Goal: Task Accomplishment & Management: Manage account settings

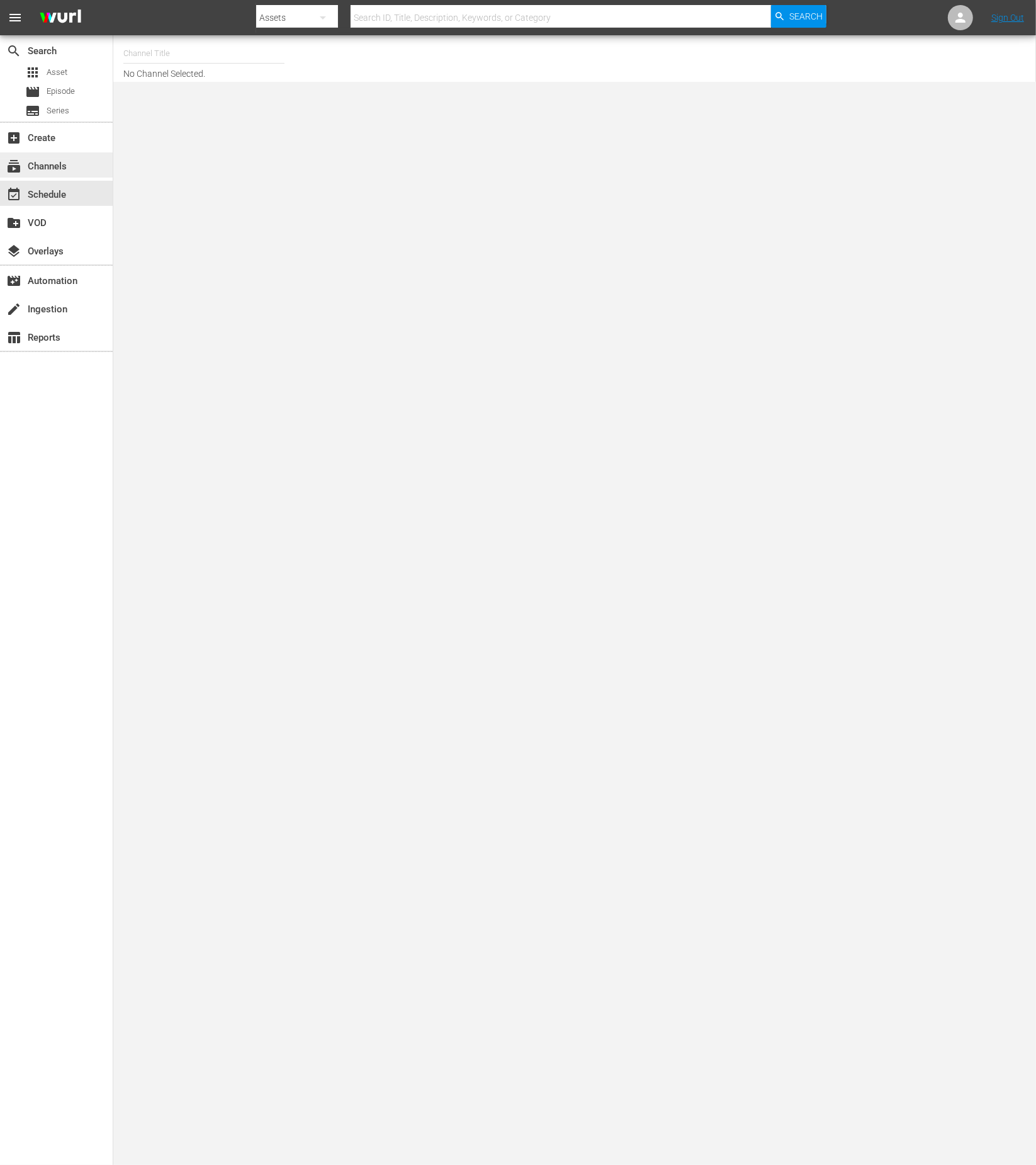
click at [36, 170] on div "subscriptions Channels" at bounding box center [35, 164] width 71 height 12
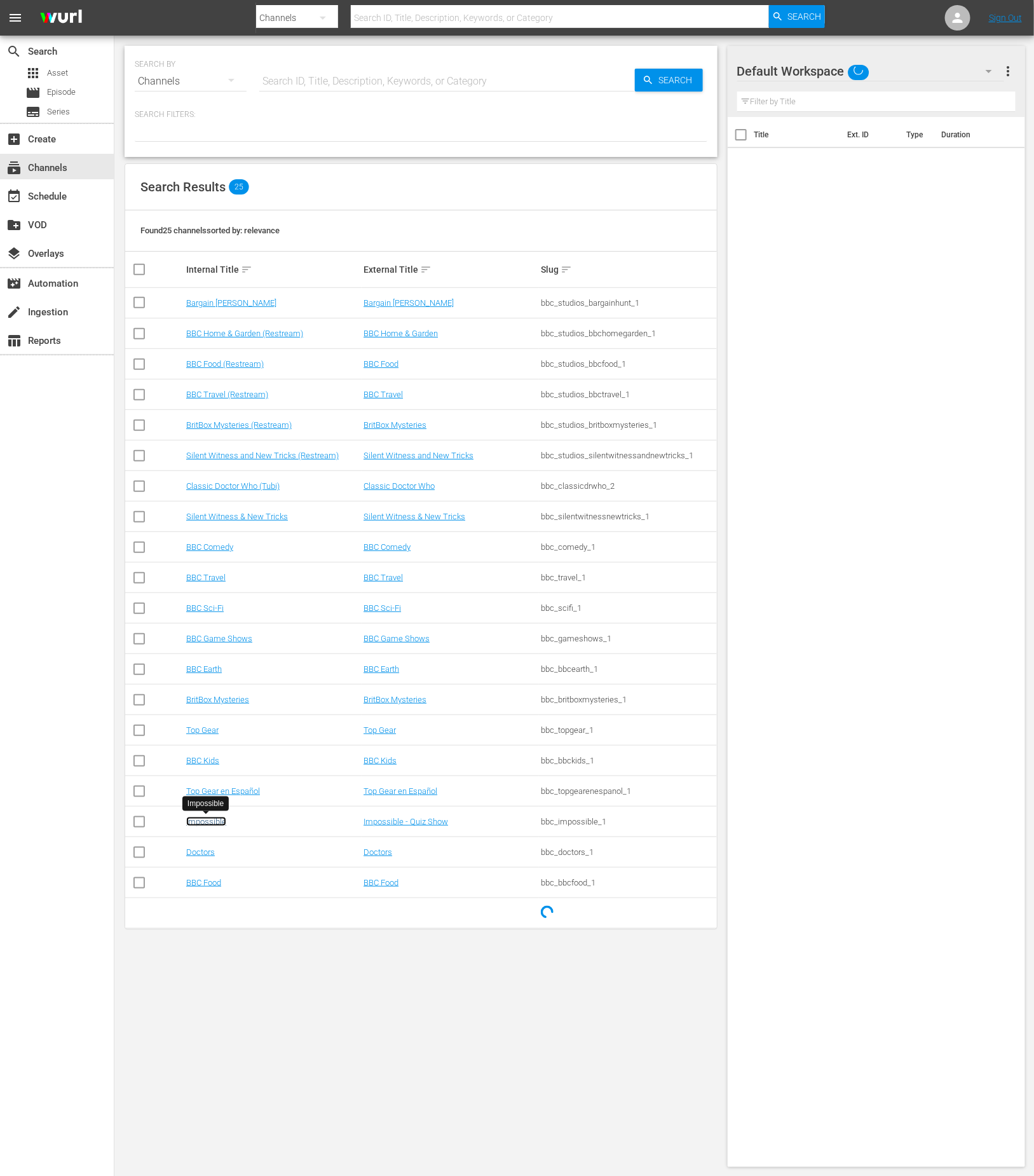
click at [213, 821] on link "Impossible" at bounding box center [206, 822] width 40 height 10
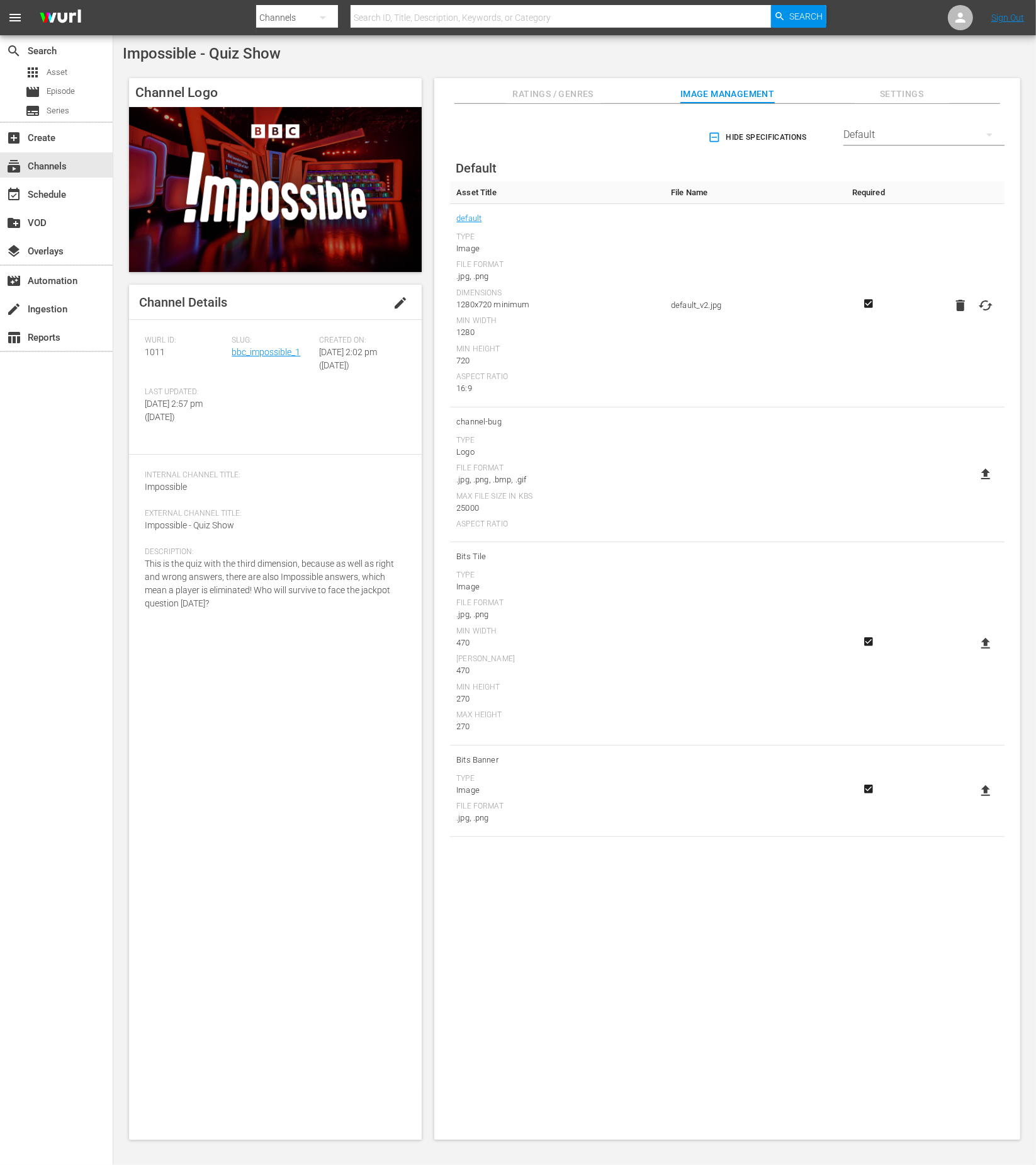
click at [257, 344] on span "Slug:" at bounding box center [271, 340] width 81 height 10
click at [257, 350] on link "bbc_impossible_1" at bounding box center [265, 351] width 68 height 10
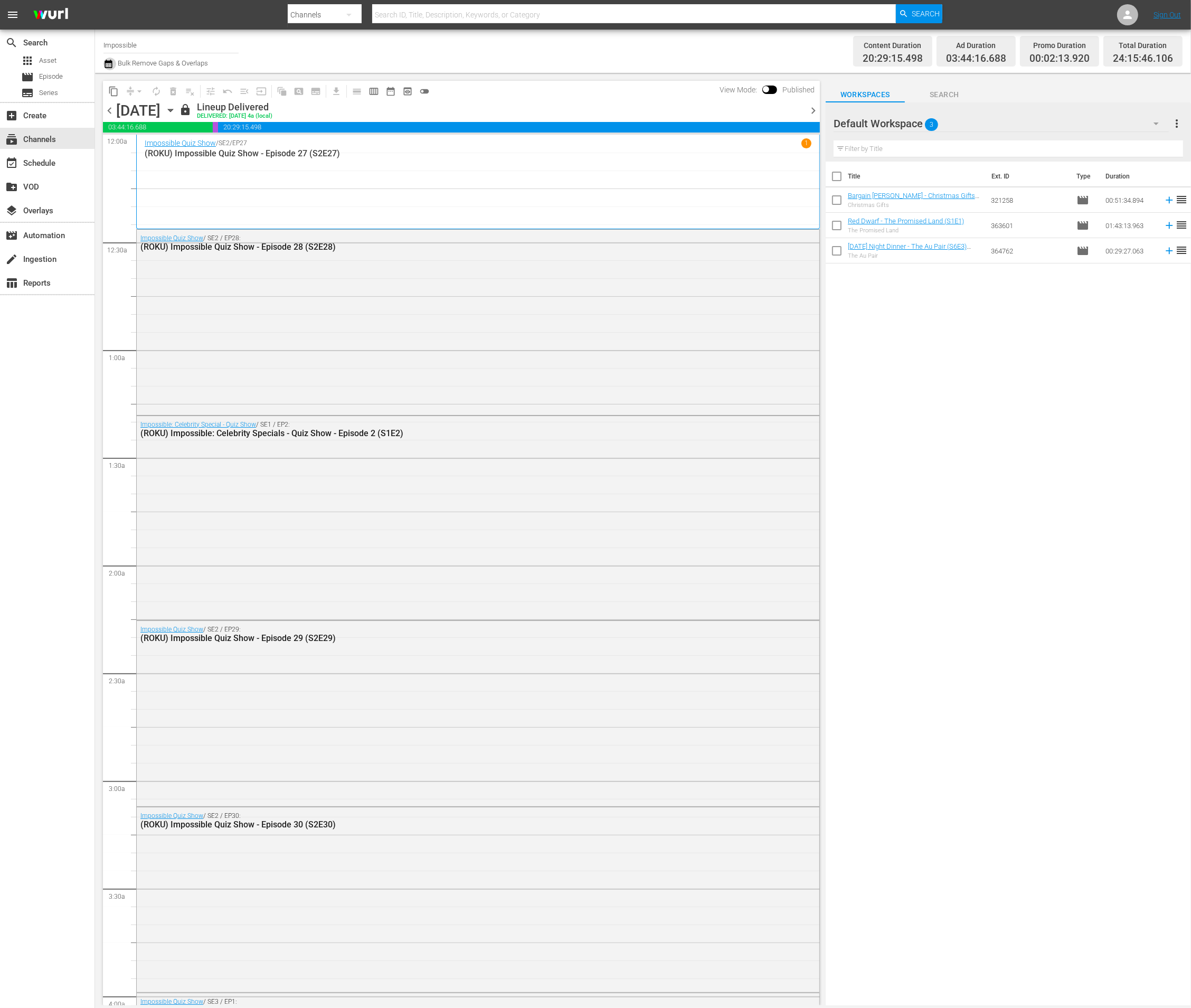
click at [107, 63] on icon "button" at bounding box center [108, 63] width 10 height 13
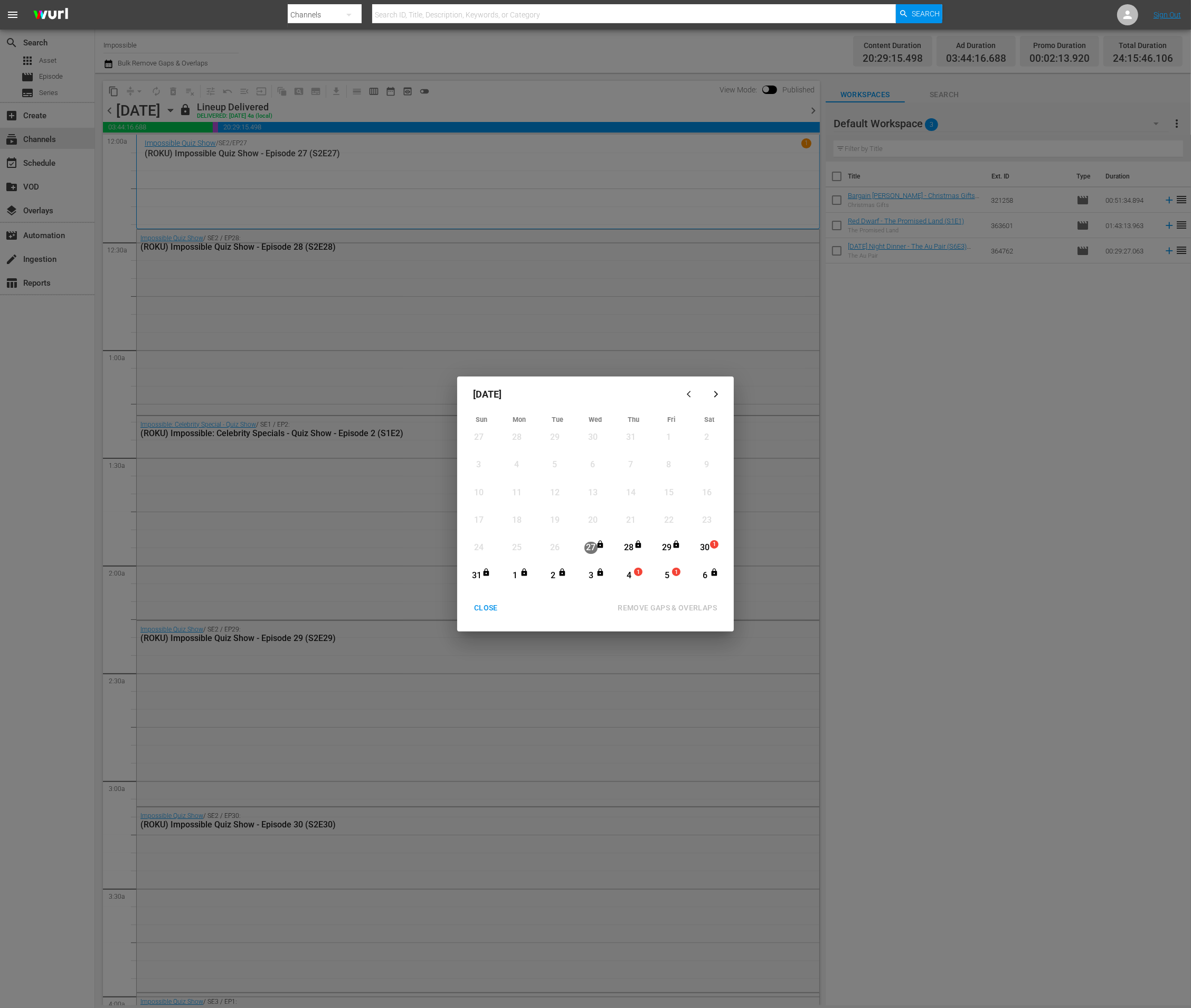
click at [695, 583] on div "6" at bounding box center [707, 575] width 27 height 19
click at [580, 549] on div "Month View" at bounding box center [582, 547] width 4 height 19
click at [695, 547] on div "30" at bounding box center [706, 548] width 13 height 12
click at [695, 394] on icon "button" at bounding box center [716, 394] width 8 height 8
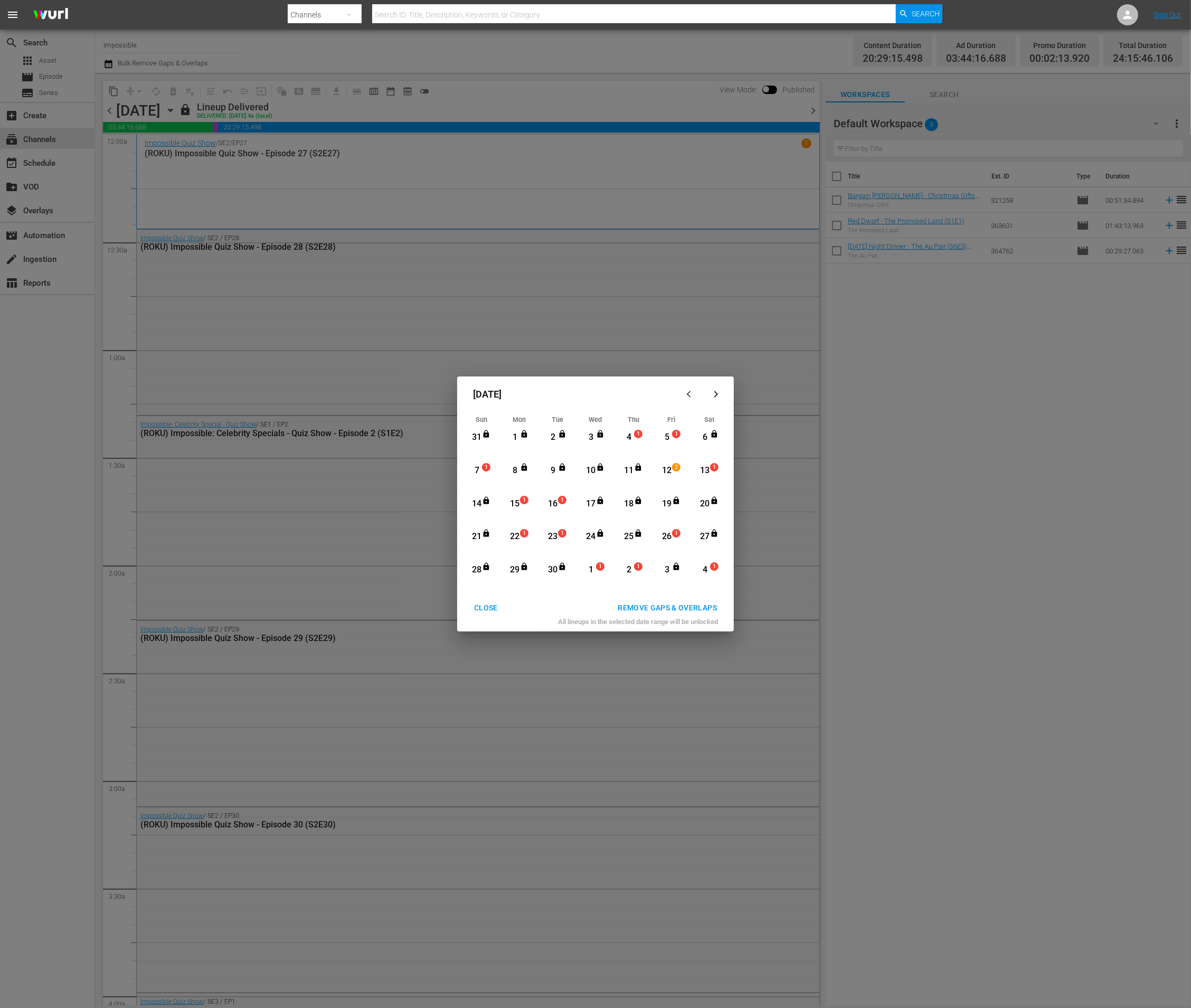
click at [695, 534] on icon "Month View" at bounding box center [714, 533] width 8 height 8
click at [631, 602] on div "REMOVE GAPS & OVERLAPS" at bounding box center [668, 608] width 116 height 13
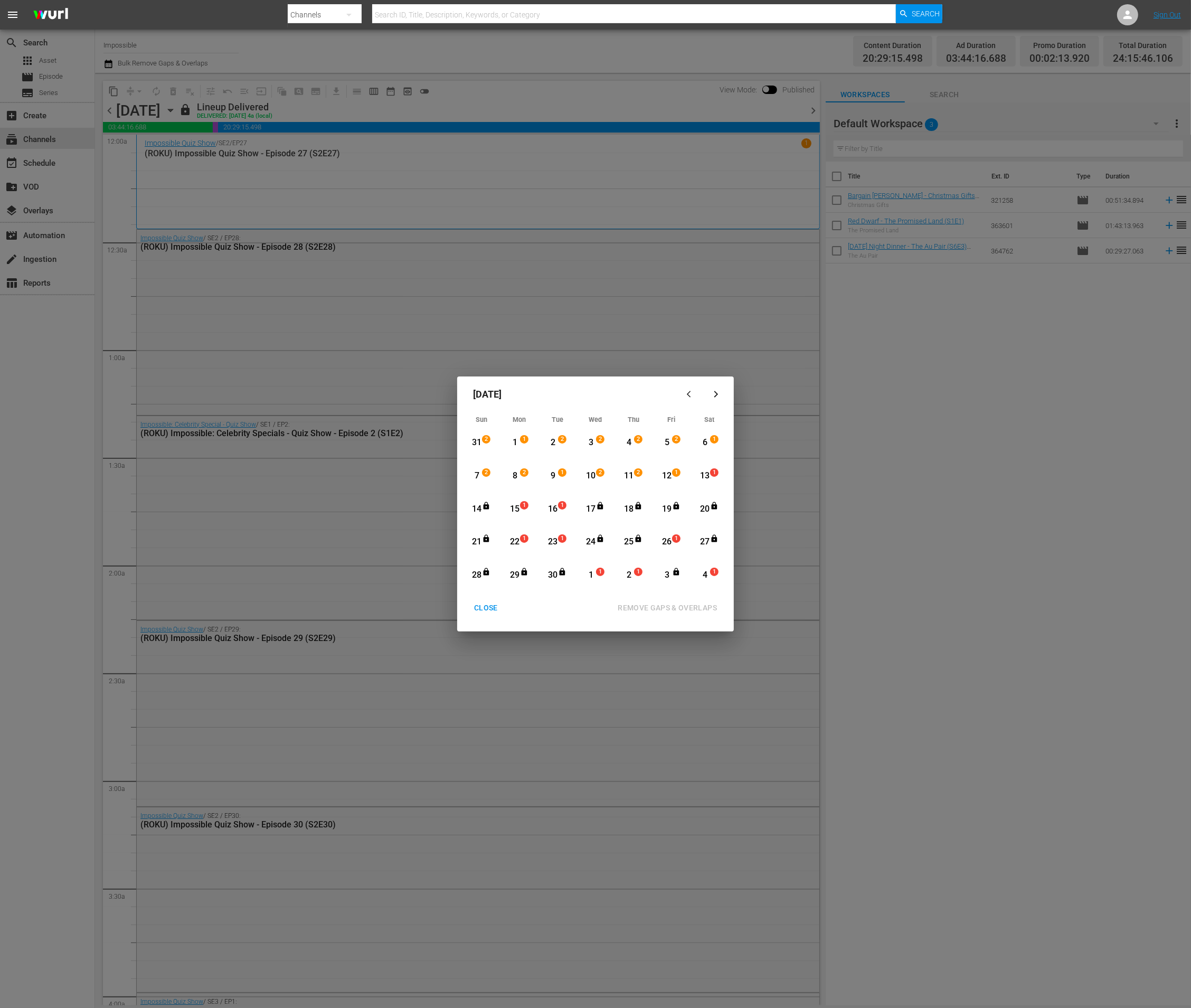
click at [670, 471] on div "12" at bounding box center [667, 476] width 13 height 12
click at [695, 579] on div "4" at bounding box center [706, 575] width 13 height 12
click at [695, 610] on div "REMOVE GAPS & OVERLAPS" at bounding box center [668, 608] width 116 height 13
click at [626, 535] on div "25" at bounding box center [629, 541] width 13 height 29
click at [695, 575] on div "4" at bounding box center [706, 575] width 13 height 12
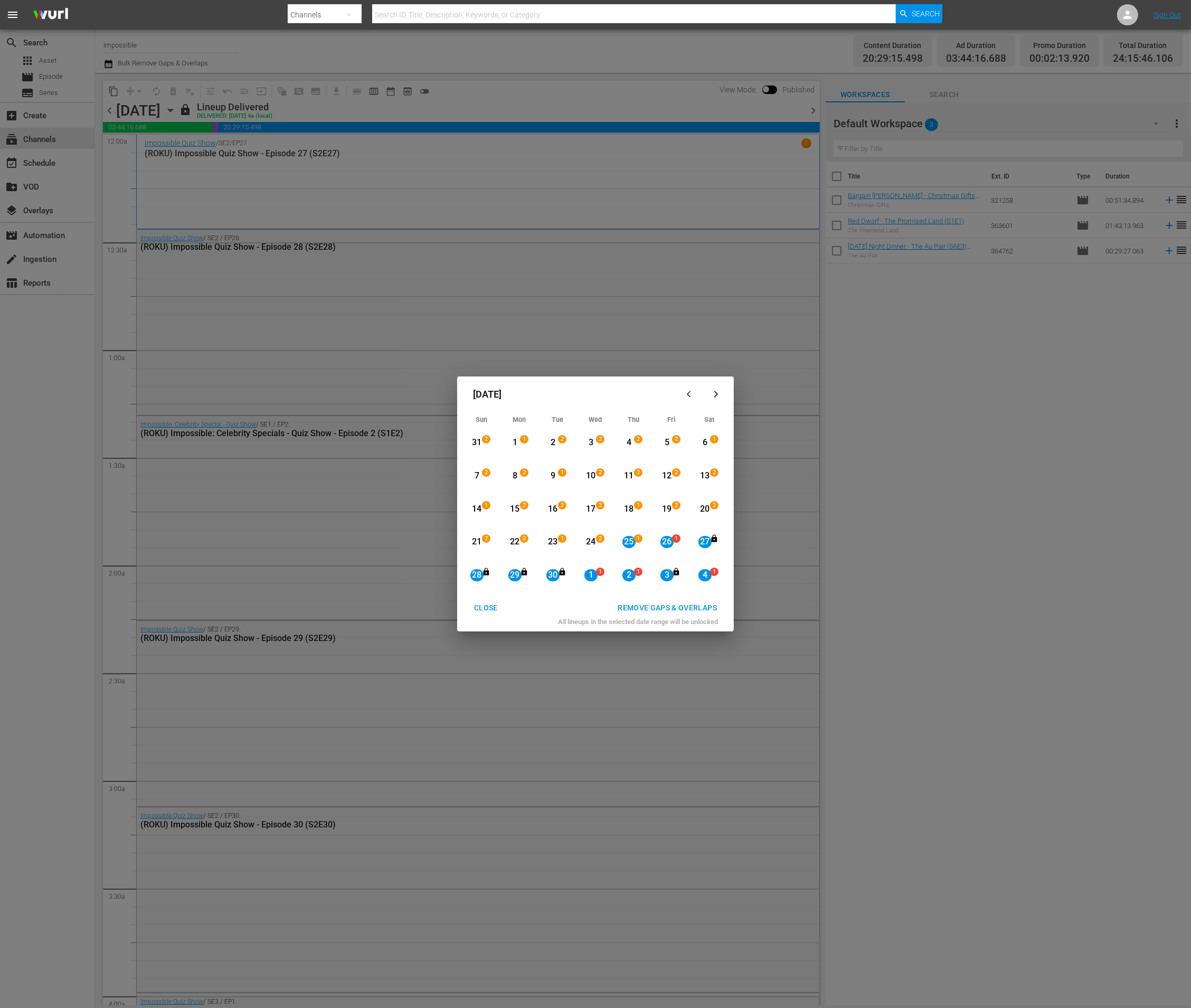
click at [695, 607] on div "REMOVE GAPS & OVERLAPS" at bounding box center [668, 608] width 116 height 13
click at [695, 575] on div "2" at bounding box center [715, 575] width 8 height 10
click at [695, 398] on button "button" at bounding box center [716, 394] width 25 height 25
click at [633, 509] on div "16" at bounding box center [629, 509] width 13 height 12
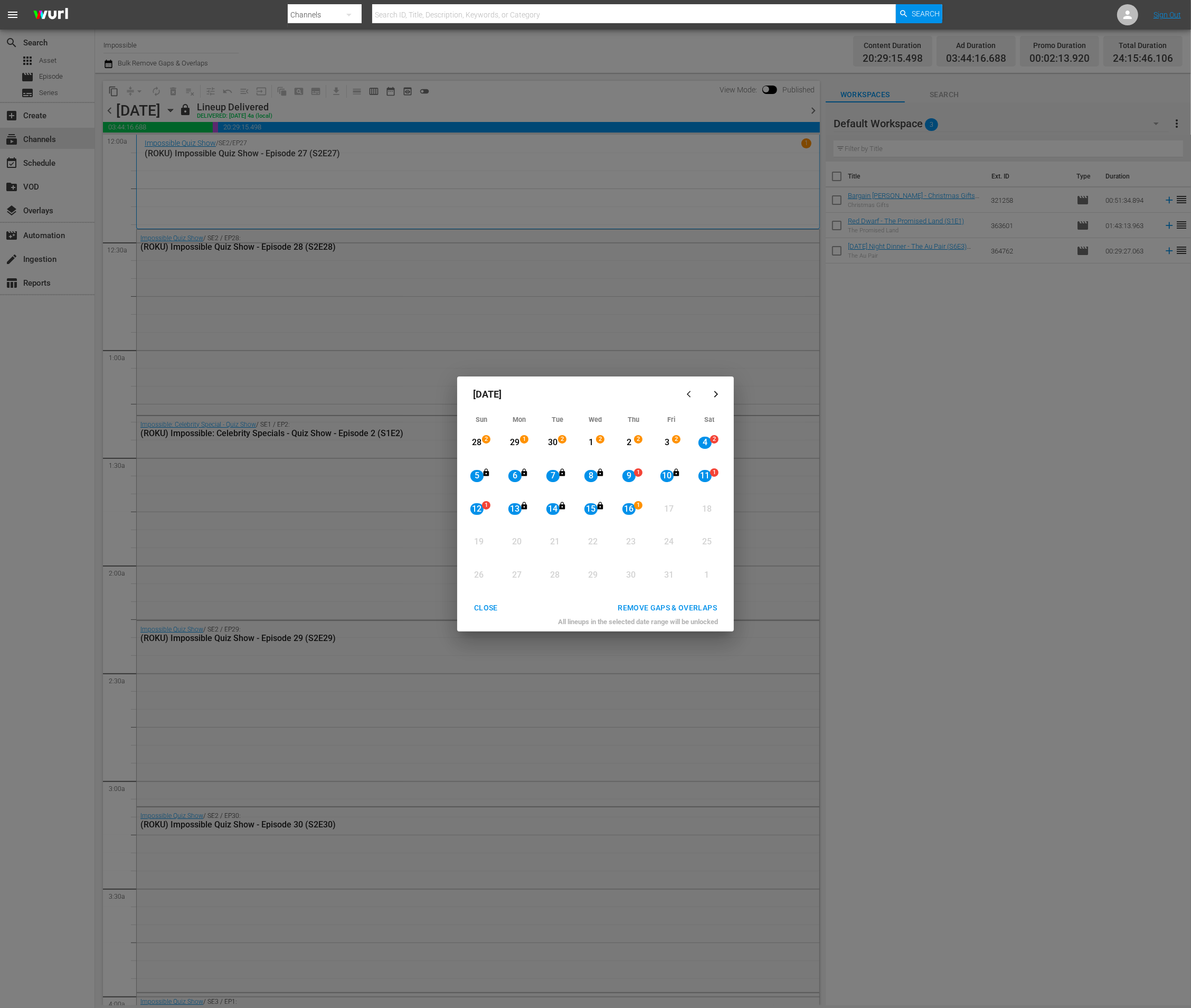
click at [663, 607] on div "REMOVE GAPS & OVERLAPS" at bounding box center [668, 608] width 116 height 13
click at [480, 607] on div "CLOSE" at bounding box center [485, 608] width 41 height 13
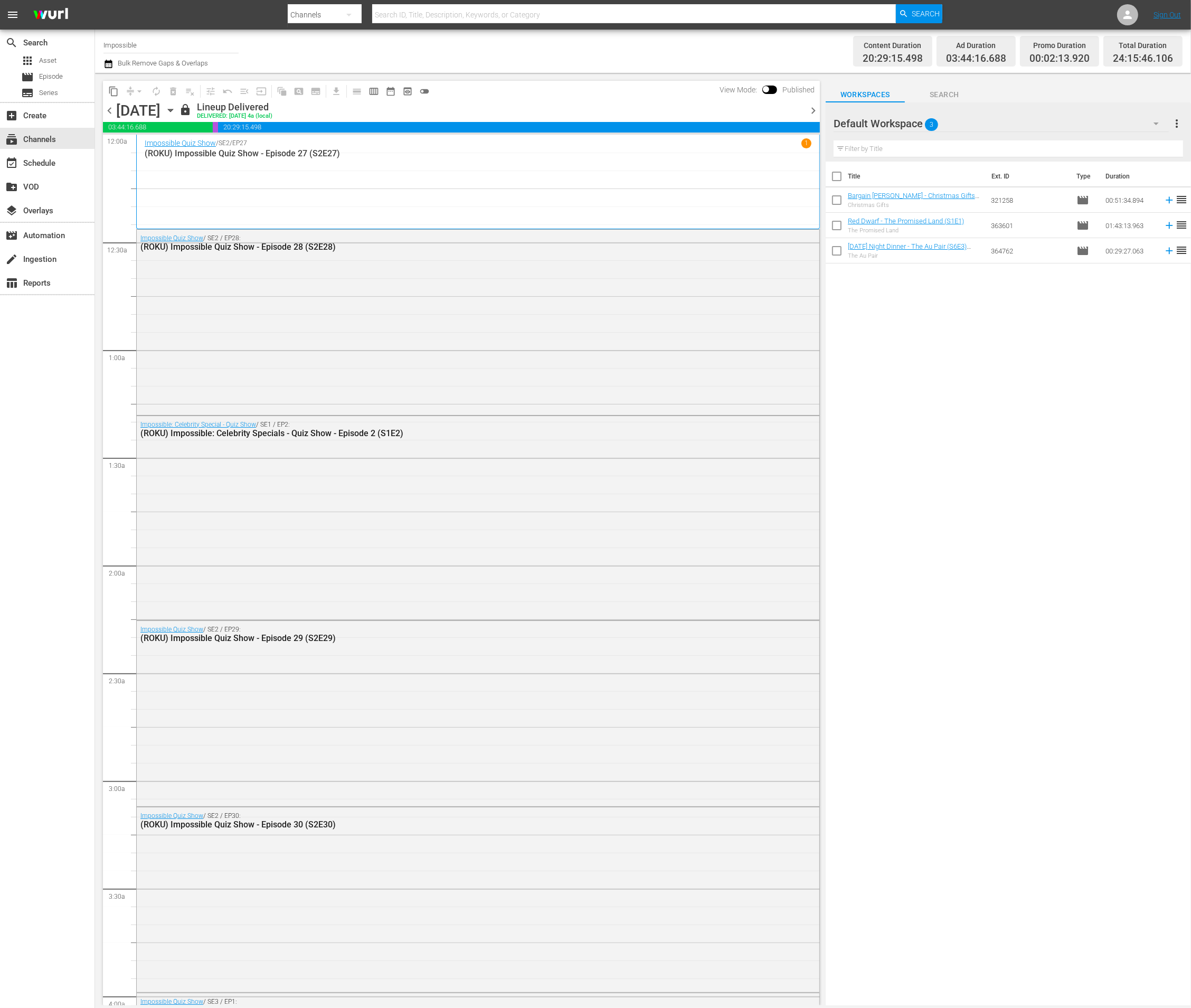
click at [172, 109] on icon "button" at bounding box center [170, 111] width 4 height 3
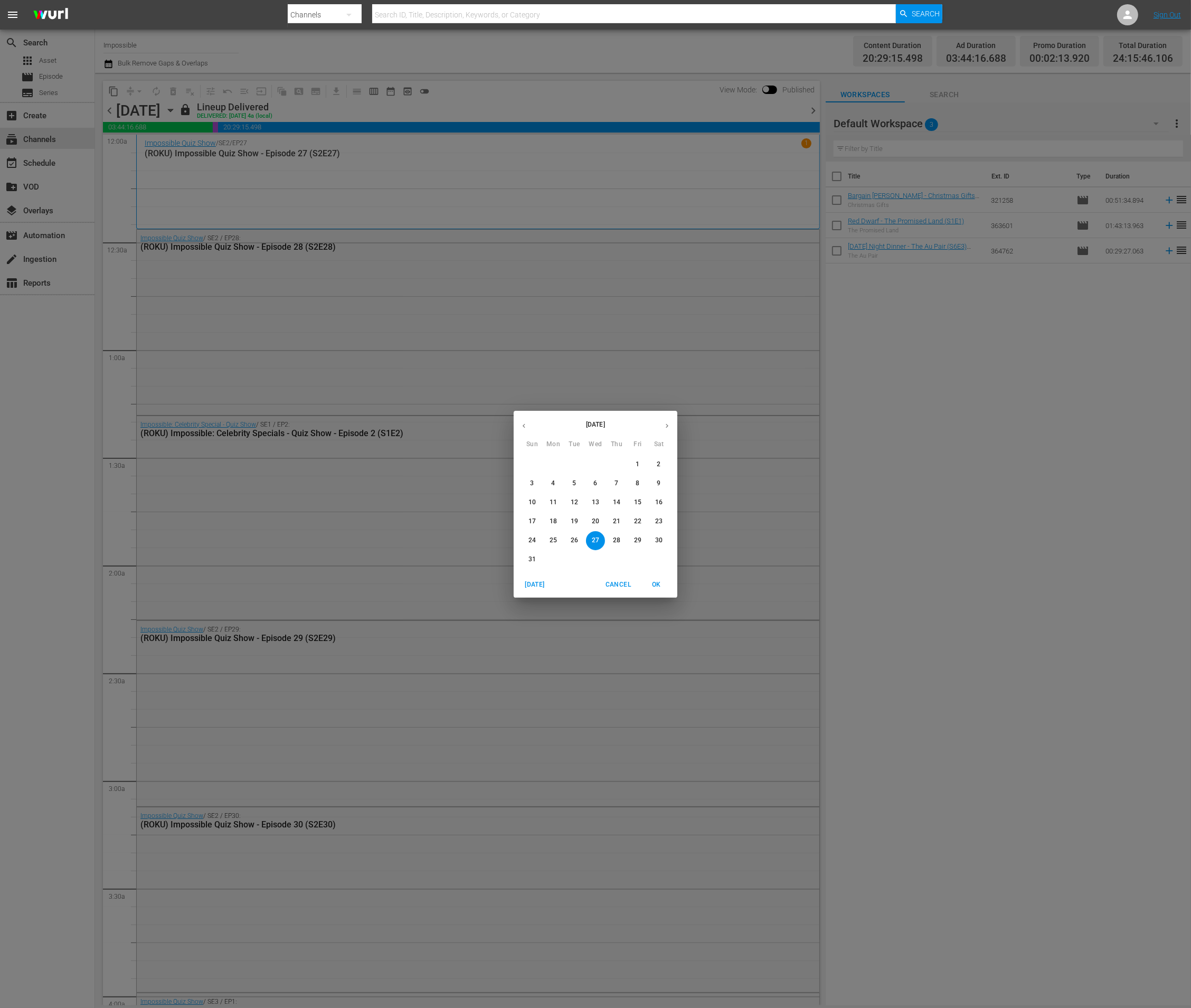
click at [673, 425] on button "button" at bounding box center [667, 426] width 21 height 21
click at [554, 463] on p "1" at bounding box center [552, 465] width 4 height 9
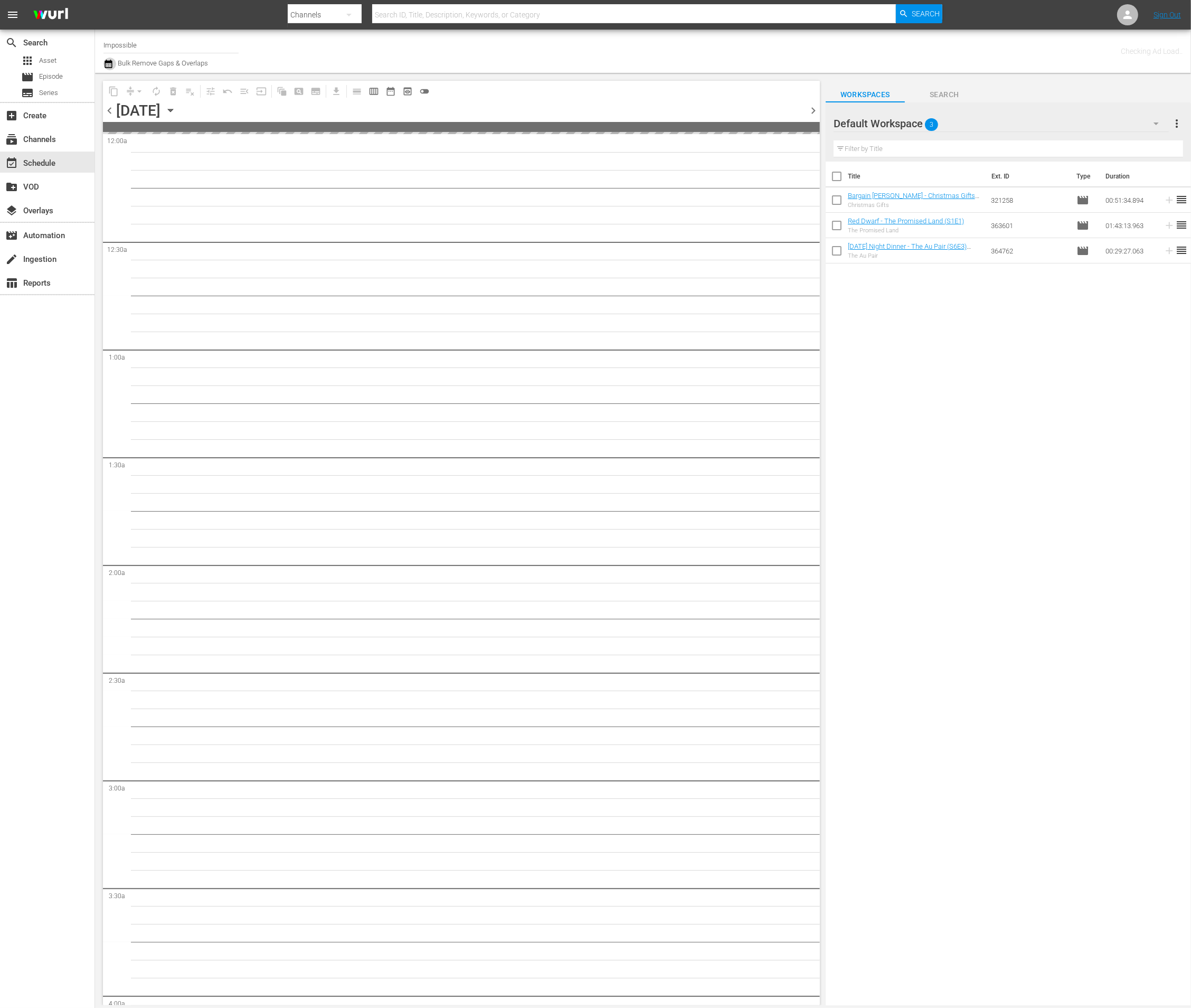
click at [110, 66] on icon "button" at bounding box center [108, 63] width 10 height 13
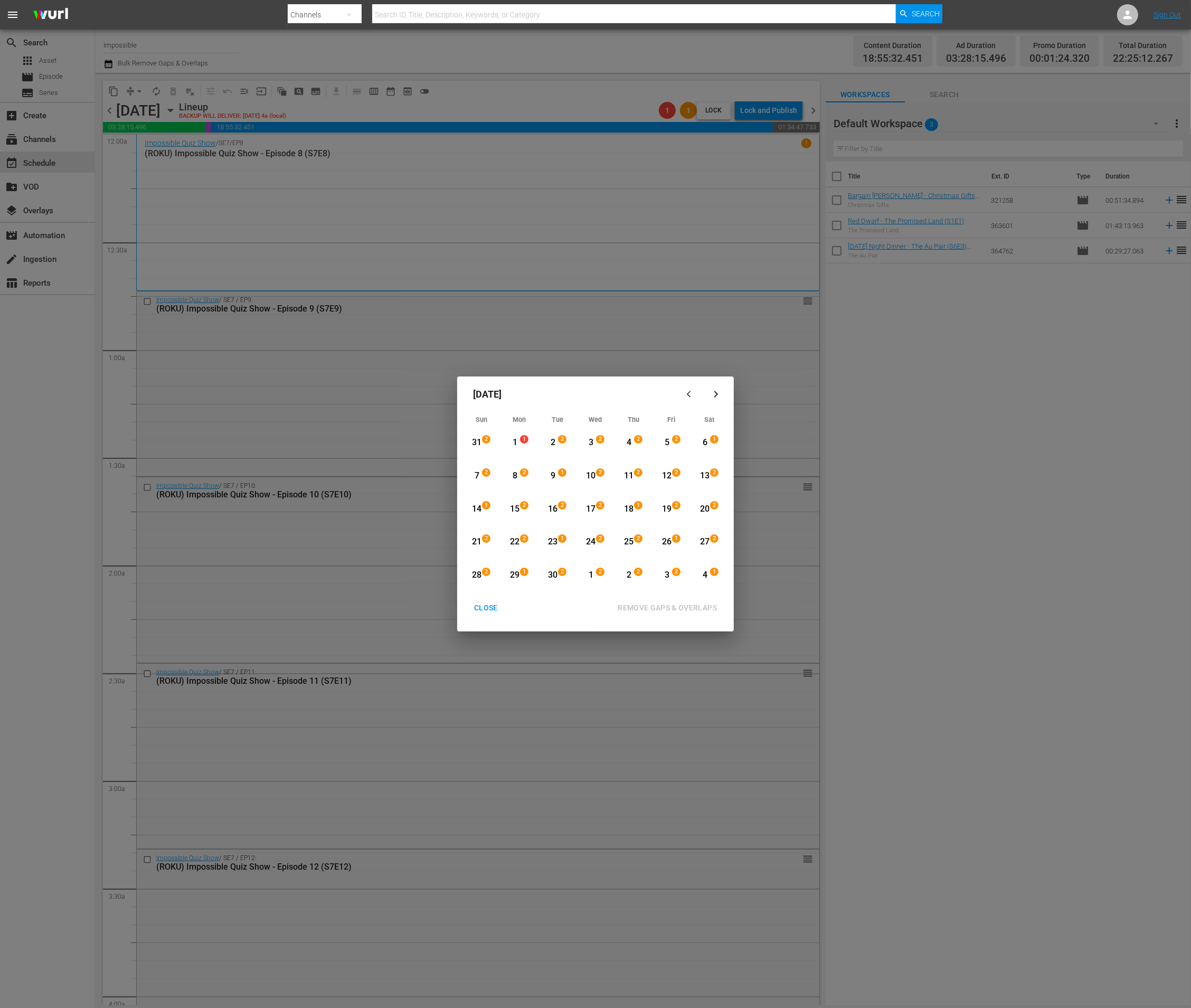
click at [691, 393] on icon "button" at bounding box center [691, 394] width 8 height 8
click at [695, 549] on div "30" at bounding box center [706, 548] width 13 height 12
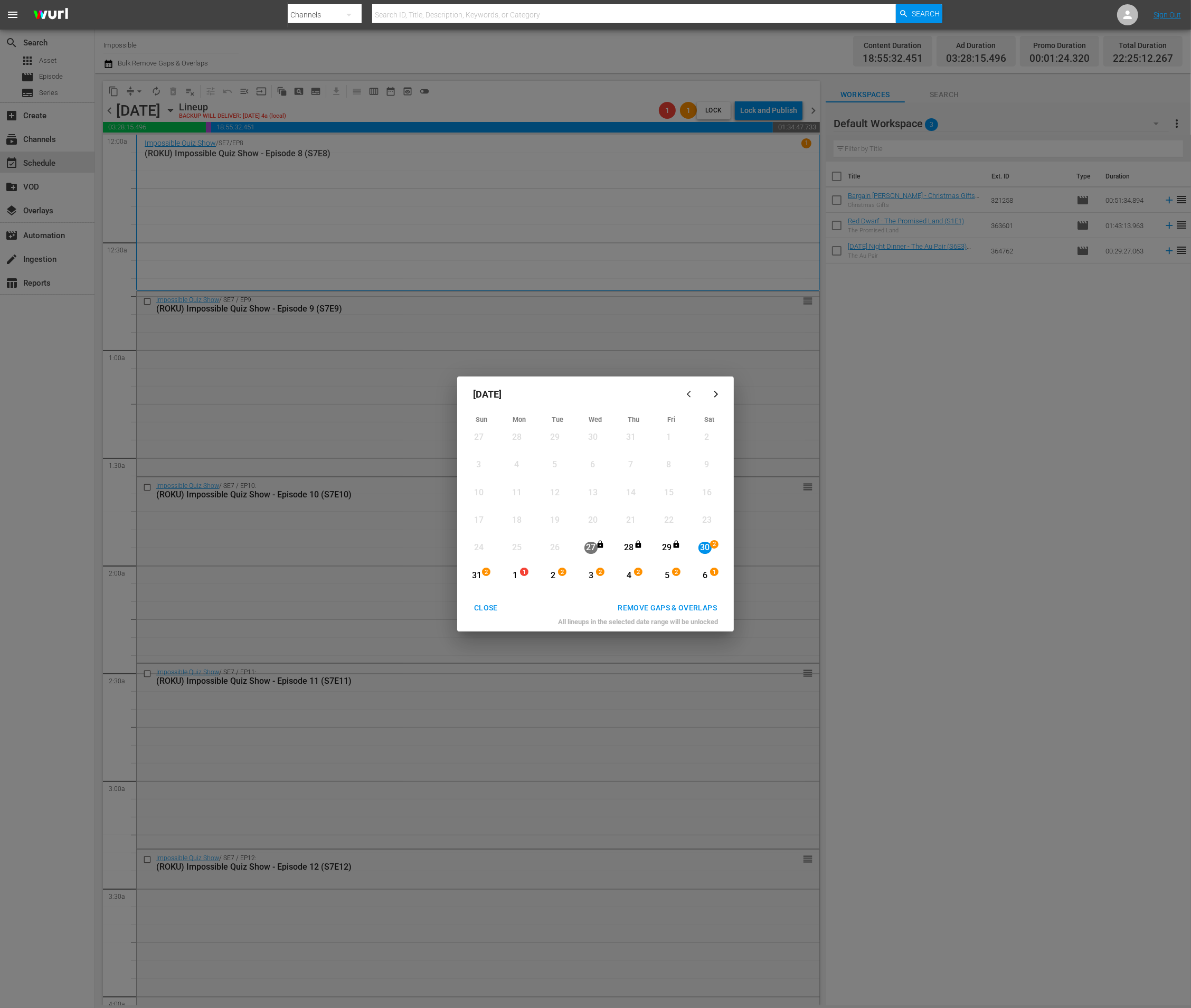
click at [695, 395] on div "button" at bounding box center [715, 394] width 13 height 8
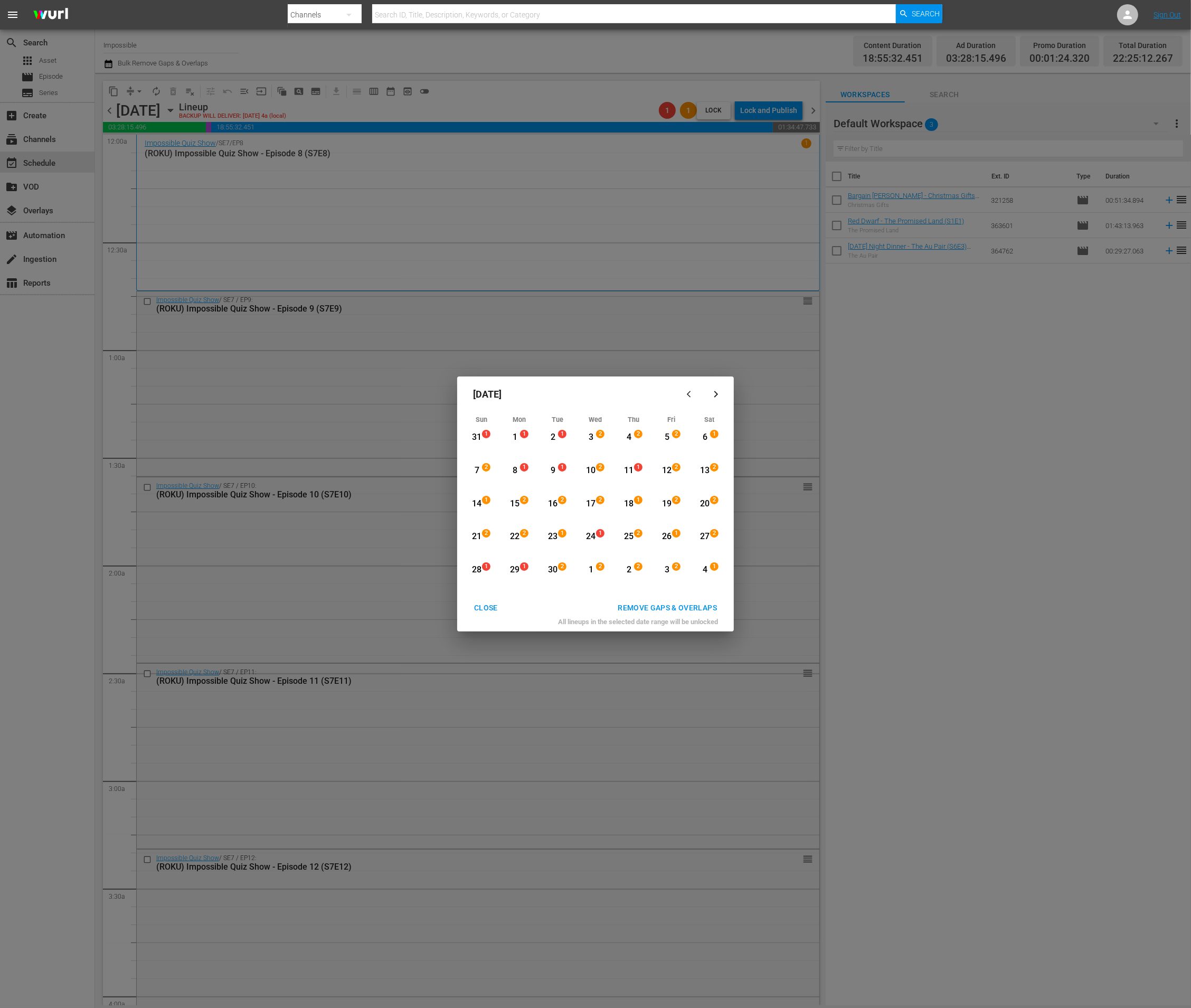
click at [695, 540] on div "27" at bounding box center [706, 537] width 13 height 12
click at [695, 611] on div "REMOVE GAPS & OVERLAPS" at bounding box center [668, 608] width 116 height 13
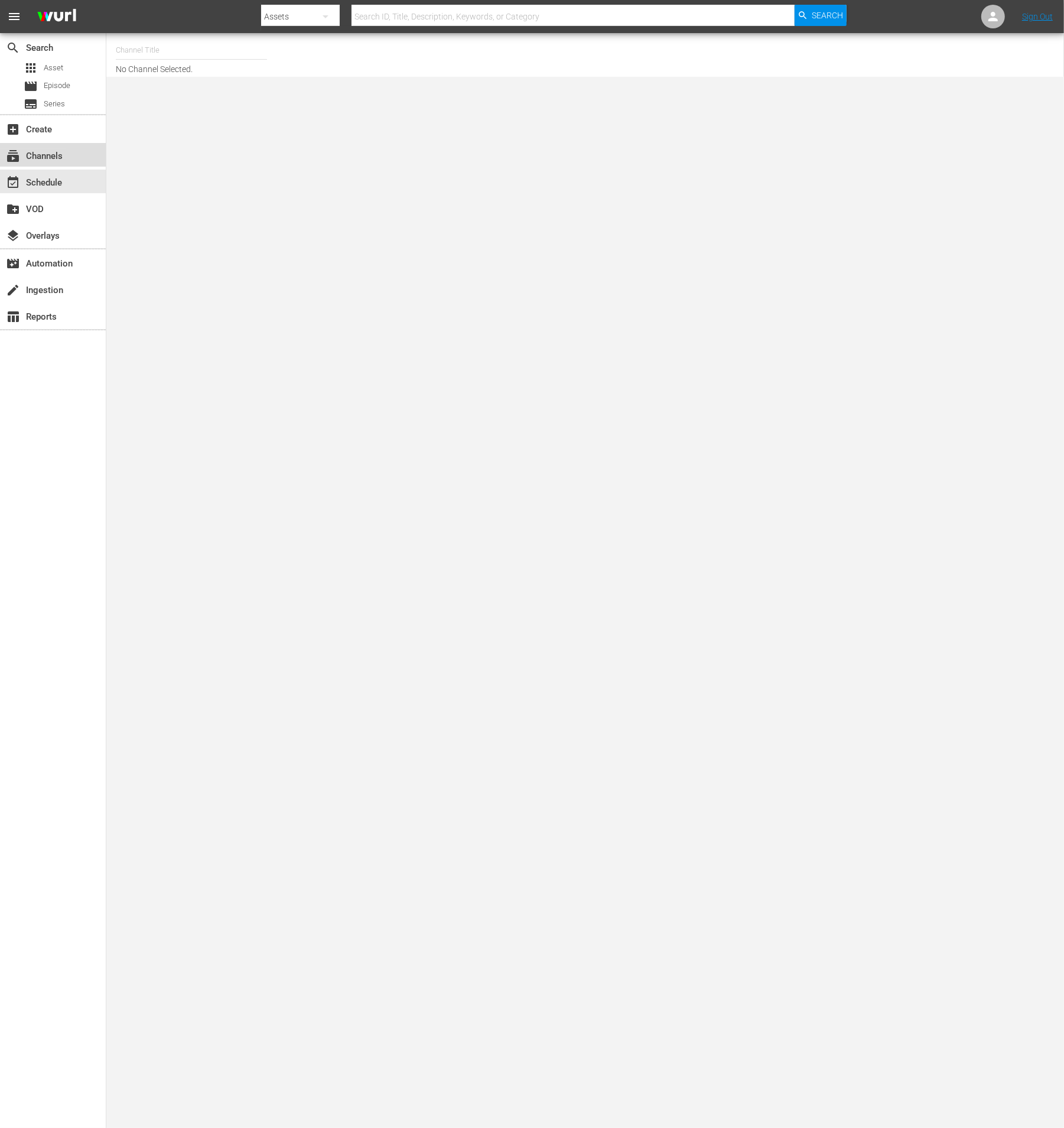
click at [52, 160] on div "subscriptions Channels" at bounding box center [33, 154] width 67 height 11
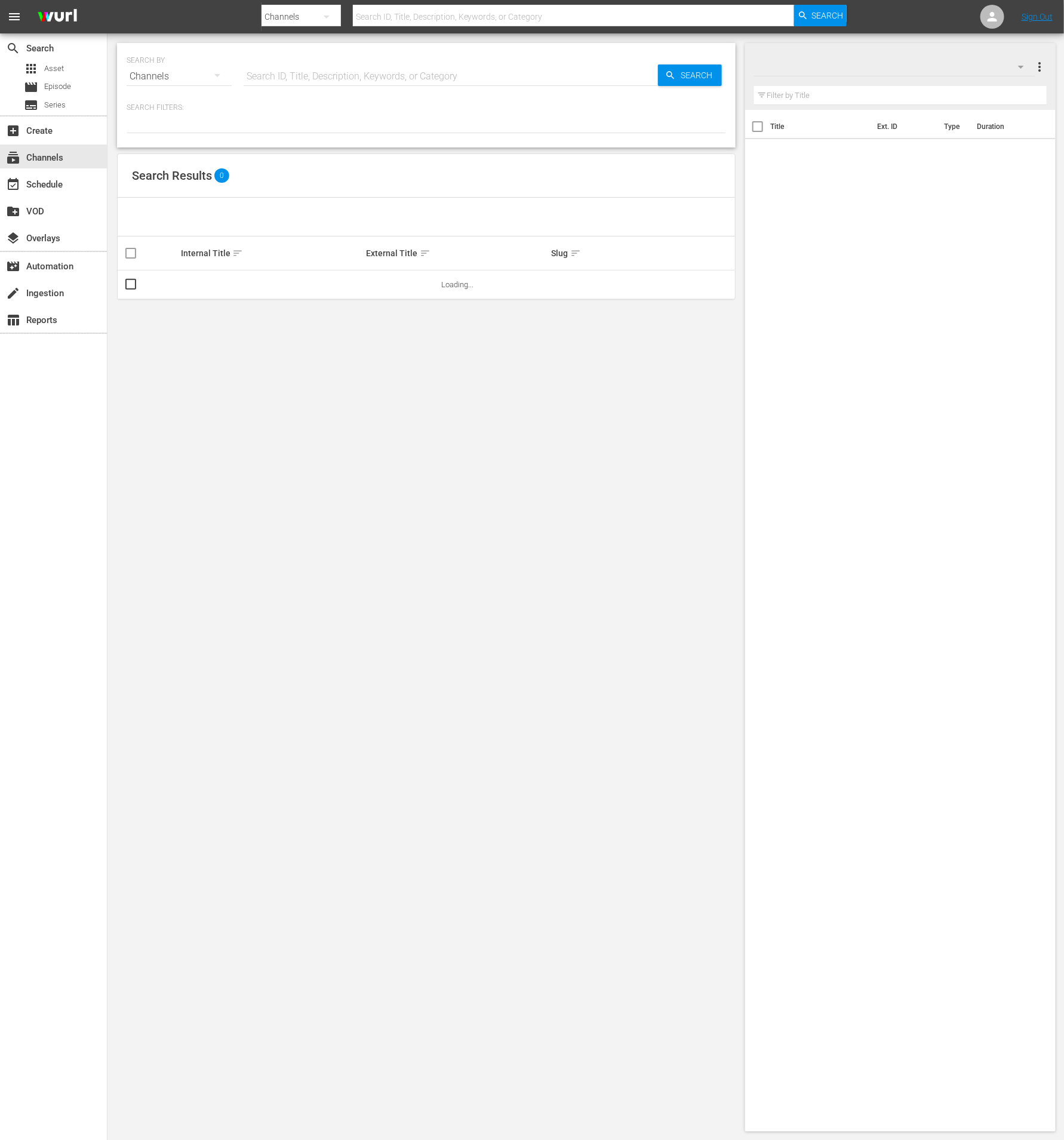
click at [283, 82] on input "text" at bounding box center [450, 77] width 414 height 29
paste input "319415"
type input "319415"
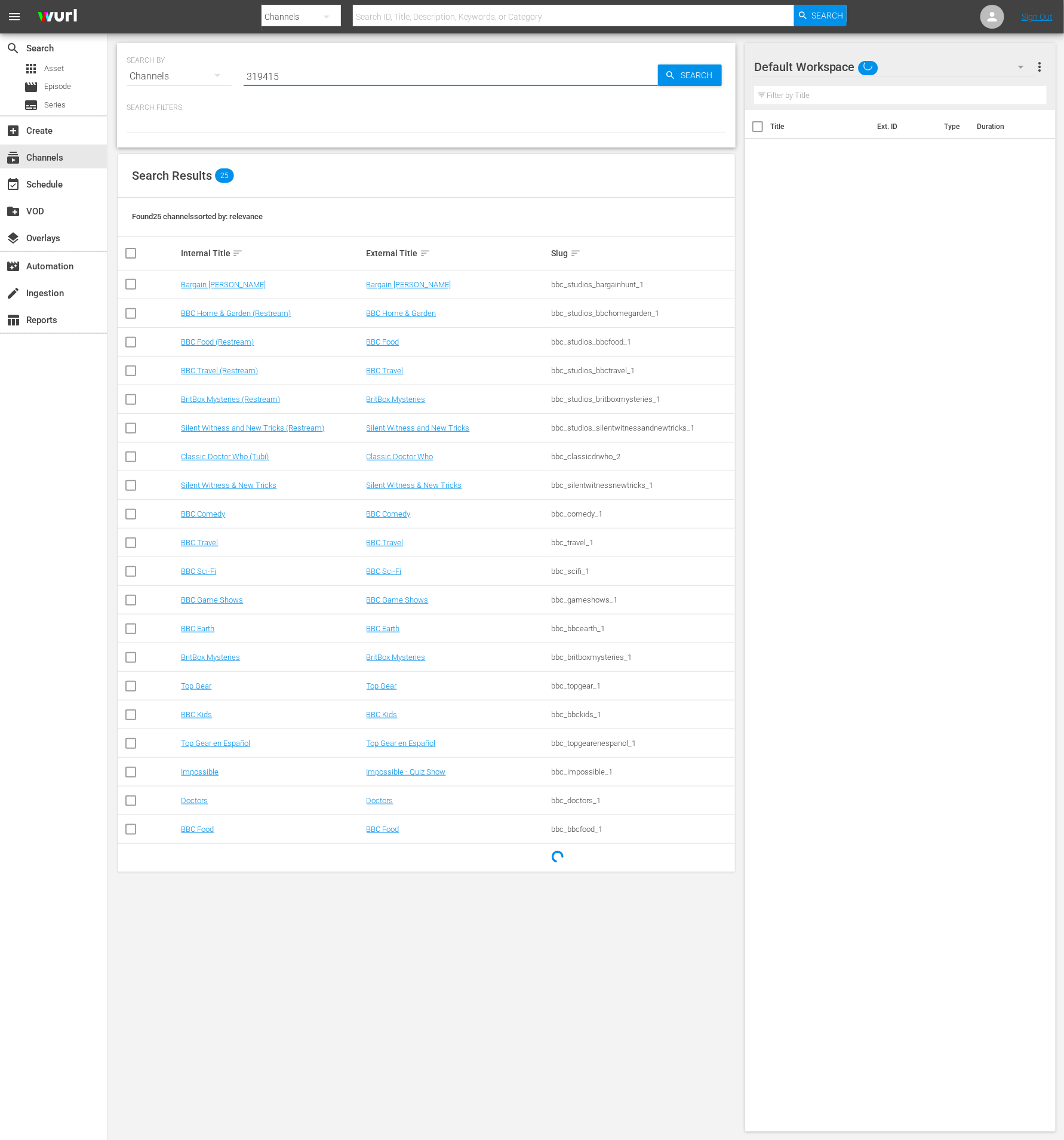
type input "319415"
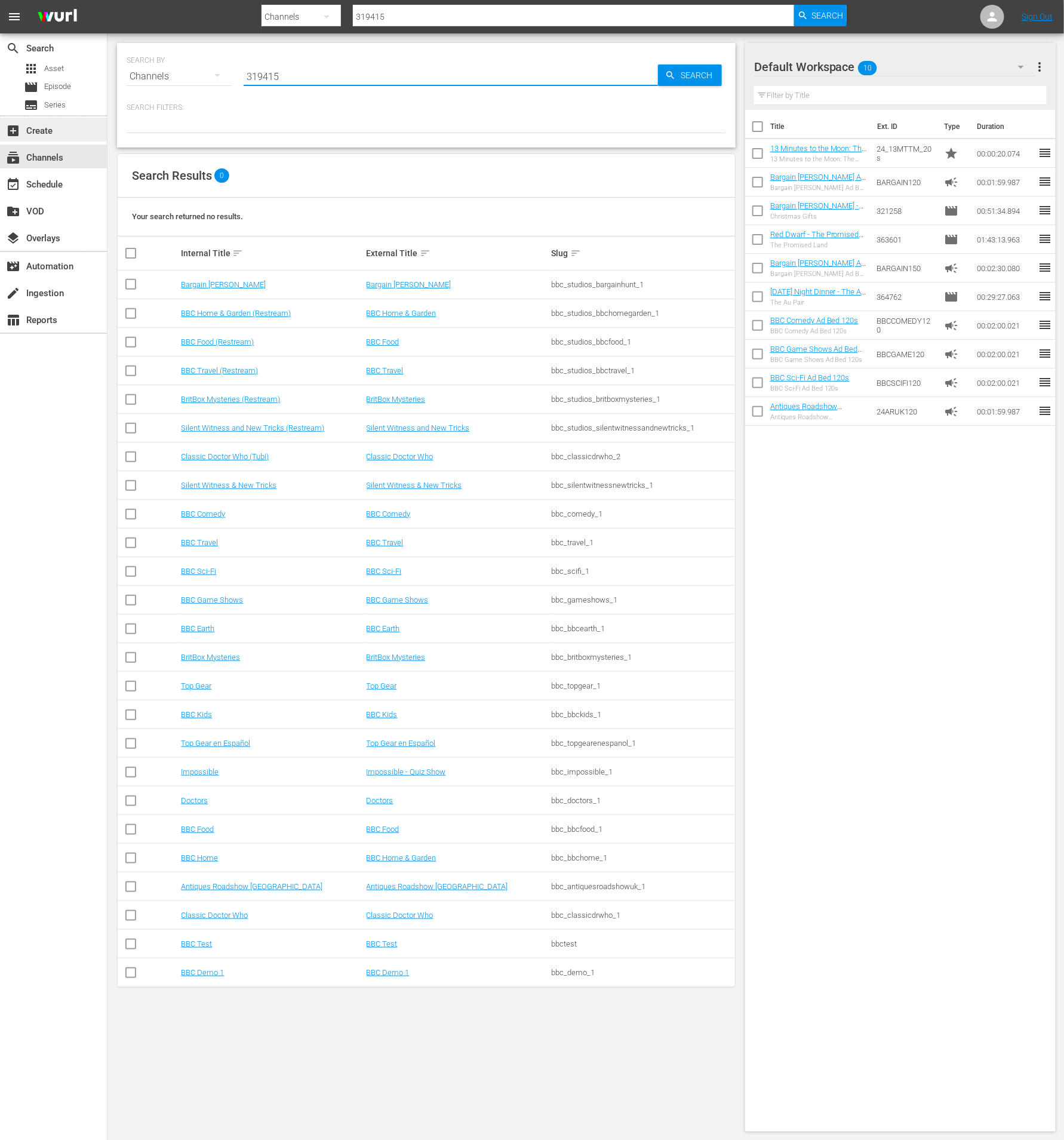
type input "319415"
click at [73, 135] on div "add_box Create" at bounding box center [53, 129] width 107 height 24
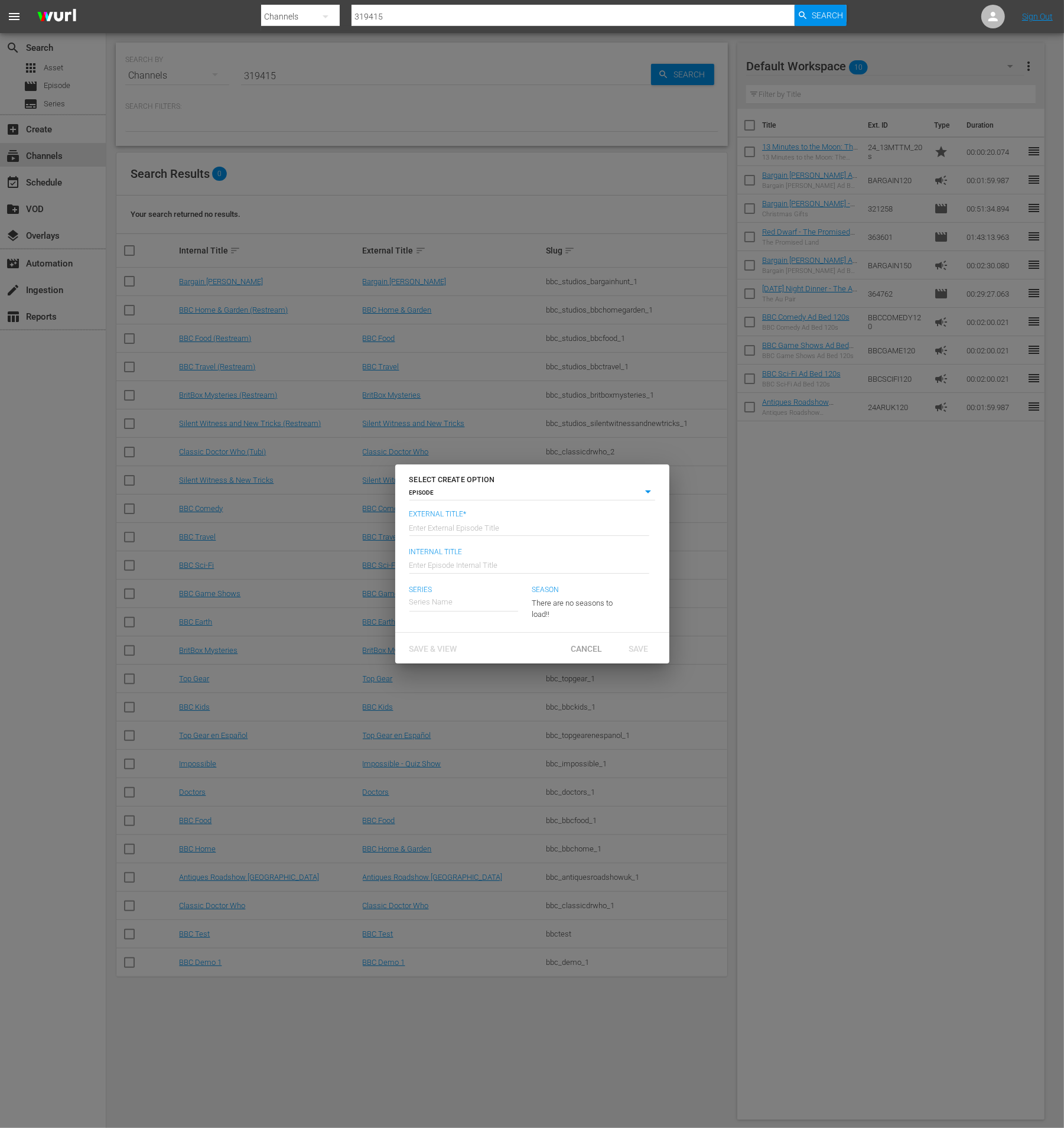
click at [62, 185] on div "SELECT CREATE OPTION EPISODE episode External Title* Enter External Episode Tit…" at bounding box center [532, 564] width 1064 height 1128
click at [590, 644] on span "Cancel" at bounding box center [586, 648] width 50 height 9
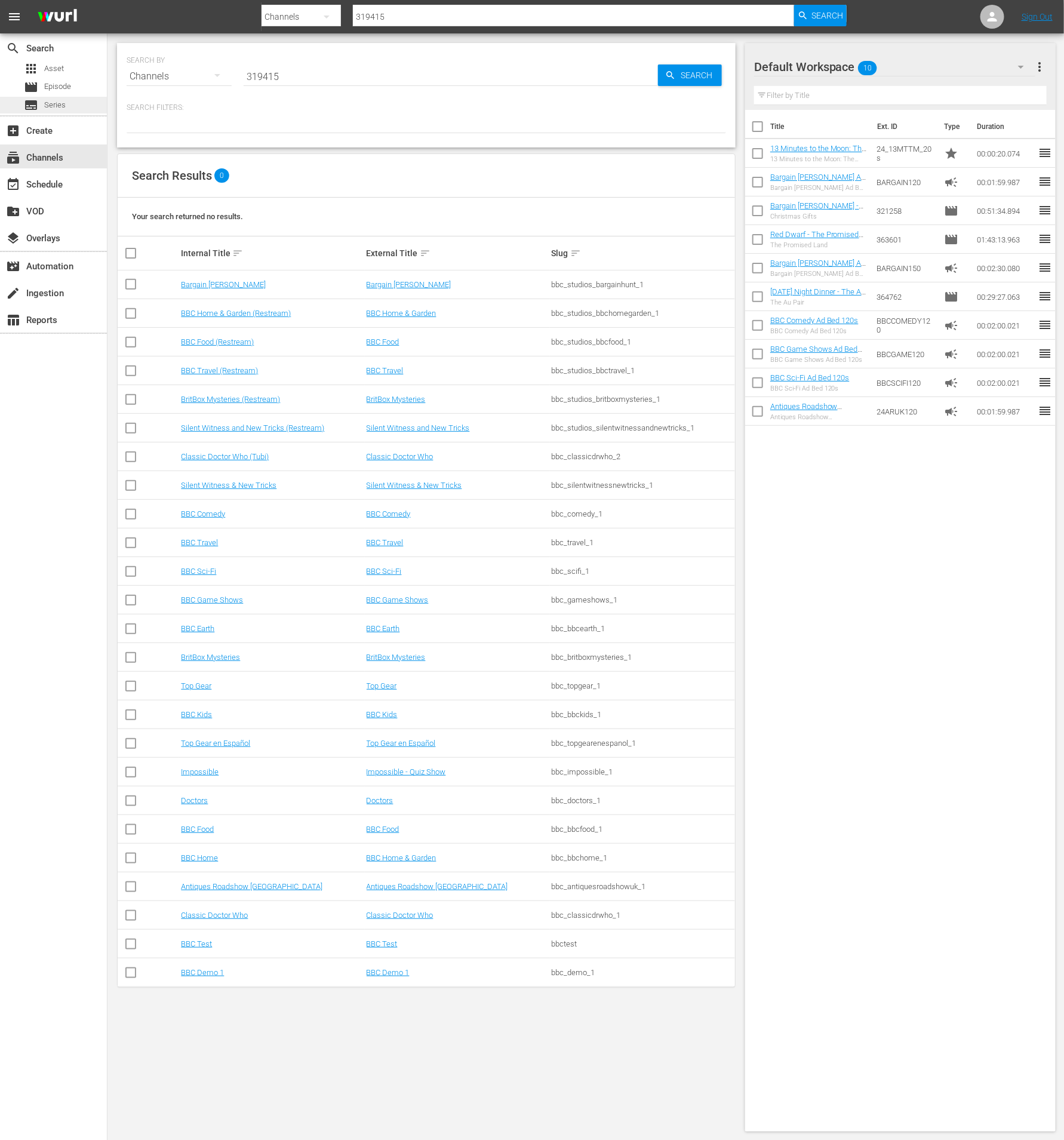
click at [92, 100] on div "subtitles Series" at bounding box center [53, 105] width 107 height 17
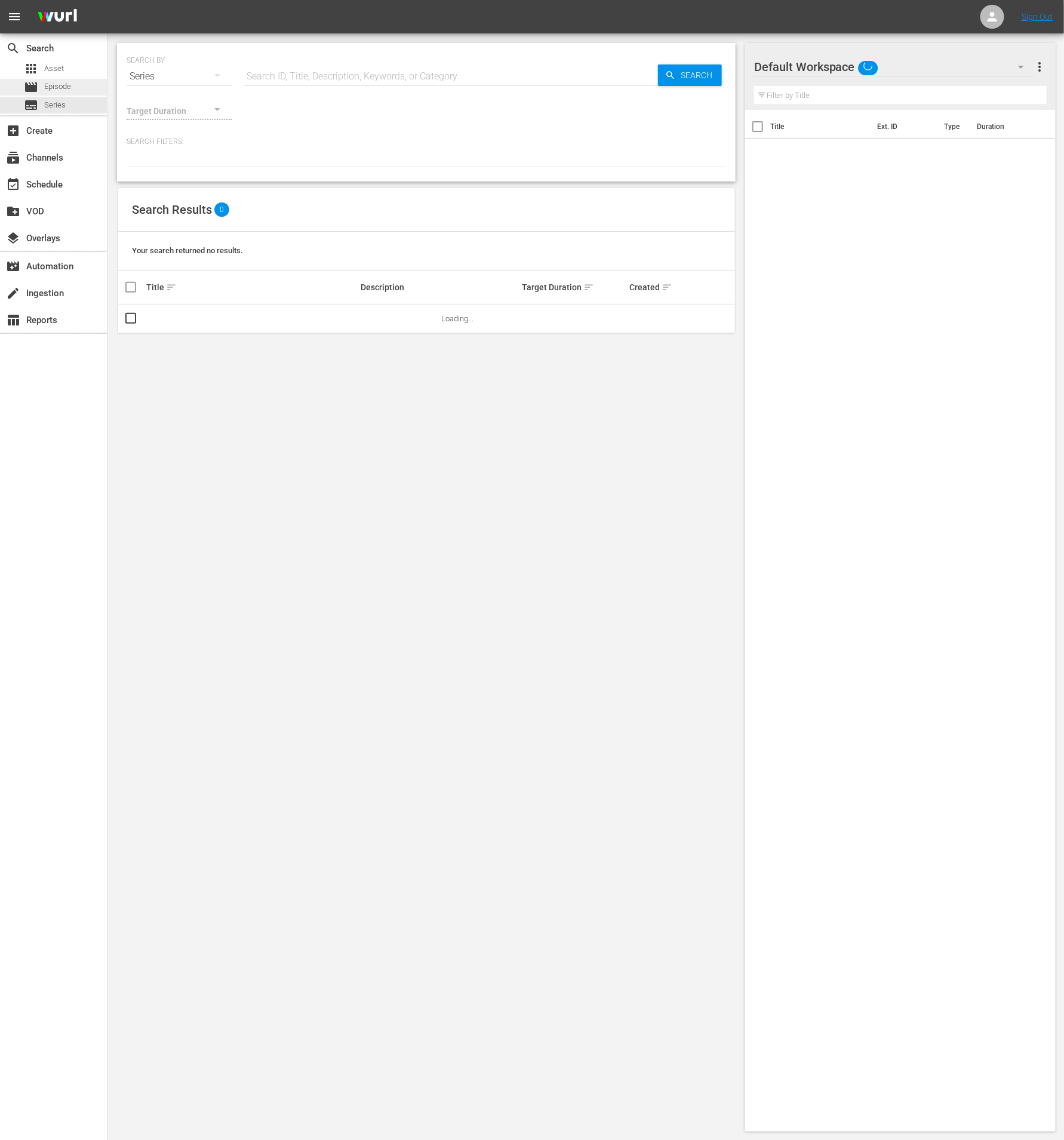
click at [91, 87] on div "movie Episode" at bounding box center [53, 87] width 107 height 17
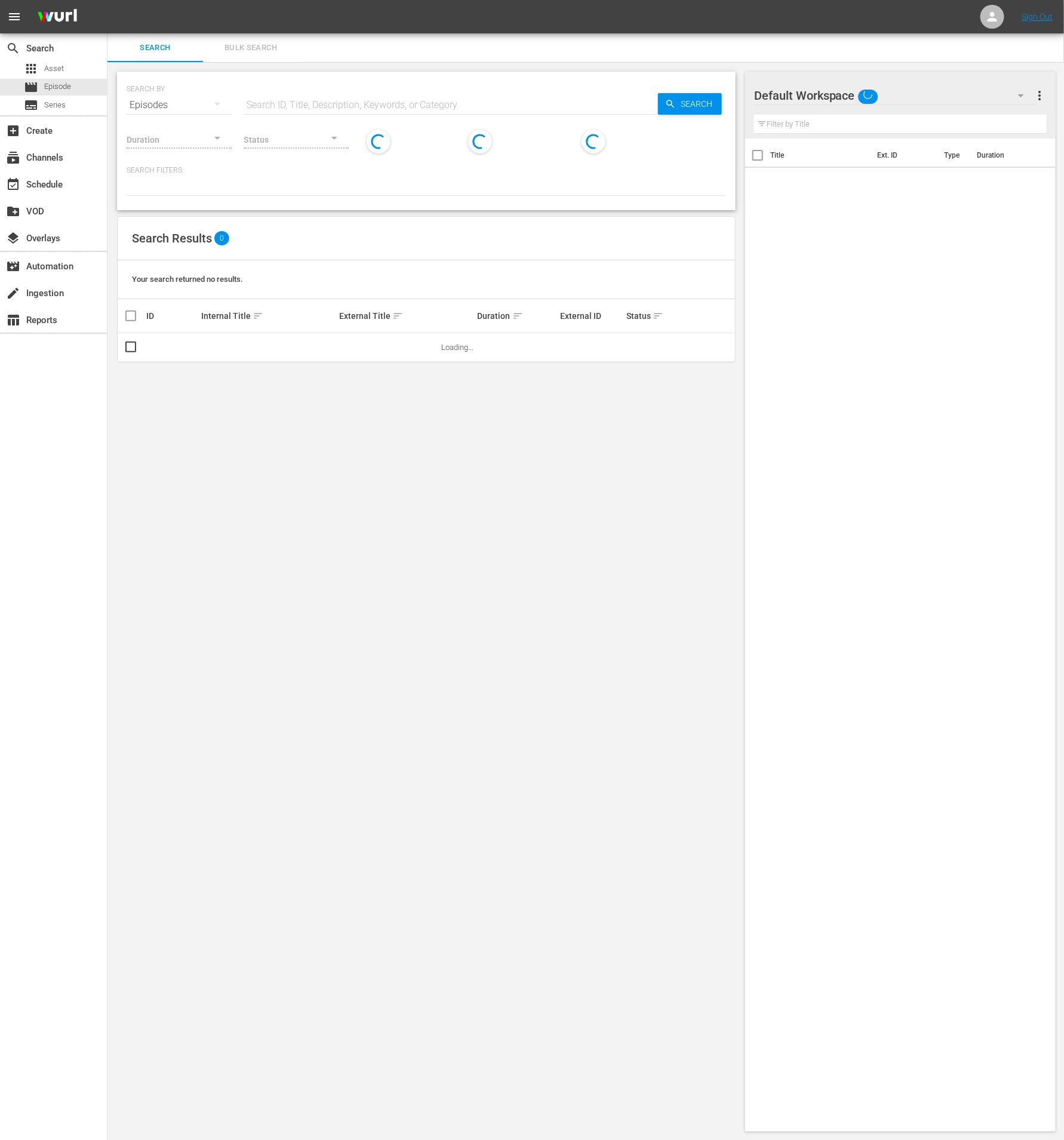
click at [266, 52] on span "Bulk Search" at bounding box center [250, 48] width 82 height 13
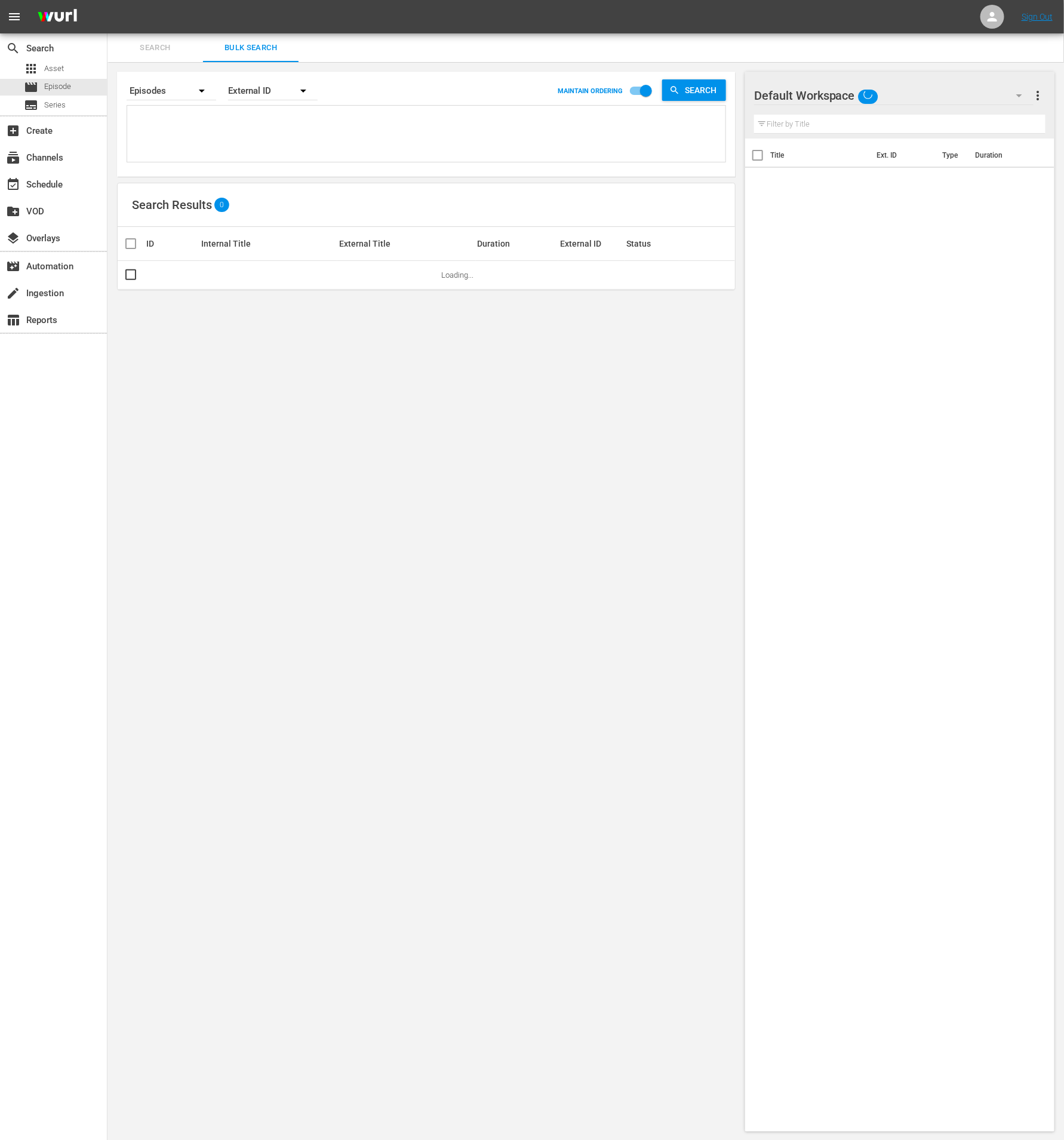
click at [236, 114] on textarea at bounding box center [428, 135] width 595 height 55
paste textarea "319415"
type textarea "319415"
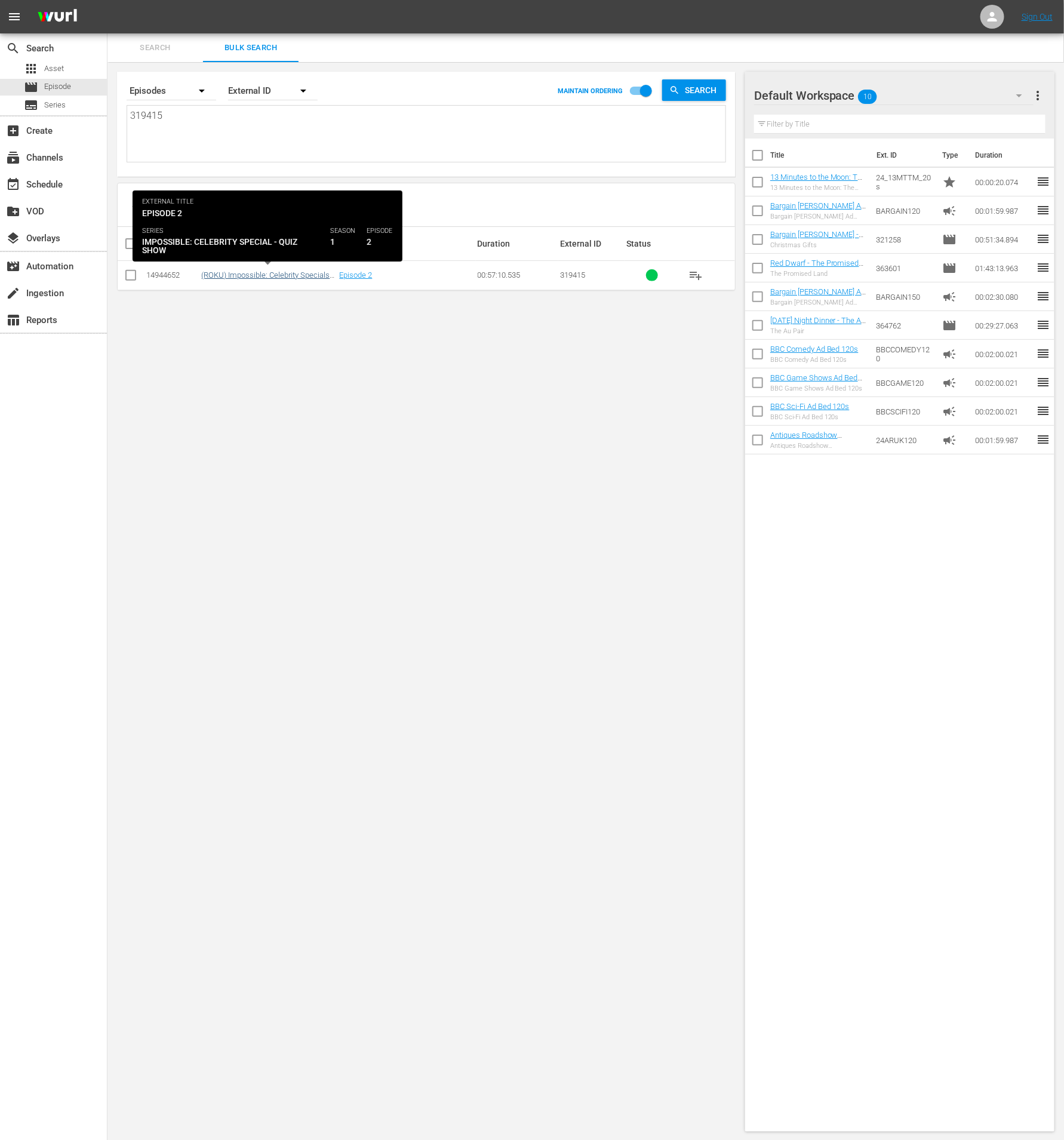
type textarea "319415"
click at [313, 273] on link "(ROKU) Impossible: Celebrity Specials - Quiz Show - Episode 2 (S1E2)" at bounding box center [267, 279] width 133 height 18
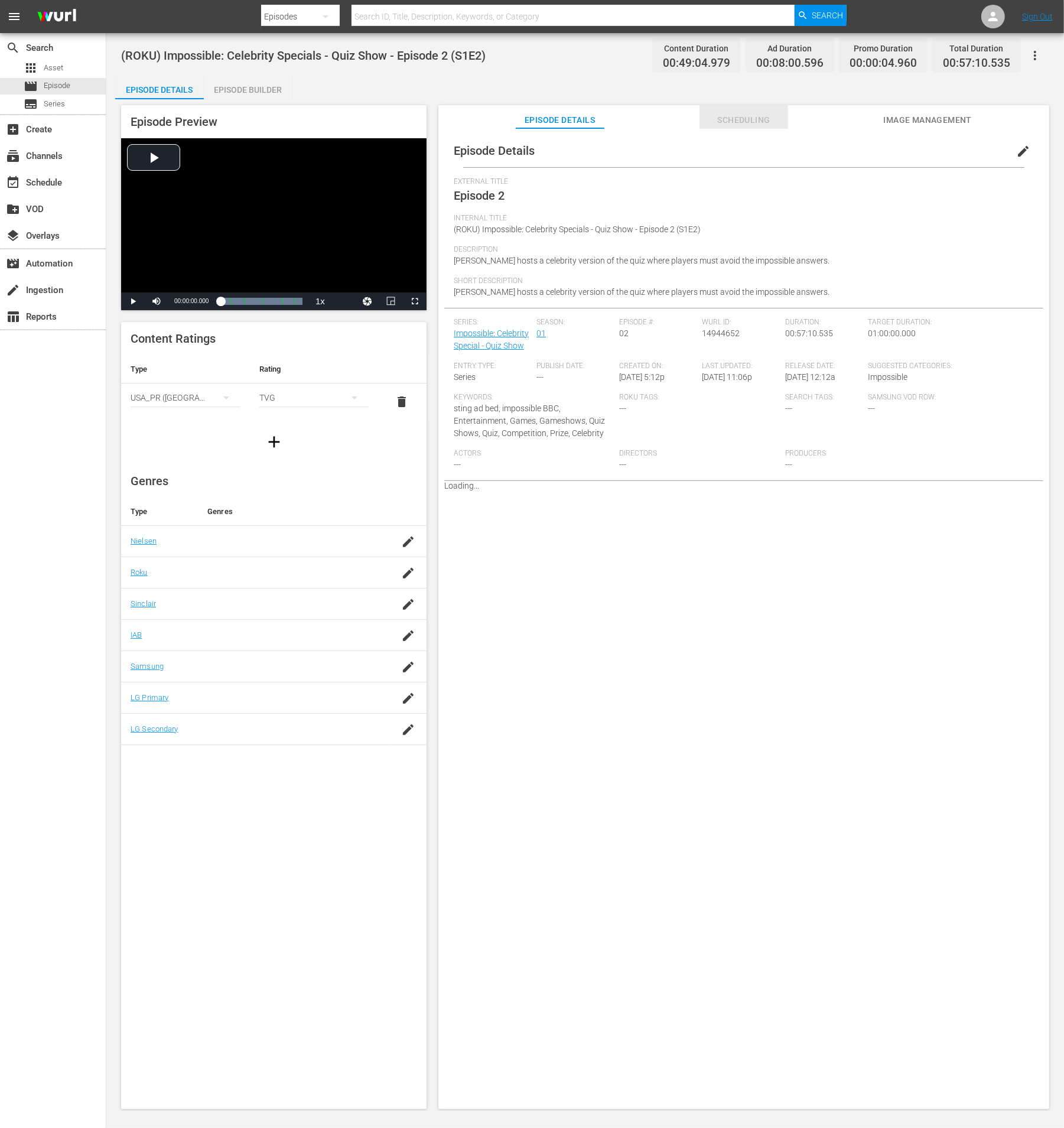
click at [770, 118] on span "Scheduling" at bounding box center [744, 121] width 89 height 15
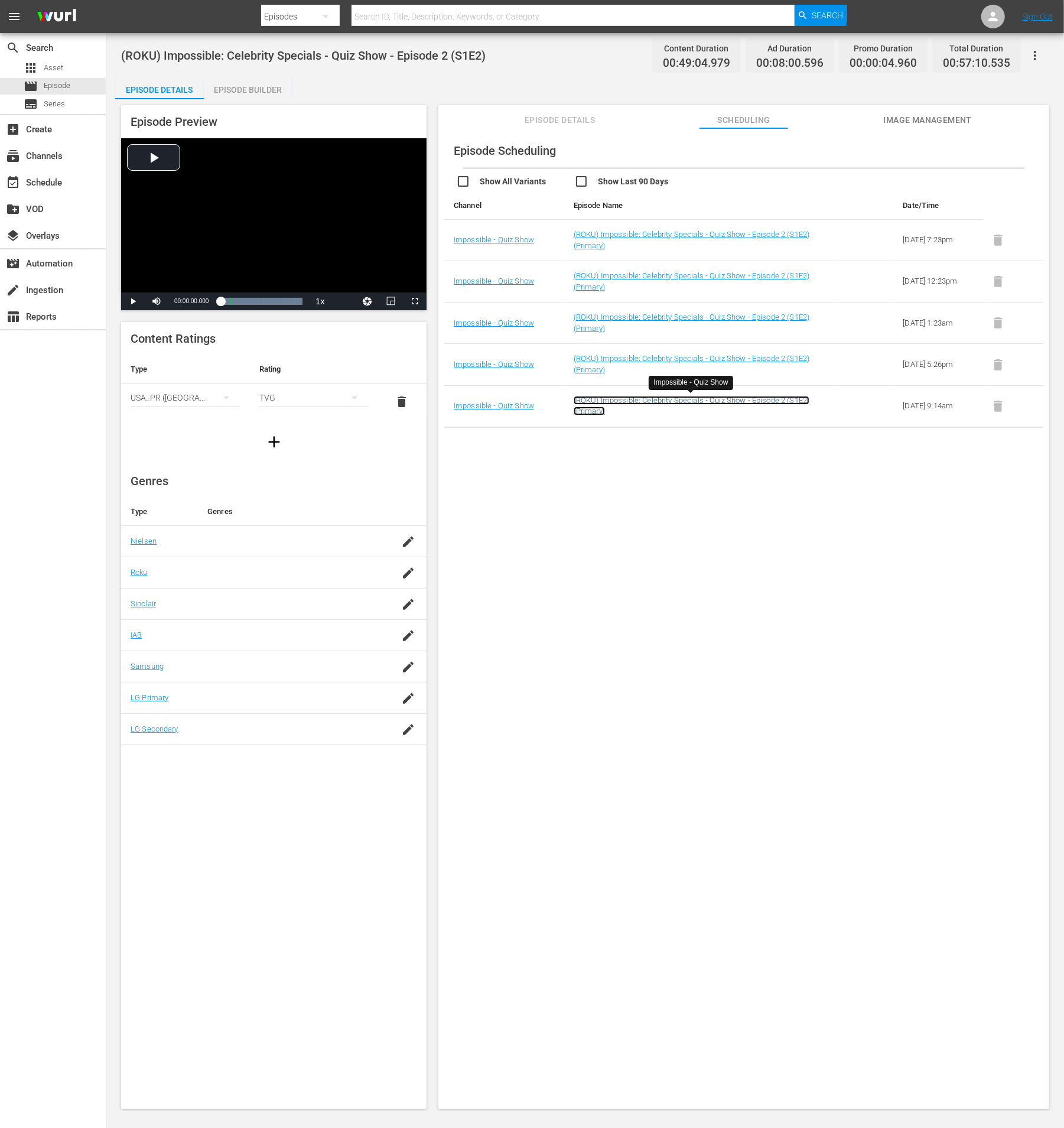
click at [726, 400] on link "(ROKU) Impossible: Celebrity Specials - Quiz Show - Episode 2 (S1E2) (Primary)" at bounding box center [691, 406] width 235 height 20
click at [727, 354] on link "(ROKU) Impossible: Celebrity Specials - Quiz Show - Episode 2 (S1E2) (Primary)" at bounding box center [691, 364] width 235 height 20
click at [728, 317] on link "(ROKU) Impossible: Celebrity Specials - Quiz Show - Episode 2 (S1E2) (Primary)" at bounding box center [691, 323] width 235 height 20
click at [730, 275] on link "(ROKU) Impossible: Celebrity Specials - Quiz Show - Episode 2 (S1E2) (Primary)" at bounding box center [691, 281] width 235 height 20
click at [738, 231] on link "(ROKU) Impossible: Celebrity Specials - Quiz Show - Episode 2 (S1E2) (Primary)" at bounding box center [691, 240] width 235 height 20
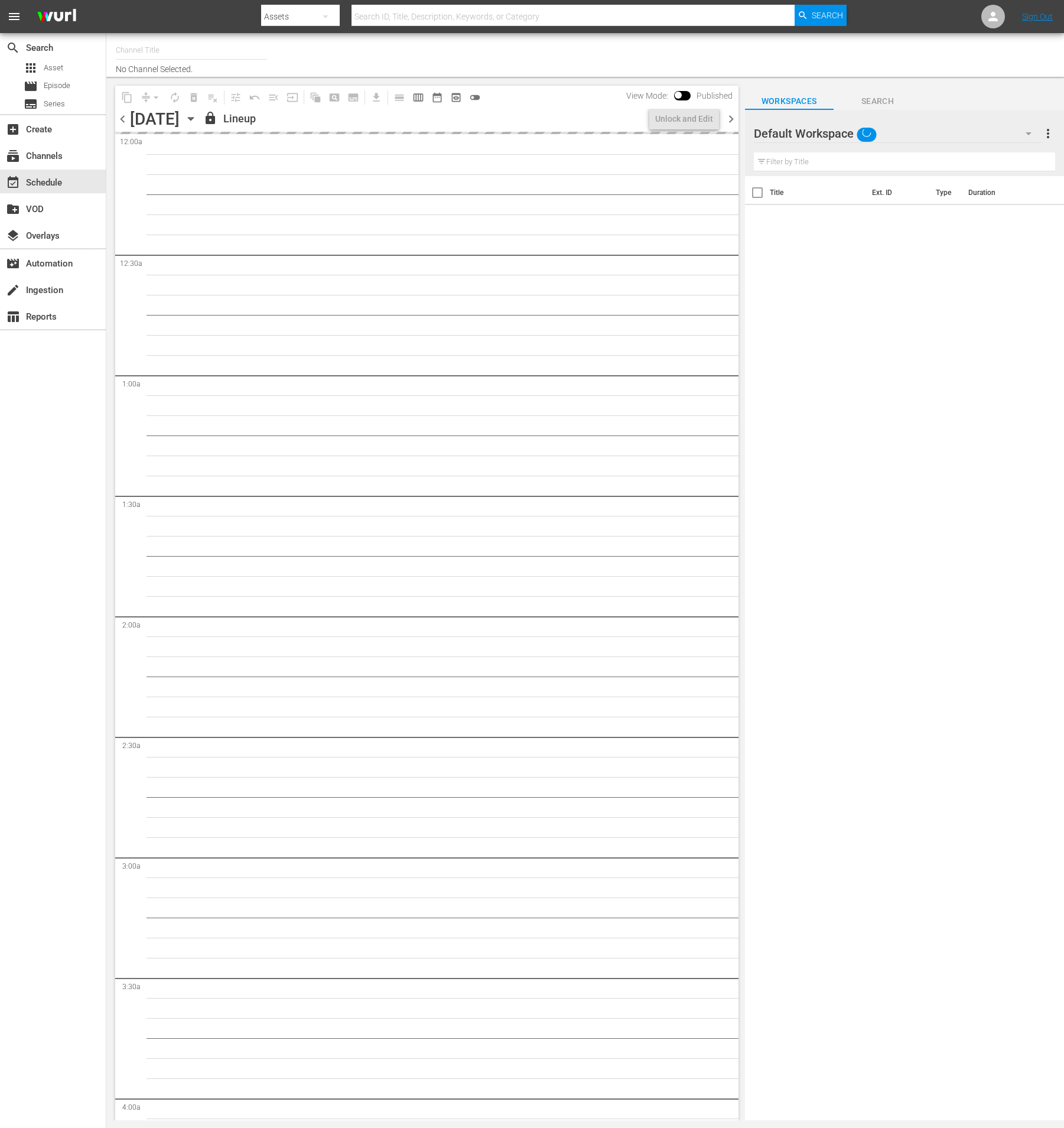
type input "Impossible (1011)"
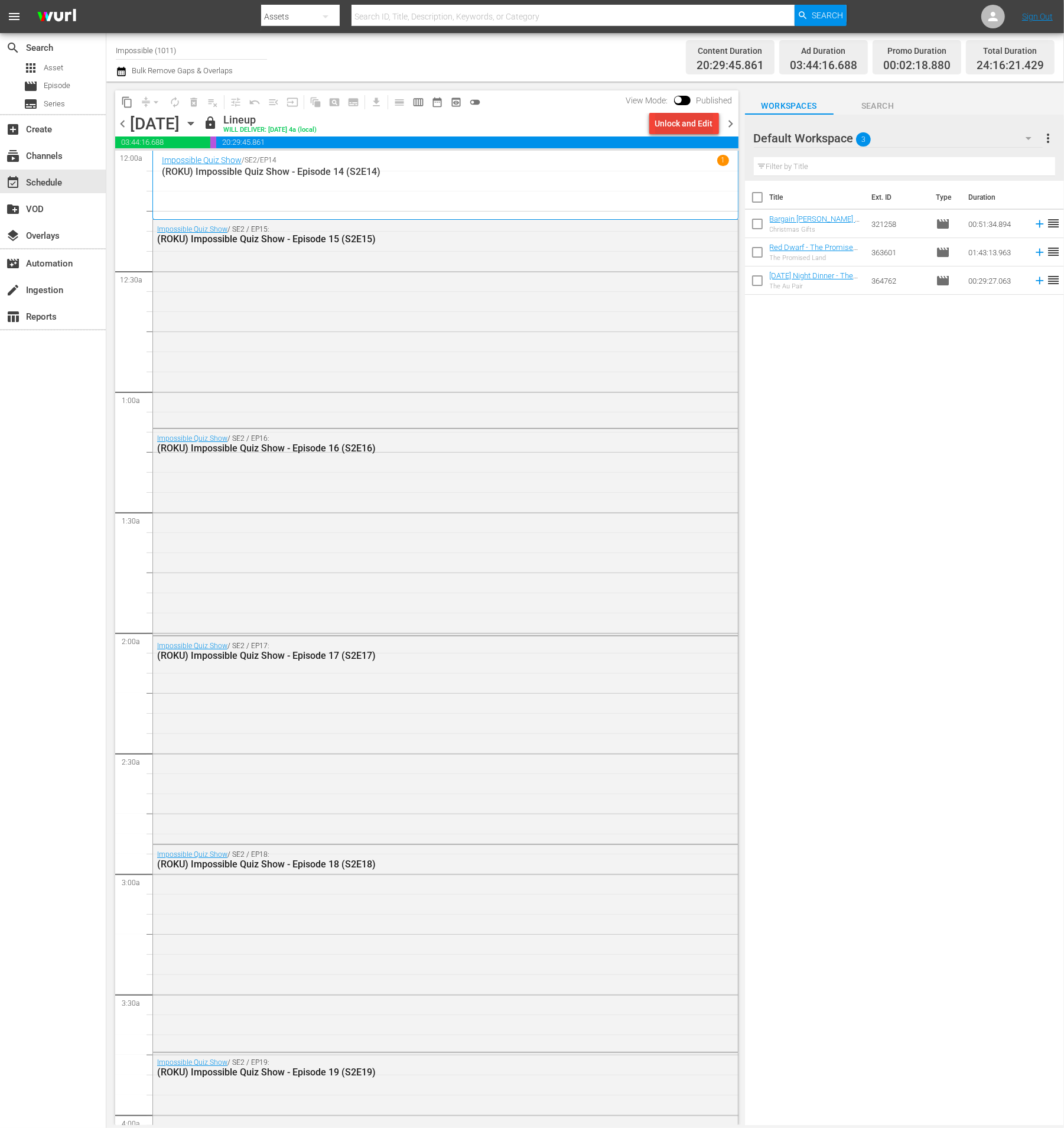
click at [691, 132] on div "Unlock and Edit" at bounding box center [685, 124] width 58 height 22
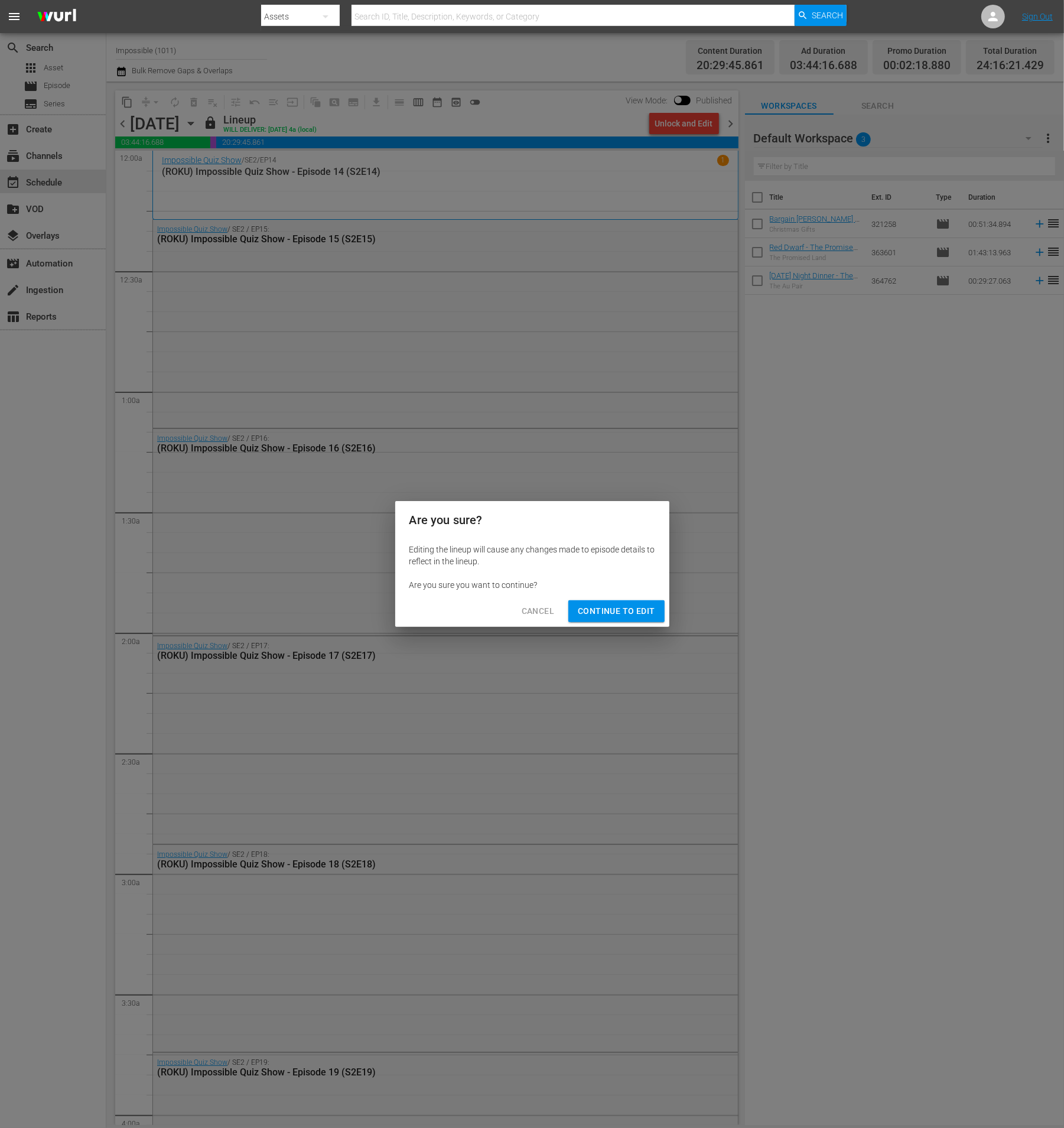
click at [627, 608] on span "Continue to Edit" at bounding box center [616, 611] width 77 height 15
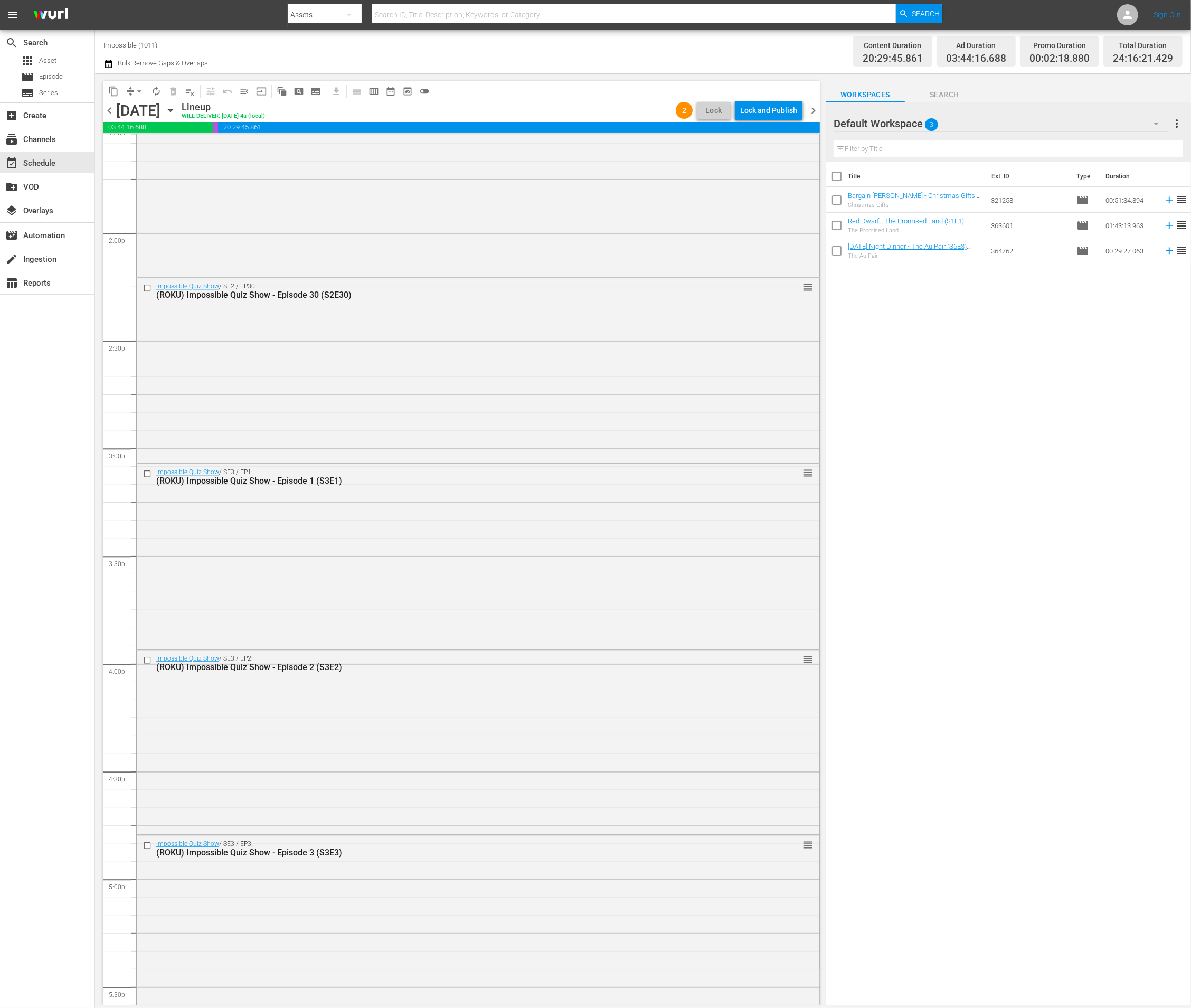
scroll to position [2471, 0]
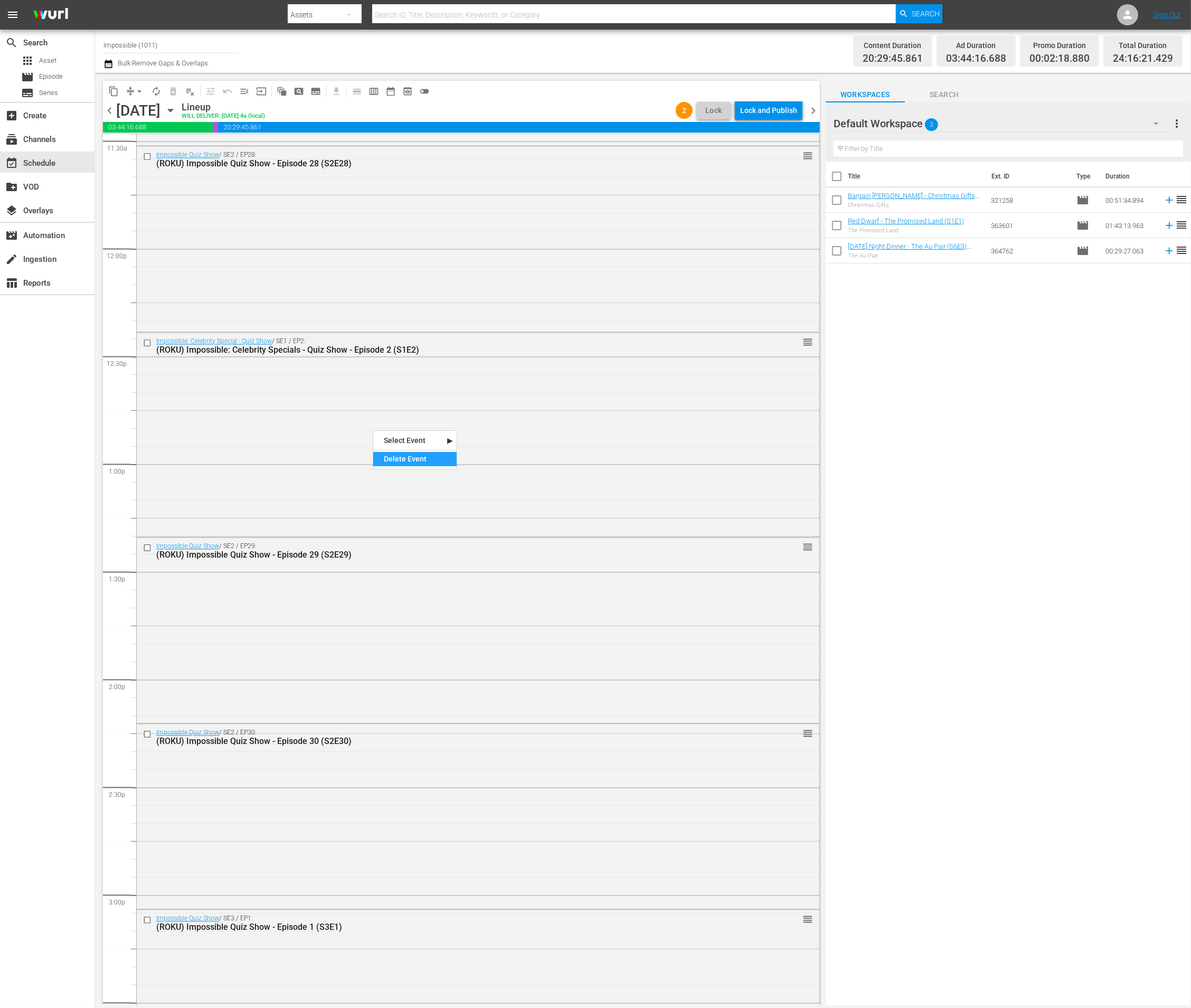
click at [388, 462] on div "Delete Event" at bounding box center [415, 459] width 83 height 14
click at [551, 473] on div "Delete Event" at bounding box center [581, 472] width 83 height 14
click at [442, 413] on div "Impossible: Celebrity Special - Quiz Show / SE1 / EP2: (ROKU) Impossible: Celeb…" at bounding box center [478, 434] width 682 height 202
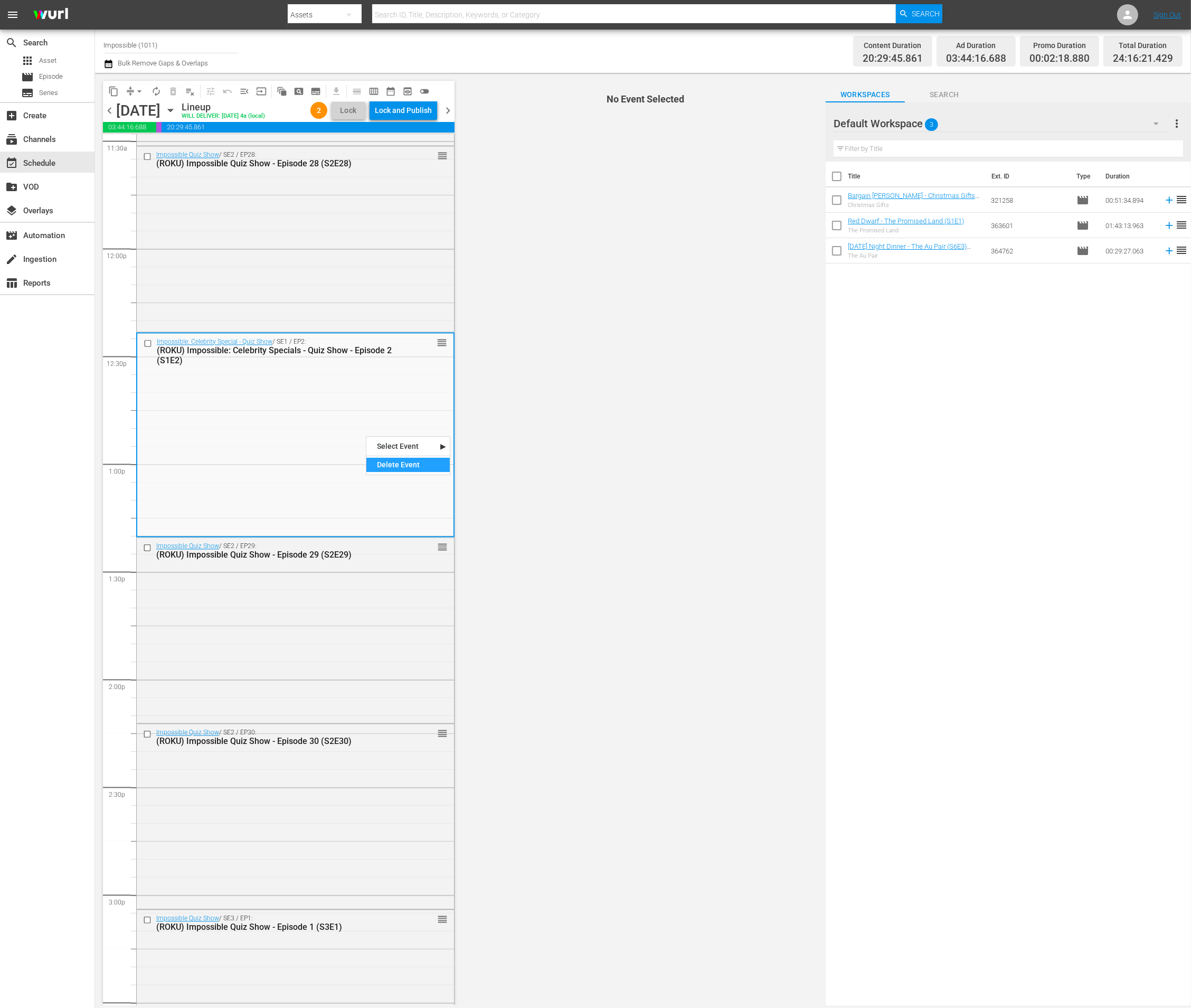
click at [373, 464] on div "Delete Event" at bounding box center [408, 465] width 83 height 14
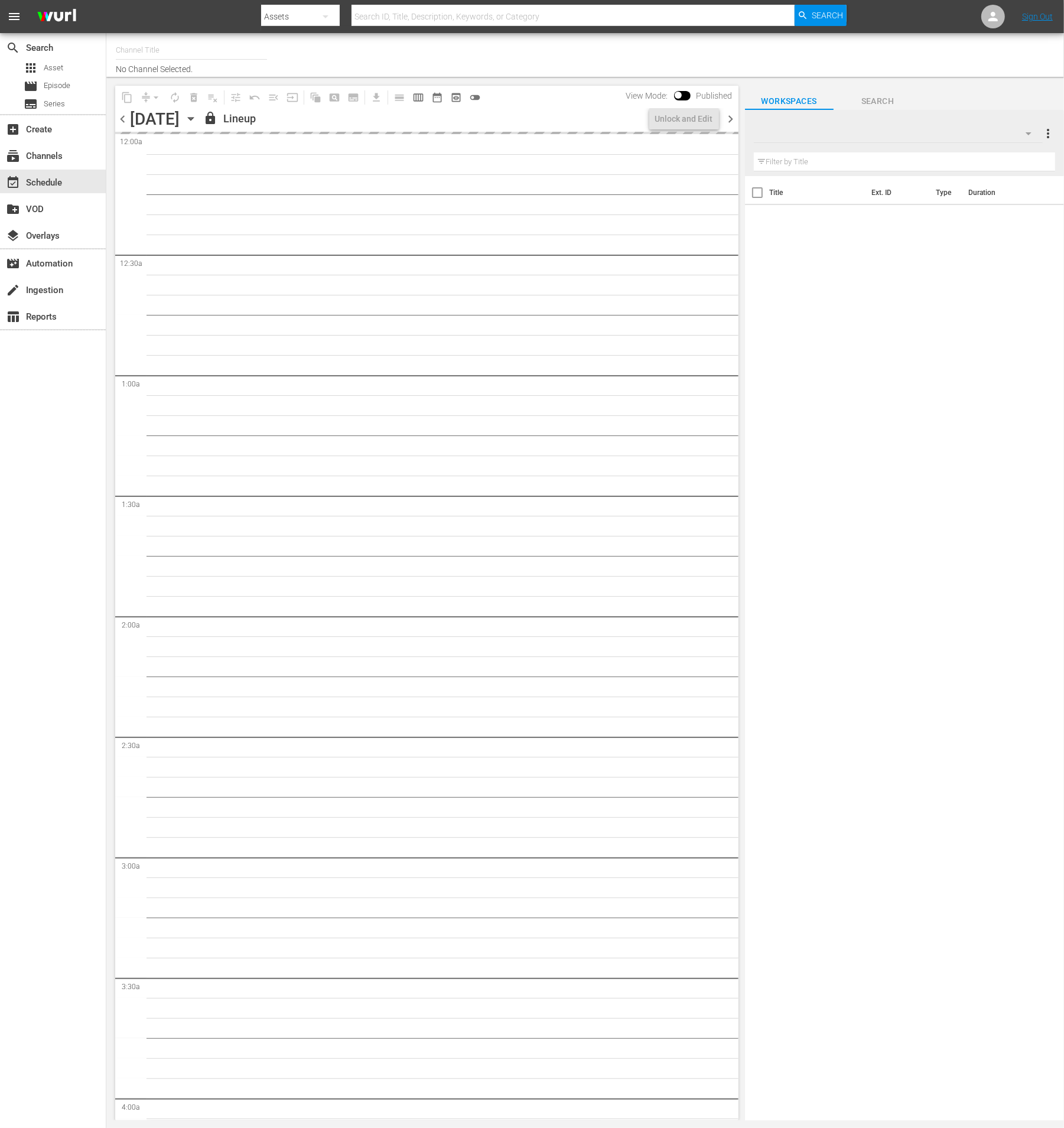
type input "Impossible (1011)"
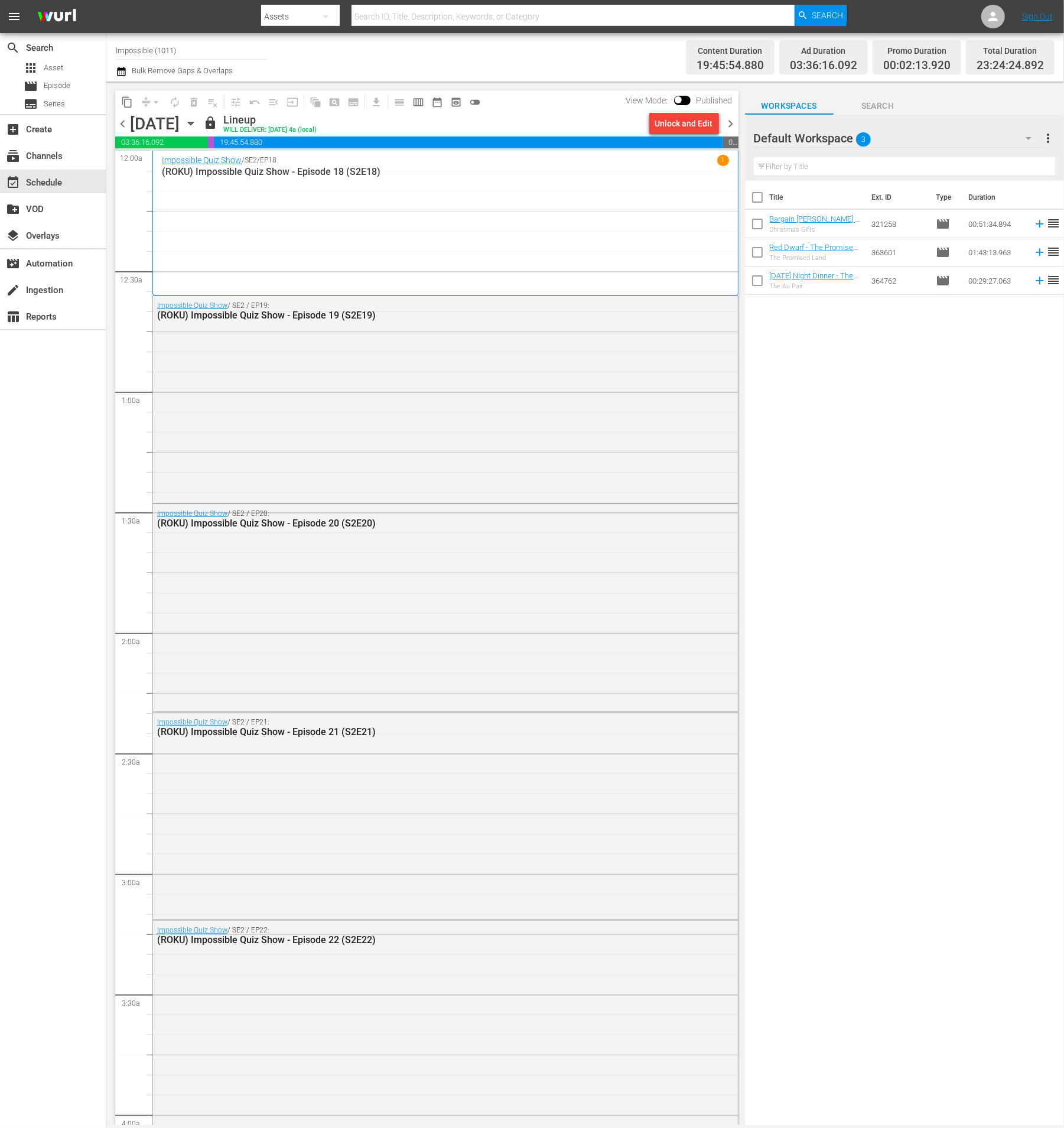
click at [851, 501] on div "Title Ext. ID Type Duration Bargain [PERSON_NAME] - Christmas Gifts (S56E32) (B…" at bounding box center [904, 653] width 319 height 946
click at [667, 127] on div "Unlock and Edit" at bounding box center [685, 124] width 58 height 22
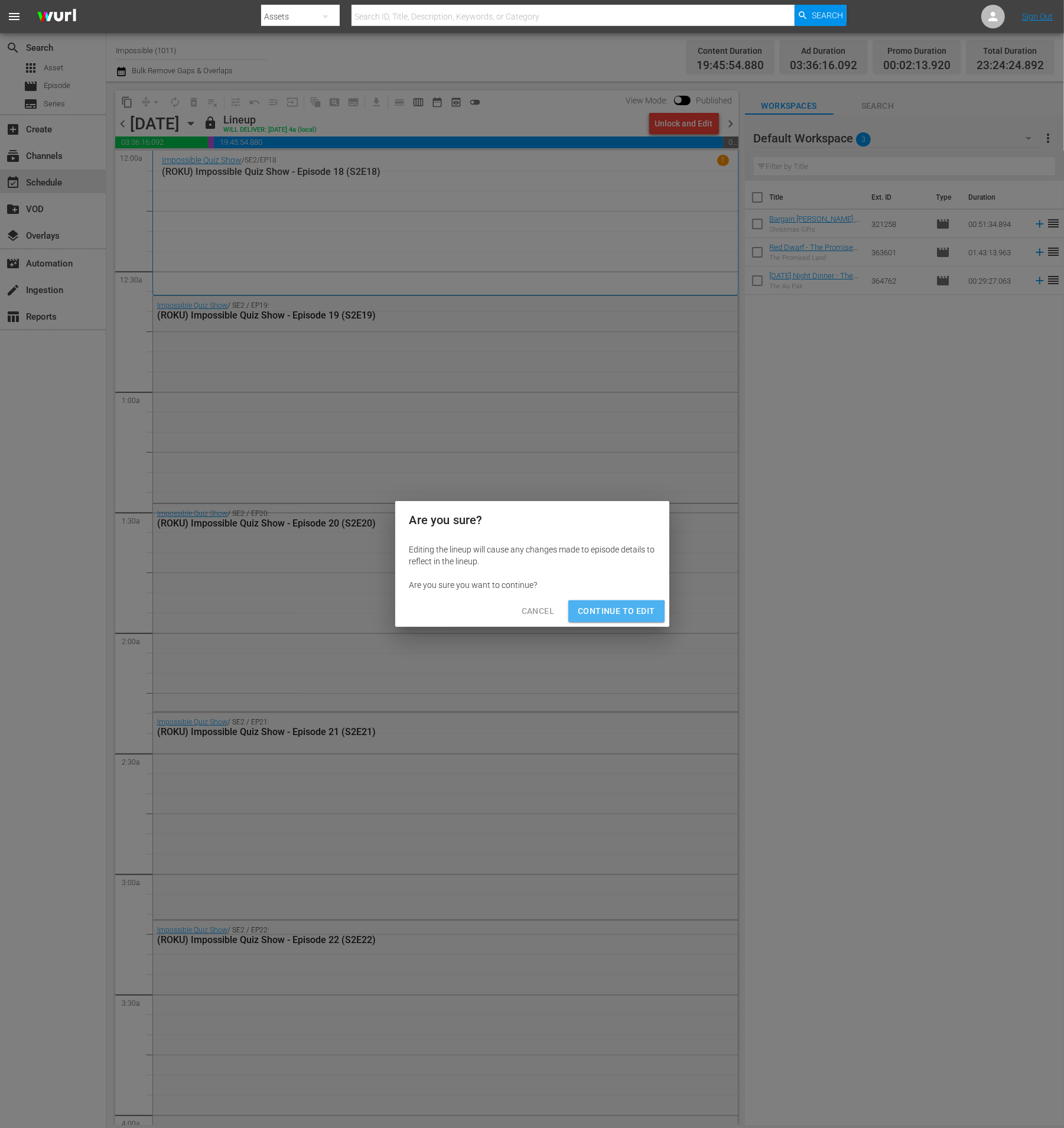
click at [616, 612] on span "Continue to Edit" at bounding box center [616, 611] width 77 height 15
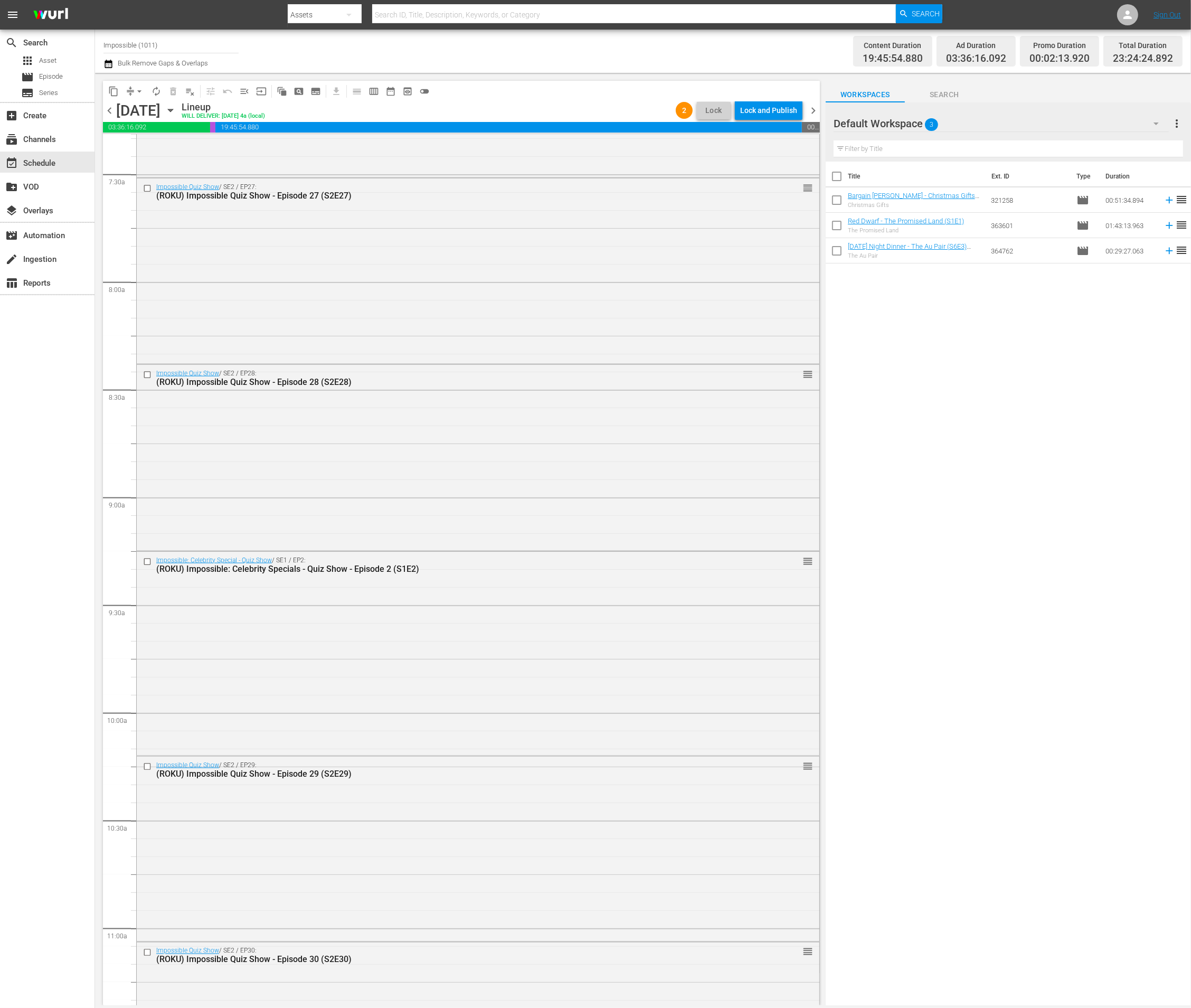
scroll to position [1700, 0]
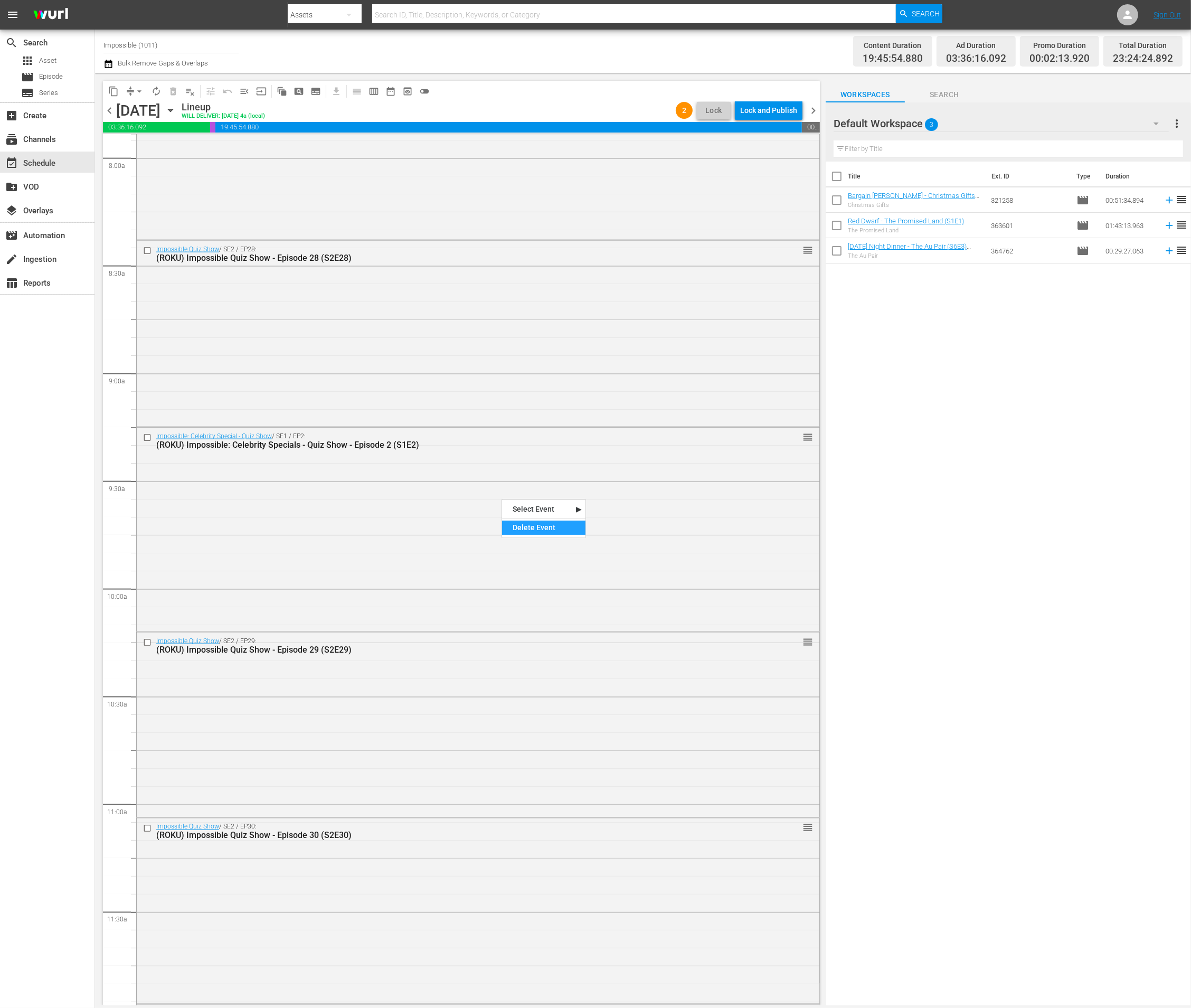
click at [526, 529] on div "Delete Event" at bounding box center [543, 527] width 83 height 14
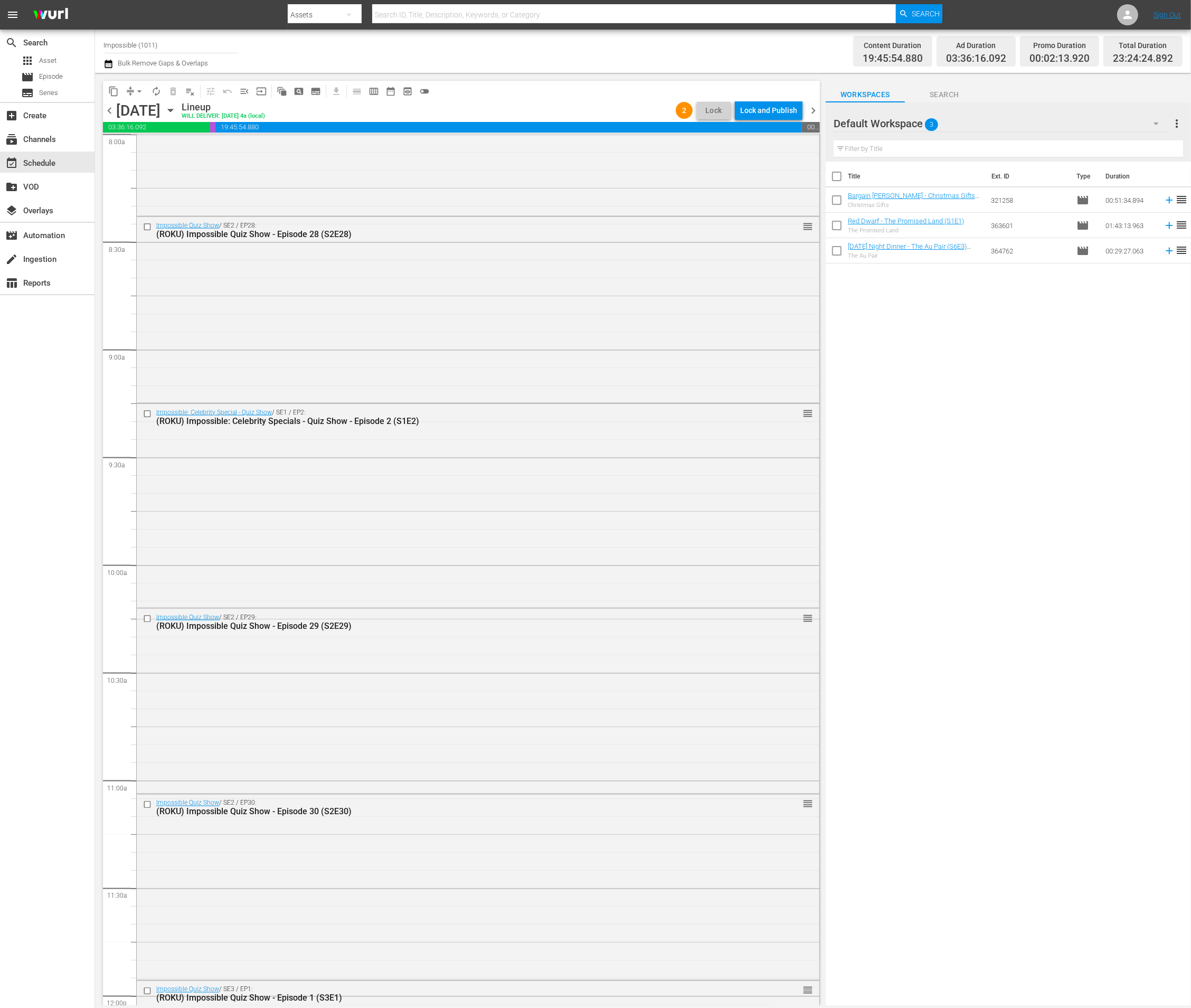
scroll to position [1738, 0]
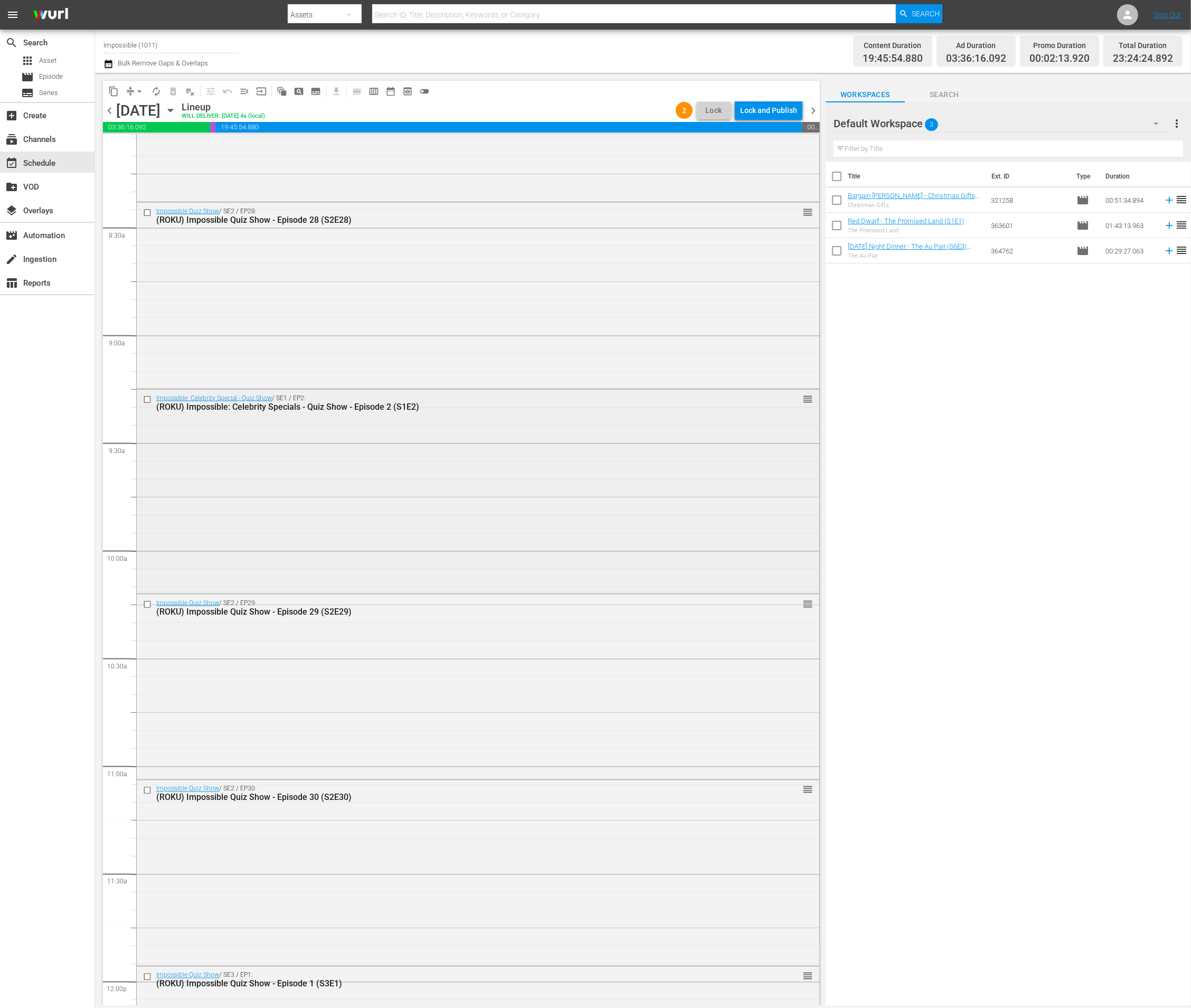
click at [433, 482] on div "Impossible: Celebrity Special - Quiz Show / SE1 / EP2: (ROKU) Impossible: Celeb…" at bounding box center [478, 491] width 682 height 202
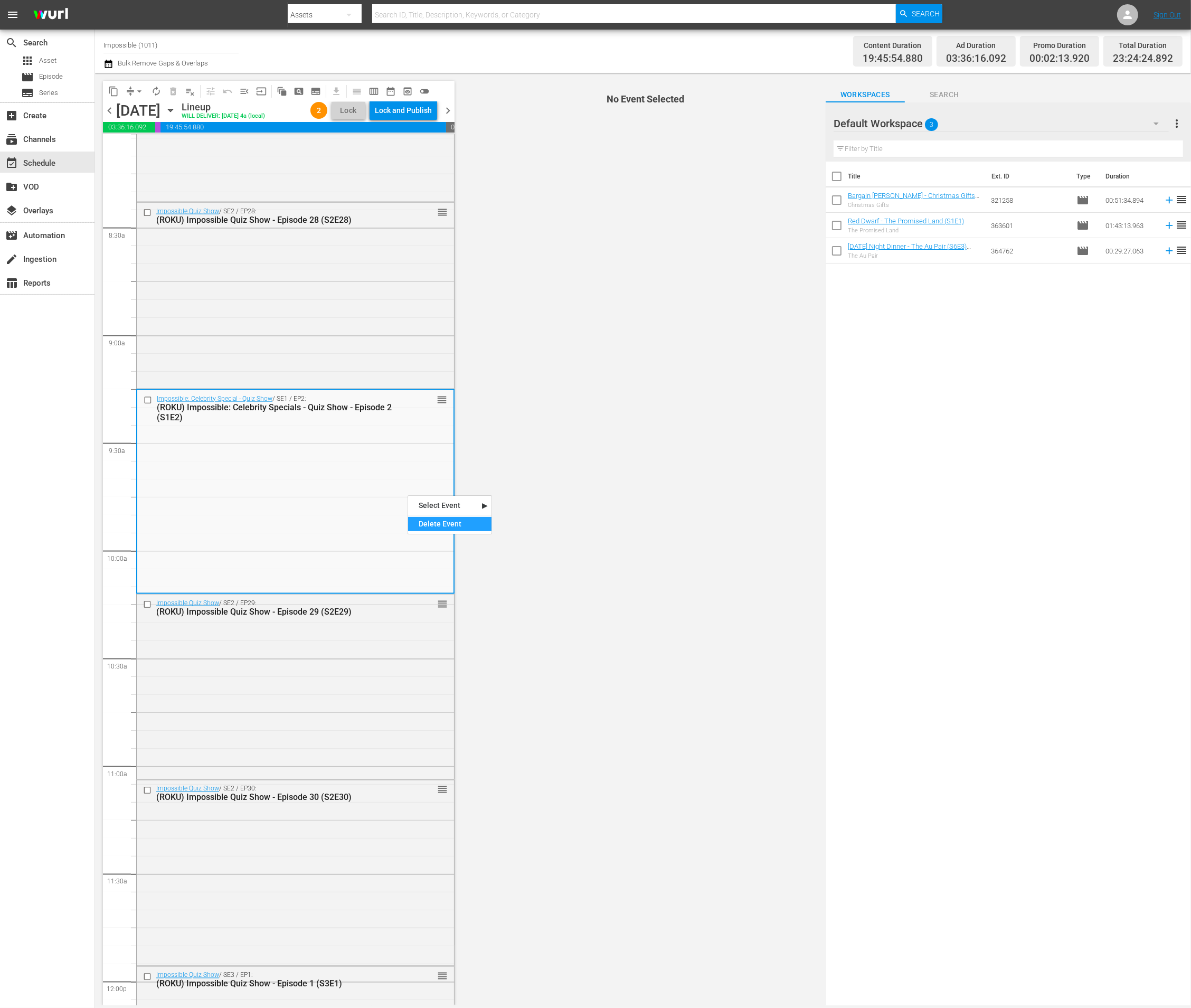
click at [425, 526] on div "Delete Event" at bounding box center [450, 523] width 83 height 14
click at [328, 533] on div "Delete Event" at bounding box center [351, 531] width 83 height 14
click at [146, 400] on input "checkbox" at bounding box center [149, 400] width 11 height 9
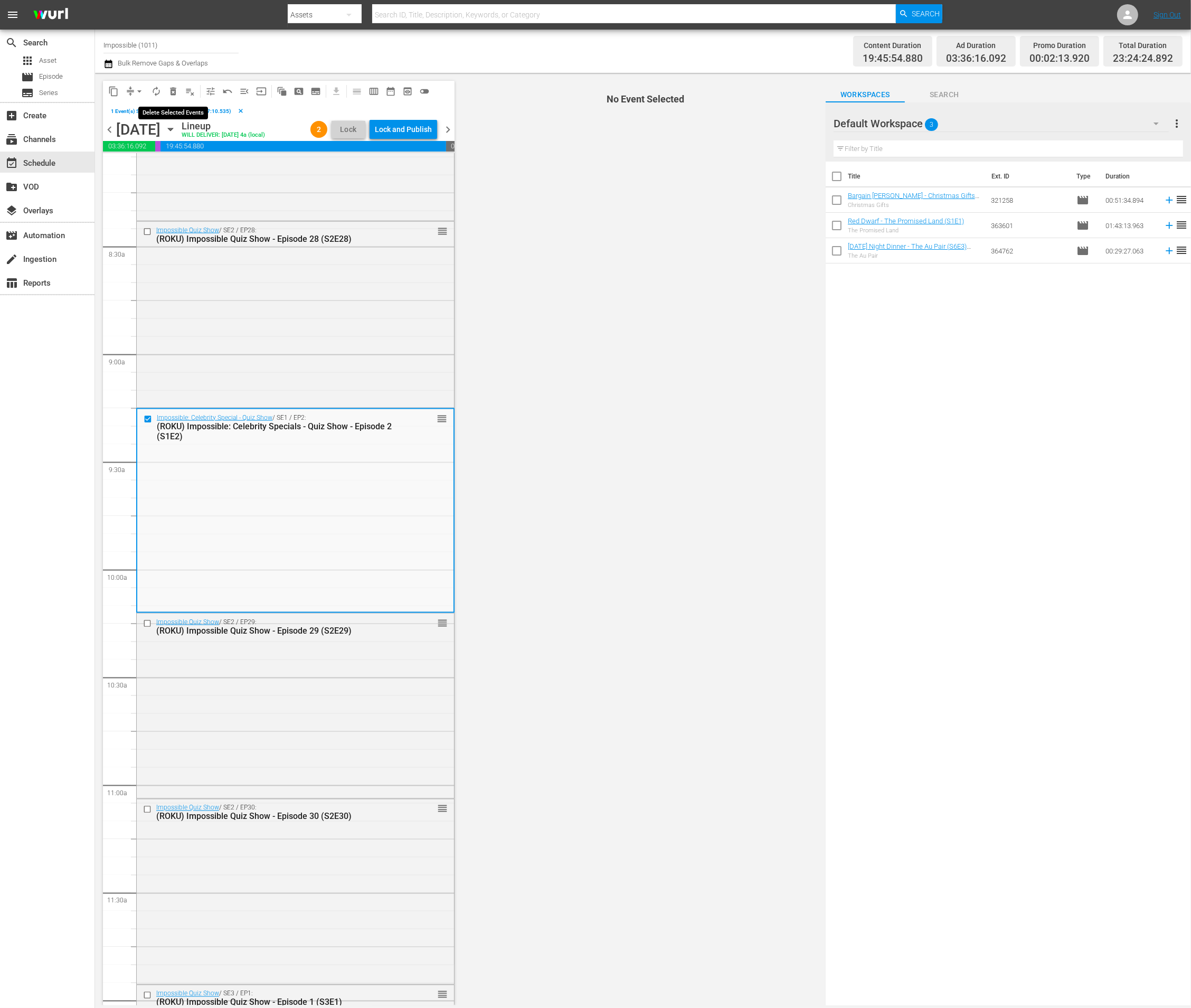
click at [174, 89] on span "delete_forever_outlined" at bounding box center [173, 91] width 10 height 10
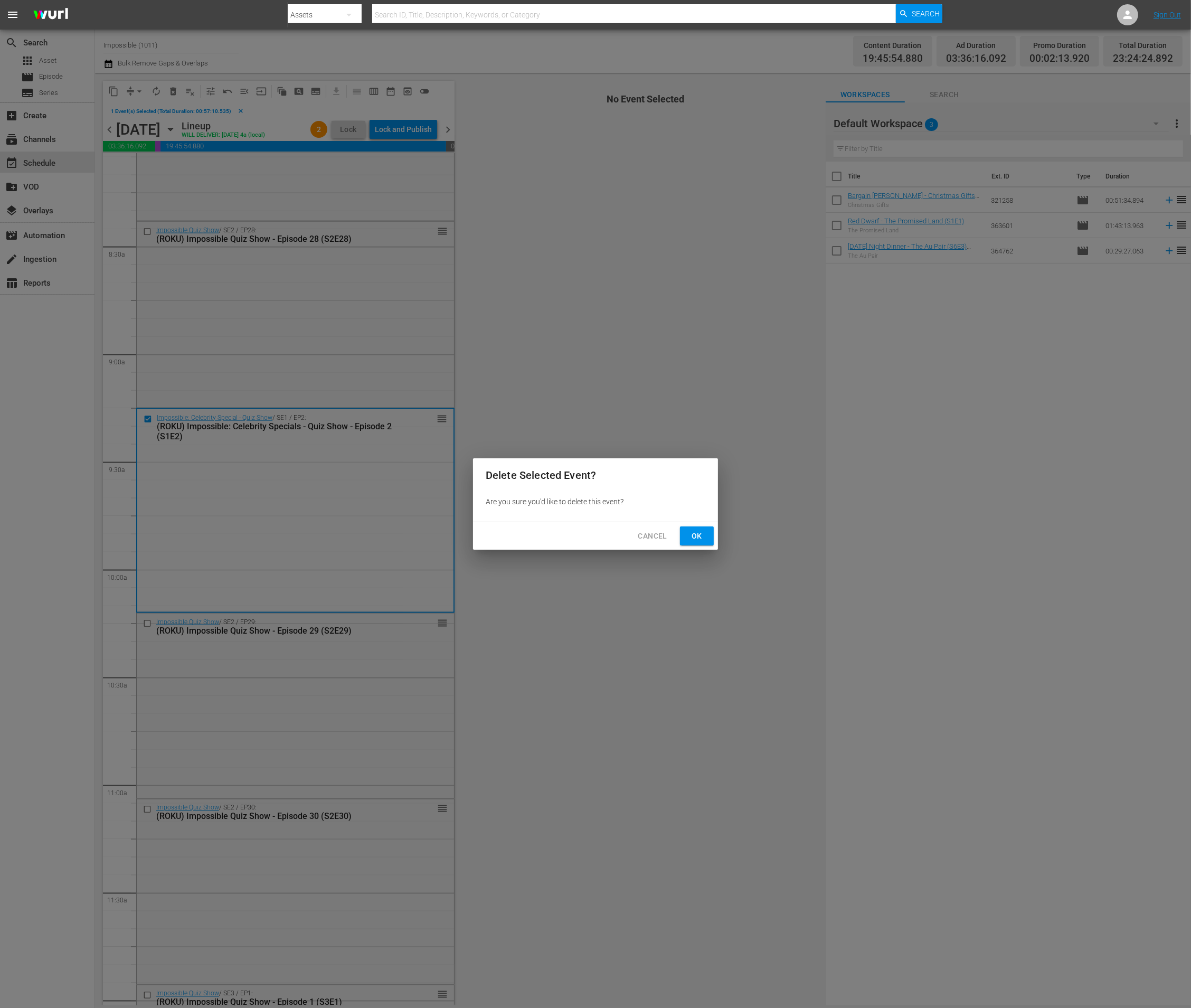
click at [697, 540] on span "Ok" at bounding box center [697, 536] width 17 height 13
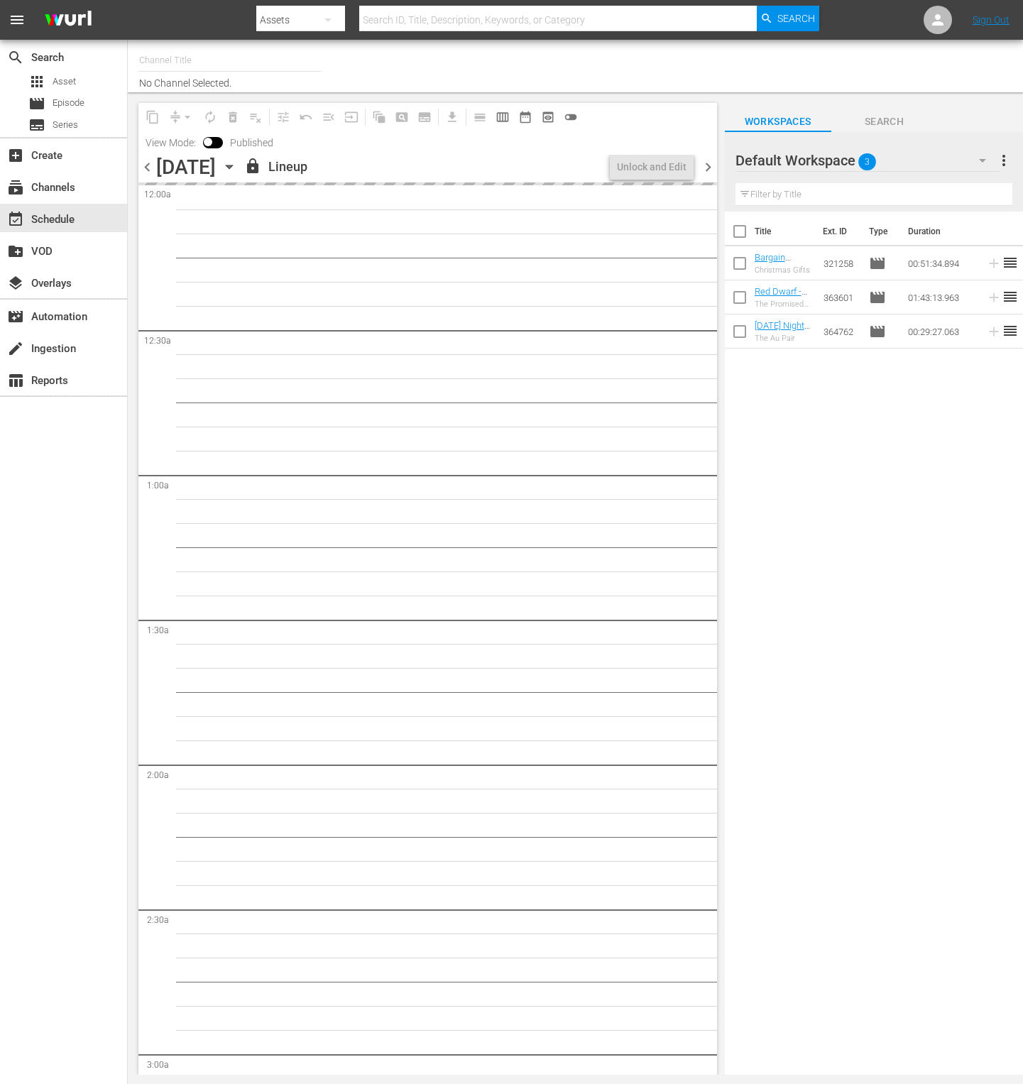
type input "Impossible (1011)"
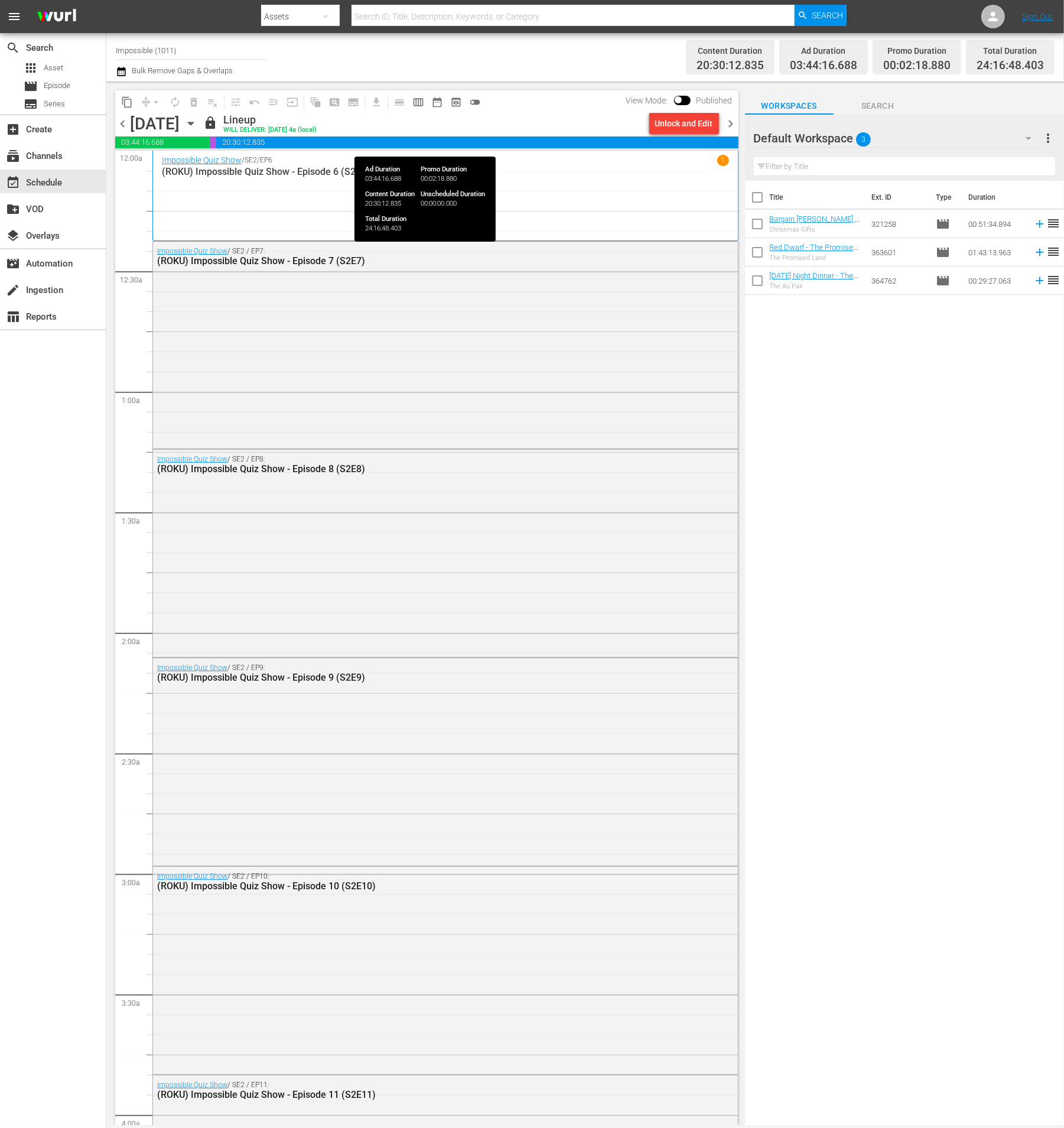
click at [692, 126] on div "Unlock and Edit" at bounding box center [685, 124] width 58 height 22
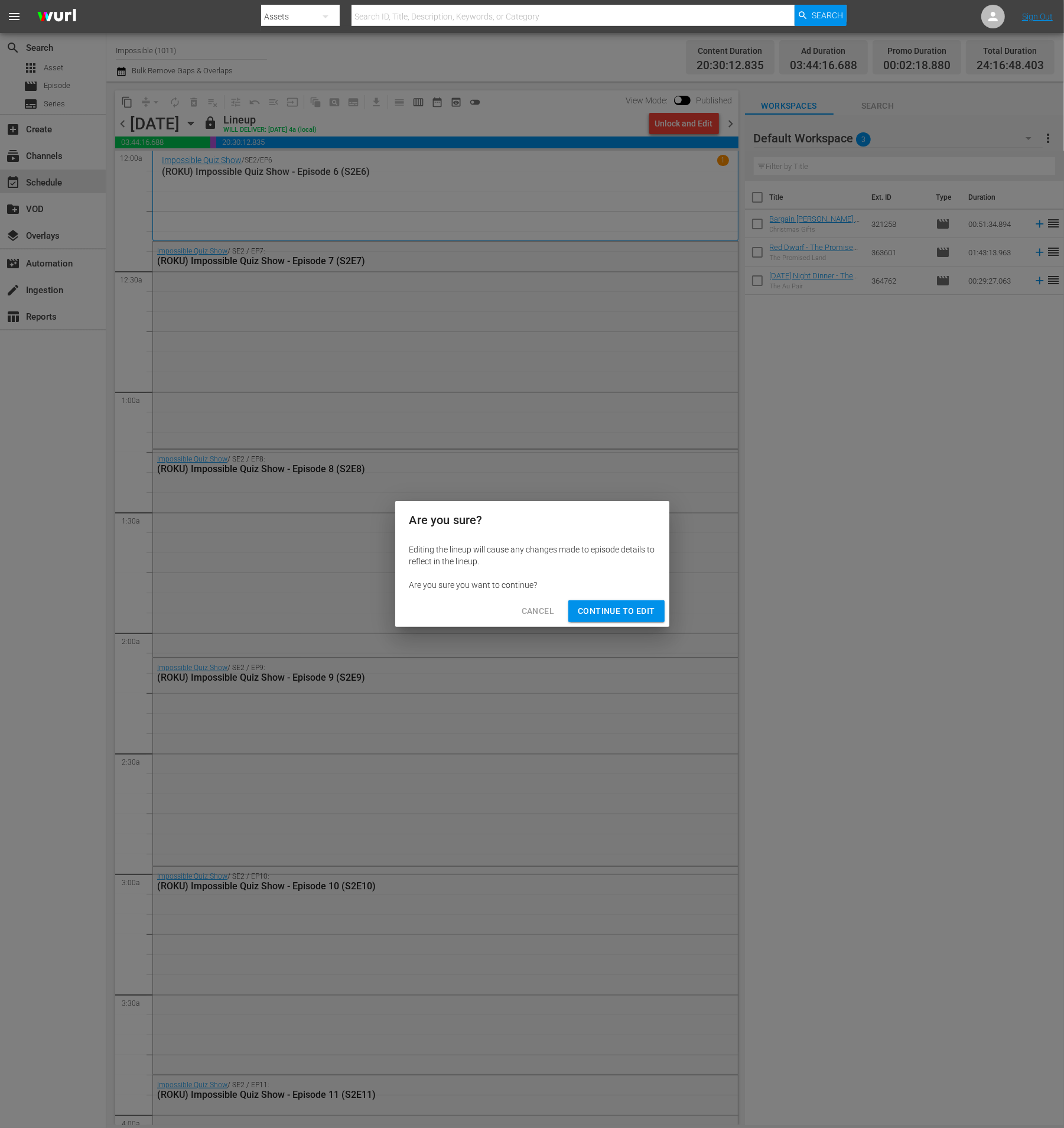
click at [623, 614] on span "Continue to Edit" at bounding box center [616, 611] width 77 height 15
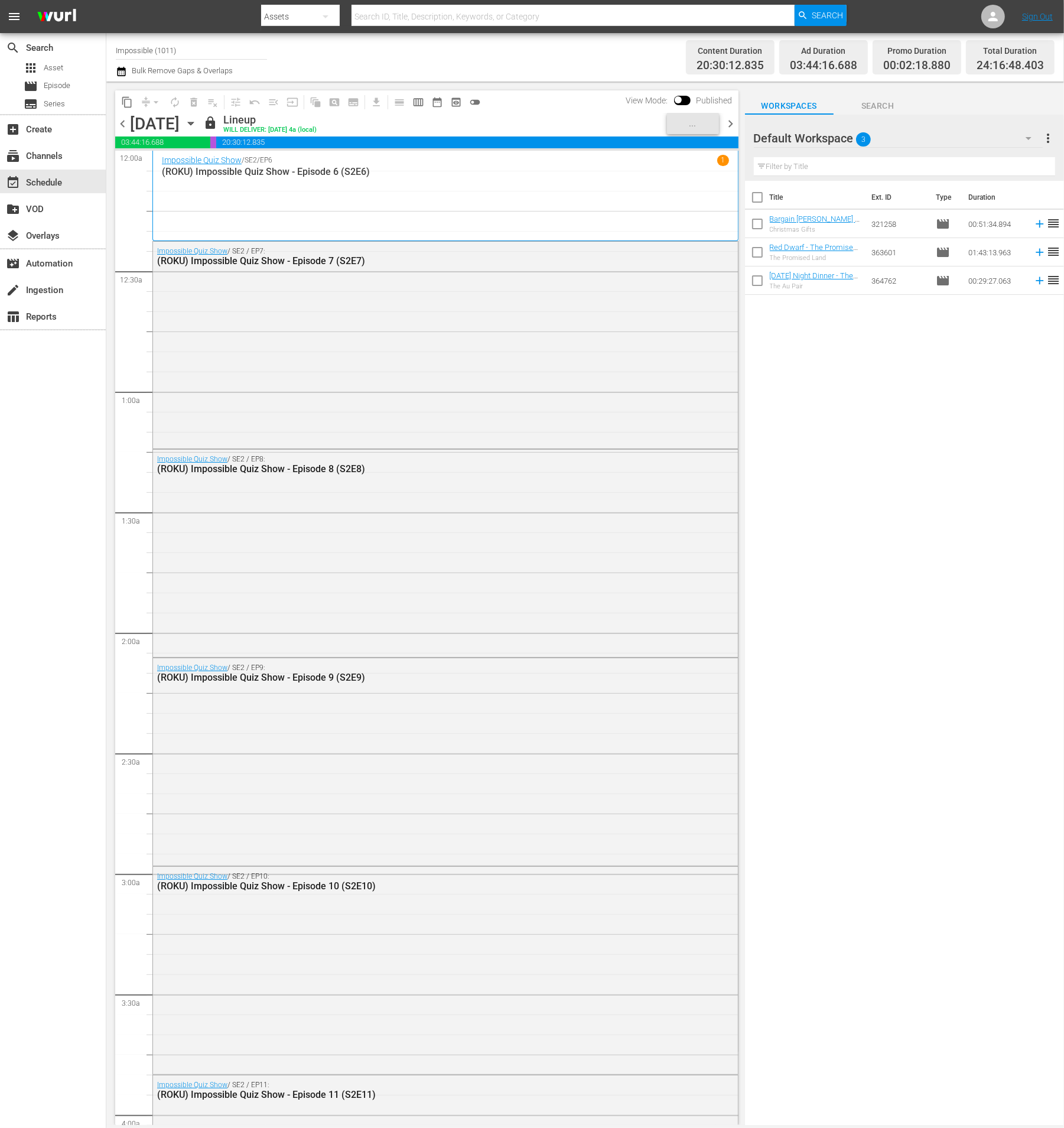
click at [851, 139] on icon "button" at bounding box center [1028, 138] width 14 height 14
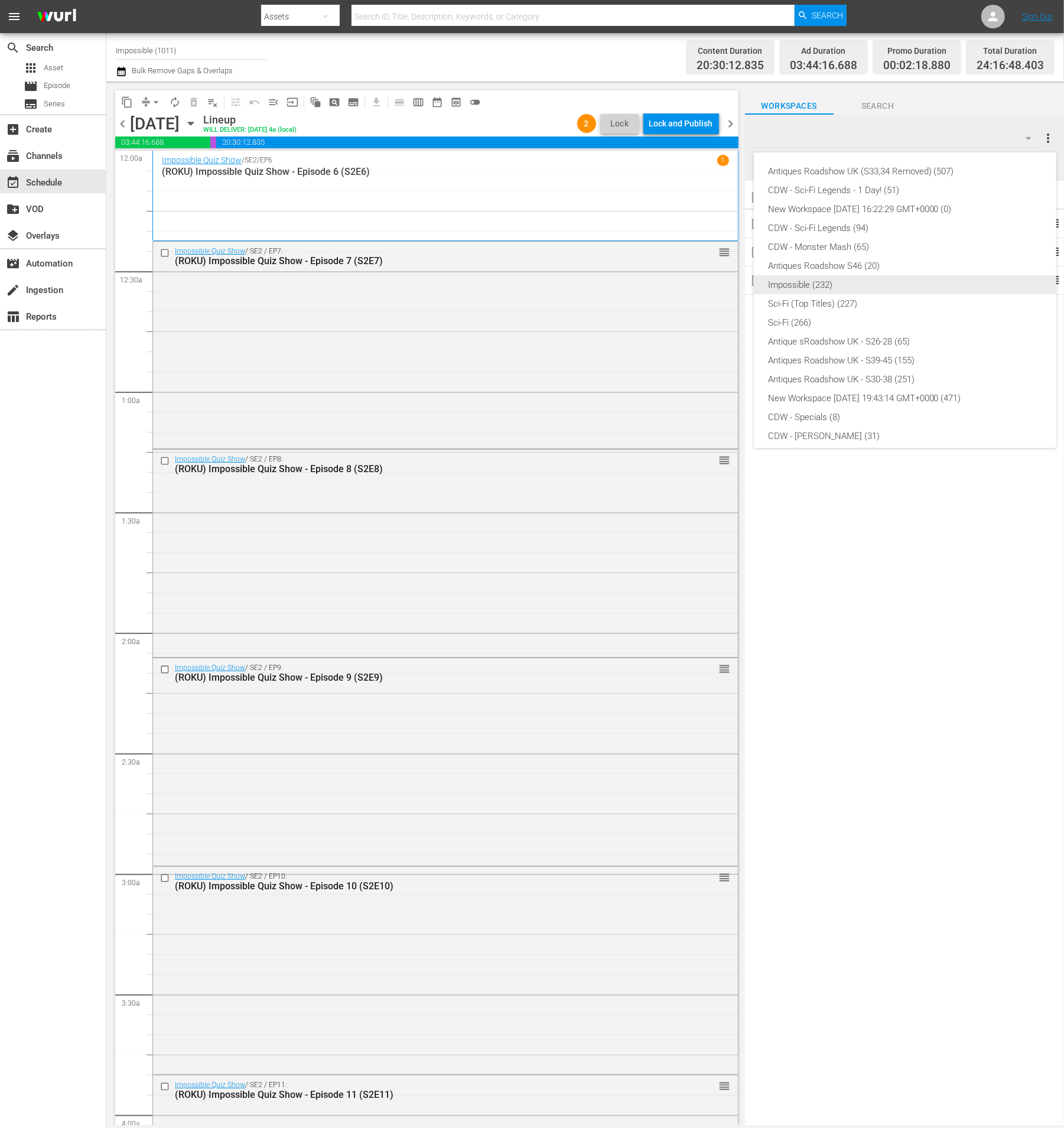
click at [851, 289] on div "Impossible (232)" at bounding box center [905, 284] width 275 height 19
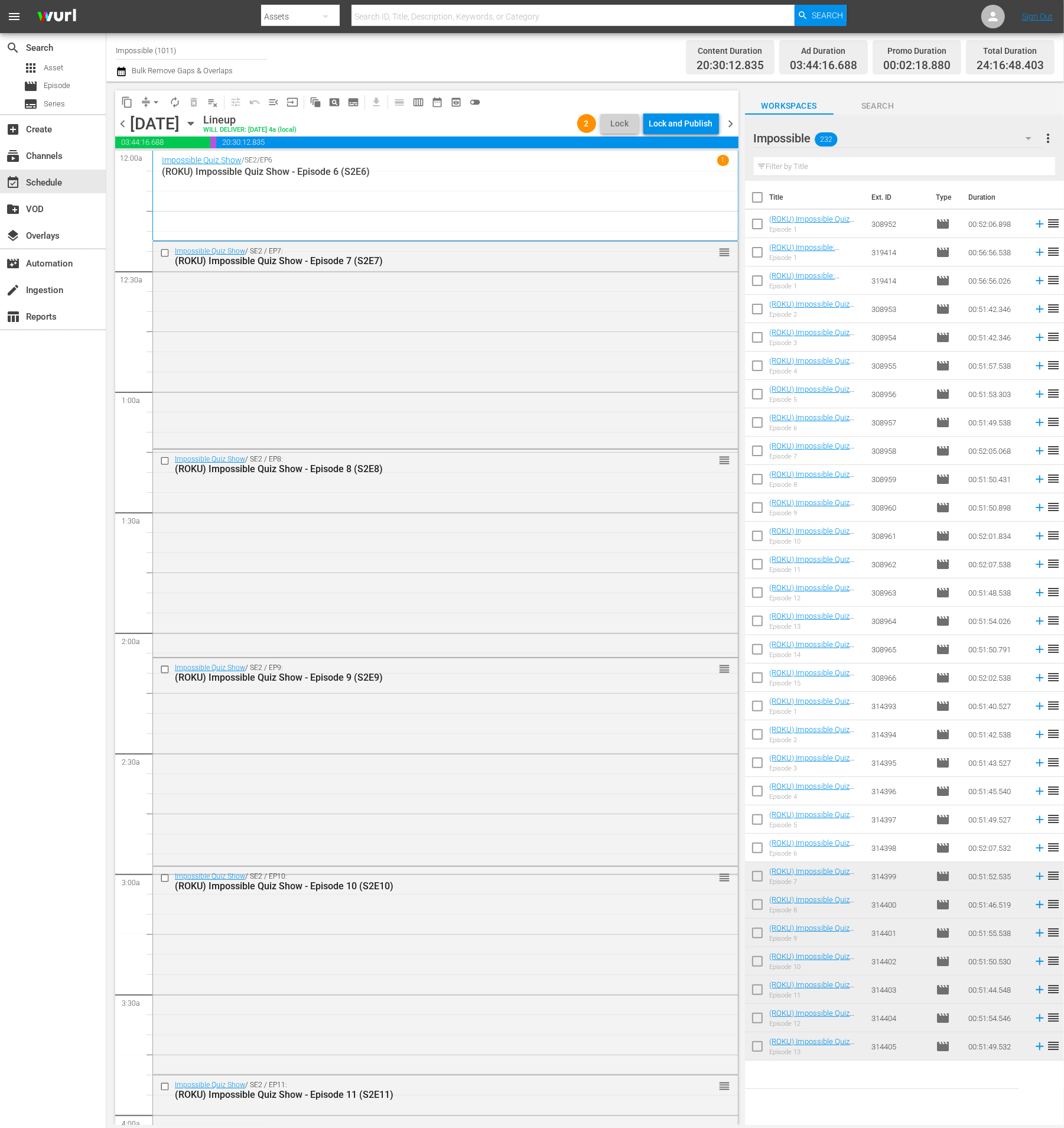
click at [846, 168] on input "text" at bounding box center [904, 166] width 301 height 19
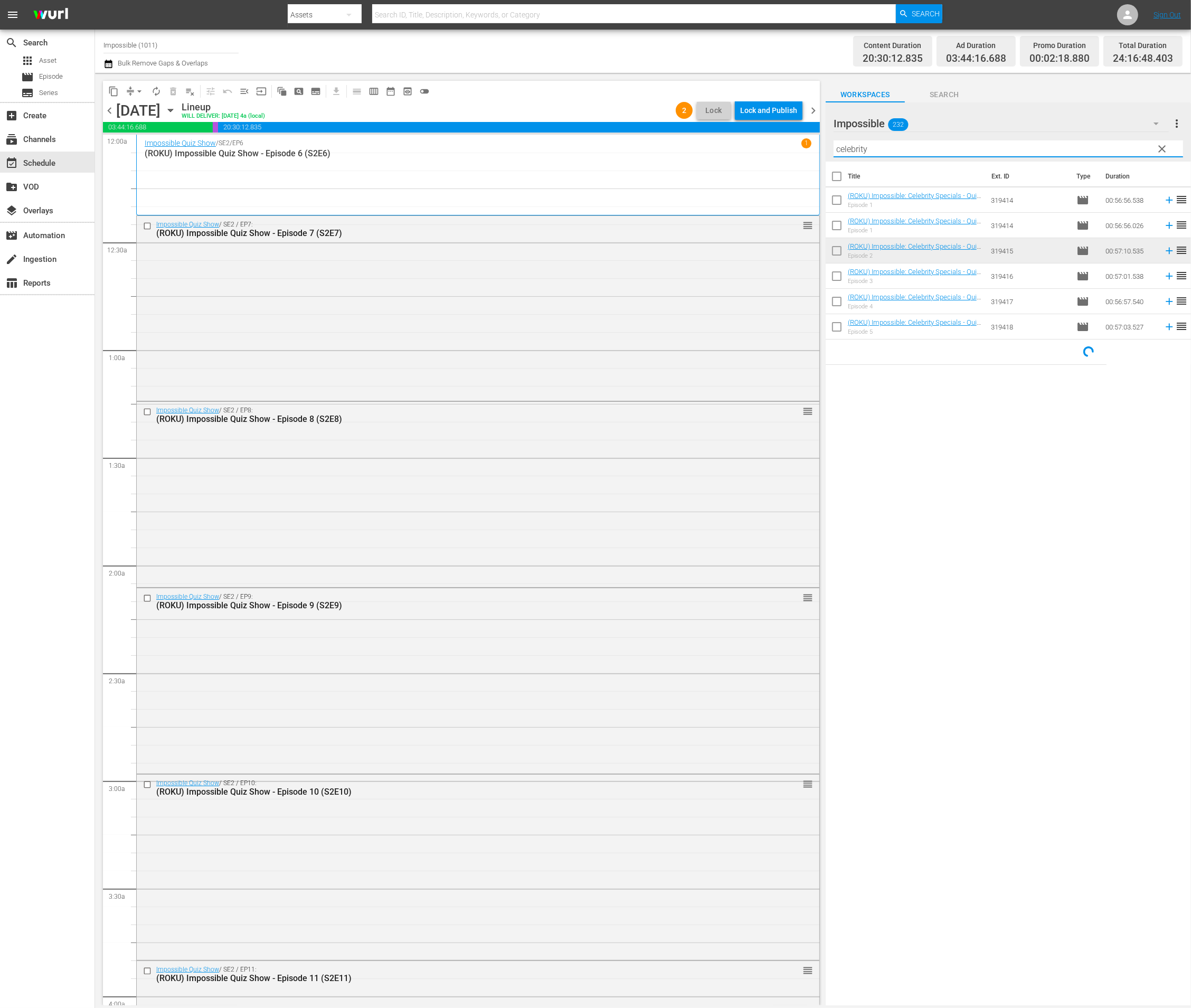
type input "celebrity"
click at [761, 181] on input "checkbox" at bounding box center [837, 178] width 22 height 22
checkbox input "true"
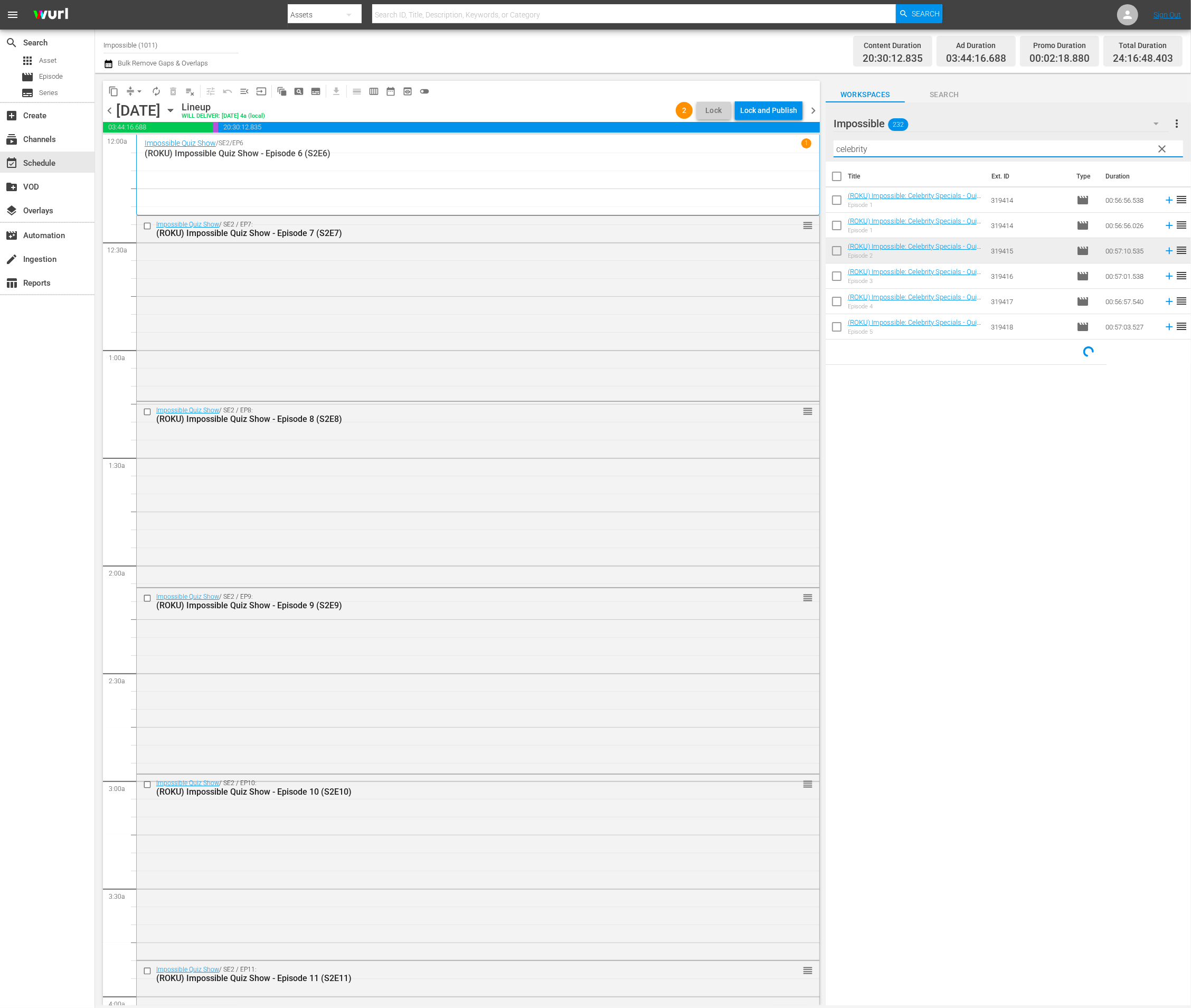
checkbox input "true"
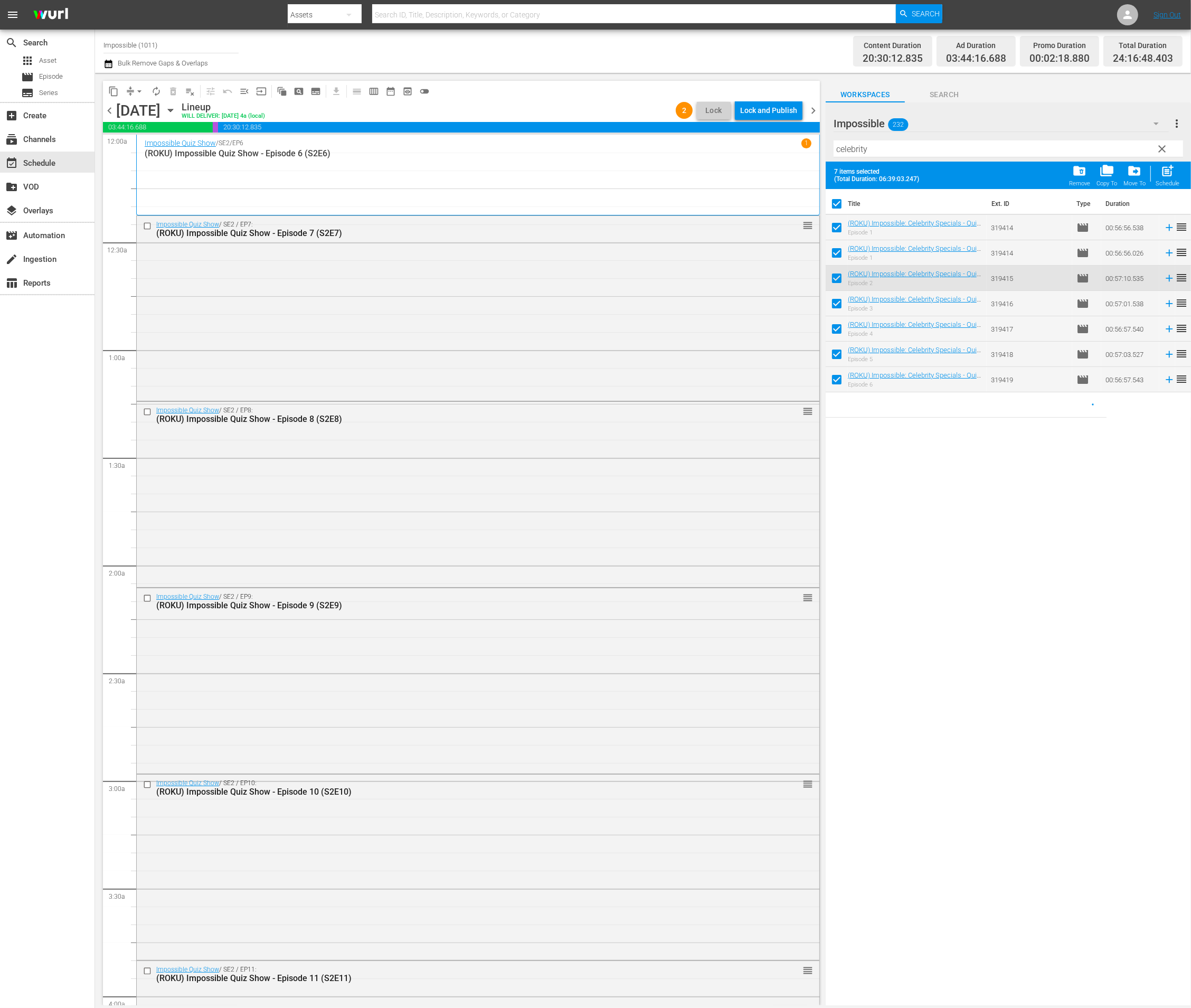
click at [761, 204] on input "checkbox" at bounding box center [837, 206] width 22 height 22
checkbox input "false"
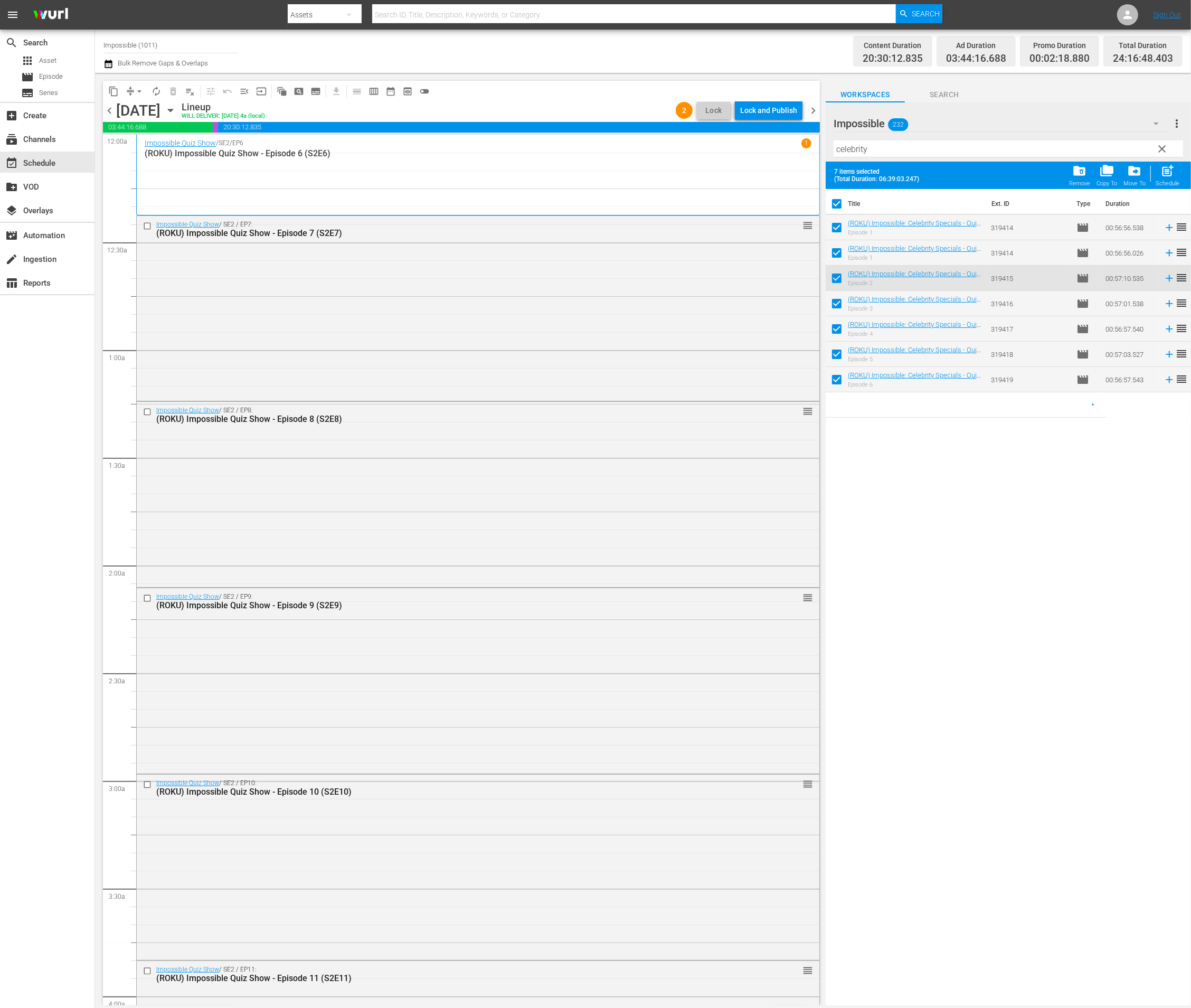
checkbox input "false"
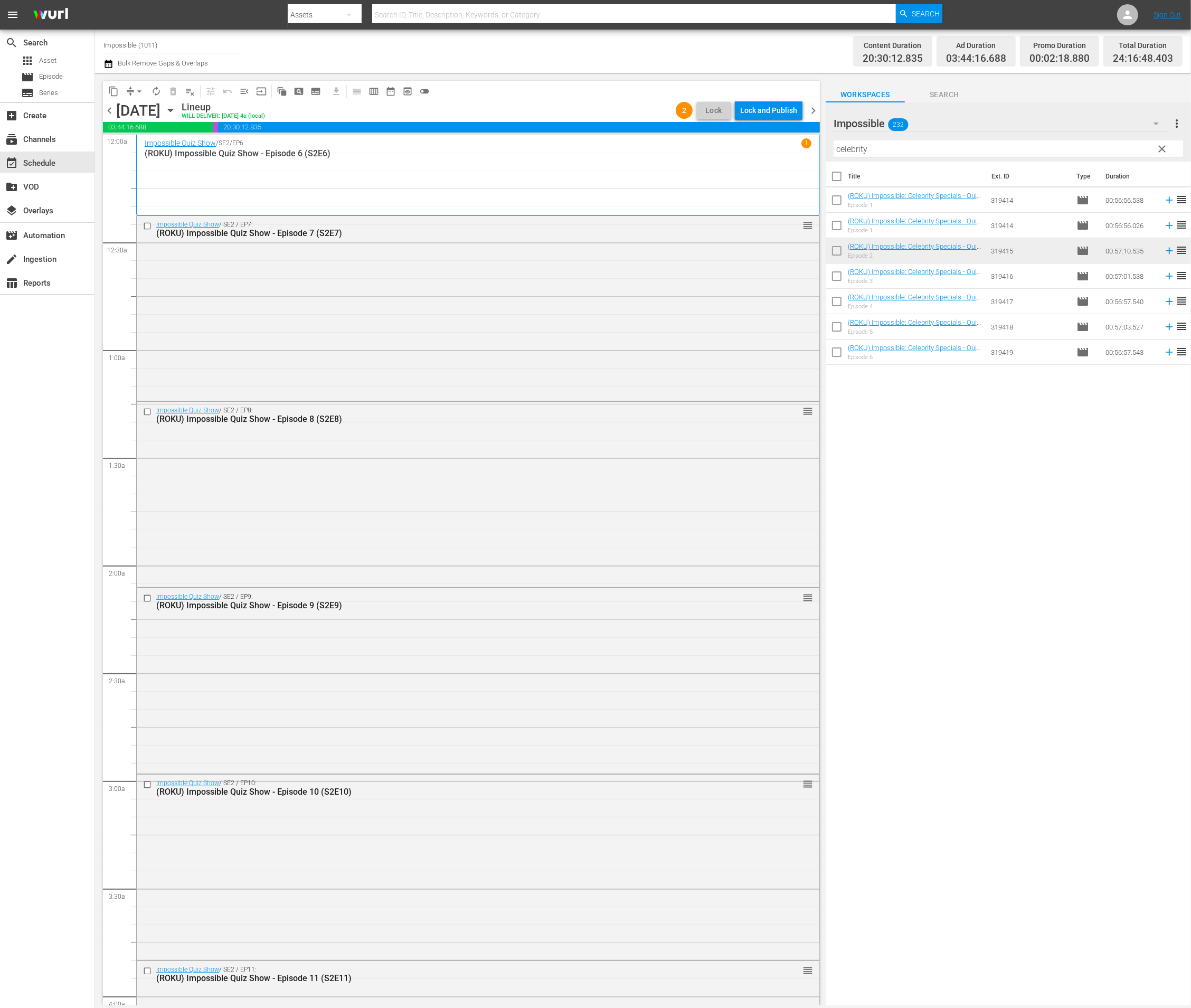
drag, startPoint x: 921, startPoint y: 563, endPoint x: 912, endPoint y: 555, distance: 12.0
click at [761, 557] on div "Title Ext. ID Type Duration (ROKU) Impossible: Celebrity Specials - Quiz Show -…" at bounding box center [1008, 584] width 365 height 845
click at [761, 179] on input "checkbox" at bounding box center [837, 178] width 22 height 22
checkbox input "true"
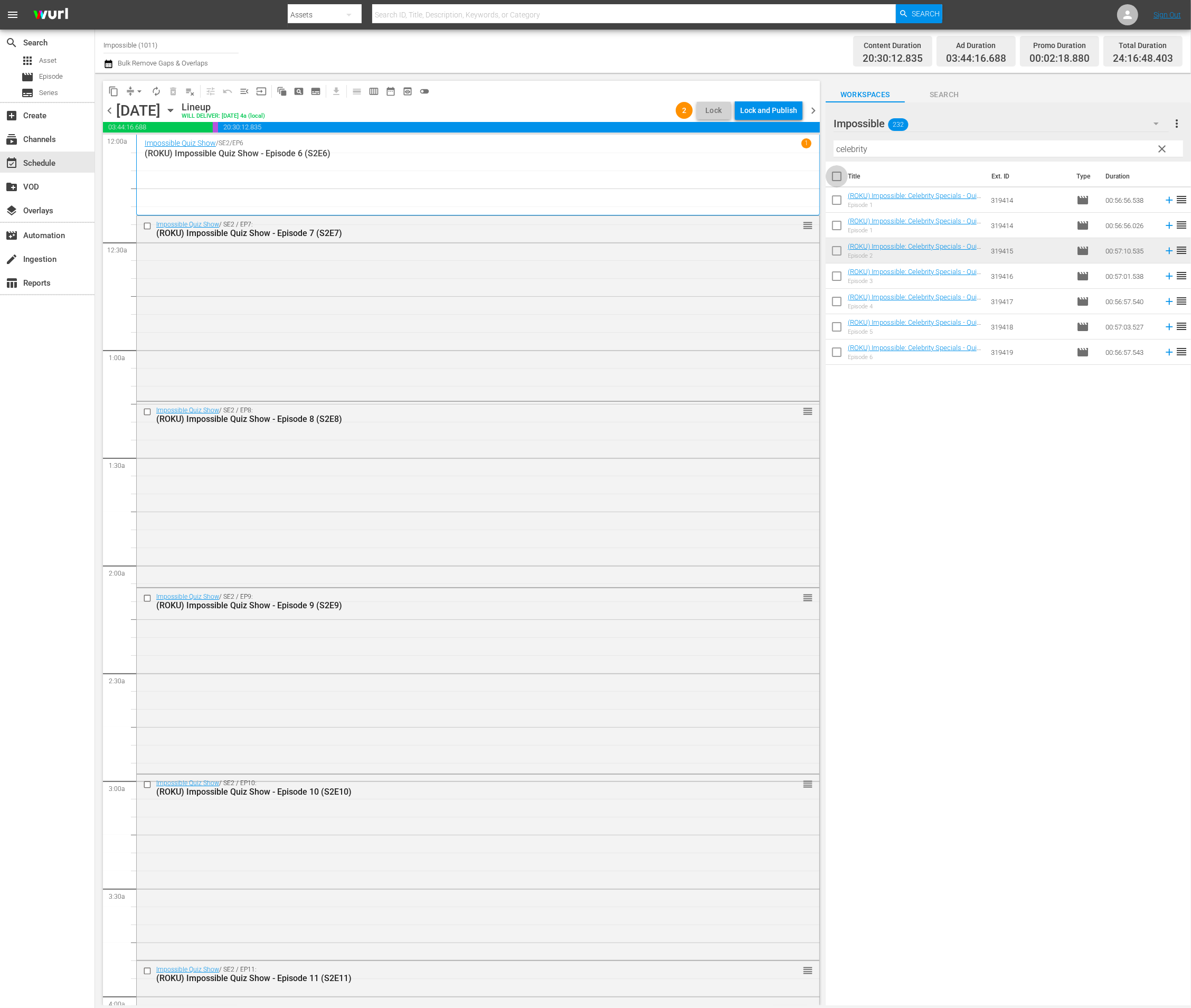
checkbox input "true"
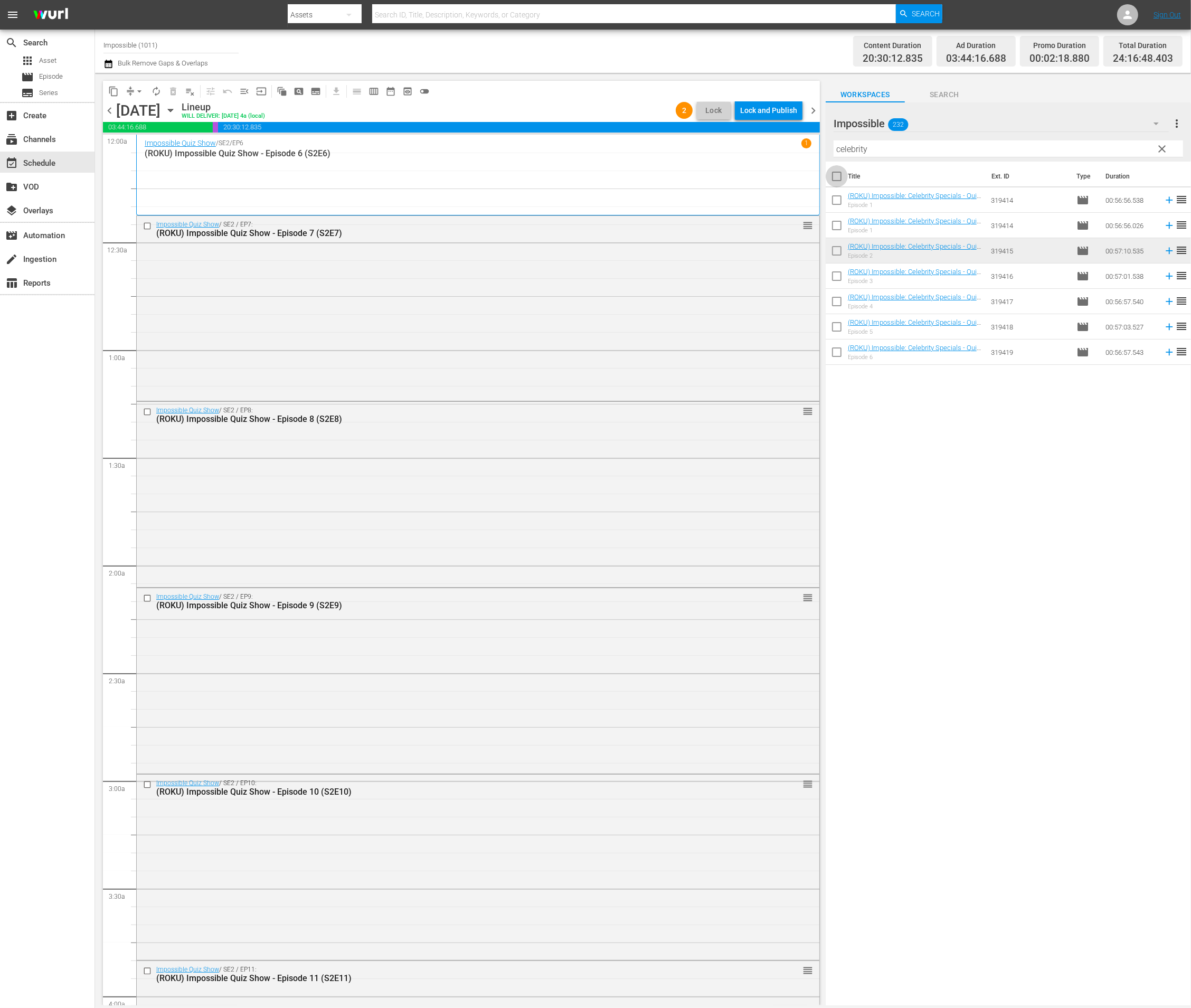
checkbox input "true"
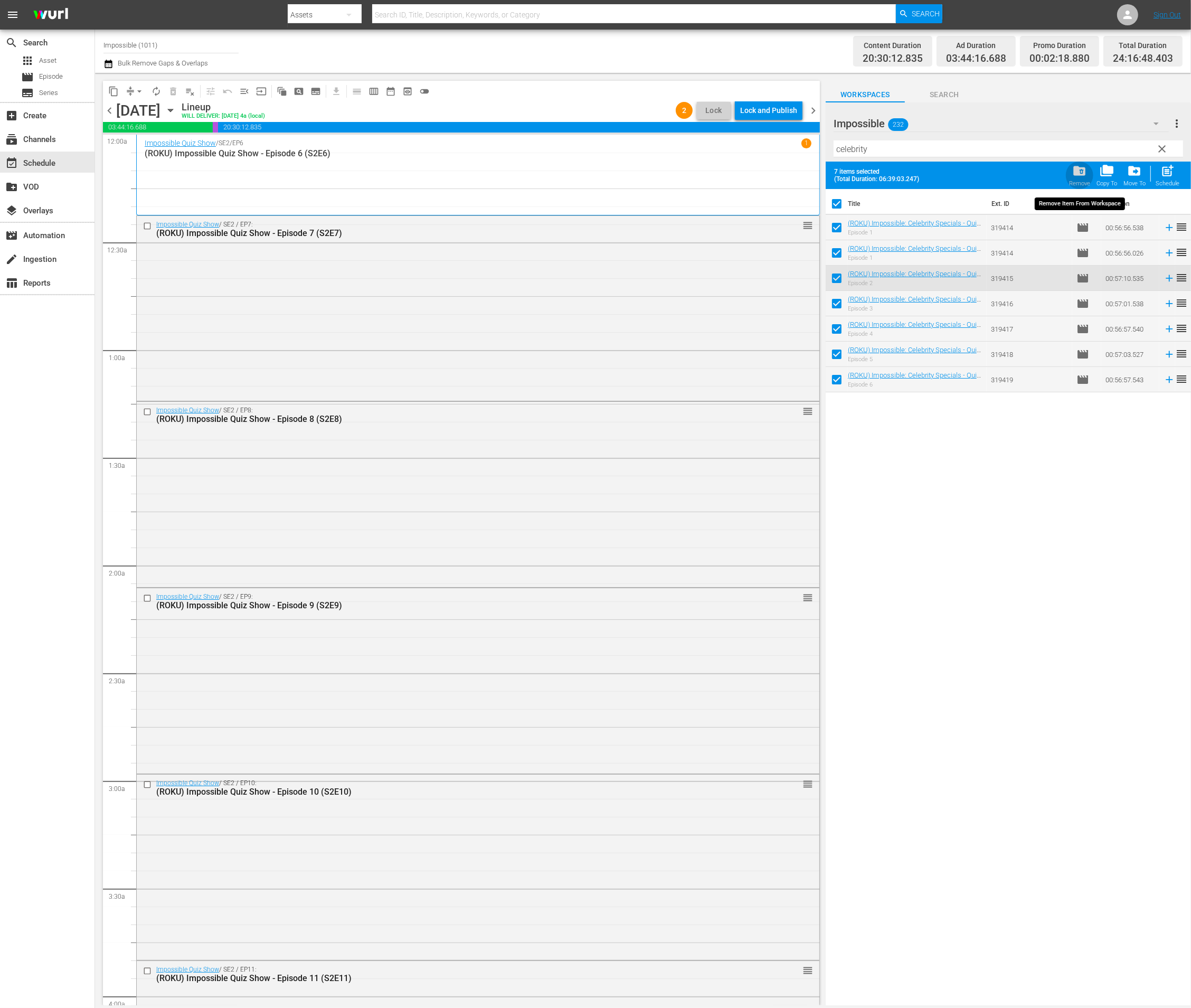
click at [761, 175] on span "folder_delete" at bounding box center [1079, 170] width 14 height 14
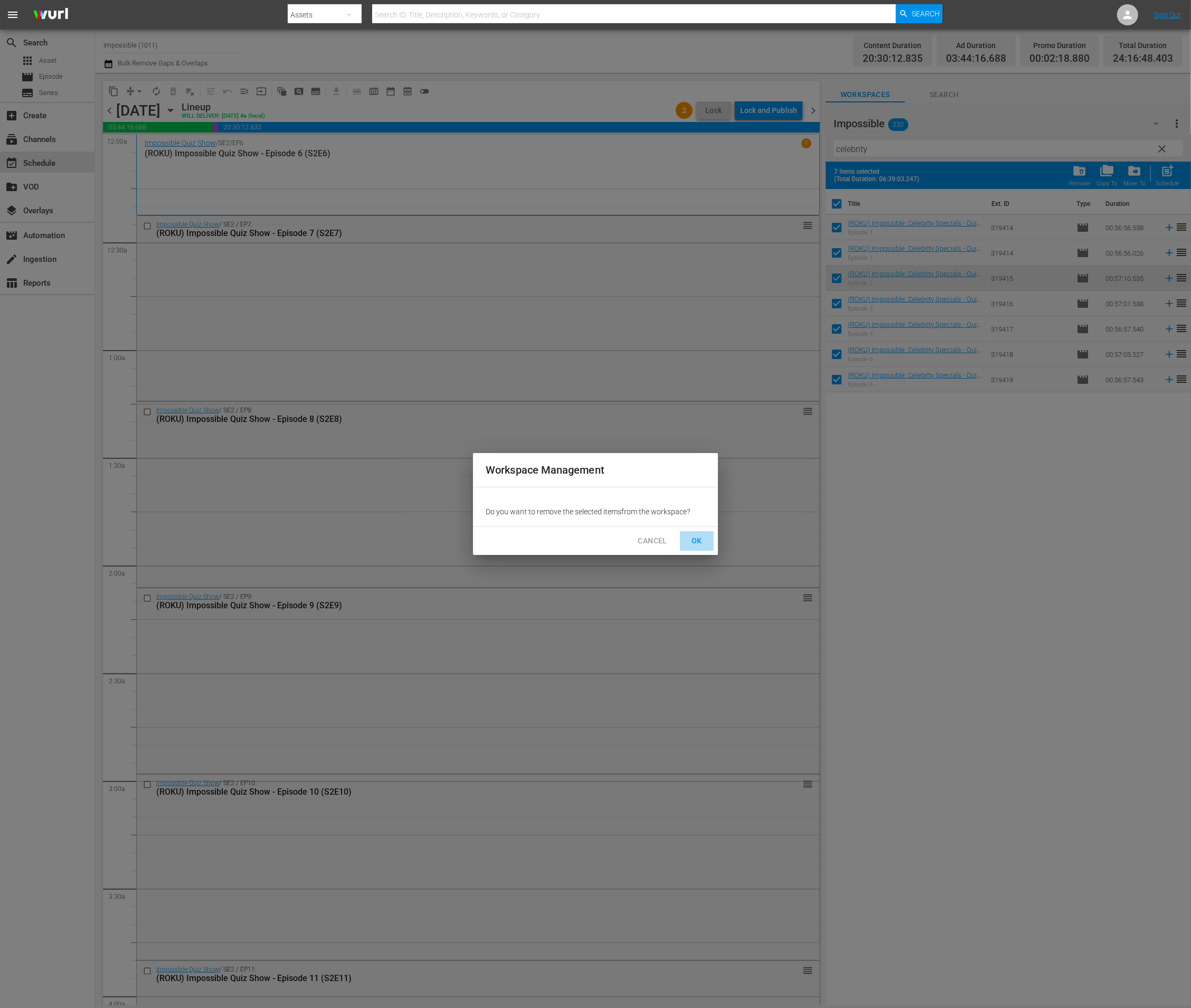
click at [697, 542] on span "OK" at bounding box center [697, 541] width 17 height 13
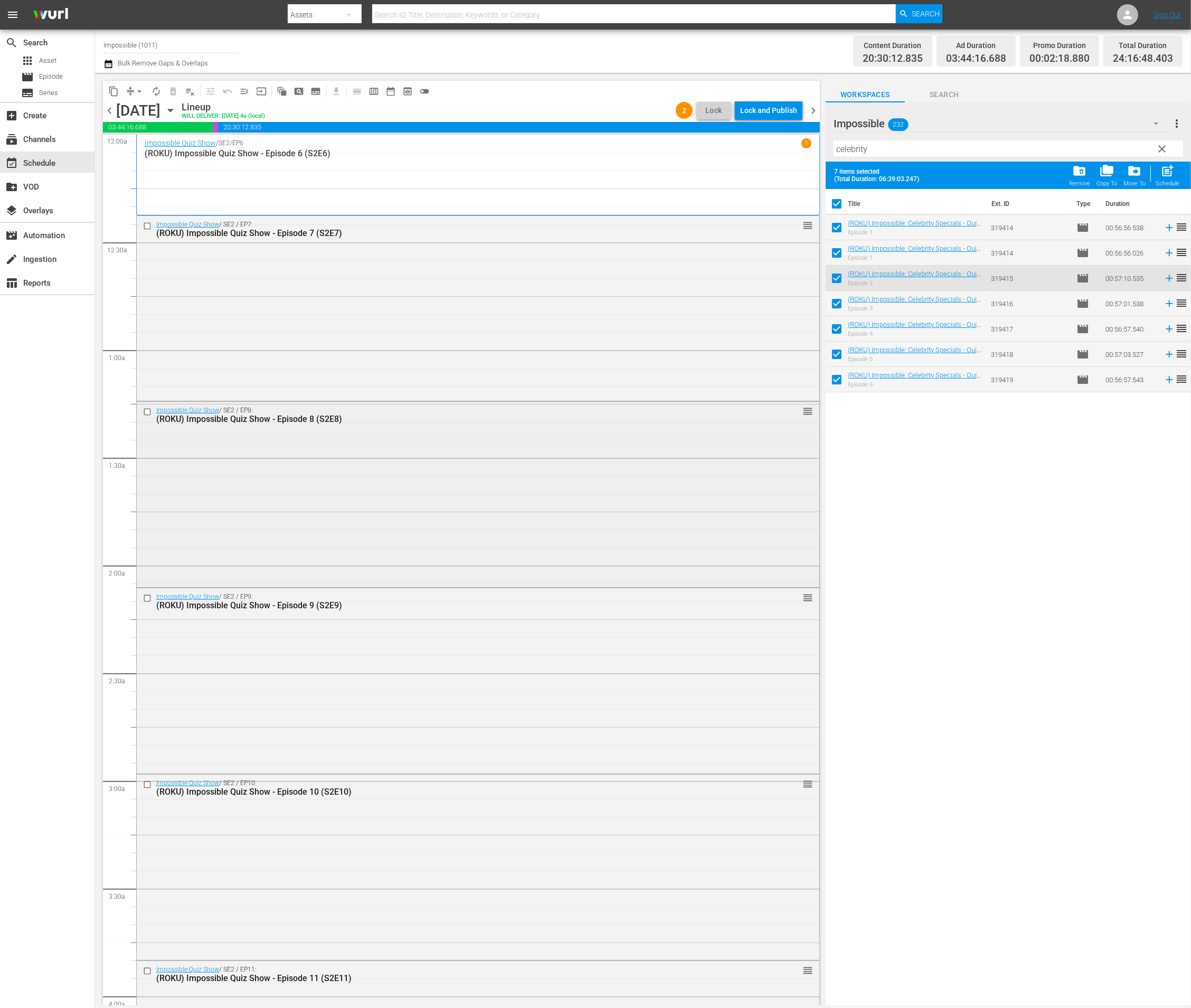
checkbox input "false"
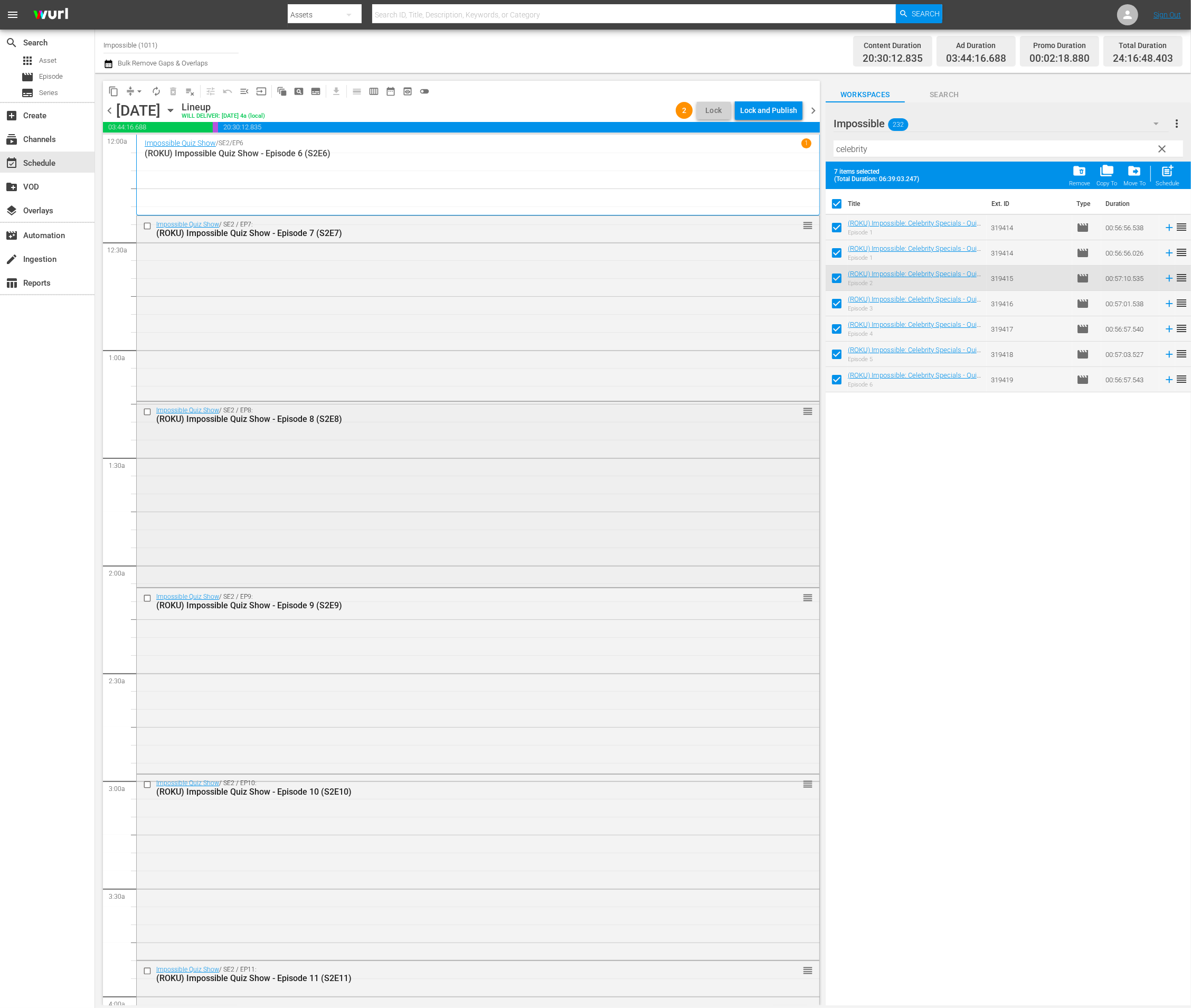
checkbox input "false"
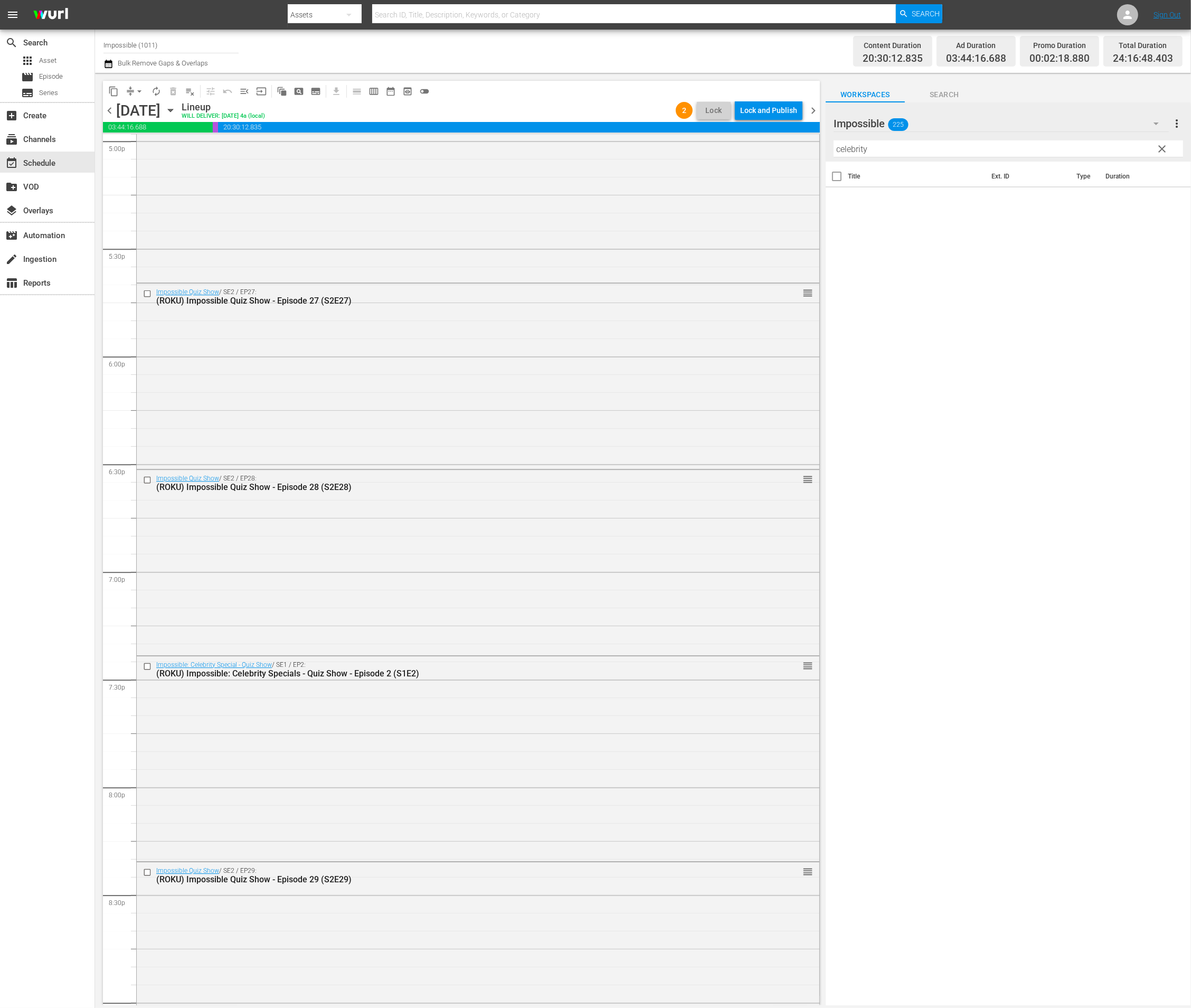
scroll to position [3944, 0]
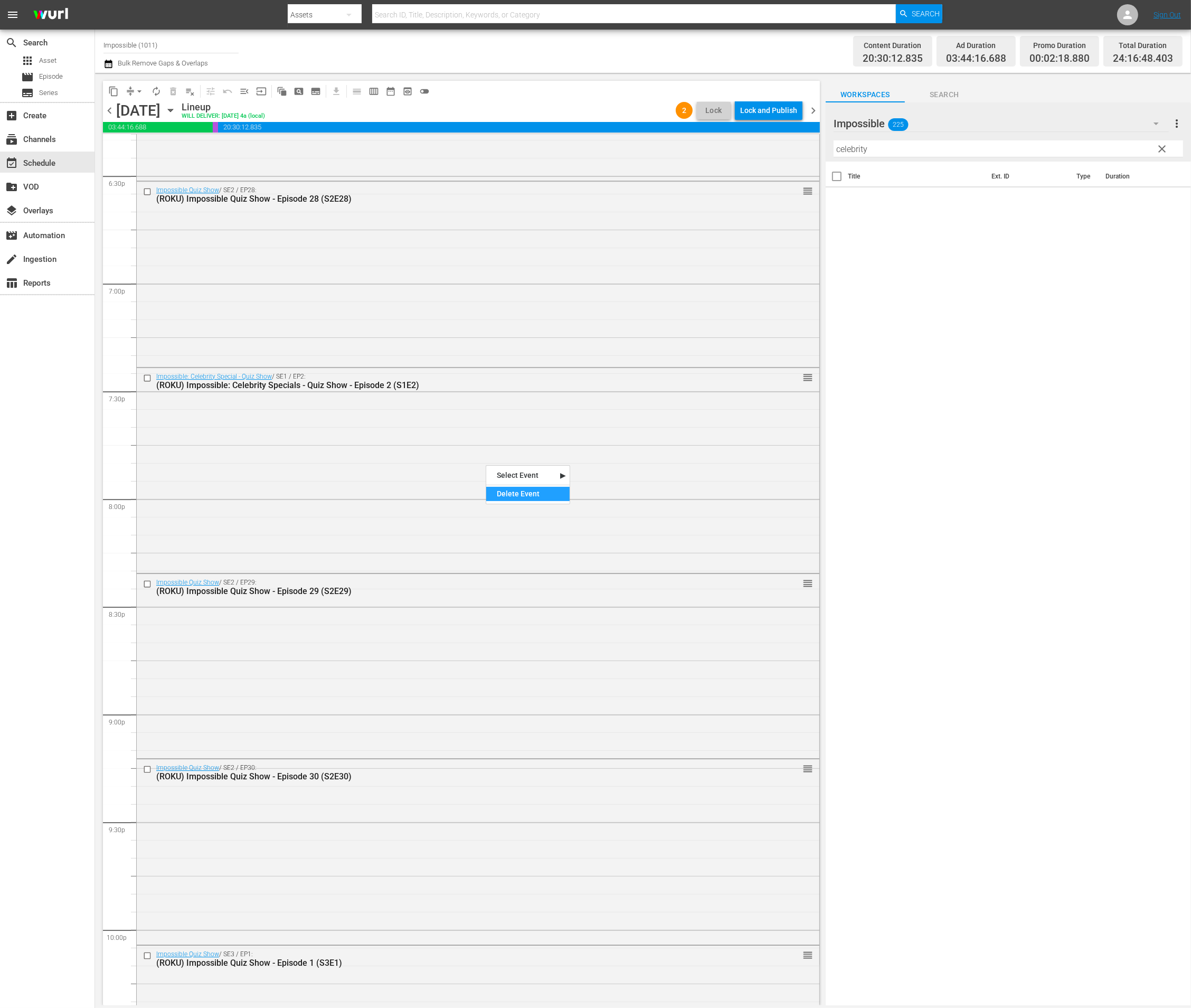
click at [500, 497] on div "Delete Event" at bounding box center [528, 494] width 83 height 14
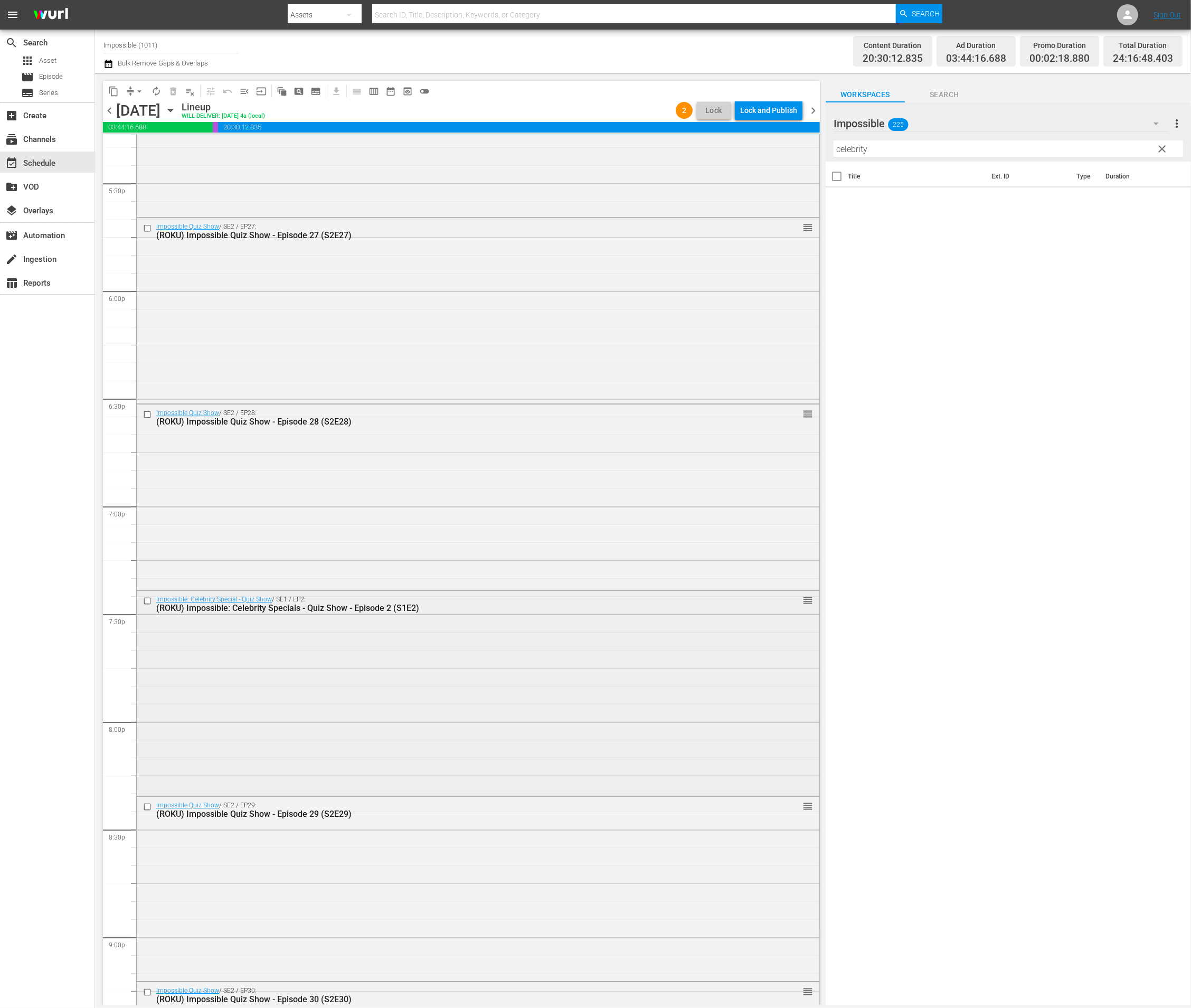
scroll to position [3758, 0]
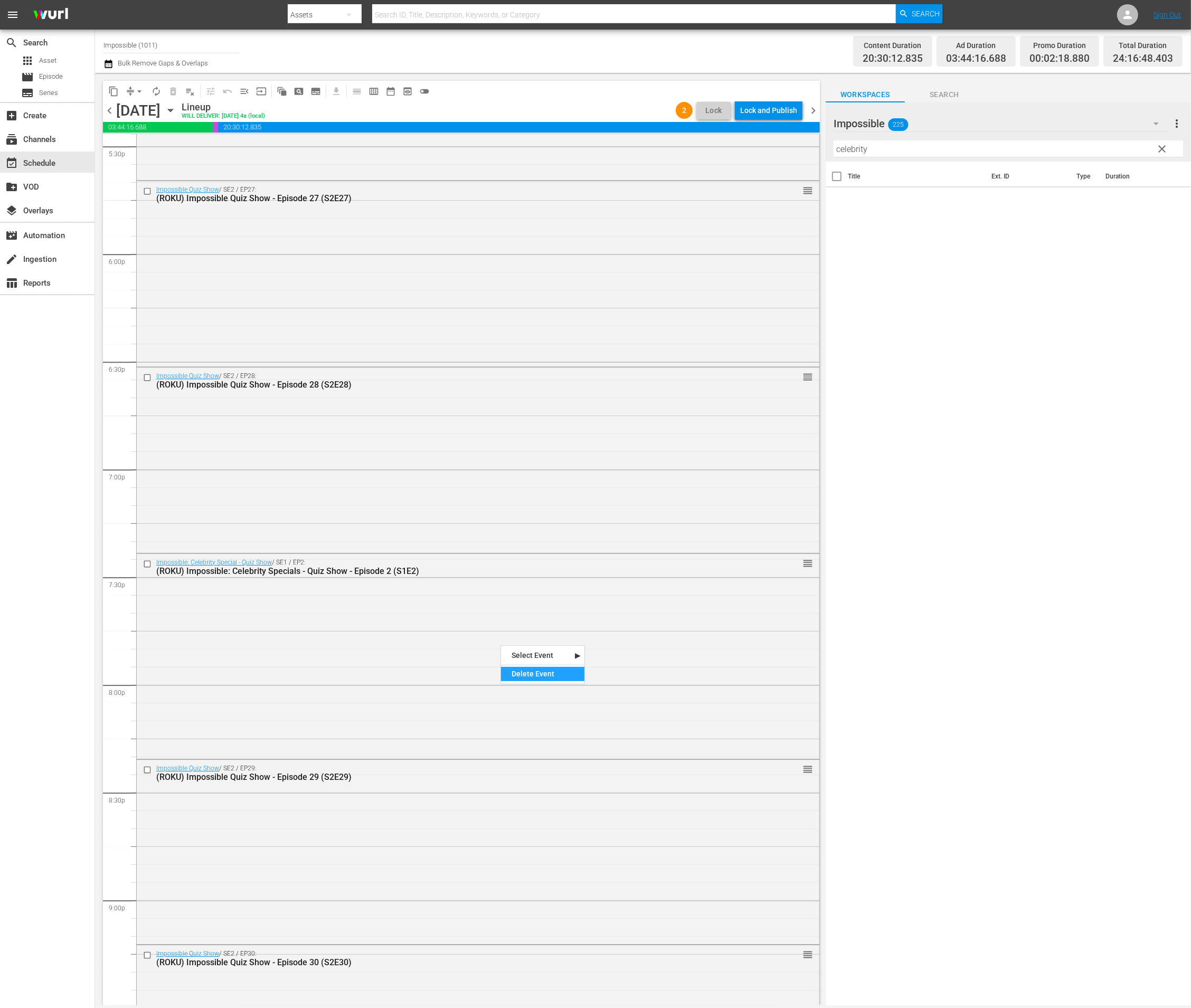
click at [509, 668] on div "Delete Event" at bounding box center [543, 673] width 83 height 14
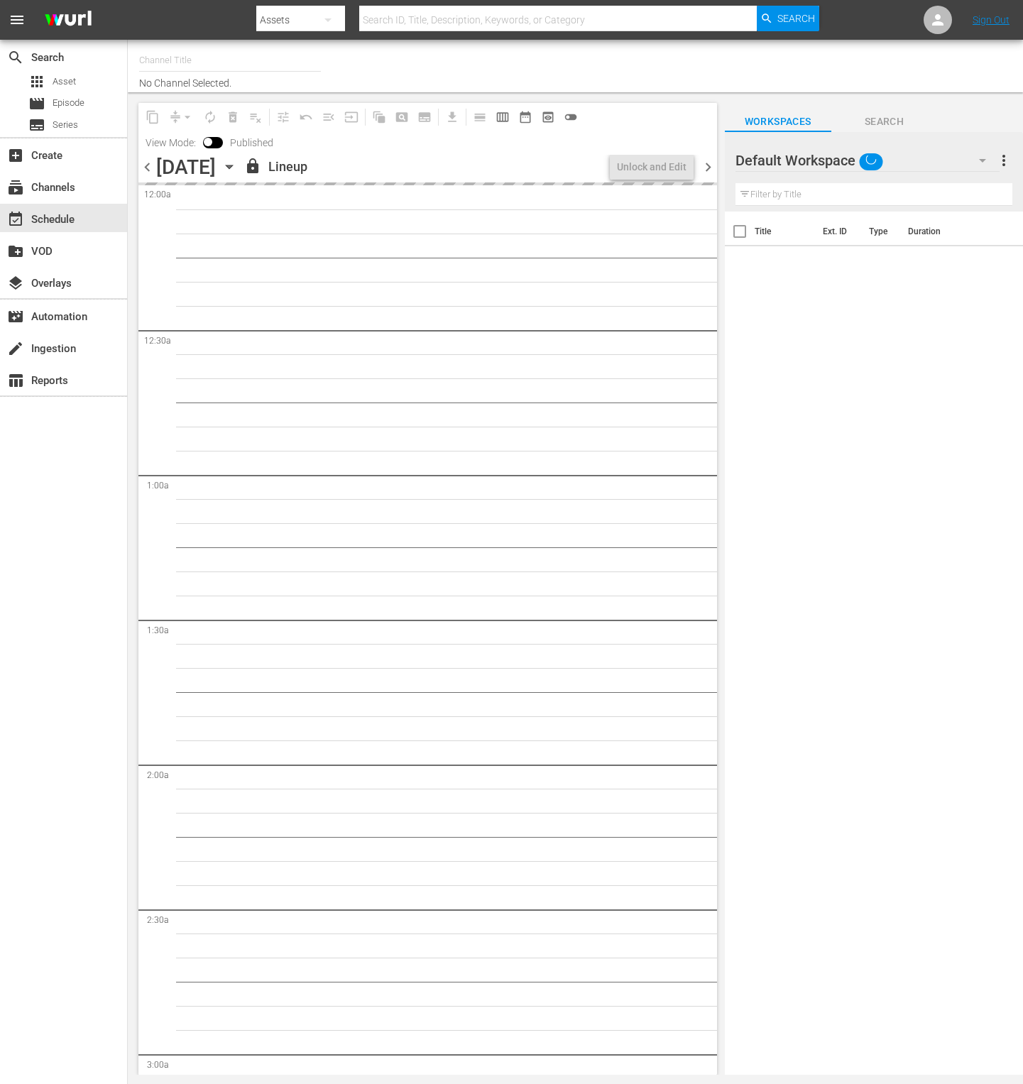
type input "Impossible (1011)"
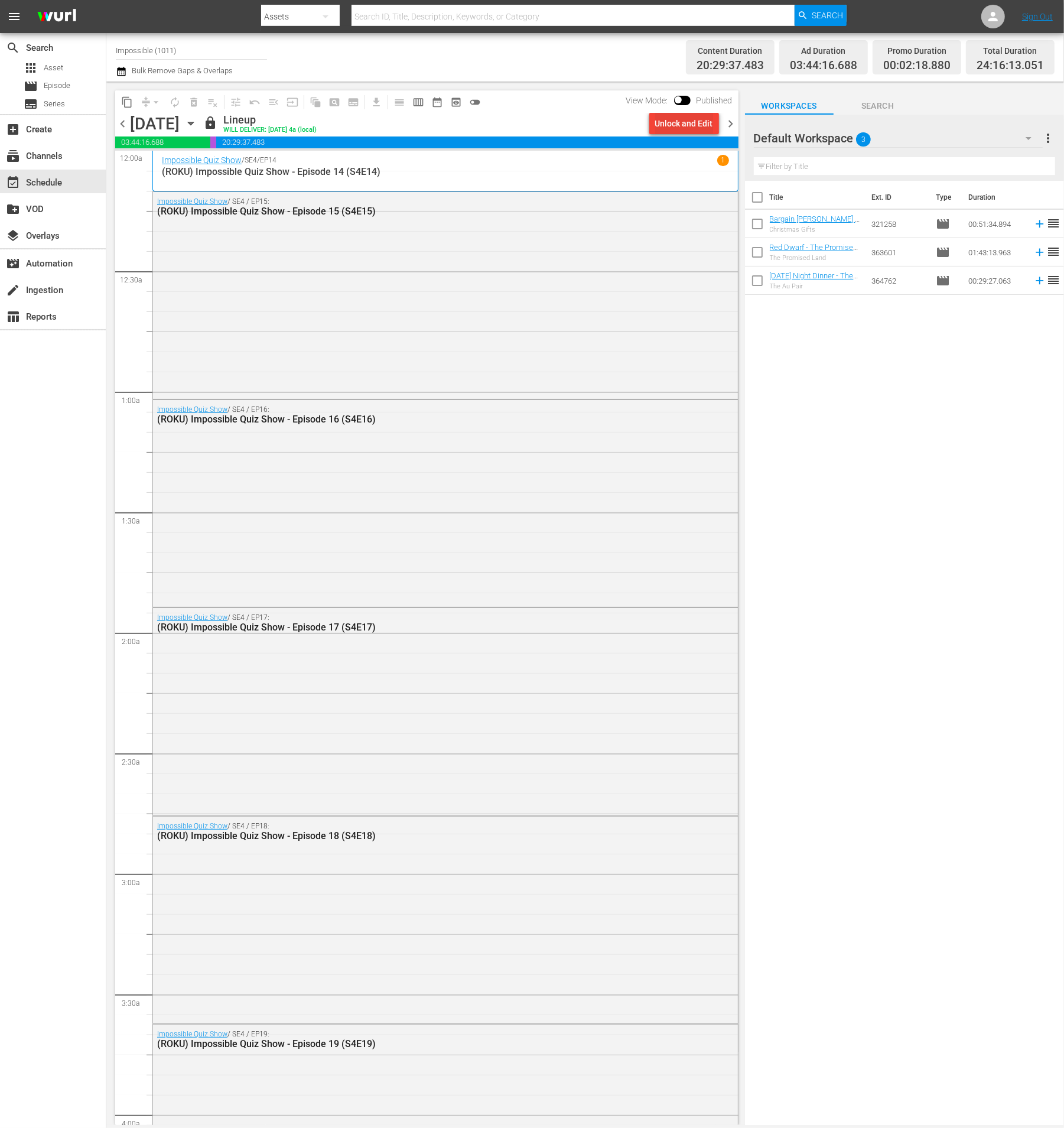
click at [666, 121] on div "Unlock and Edit" at bounding box center [685, 124] width 58 height 22
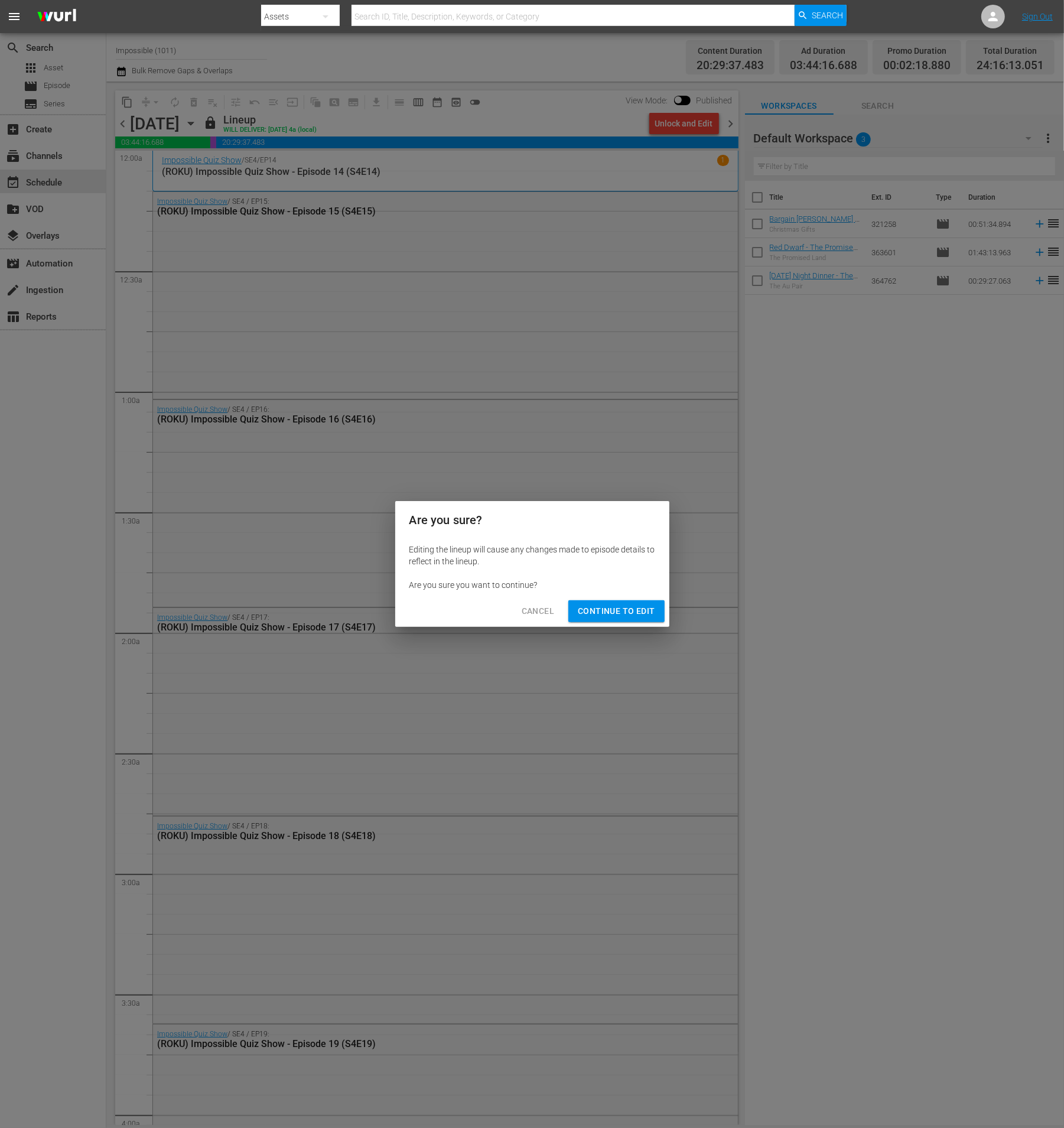
click at [637, 616] on span "Continue to Edit" at bounding box center [616, 611] width 77 height 15
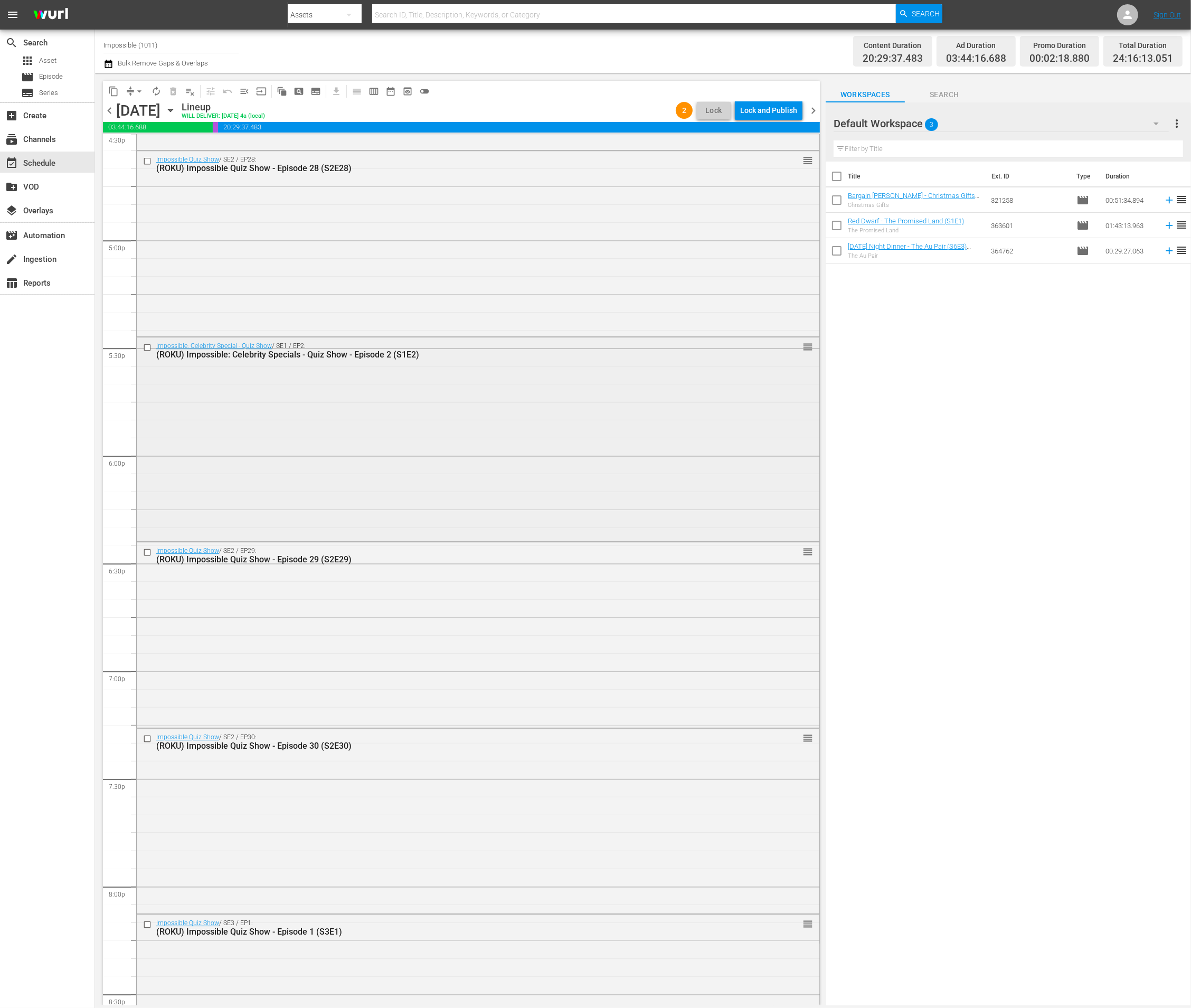
scroll to position [3512, 0]
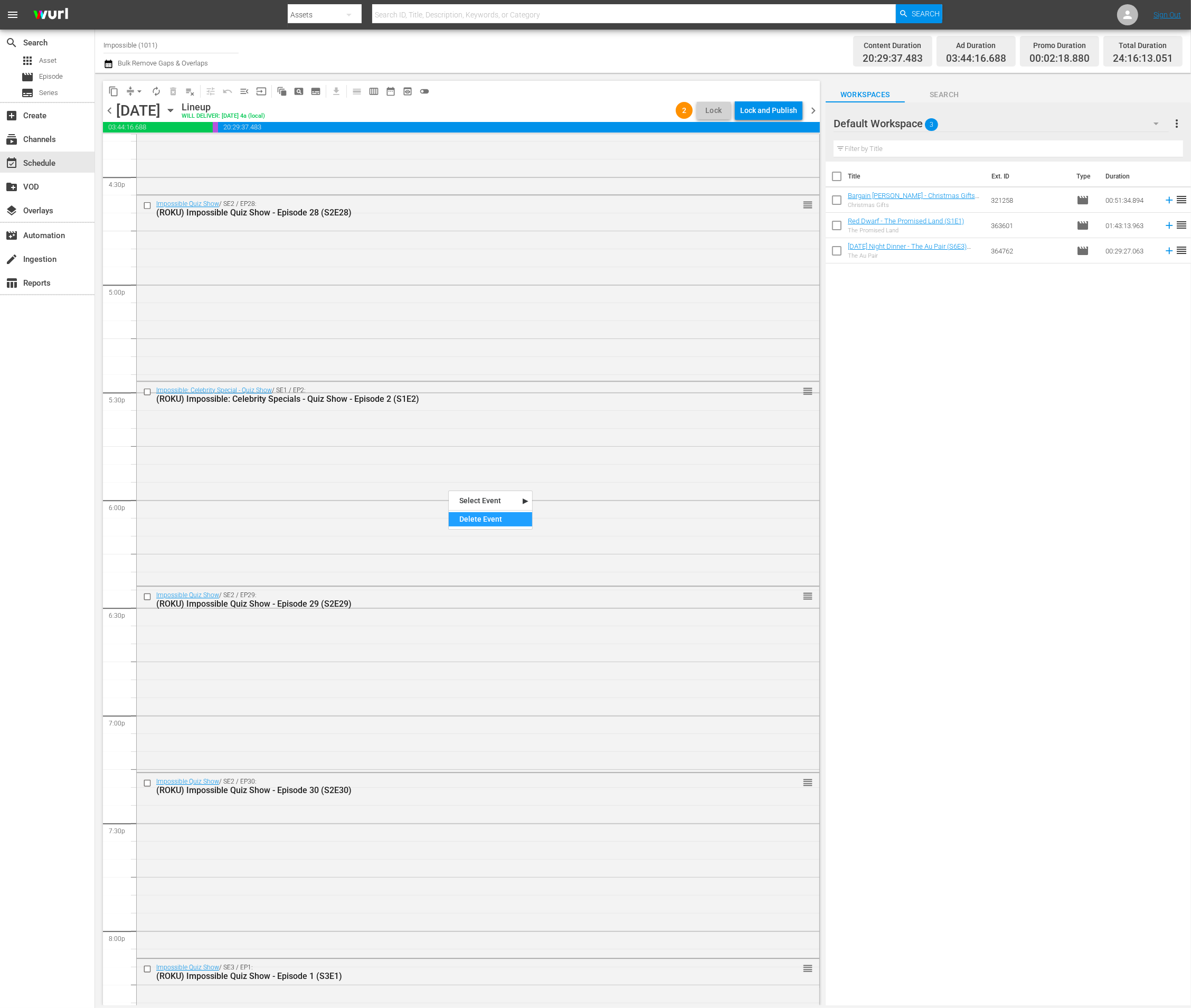
click at [468, 523] on div "Delete Event" at bounding box center [491, 519] width 83 height 14
click at [451, 459] on div "Impossible: Celebrity Special - Quiz Show / SE1 / EP2: (ROKU) Impossible: Celeb…" at bounding box center [478, 482] width 682 height 202
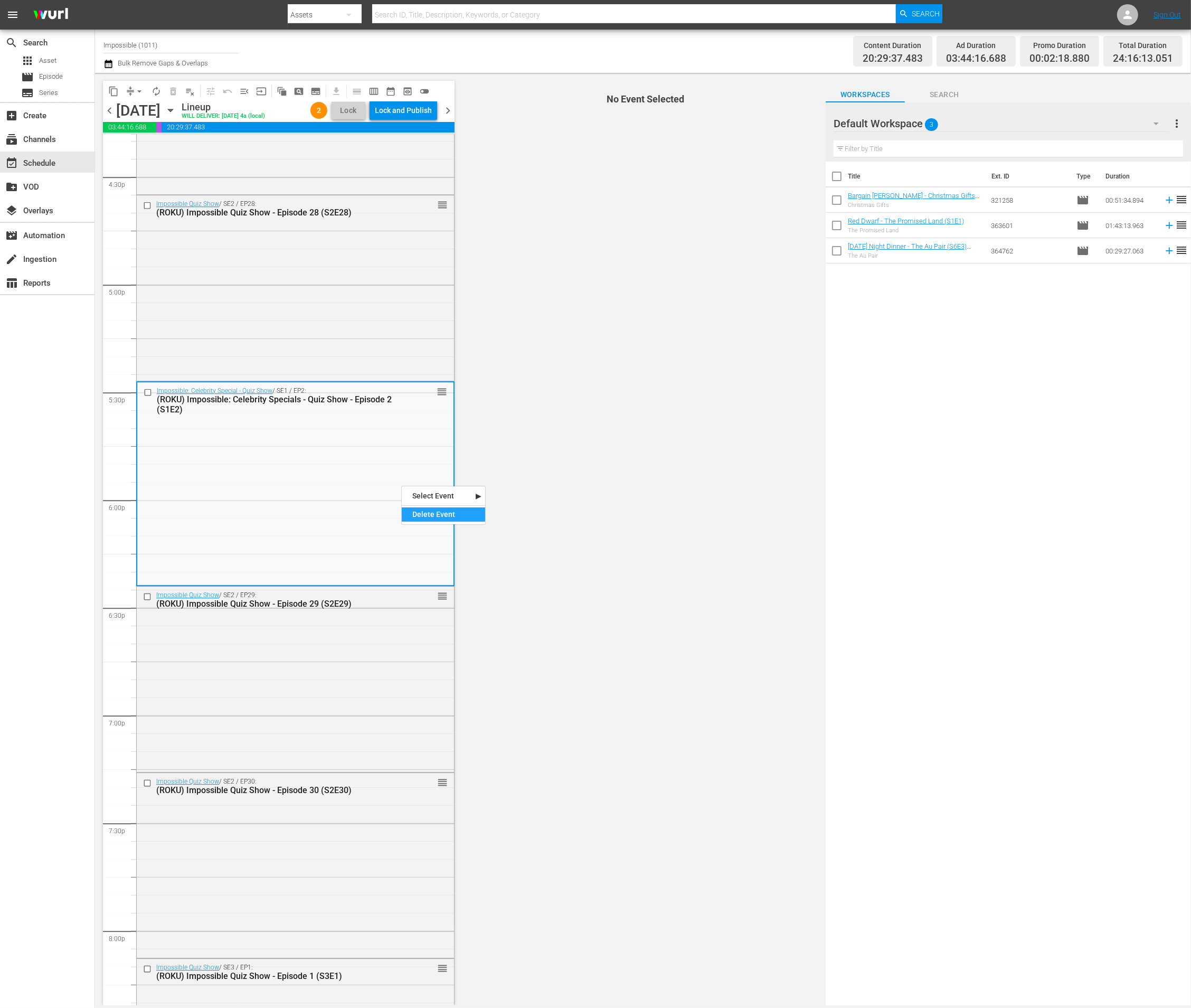
click at [413, 517] on div "Delete Event" at bounding box center [443, 514] width 83 height 14
click at [324, 503] on div "Delete Event" at bounding box center [355, 500] width 83 height 14
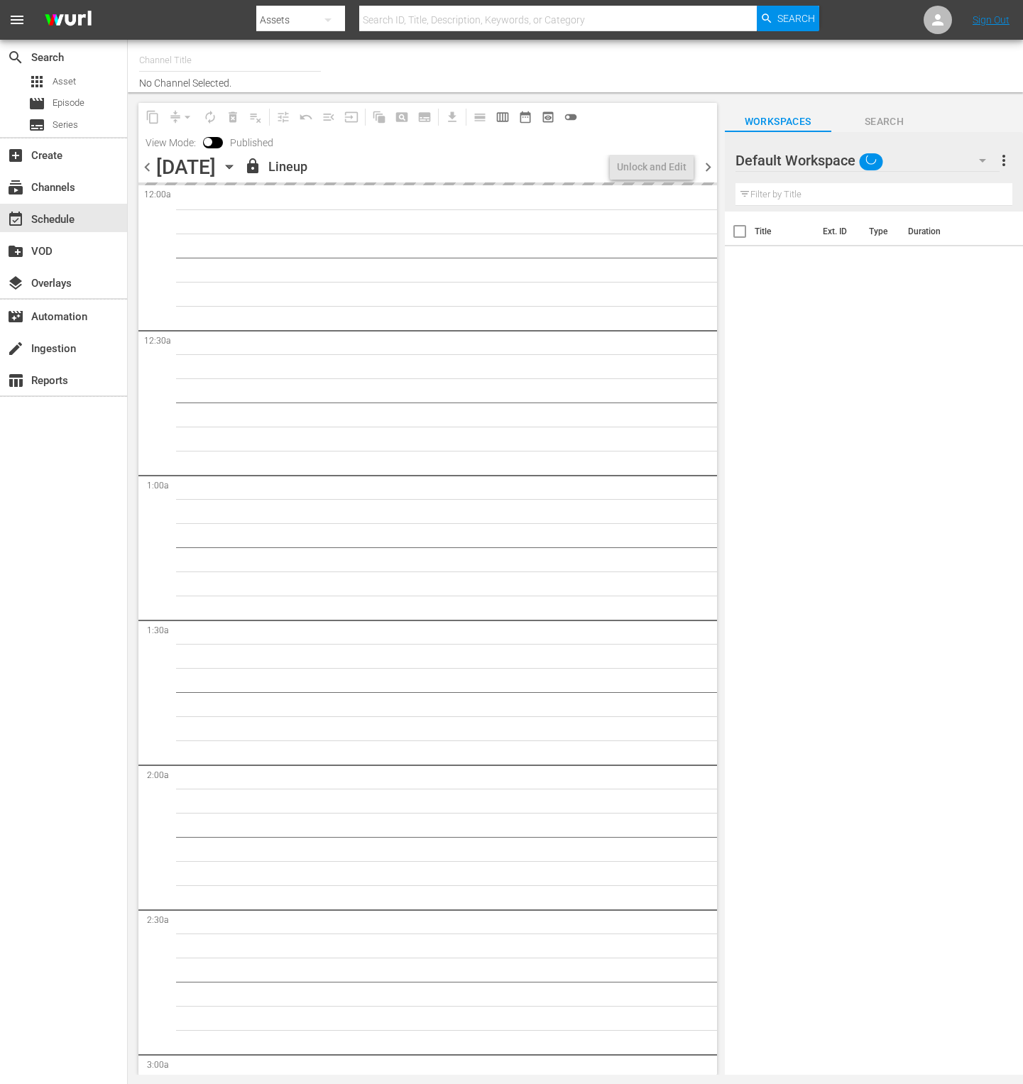
type input "Impossible (1011)"
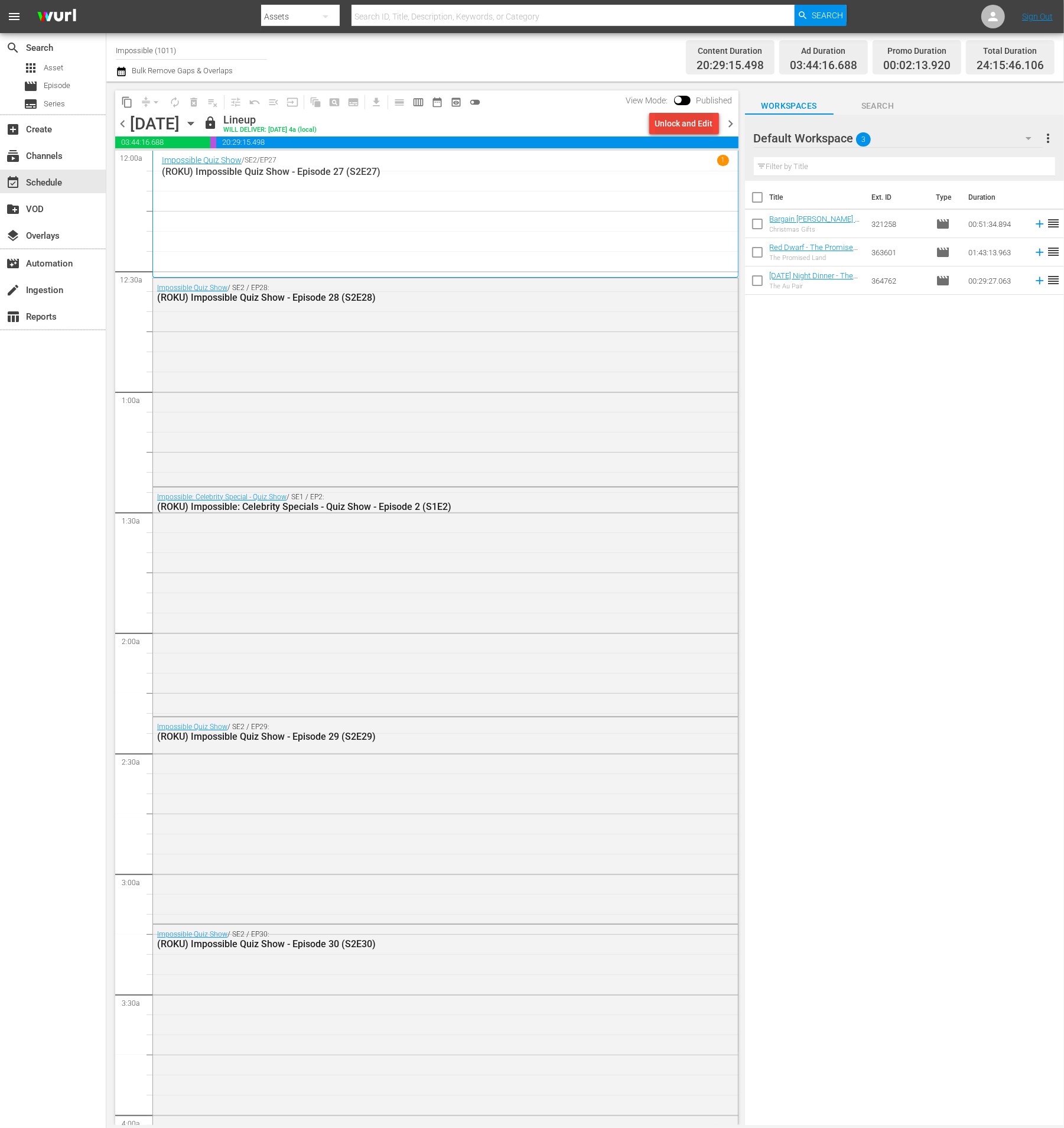
click at [687, 127] on div "Unlock and Edit" at bounding box center [685, 124] width 58 height 22
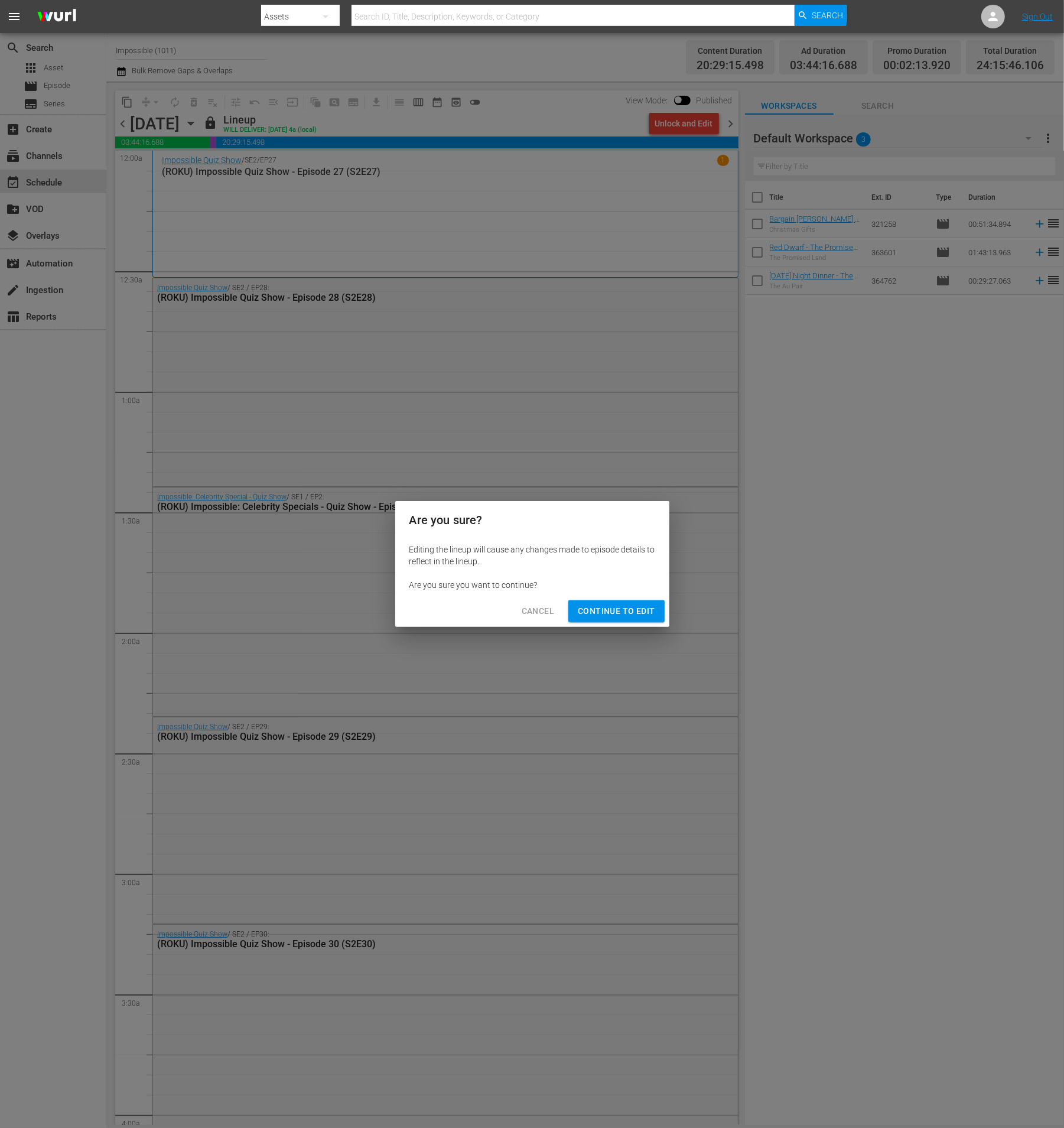
click at [646, 611] on span "Continue to Edit" at bounding box center [616, 611] width 77 height 15
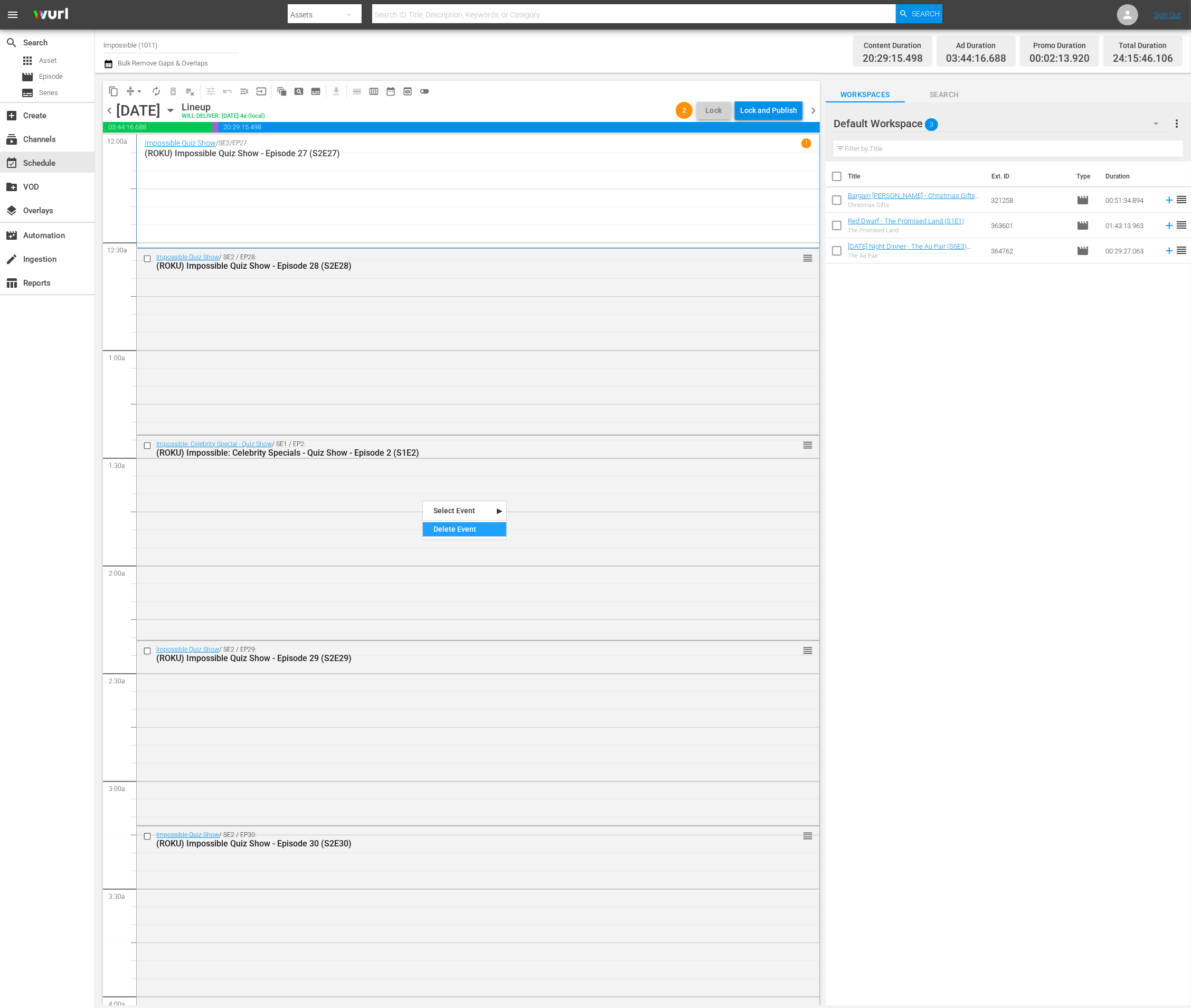
click at [437, 534] on div "Delete Event" at bounding box center [465, 529] width 83 height 14
click at [473, 505] on div "Impossible: Celebrity Special - Quiz Show / SE1 / EP2: (ROKU) Impossible: Celeb…" at bounding box center [478, 537] width 682 height 202
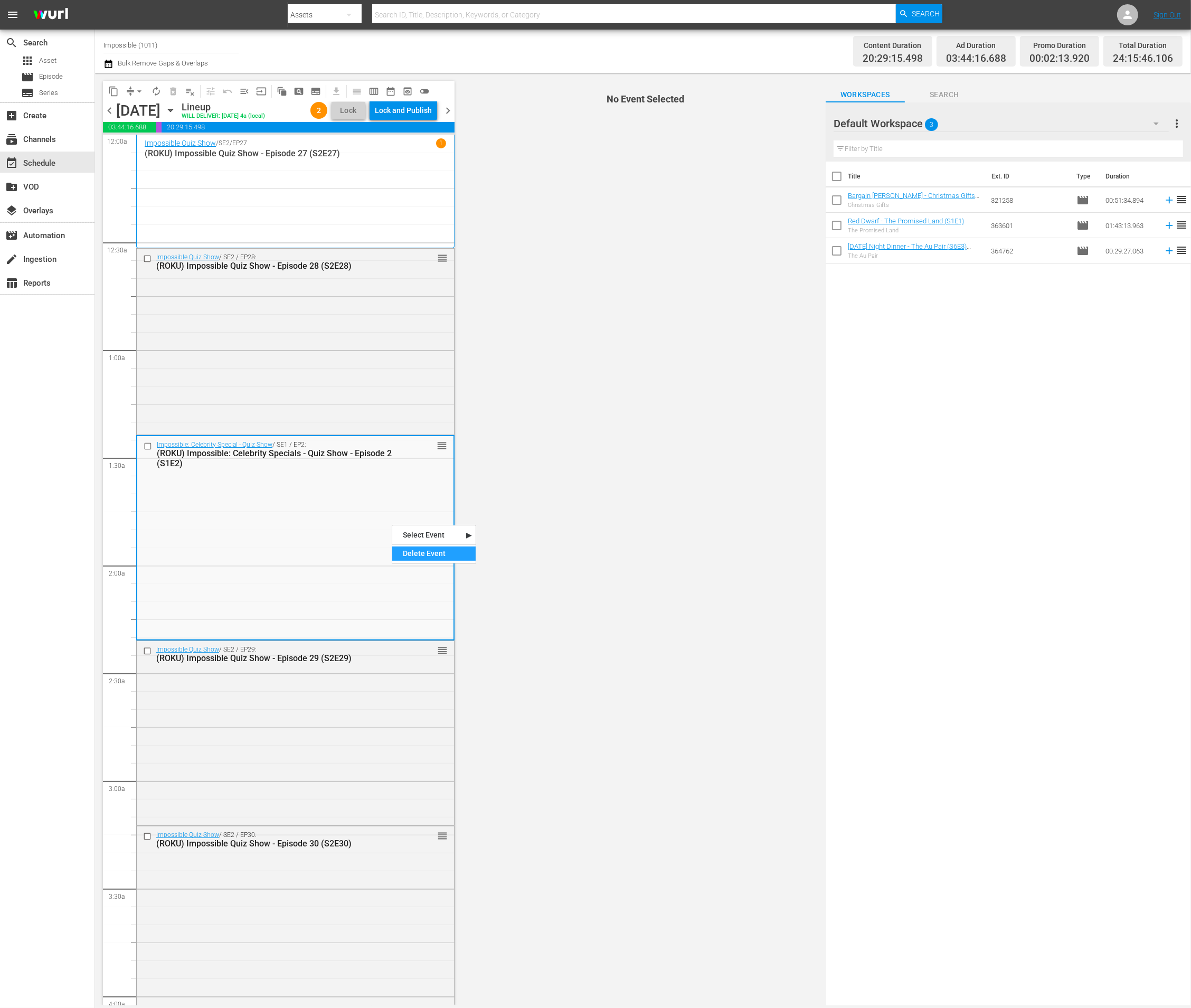
click at [405, 553] on div "Delete Event" at bounding box center [434, 553] width 83 height 14
click at [288, 559] on div "Delete Event" at bounding box center [320, 556] width 83 height 14
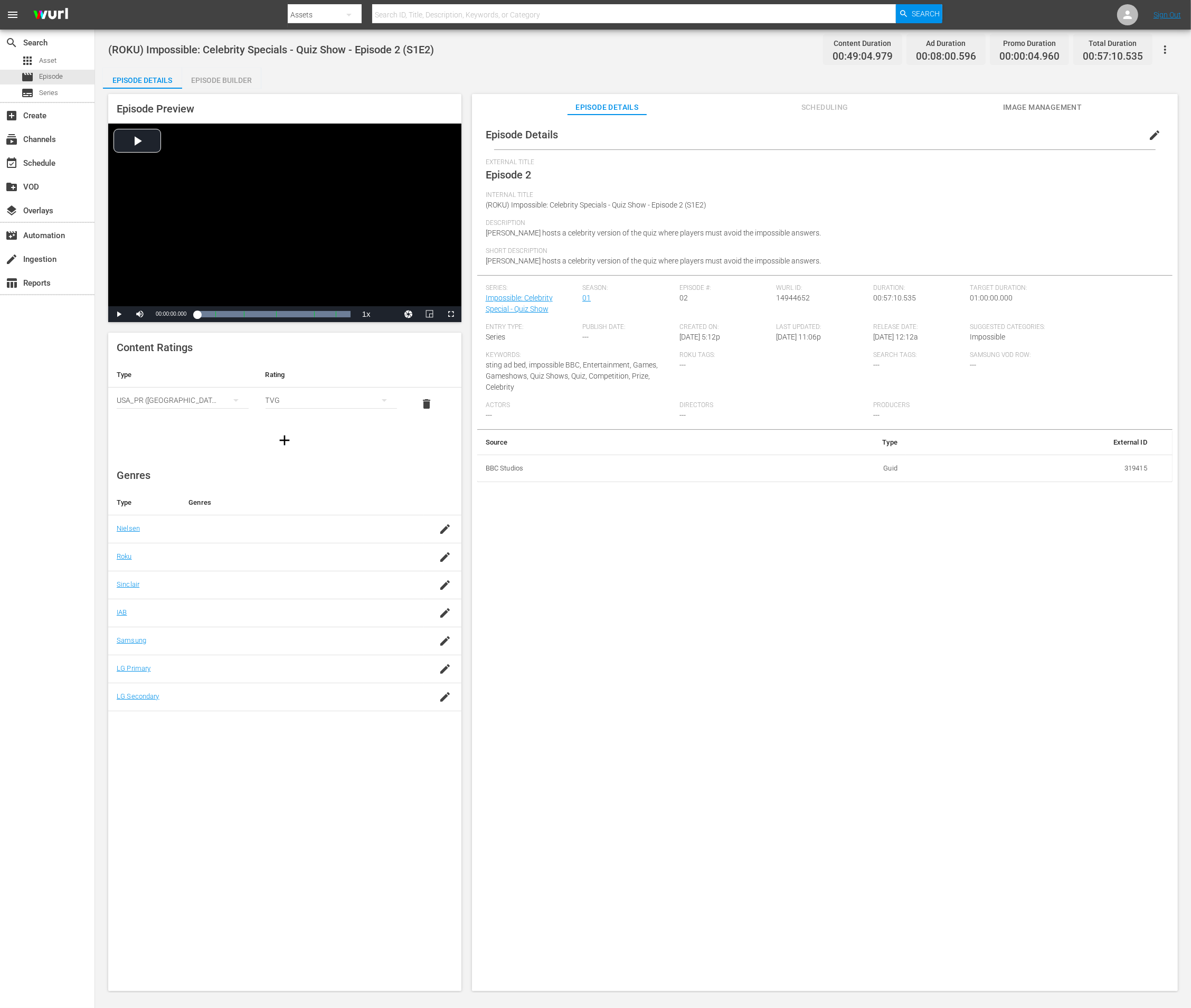
click at [824, 108] on span "Scheduling" at bounding box center [824, 108] width 80 height 13
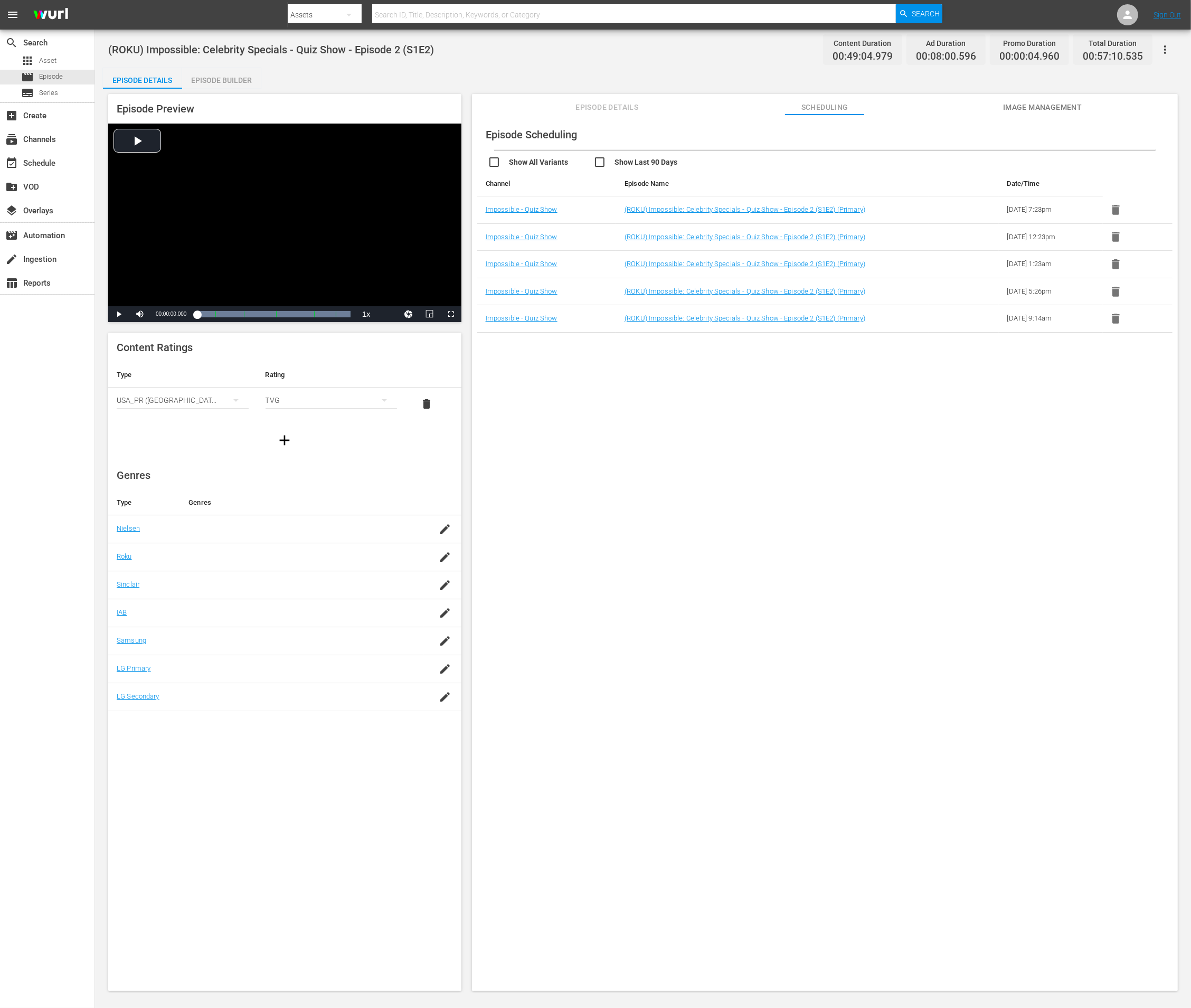
click at [1112, 207] on icon "button" at bounding box center [1116, 210] width 8 height 10
click at [1115, 236] on icon "button" at bounding box center [1116, 236] width 8 height 10
click at [1114, 263] on icon "button" at bounding box center [1116, 266] width 8 height 10
click at [1113, 294] on icon "button" at bounding box center [1116, 293] width 8 height 10
click at [1117, 323] on icon "button" at bounding box center [1116, 321] width 13 height 13
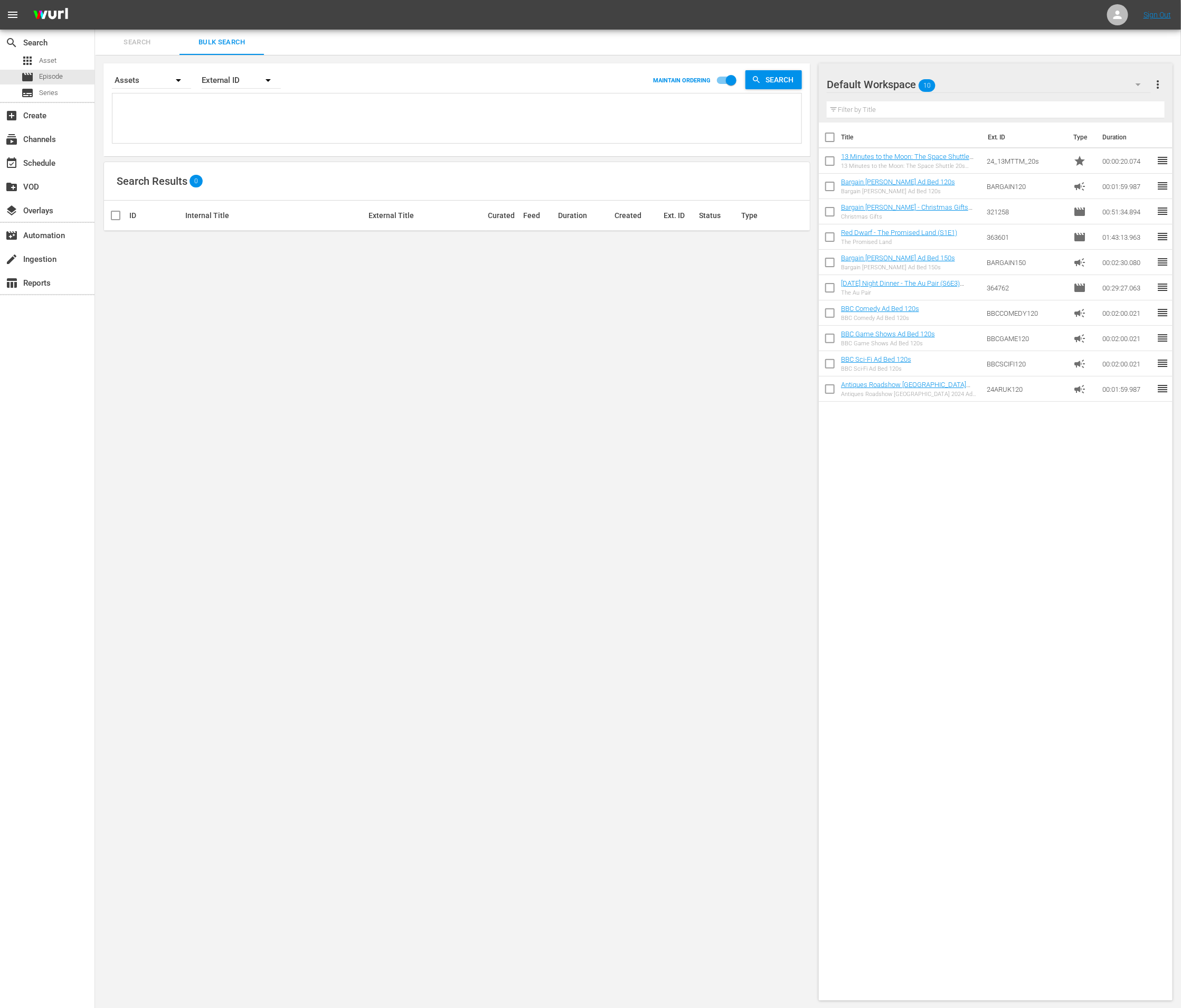
click at [268, 112] on textarea at bounding box center [458, 120] width 686 height 48
paste textarea "319416"
type textarea "319416"
click at [198, 242] on link "Episode 3" at bounding box center [200, 243] width 29 height 8
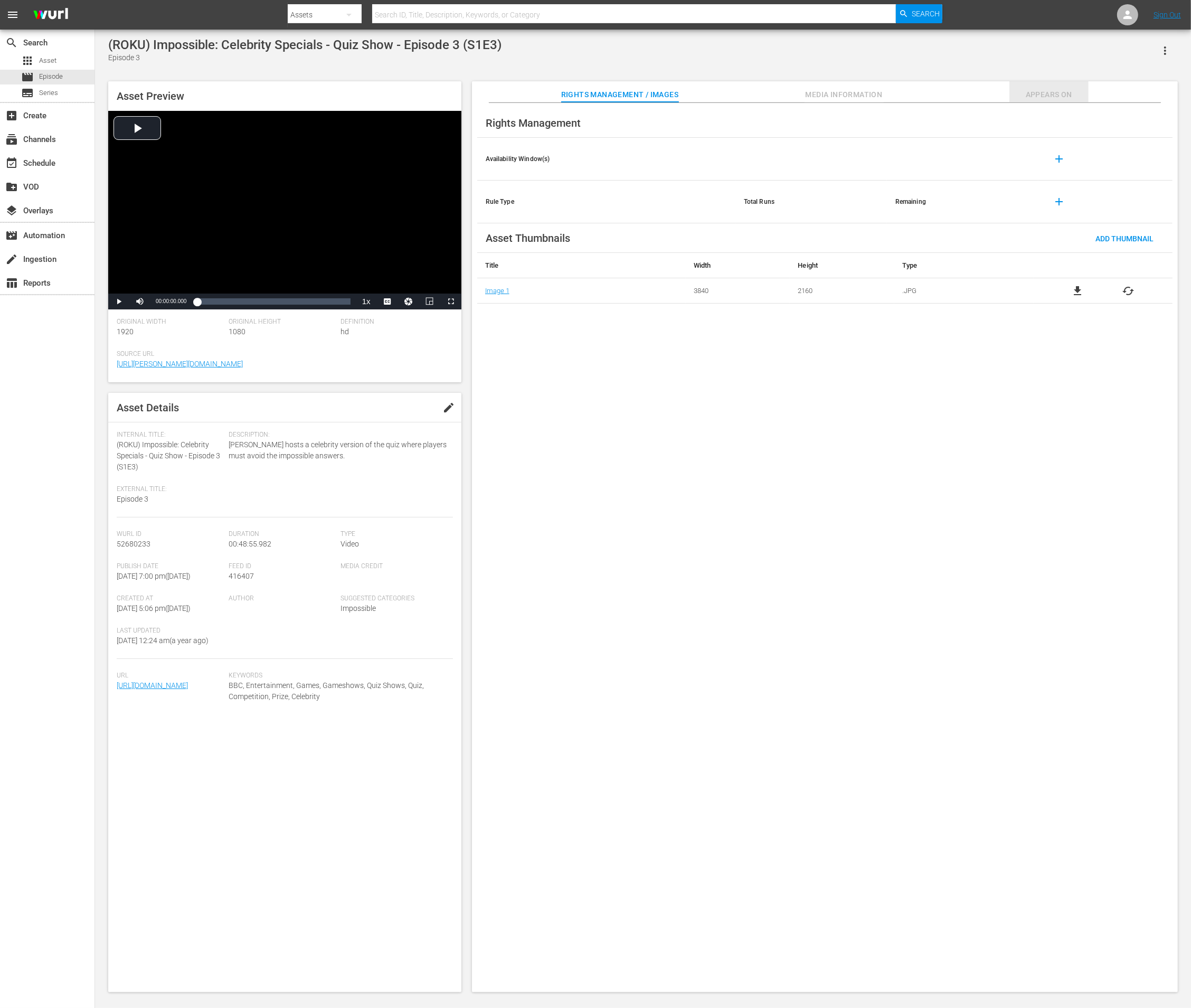
click at [1039, 91] on span "Appears On" at bounding box center [1049, 95] width 80 height 13
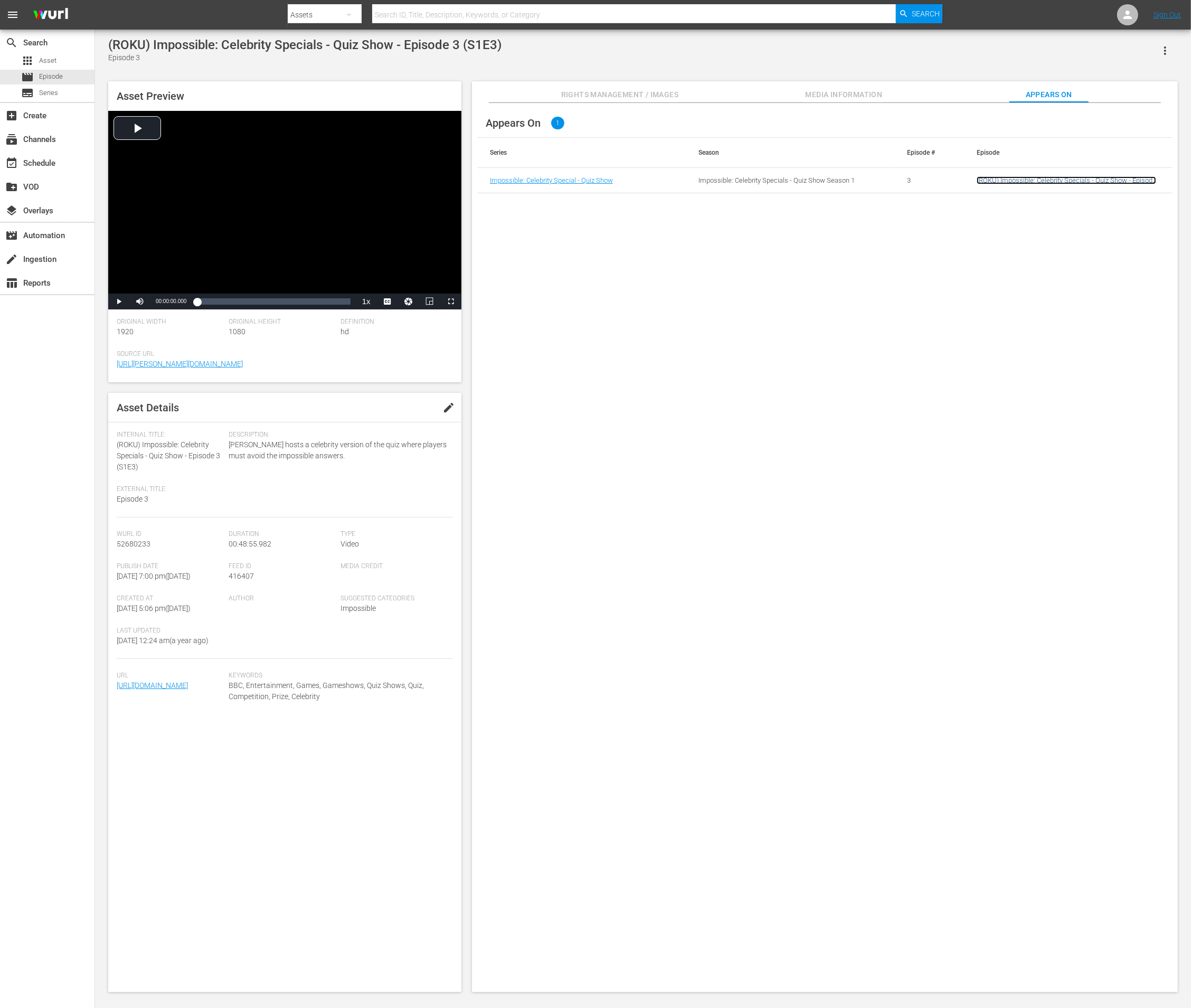
click at [1015, 181] on link "(ROKU) Impossible: Celebrity Specials - Quiz Show - Episode 3 (S1E3)" at bounding box center [1066, 184] width 179 height 16
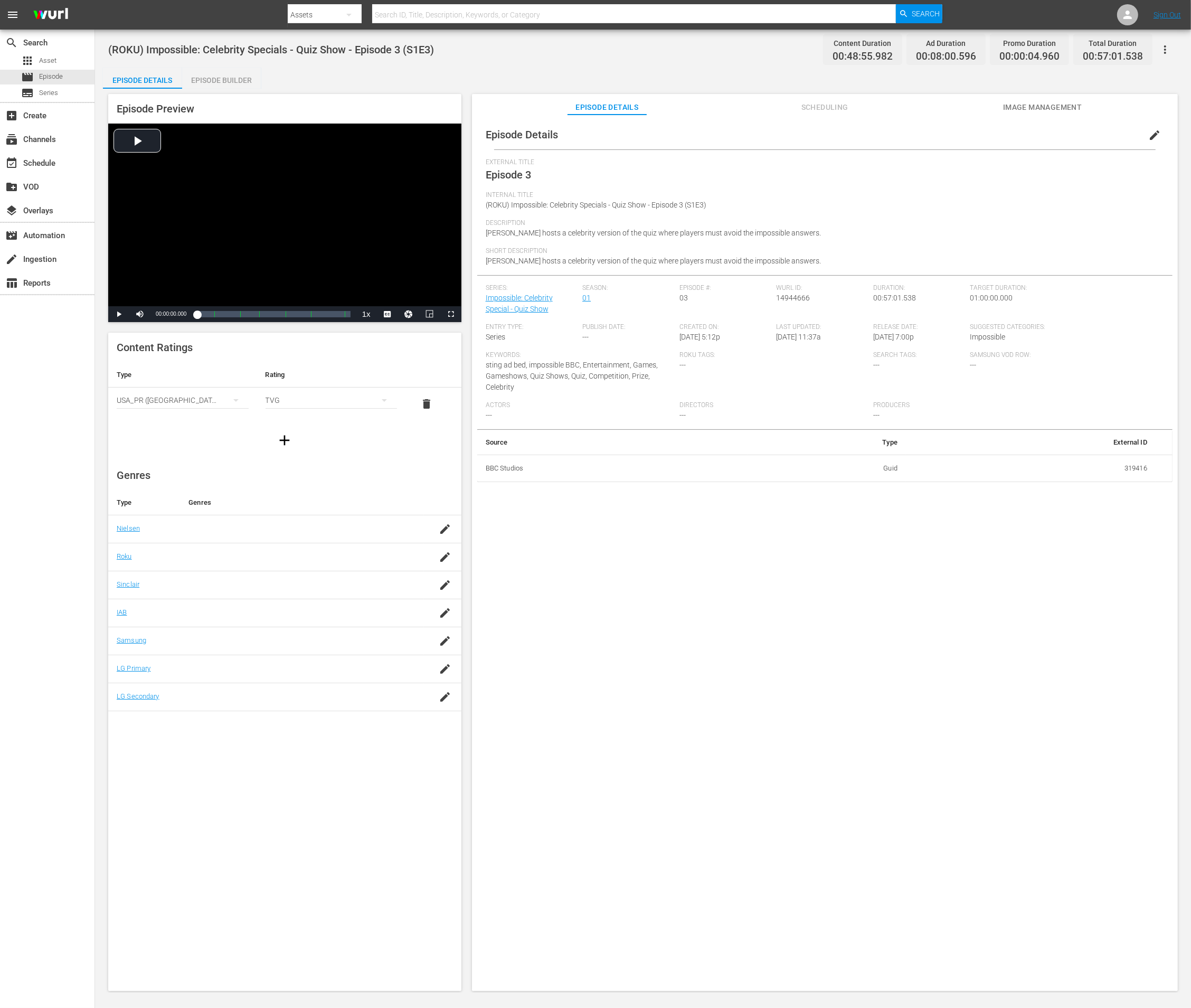
click at [824, 103] on span "Scheduling" at bounding box center [824, 108] width 80 height 13
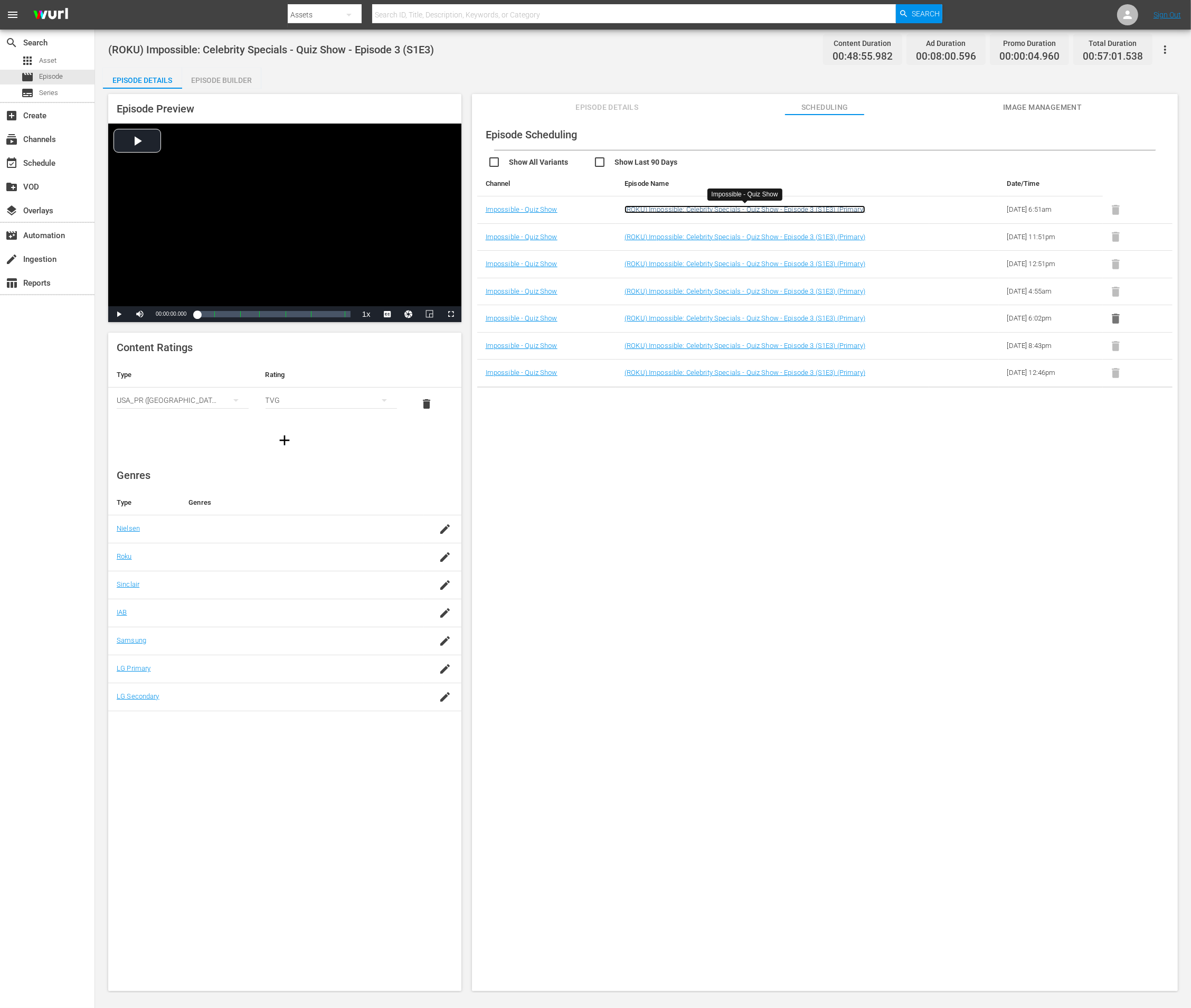
click at [719, 207] on link "(ROKU) Impossible: Celebrity Specials - Quiz Show - Episode 3 (S1E3) (Primary)" at bounding box center [745, 209] width 241 height 8
click at [720, 238] on link "(ROKU) Impossible: Celebrity Specials - Quiz Show - Episode 3 (S1E3) (Primary)" at bounding box center [745, 236] width 241 height 8
click at [730, 263] on link "(ROKU) Impossible: Celebrity Specials - Quiz Show - Episode 3 (S1E3) (Primary)" at bounding box center [745, 263] width 241 height 8
click at [733, 291] on link "(ROKU) Impossible: Celebrity Specials - Quiz Show - Episode 3 (S1E3) (Primary)" at bounding box center [745, 291] width 241 height 8
click at [1112, 314] on icon "button" at bounding box center [1116, 319] width 13 height 13
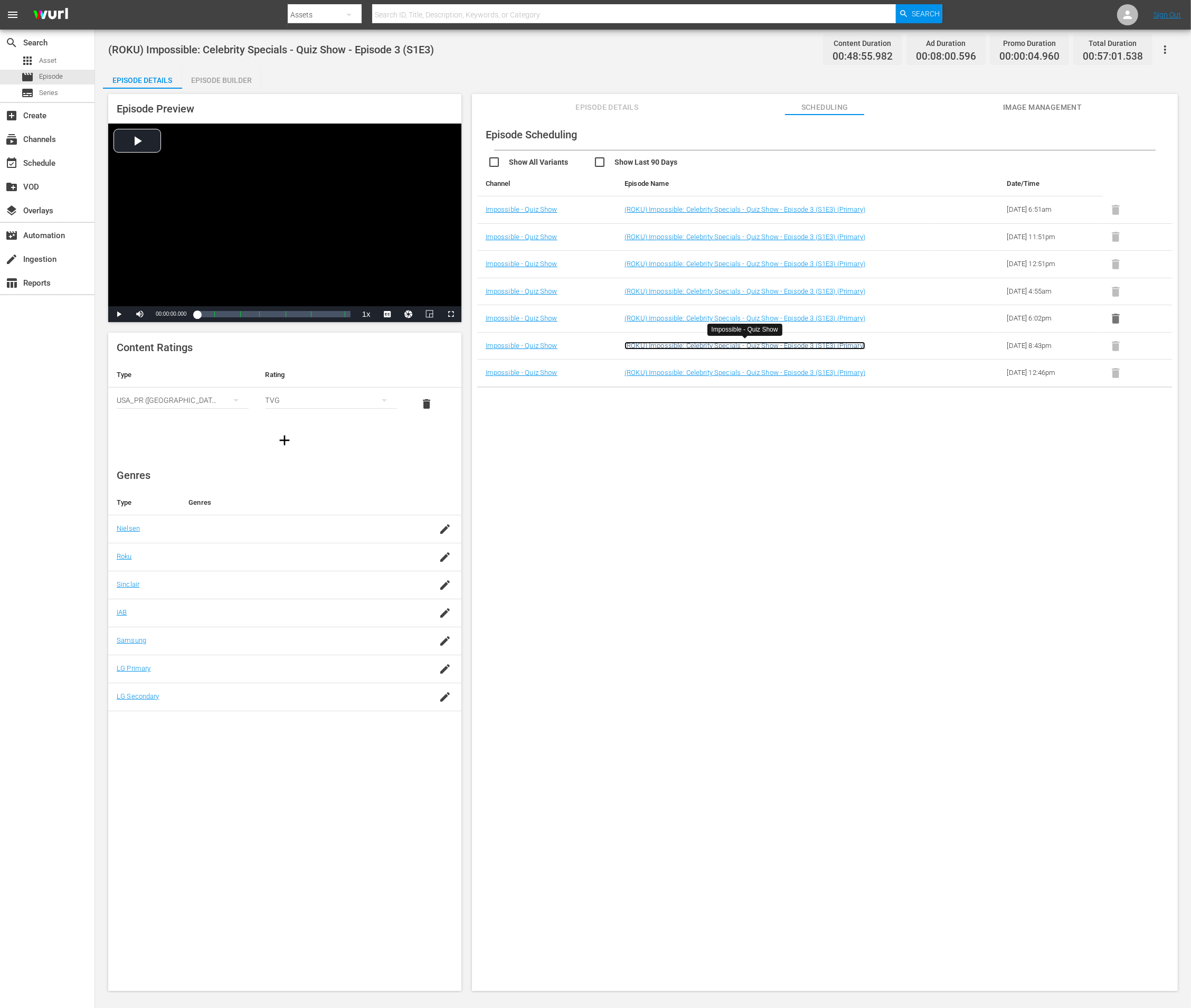
click at [796, 343] on link "(ROKU) Impossible: Celebrity Specials - Quiz Show - Episode 3 (S1E3) (Primary)" at bounding box center [745, 345] width 241 height 8
click at [795, 372] on link "(ROKU) Impossible: Celebrity Specials - Quiz Show - Episode 3 (S1E3) (Primary)" at bounding box center [745, 372] width 241 height 8
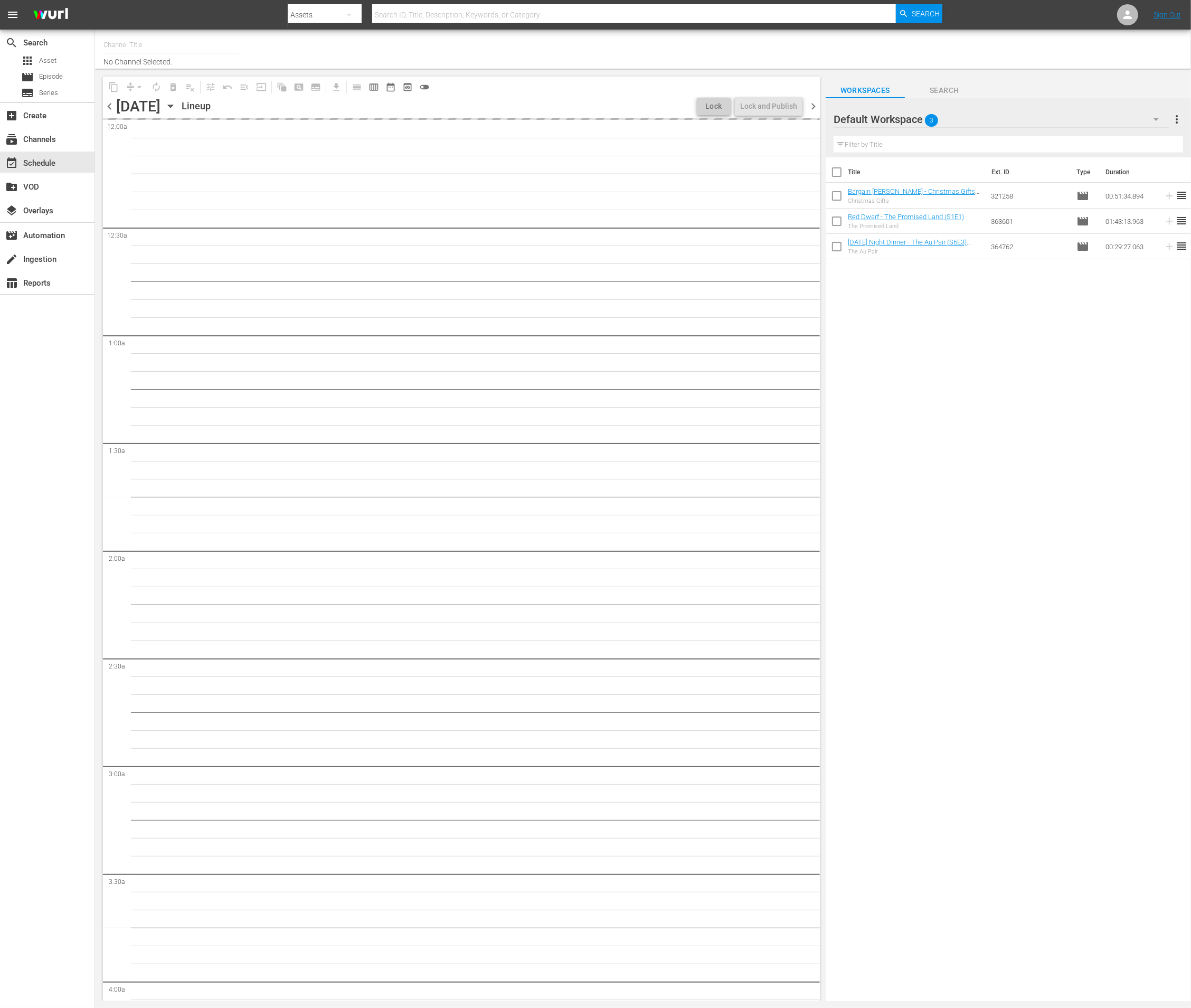
type input "Impossible (1011)"
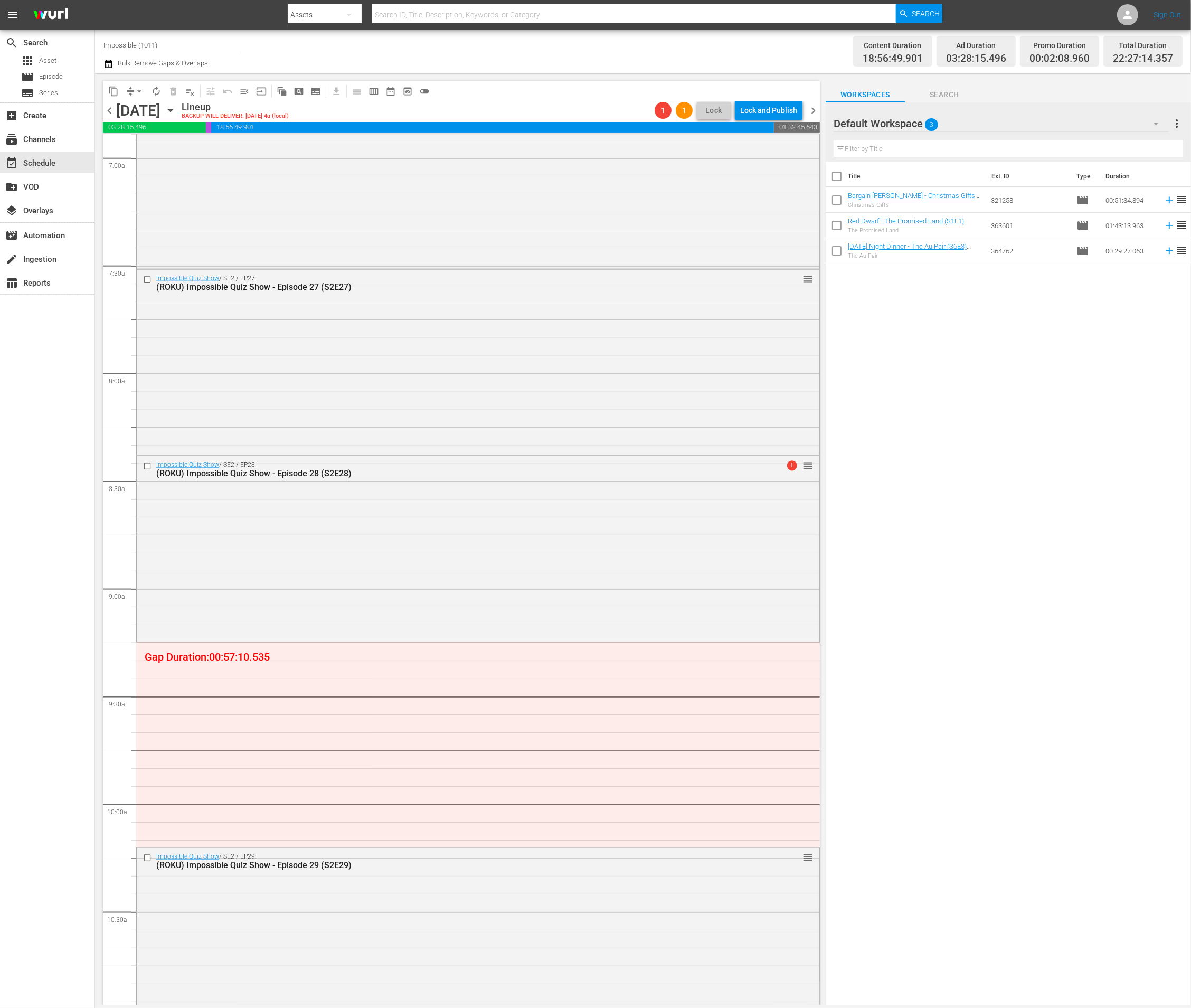
scroll to position [1947, 0]
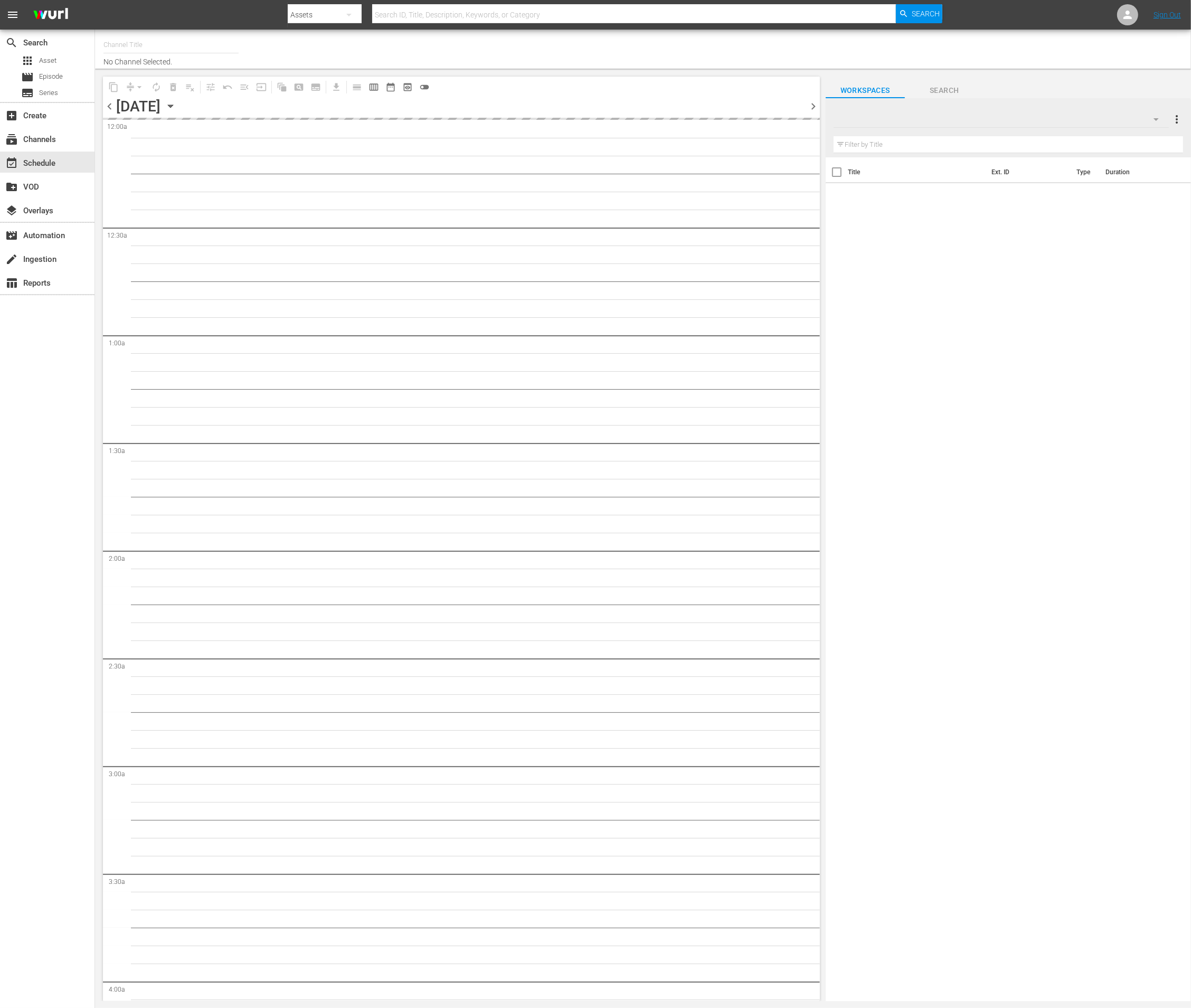
type input "Impossible (1011)"
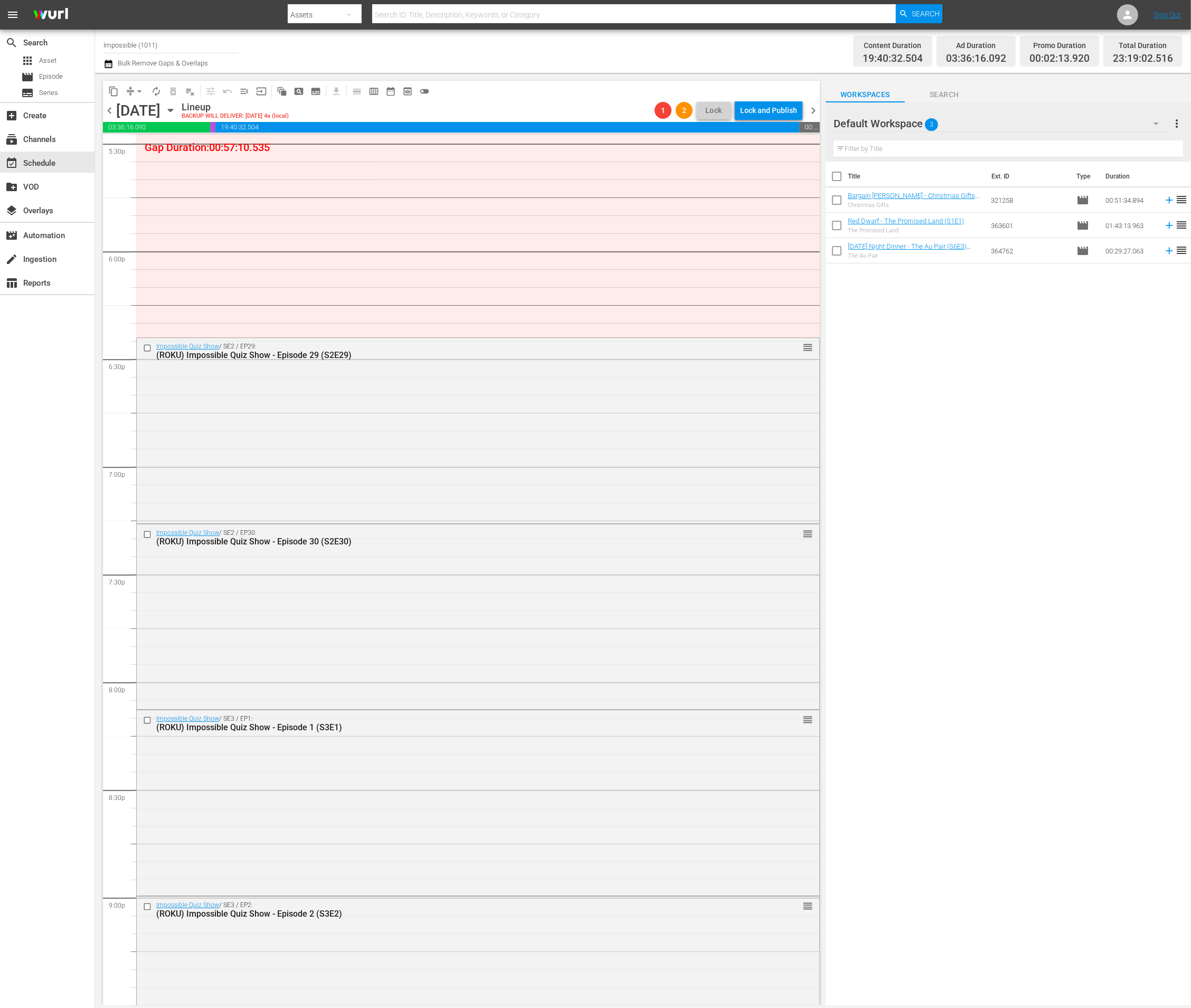
scroll to position [3755, 0]
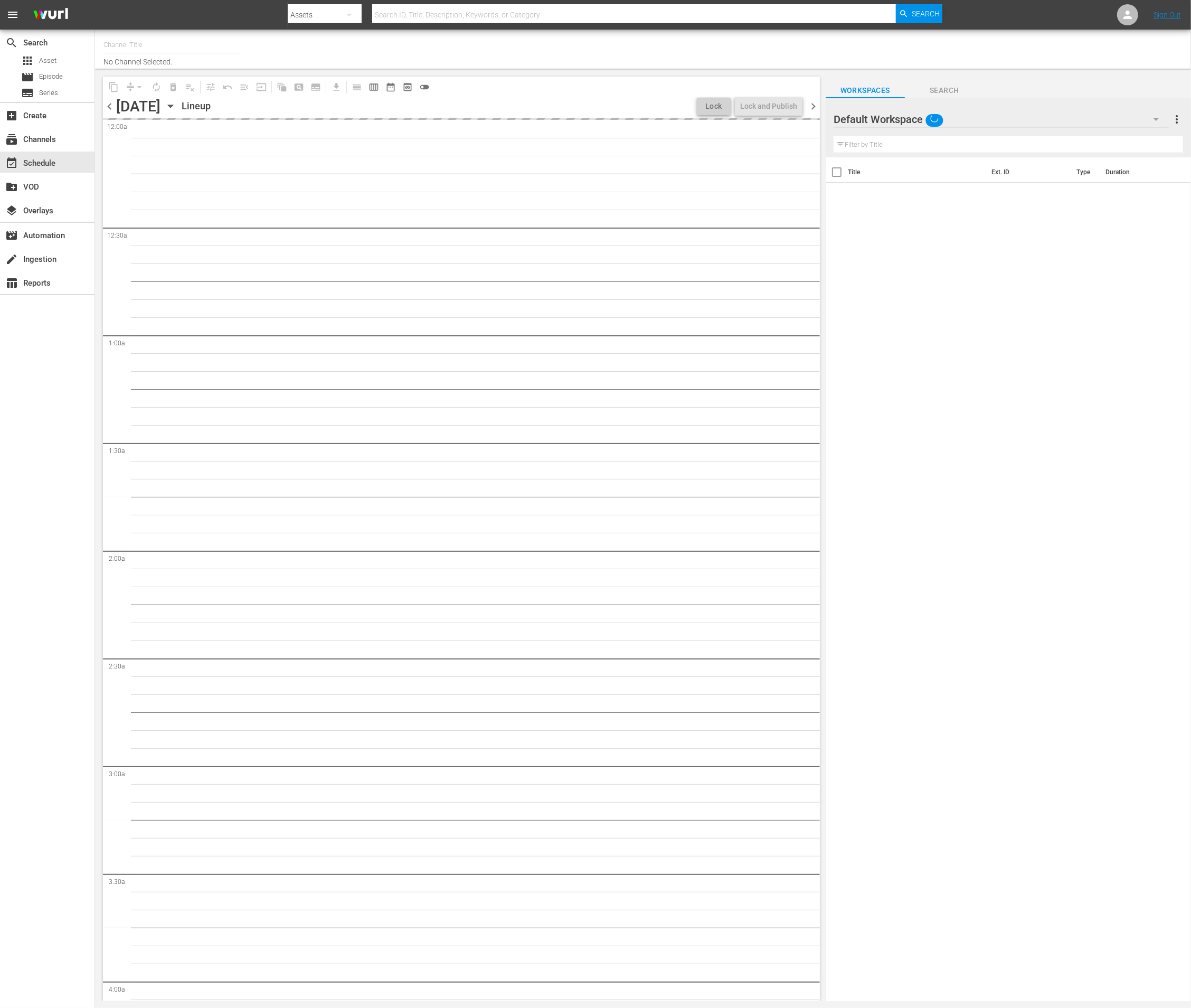
type input "Impossible (1011)"
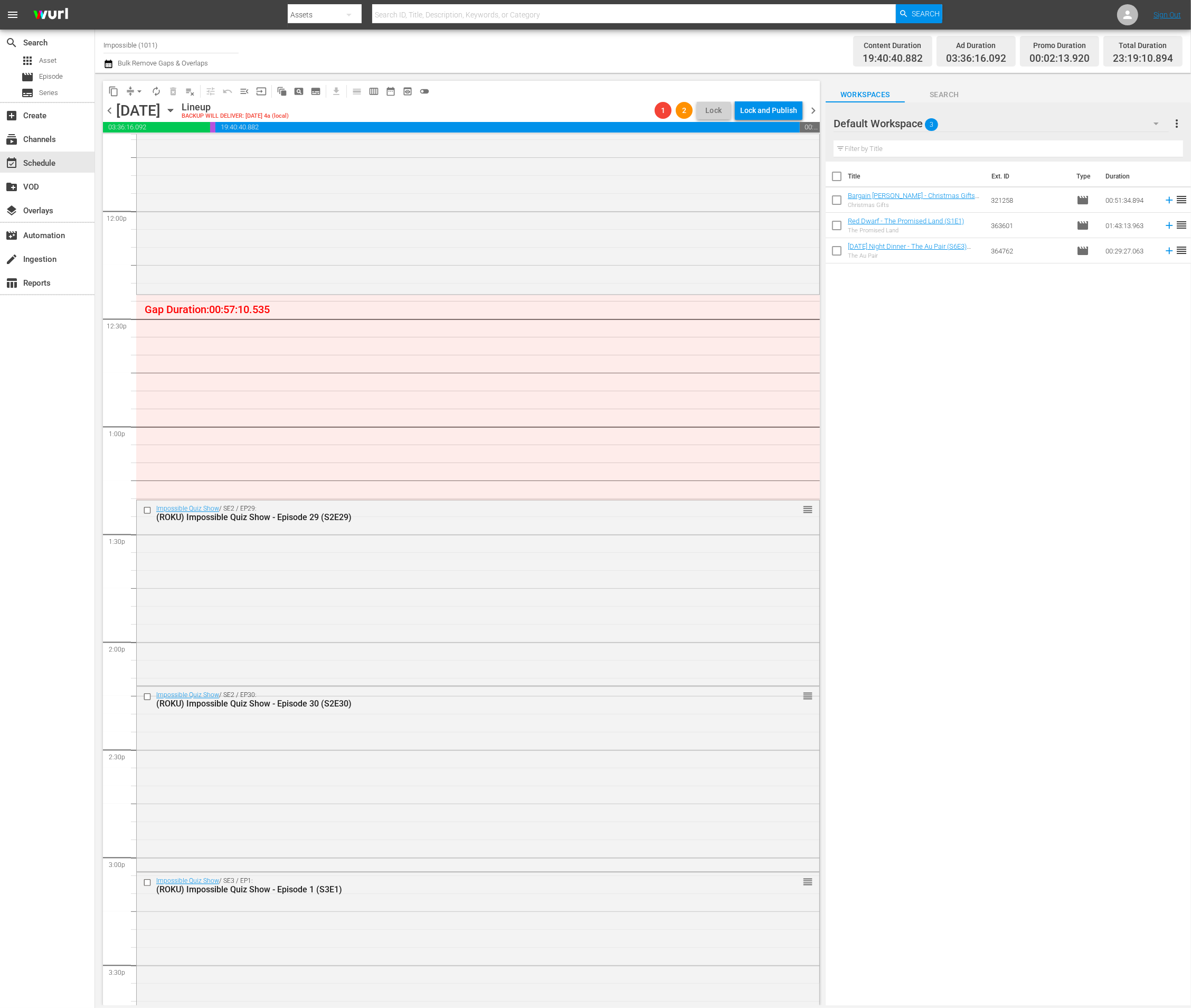
scroll to position [2850, 0]
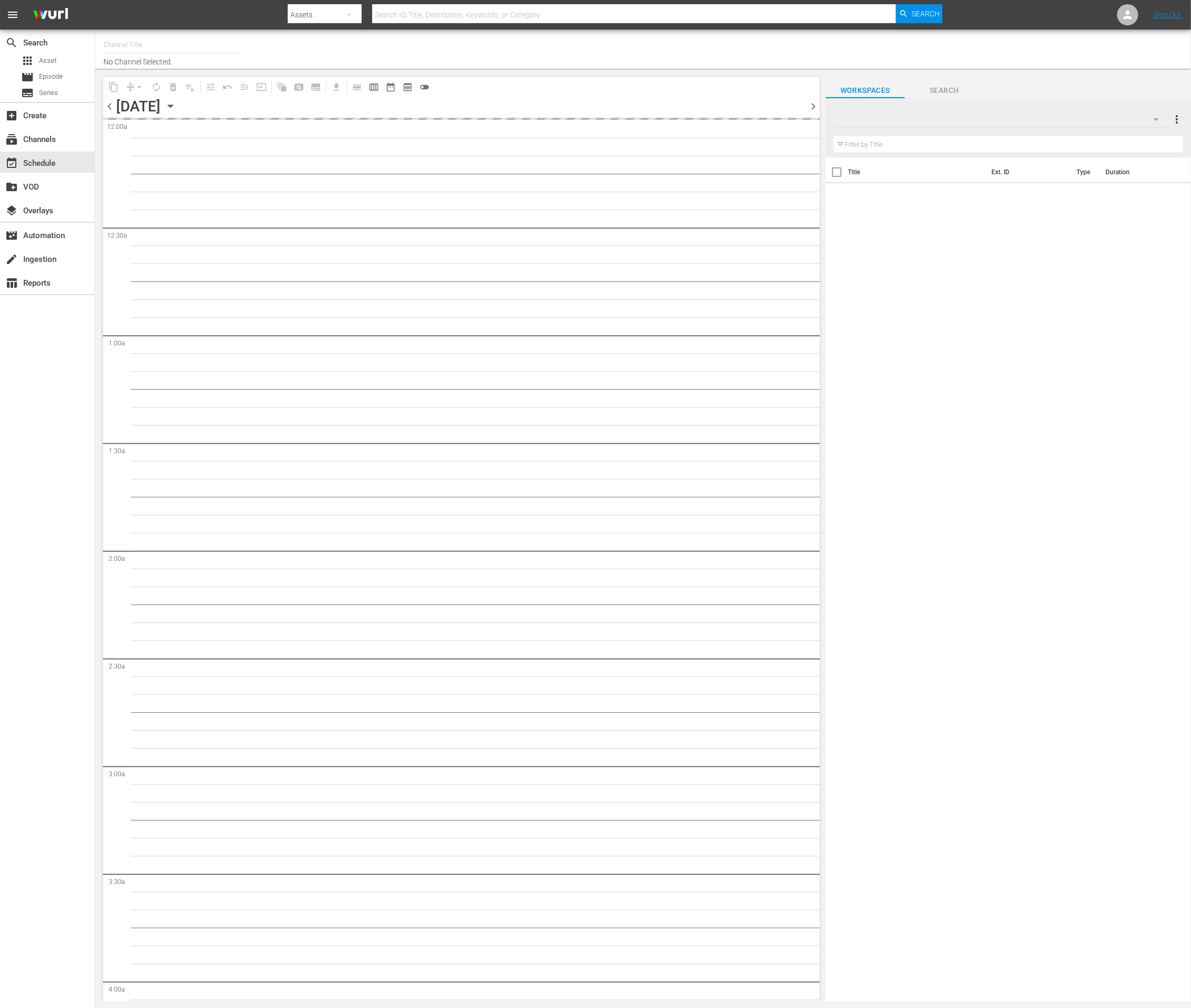
type input "Impossible (1011)"
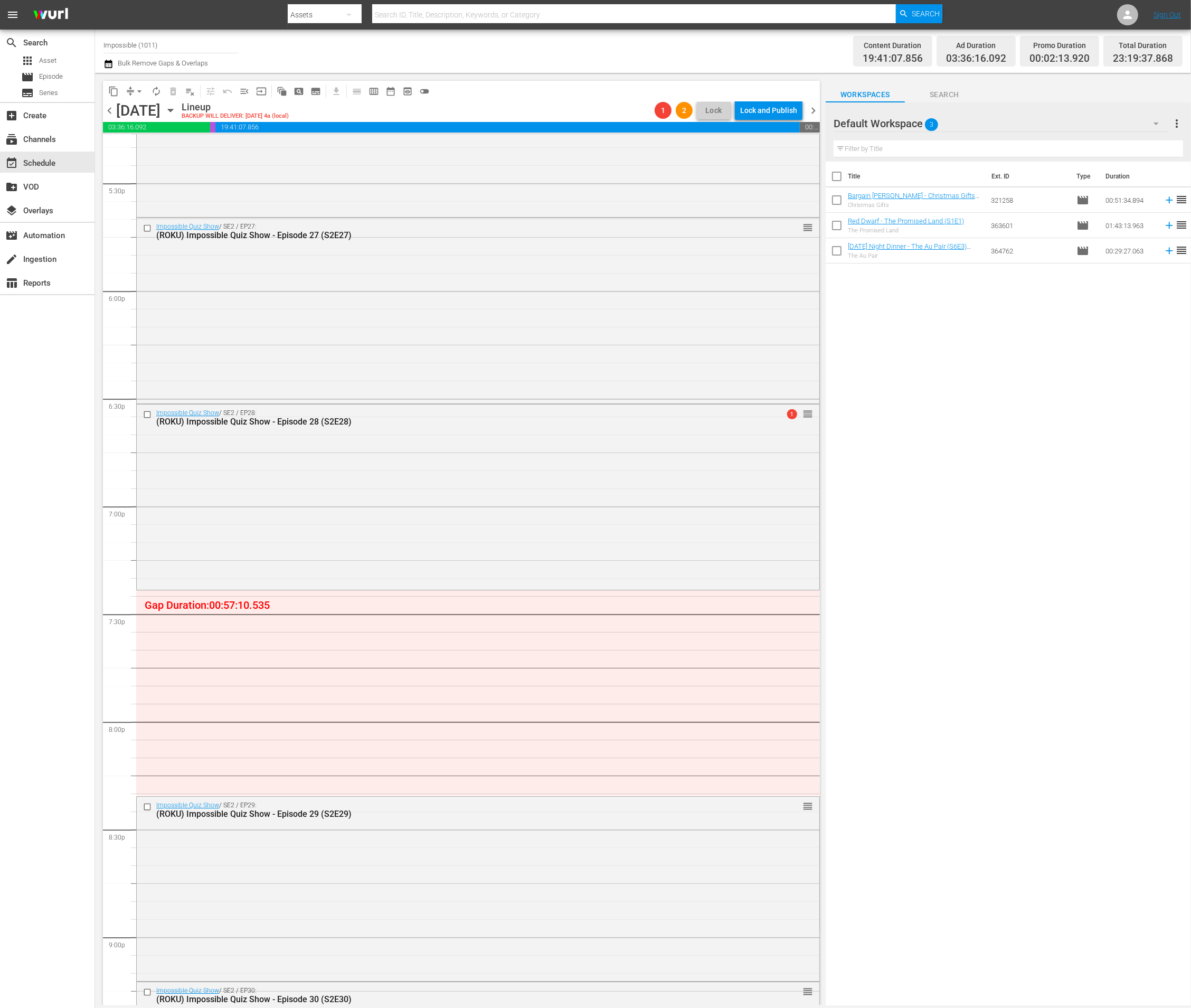
scroll to position [4004, 0]
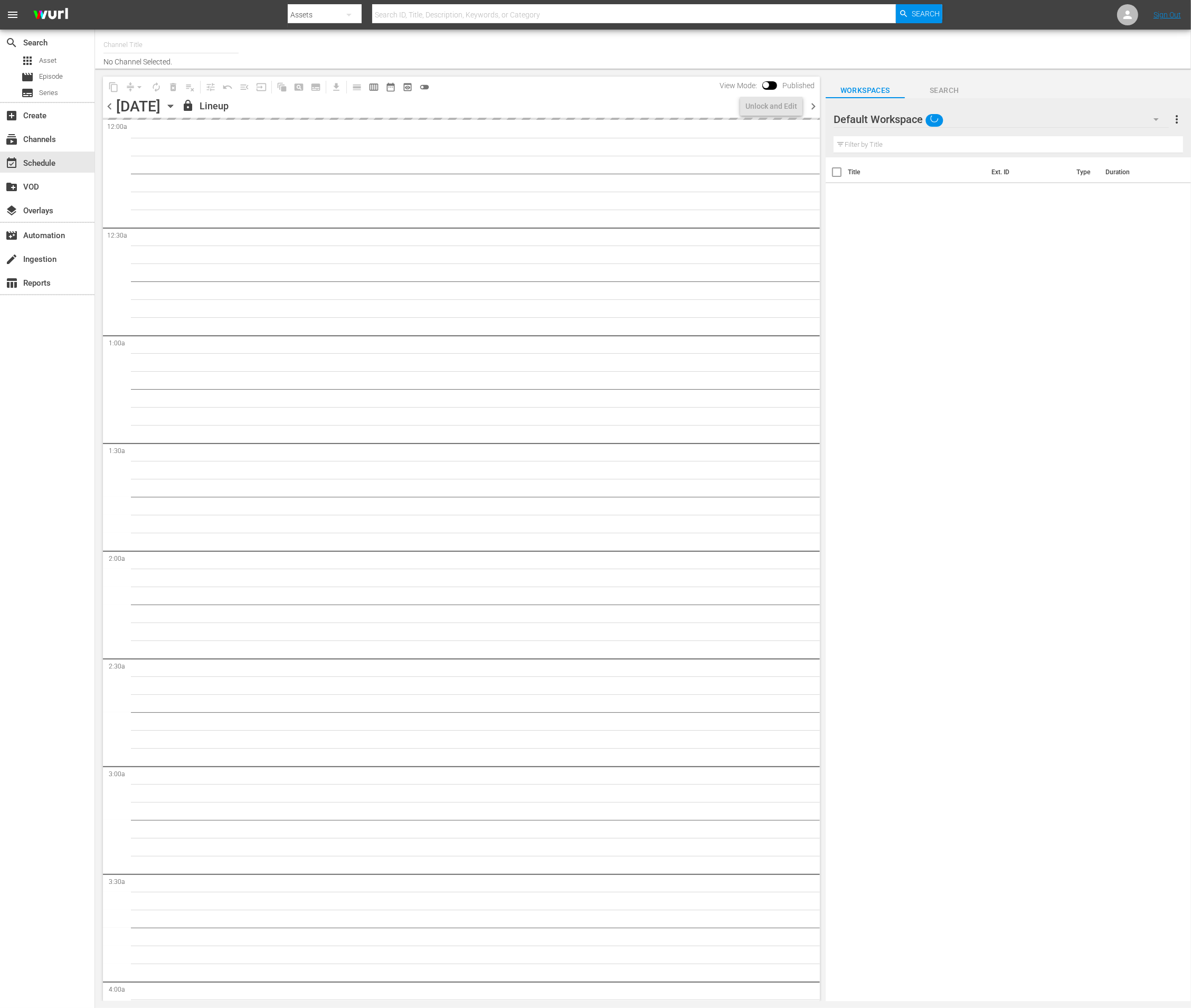
type input "Impossible (1011)"
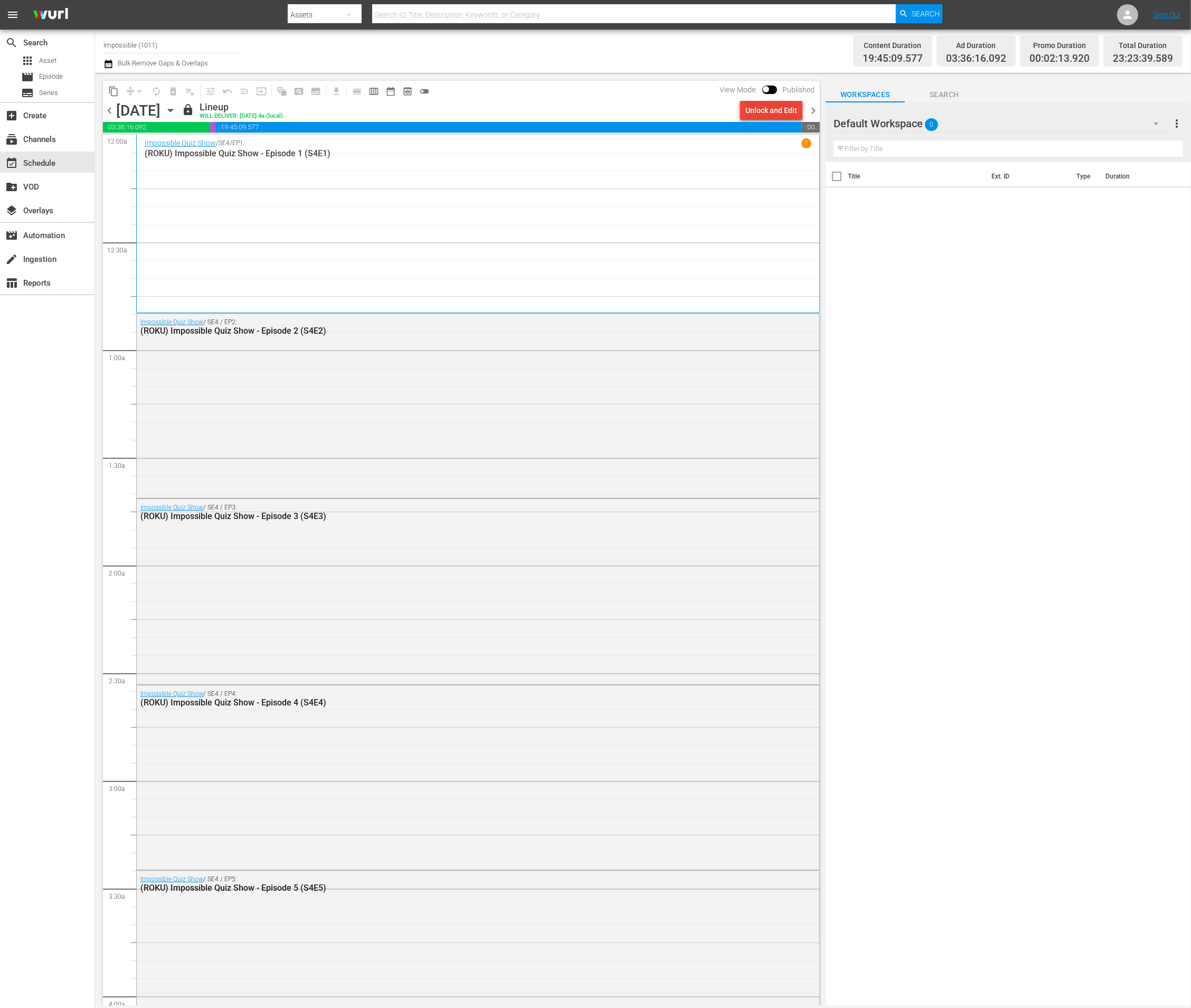
click at [761, 109] on div "Unlock and Edit" at bounding box center [772, 111] width 52 height 19
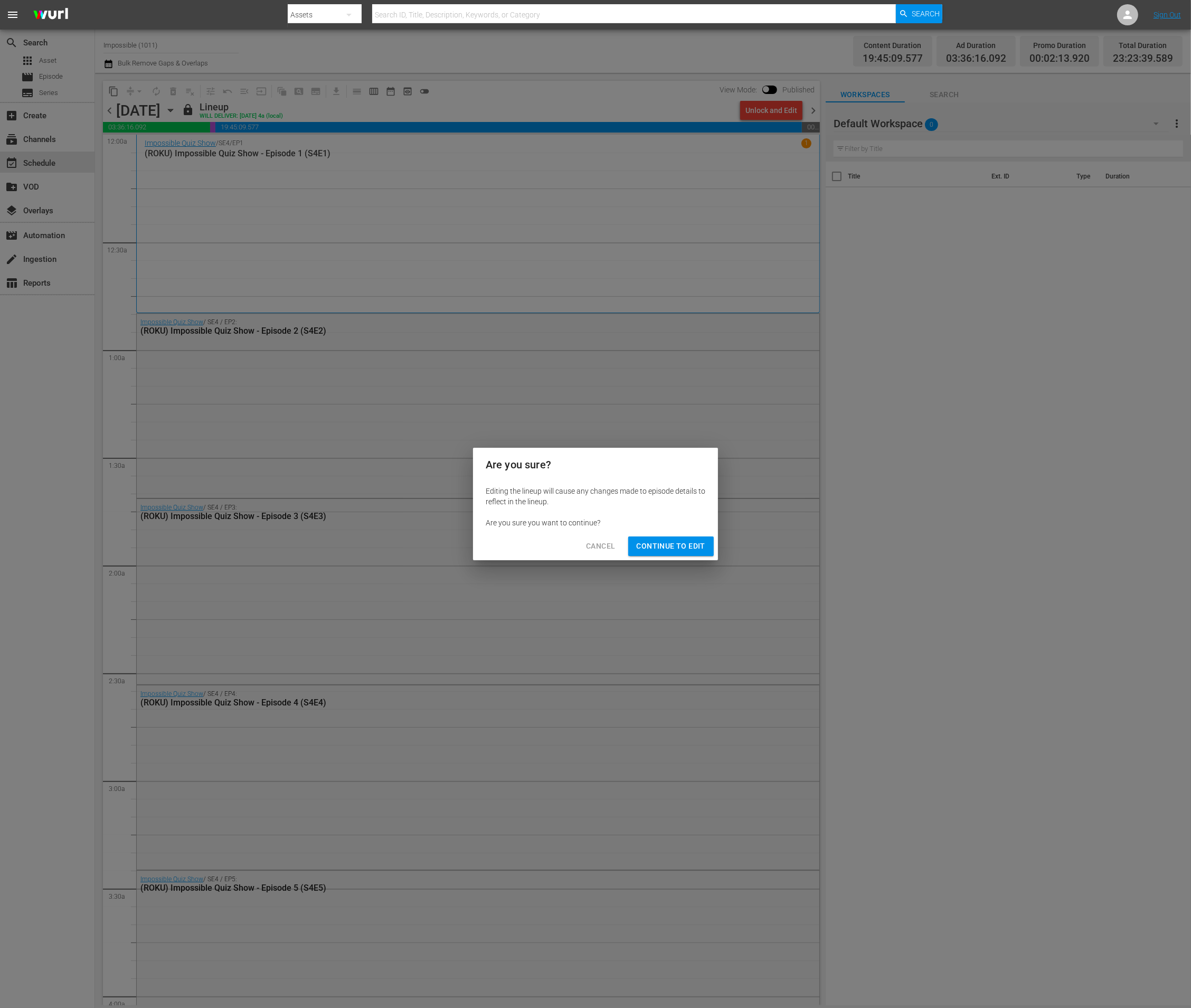
click at [672, 545] on span "Continue to Edit" at bounding box center [671, 546] width 68 height 13
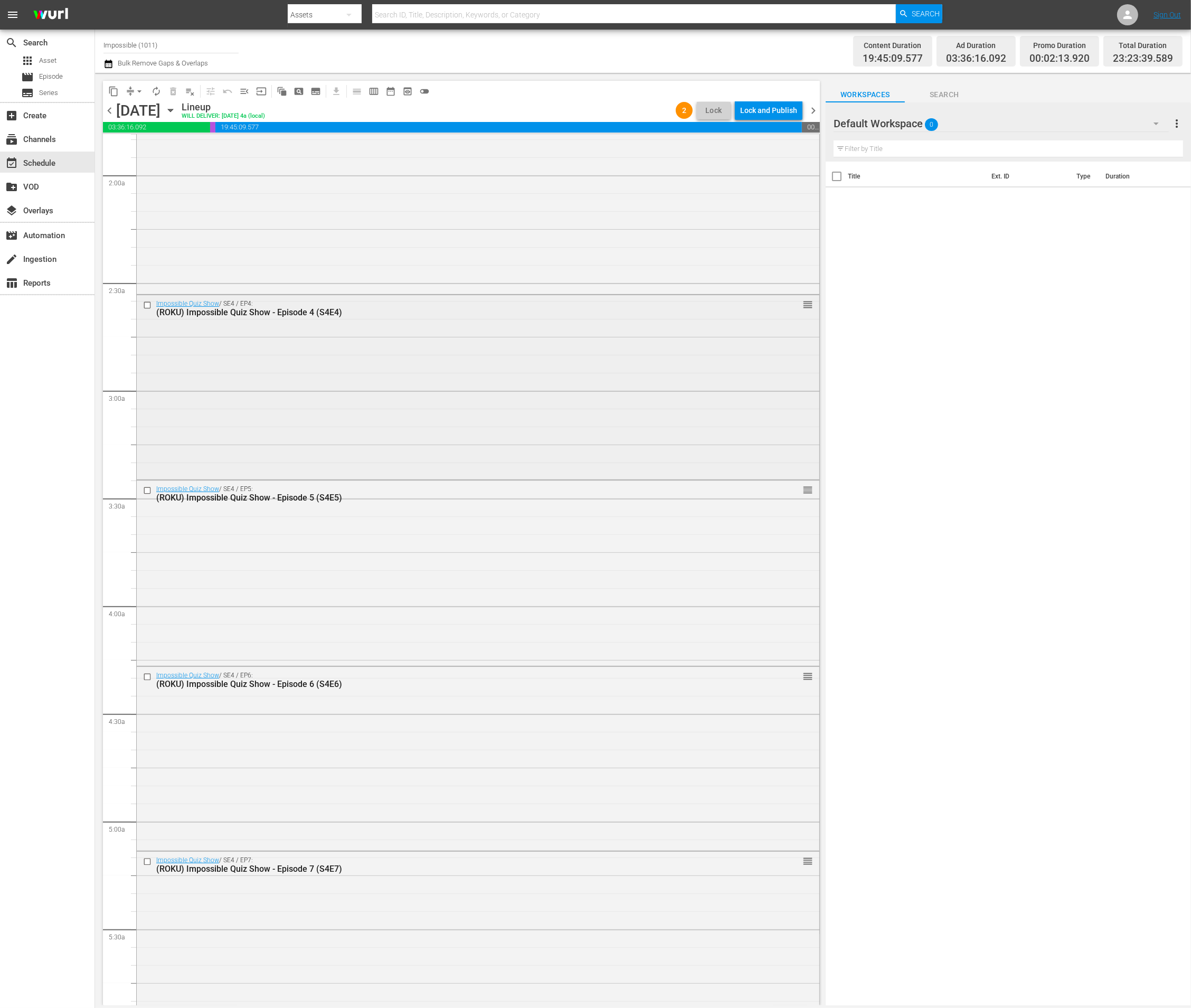
scroll to position [1025, 0]
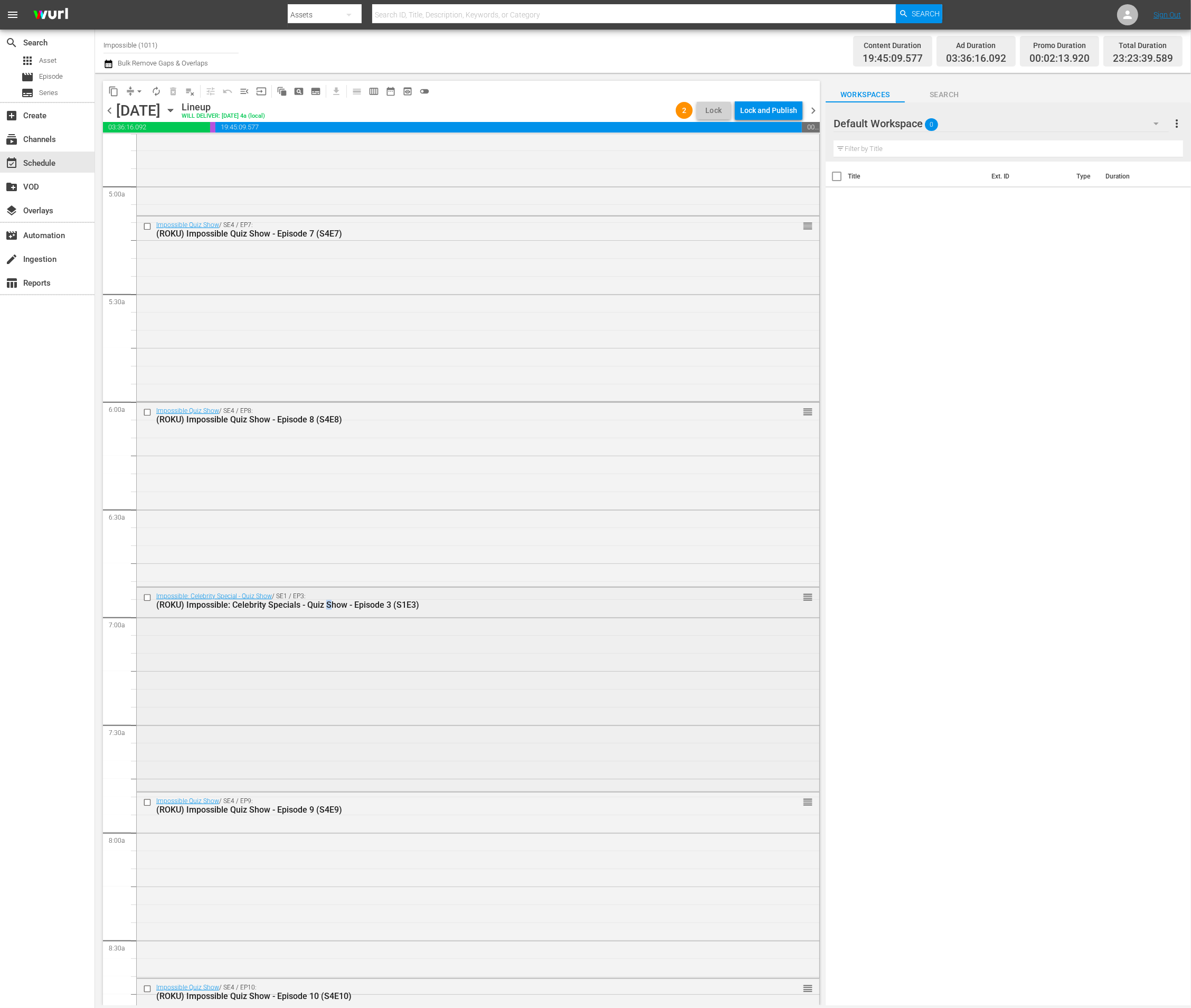
click at [327, 601] on div "(ROKU) Impossible: Celebrity Specials - Quiz Show - Episode 3 (S1E3)" at bounding box center [458, 604] width 604 height 10
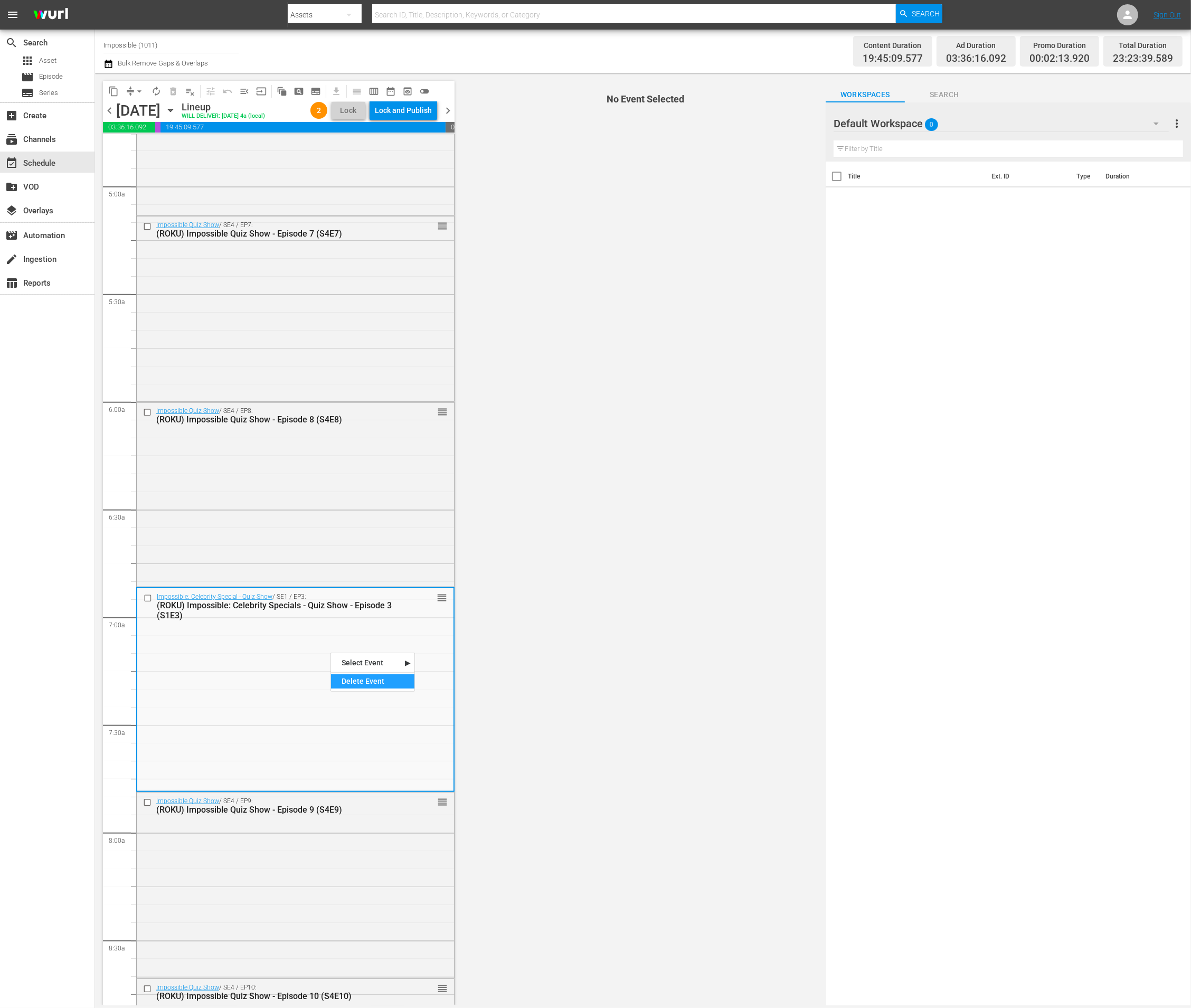
click at [347, 685] on div "Delete Event" at bounding box center [372, 681] width 83 height 14
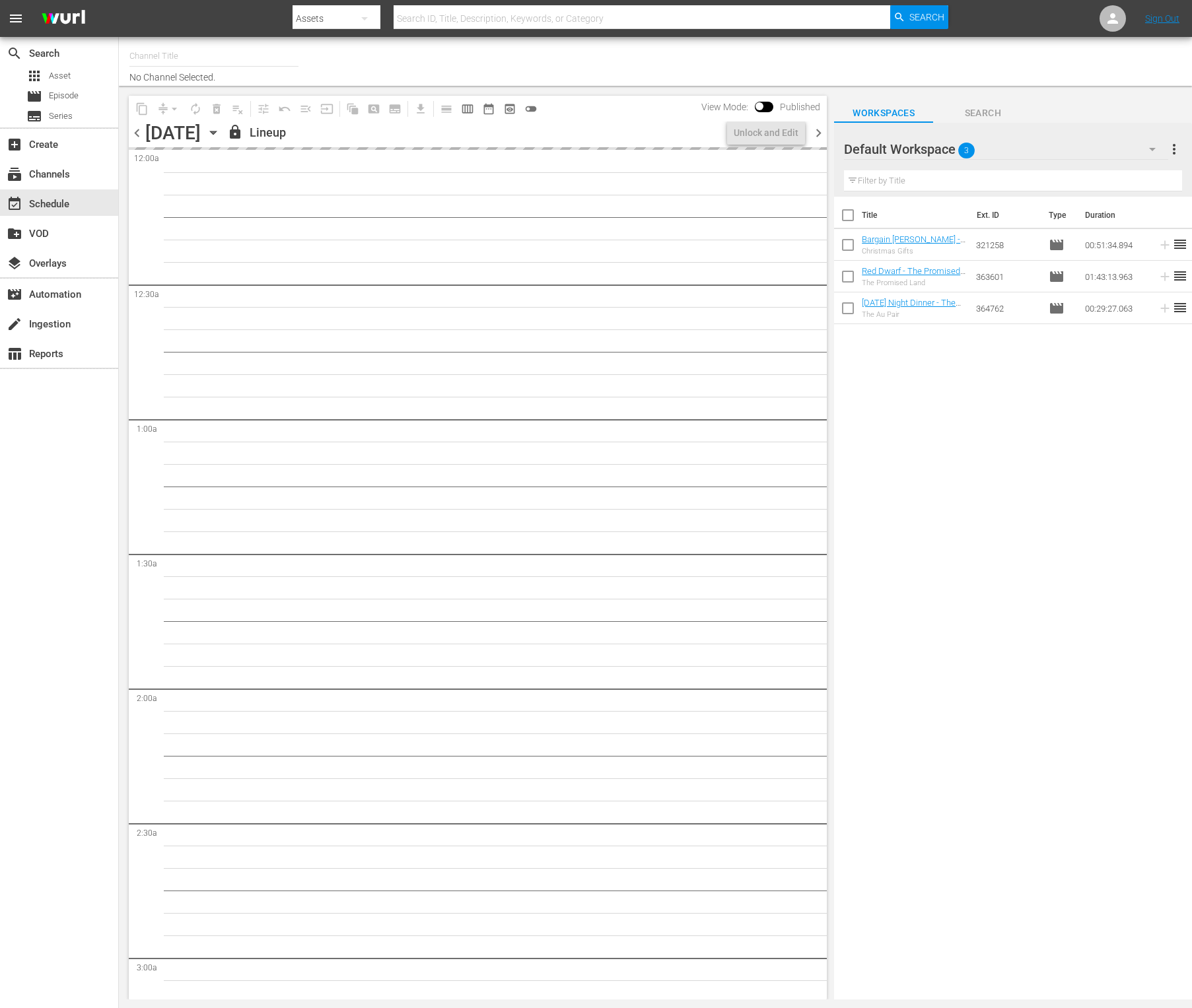
type input "Impossible (1011)"
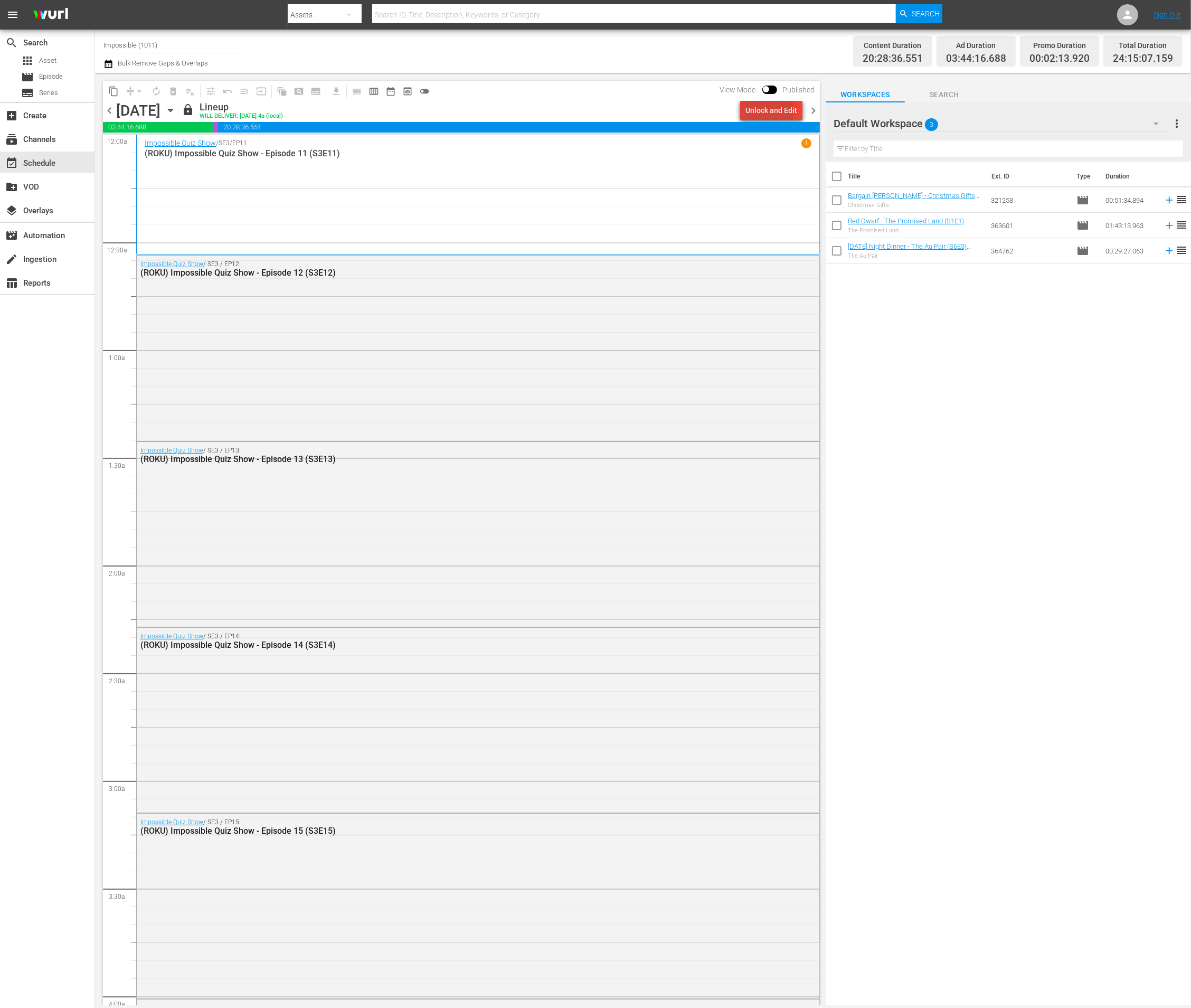
click at [756, 114] on div "Unlock and Edit" at bounding box center [772, 111] width 52 height 19
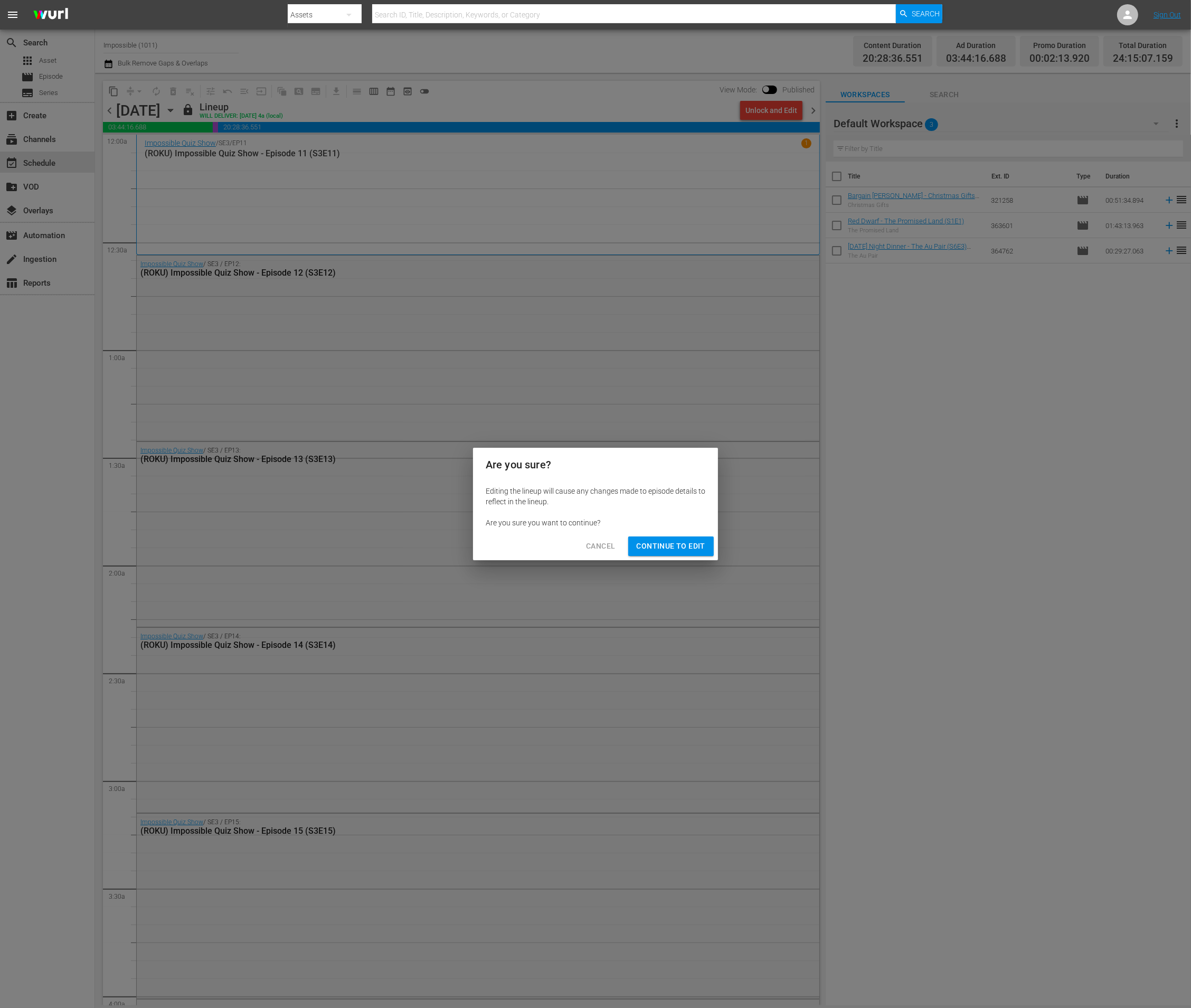
click at [680, 551] on span "Continue to Edit" at bounding box center [671, 546] width 68 height 13
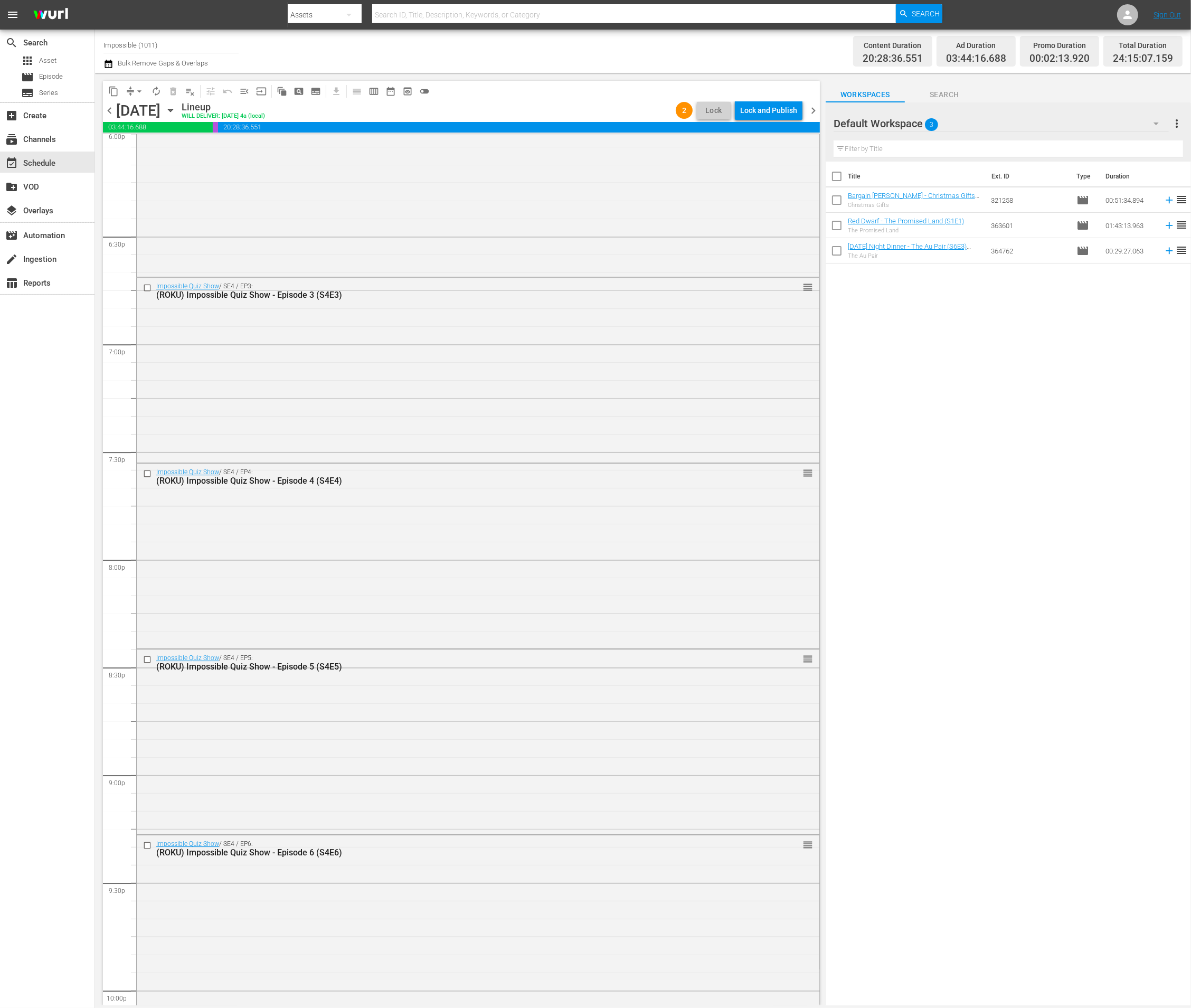
scroll to position [4474, 0]
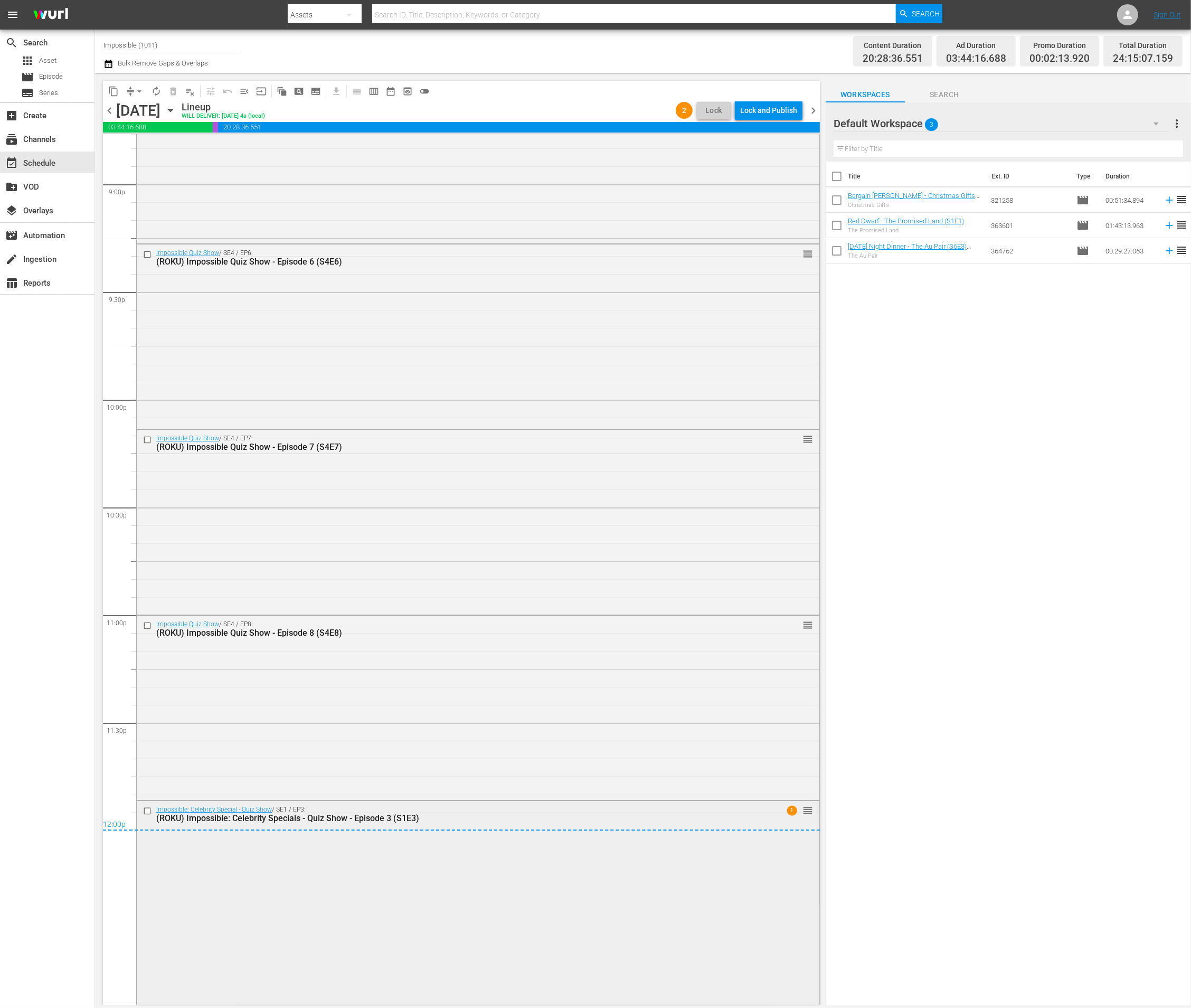
click at [456, 806] on div "(ROKU) Impossible: Celebrity Specials - Quiz Show - Episode 3 (S1E3)" at bounding box center [458, 818] width 604 height 10
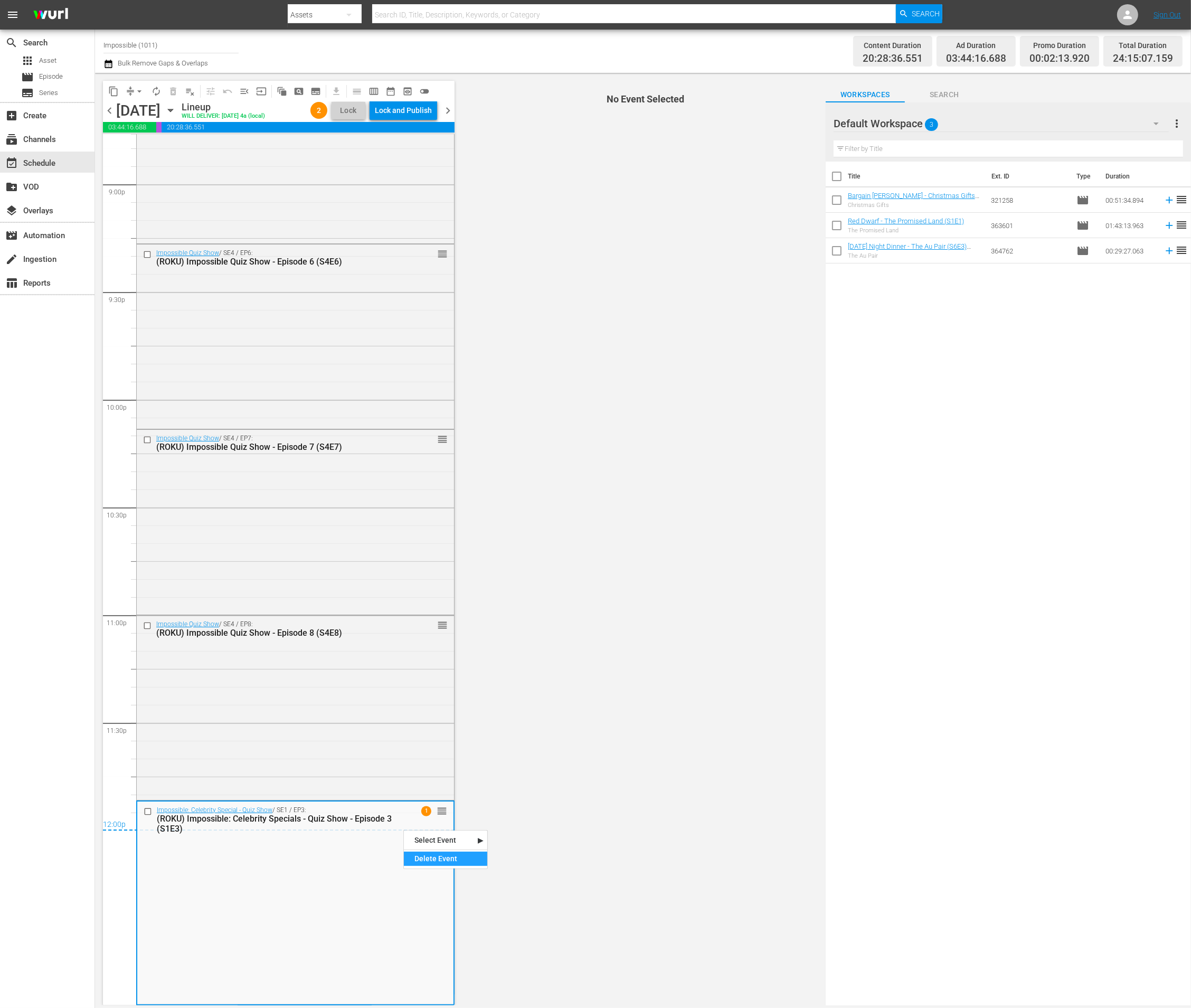
click at [409, 806] on div "Delete Event" at bounding box center [445, 859] width 83 height 14
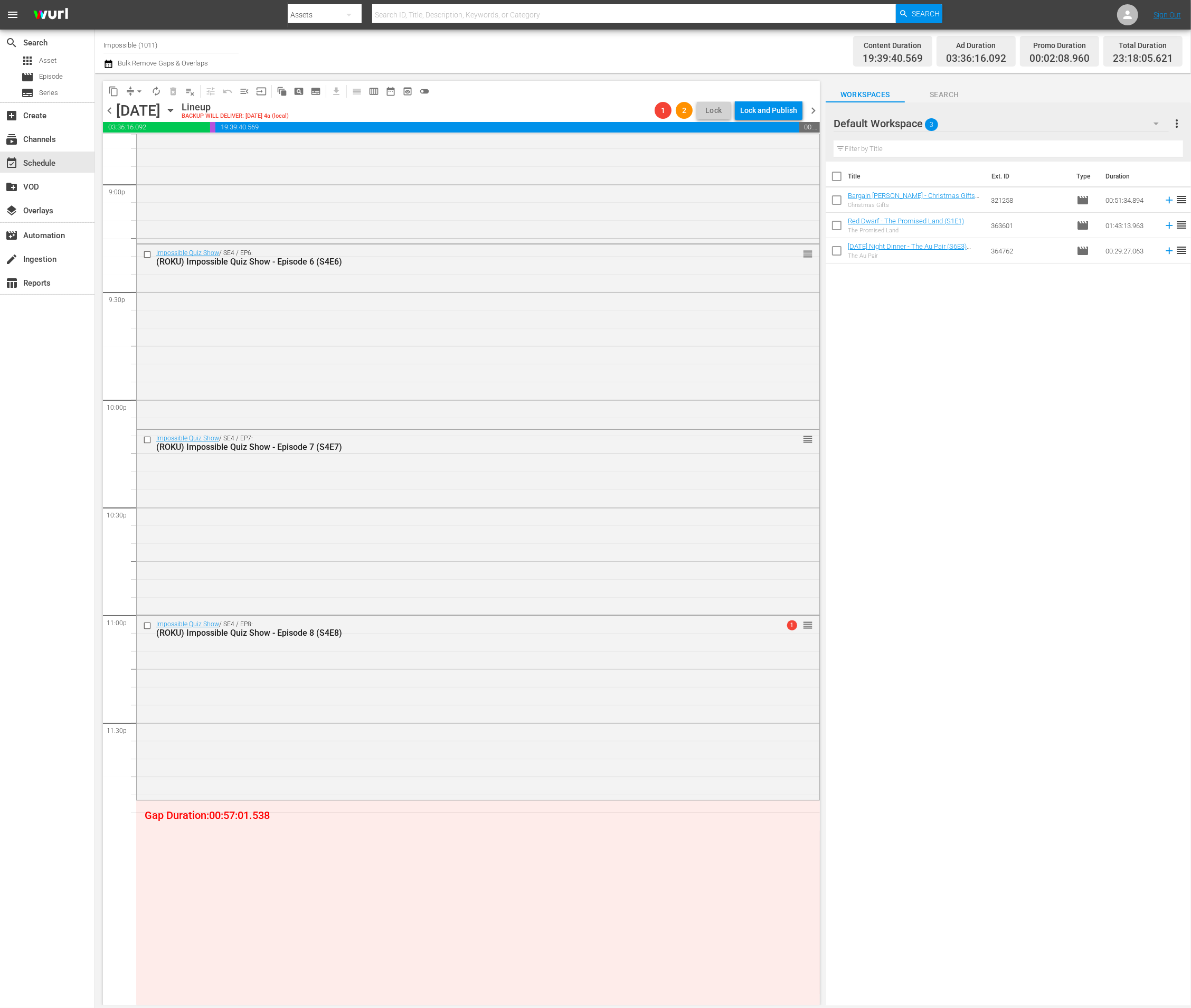
scroll to position [4473, 0]
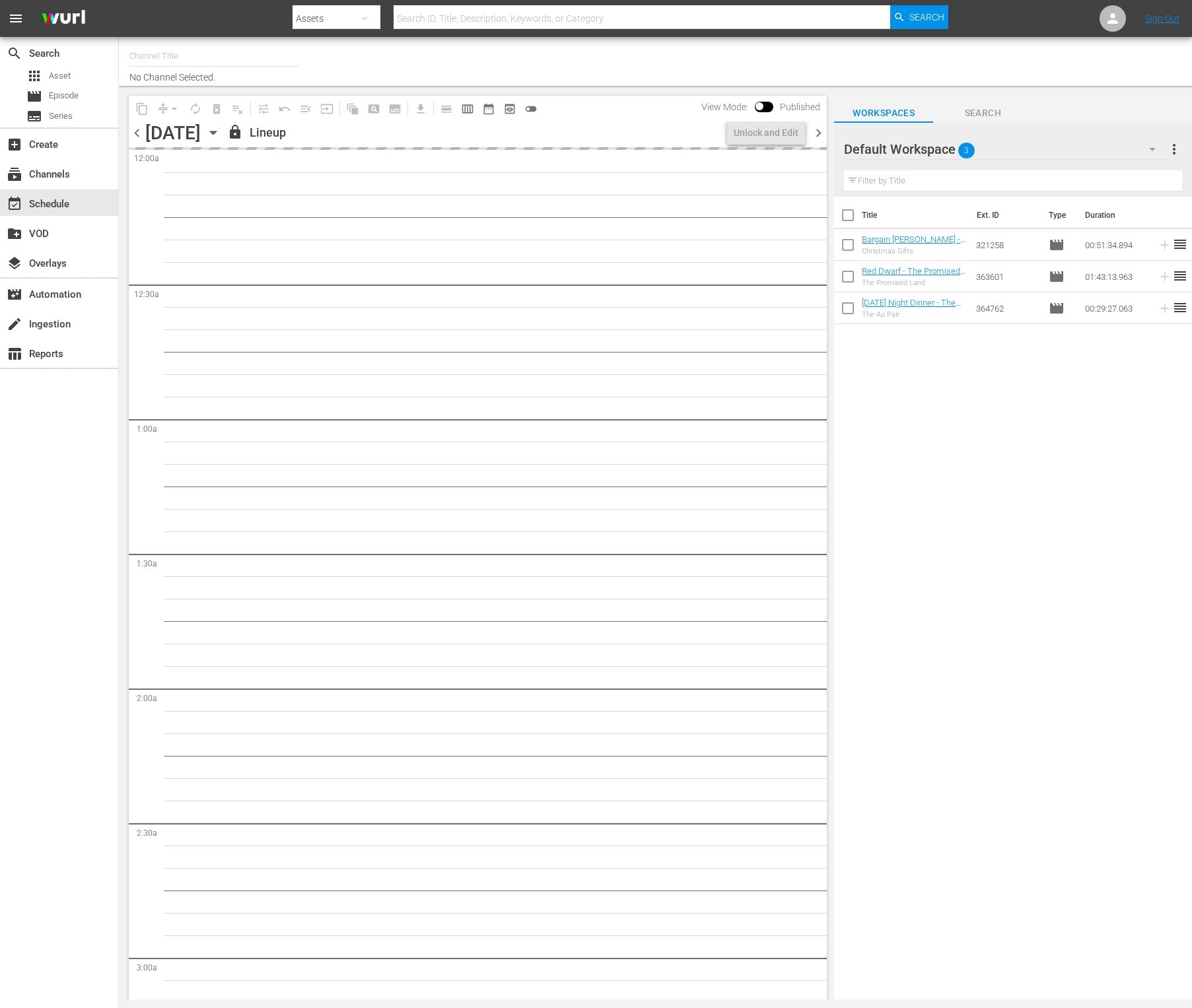
type input "Impossible (1011)"
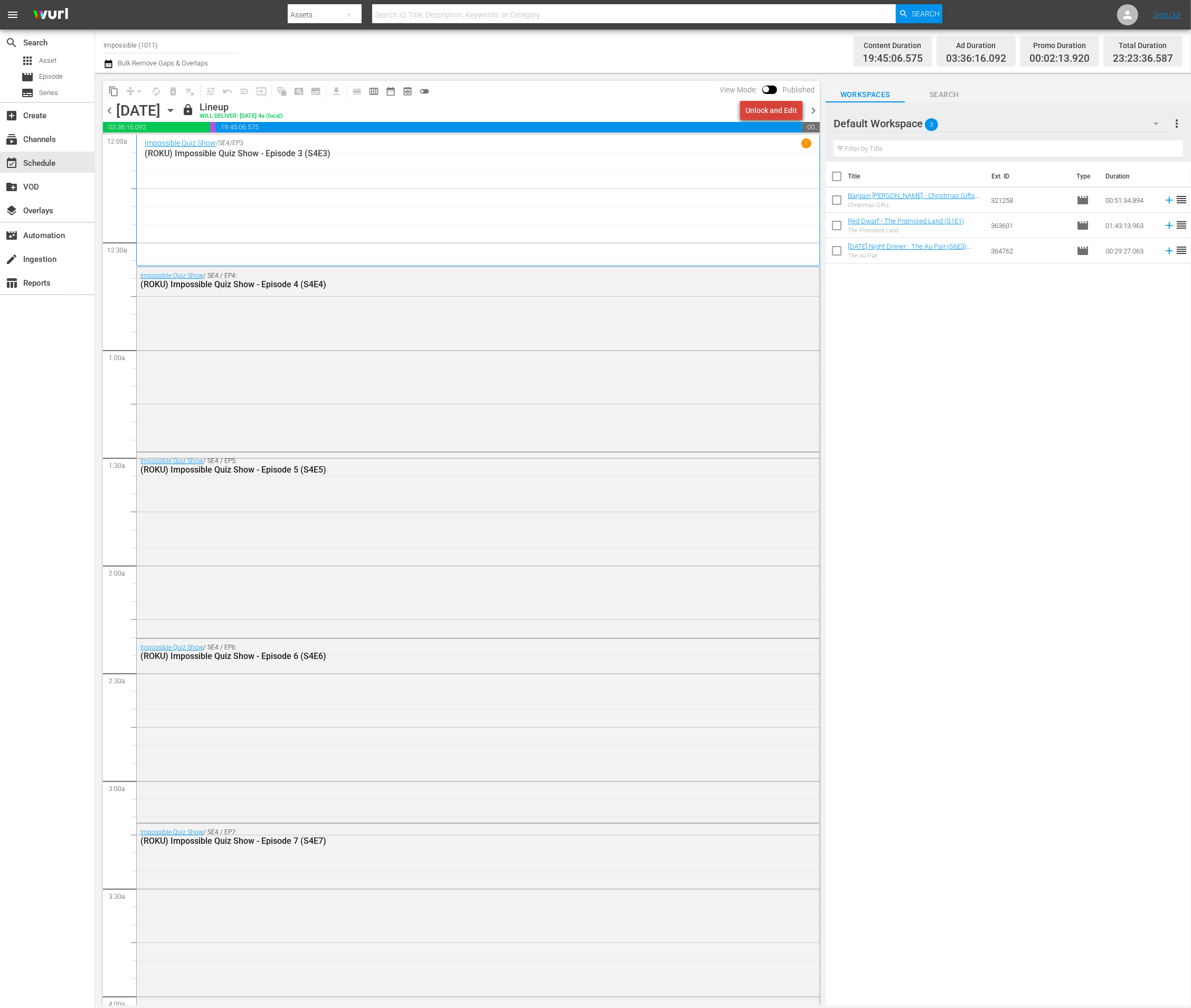
click at [787, 108] on div "Unlock and Edit" at bounding box center [772, 111] width 52 height 19
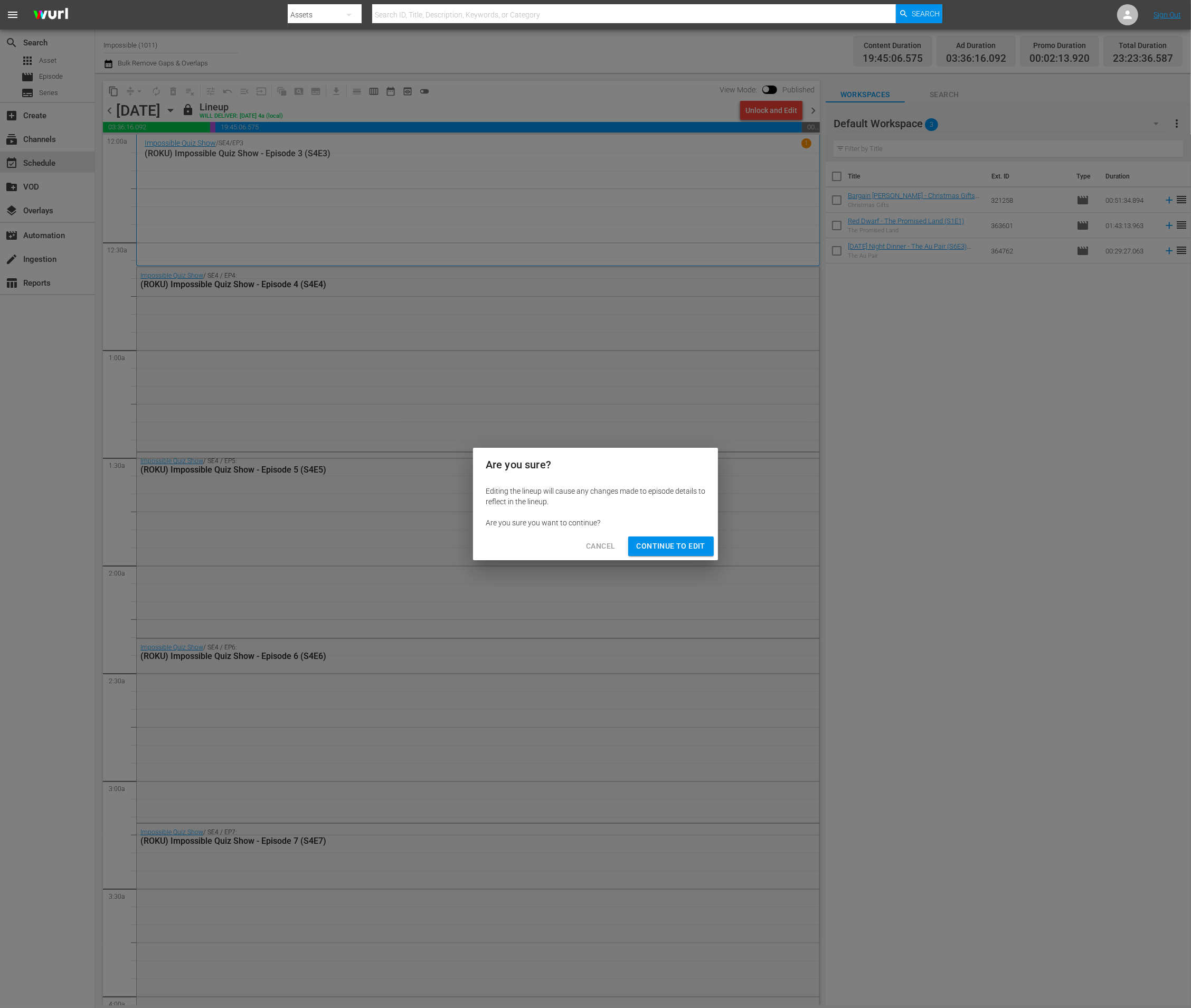
click at [665, 543] on span "Continue to Edit" at bounding box center [671, 546] width 68 height 13
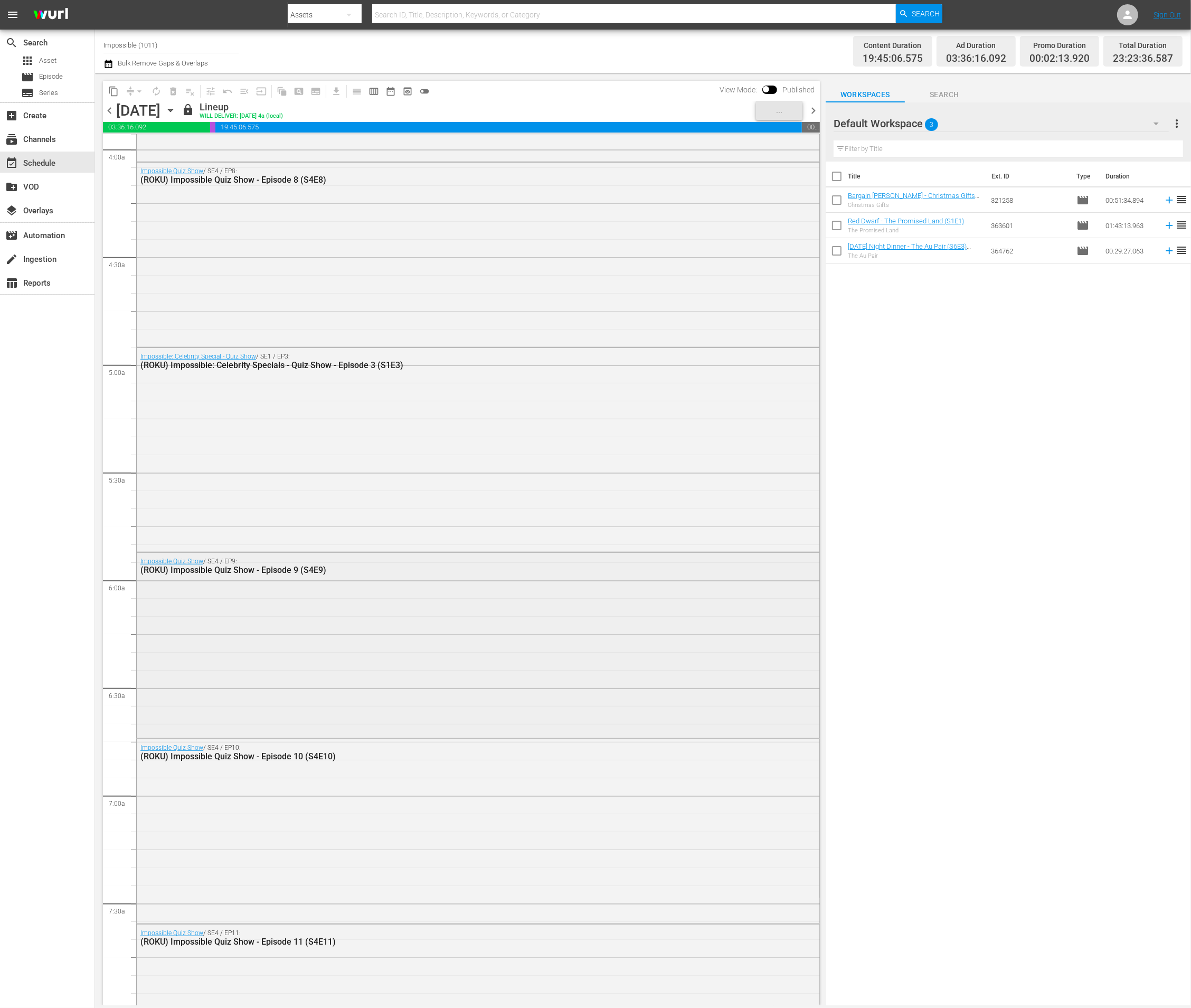
scroll to position [830, 0]
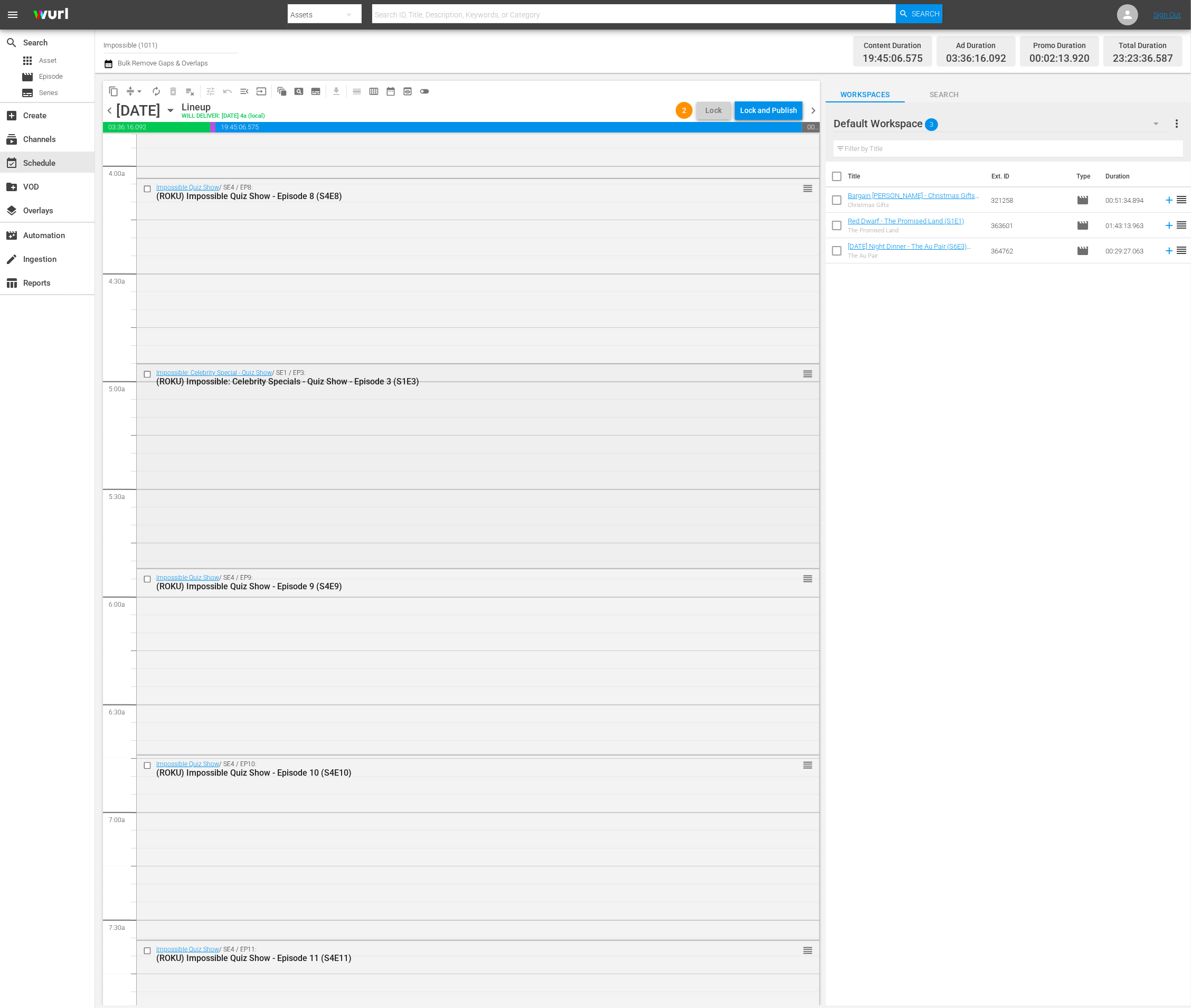
click at [372, 442] on div "Impossible: Celebrity Special - Quiz Show / SE1 / EP3: (ROKU) Impossible: Celeb…" at bounding box center [478, 465] width 682 height 201
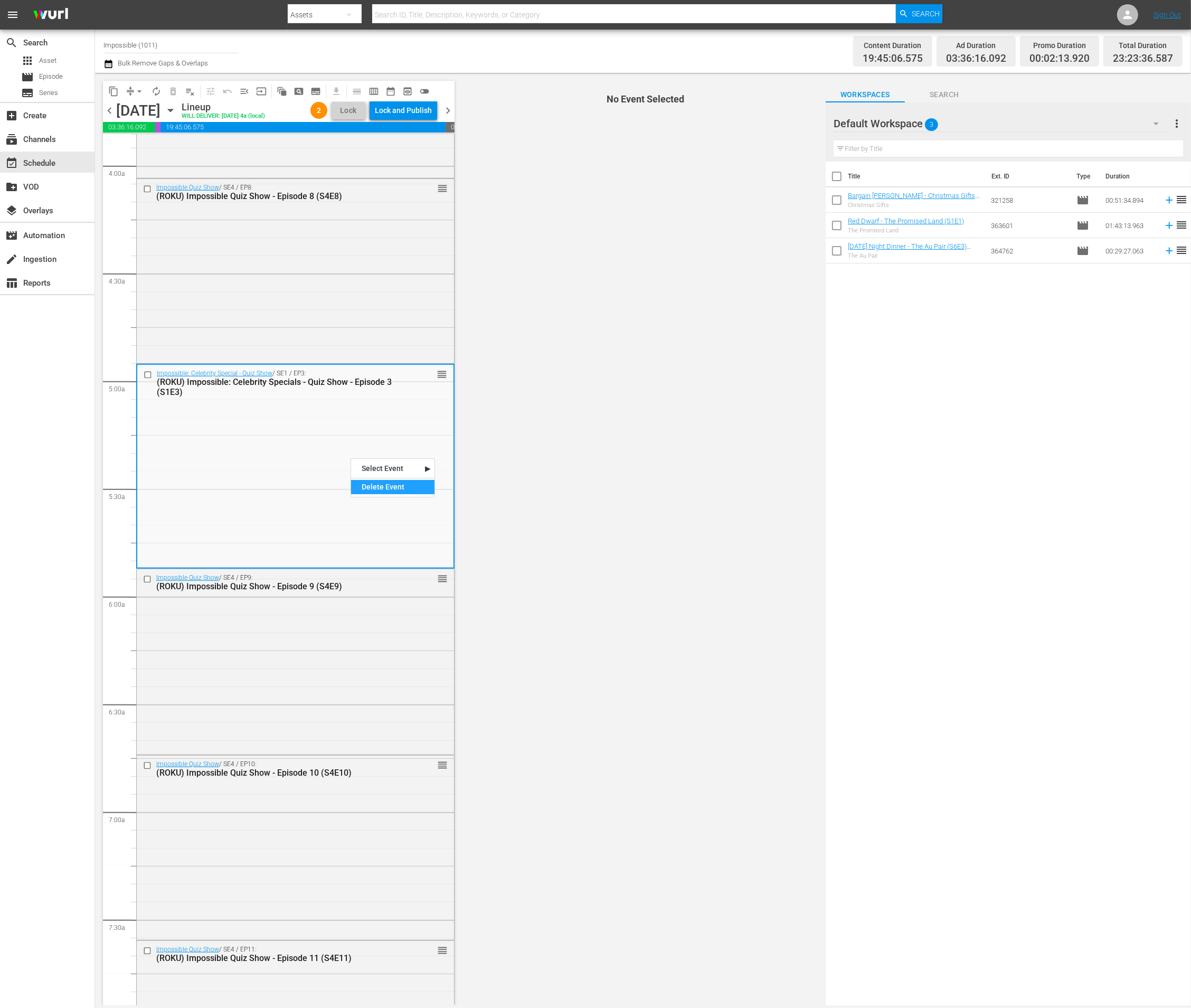
click at [367, 485] on div "Delete Event" at bounding box center [393, 487] width 83 height 14
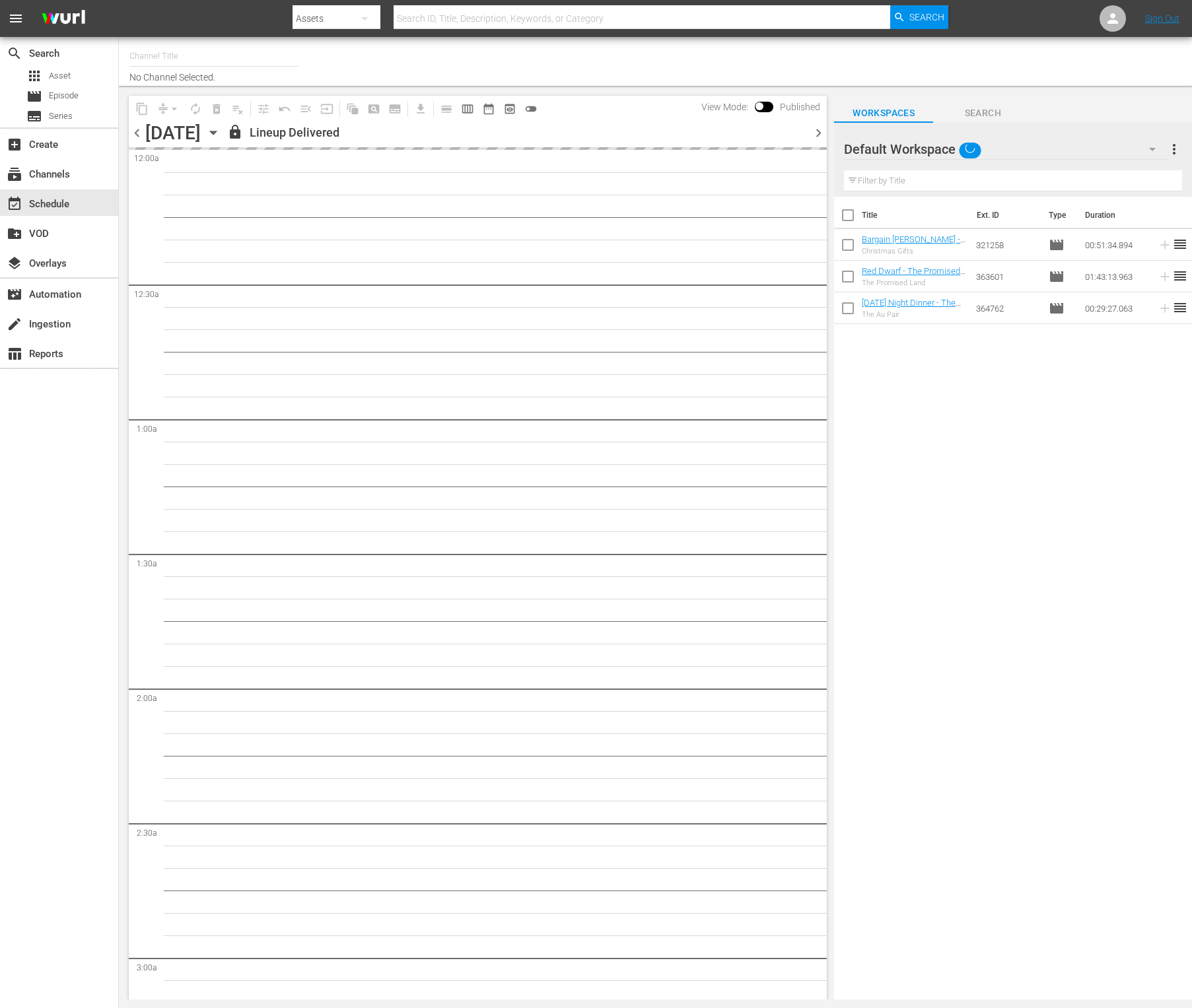
type input "Impossible (1011)"
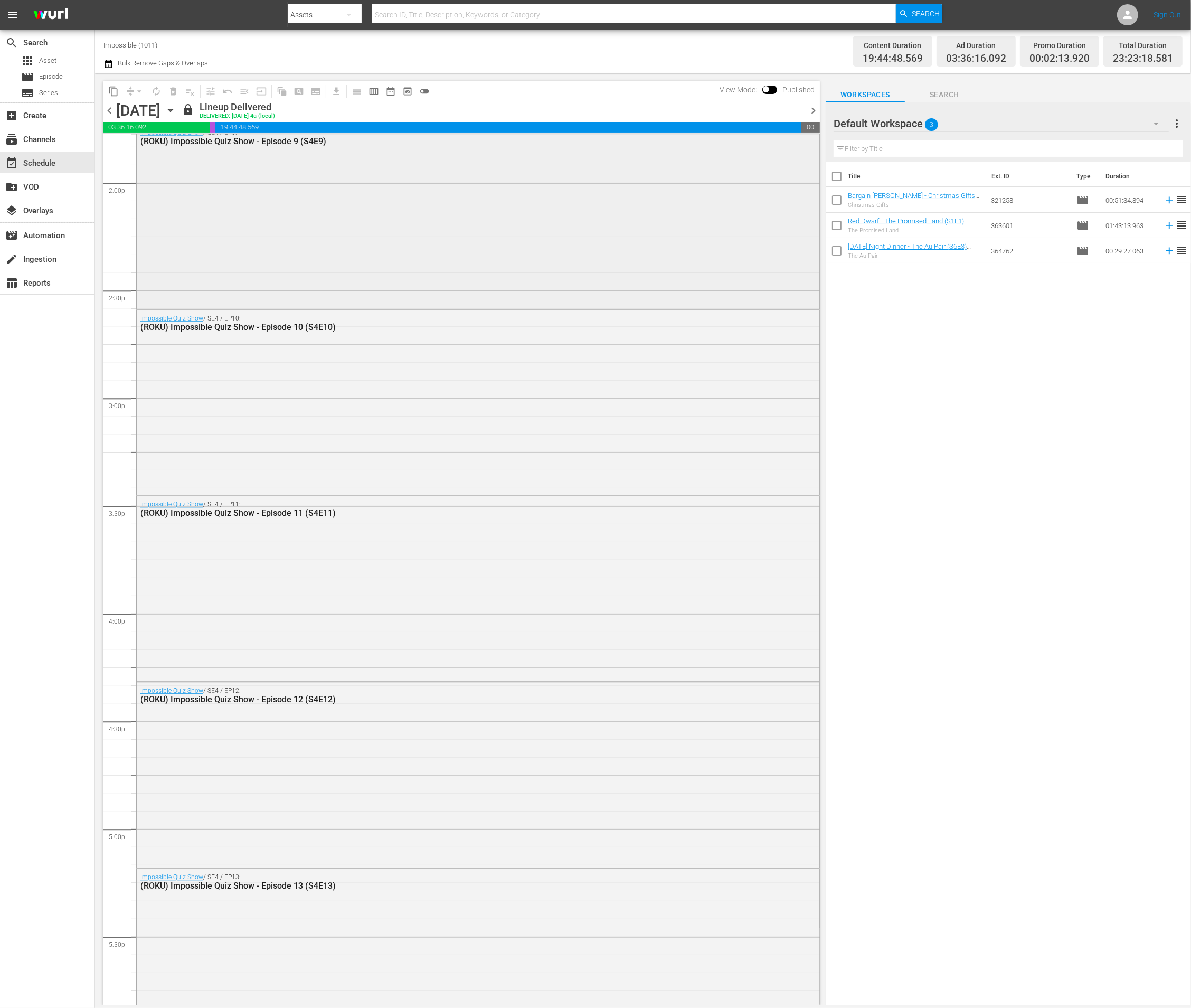
scroll to position [2634, 0]
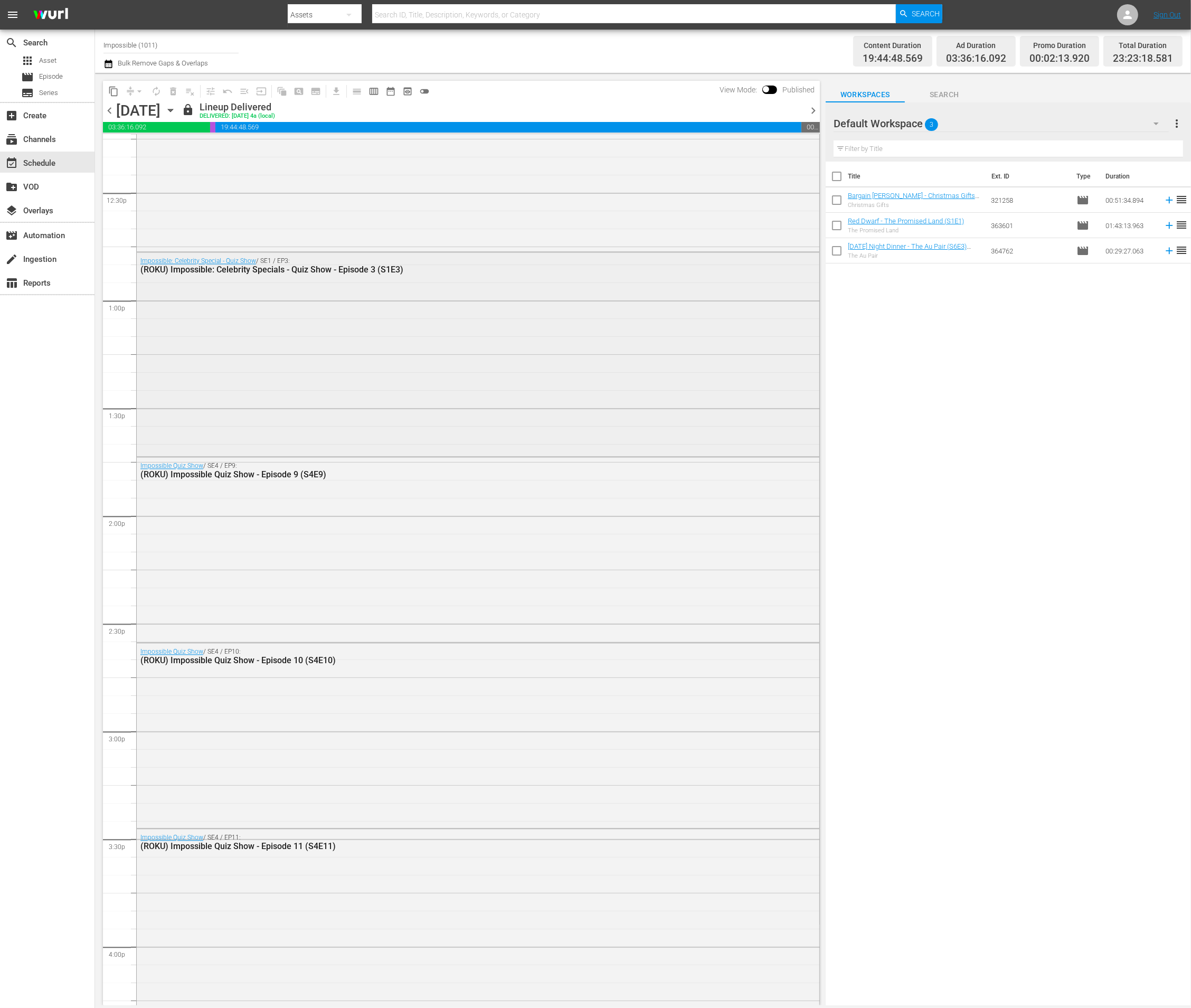
click at [409, 380] on div "Impossible: Celebrity Special - Quiz Show / SE1 / EP3: (ROKU) Impossible: Celeb…" at bounding box center [478, 352] width 682 height 201
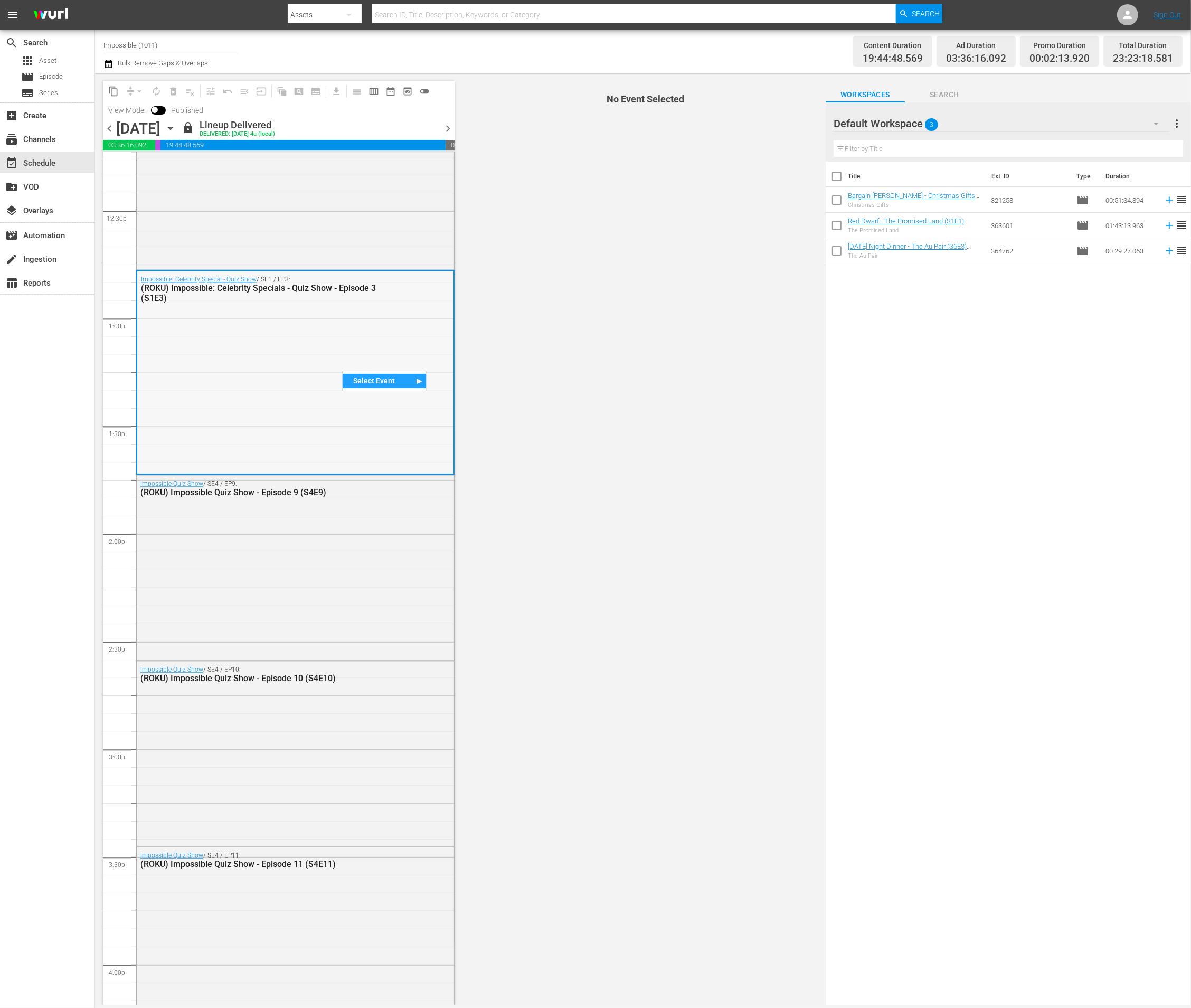
click at [367, 321] on div "Impossible: Celebrity Special - Quiz Show / SE1 / EP3: (ROKU) Impossible: Celeb…" at bounding box center [295, 371] width 316 height 201
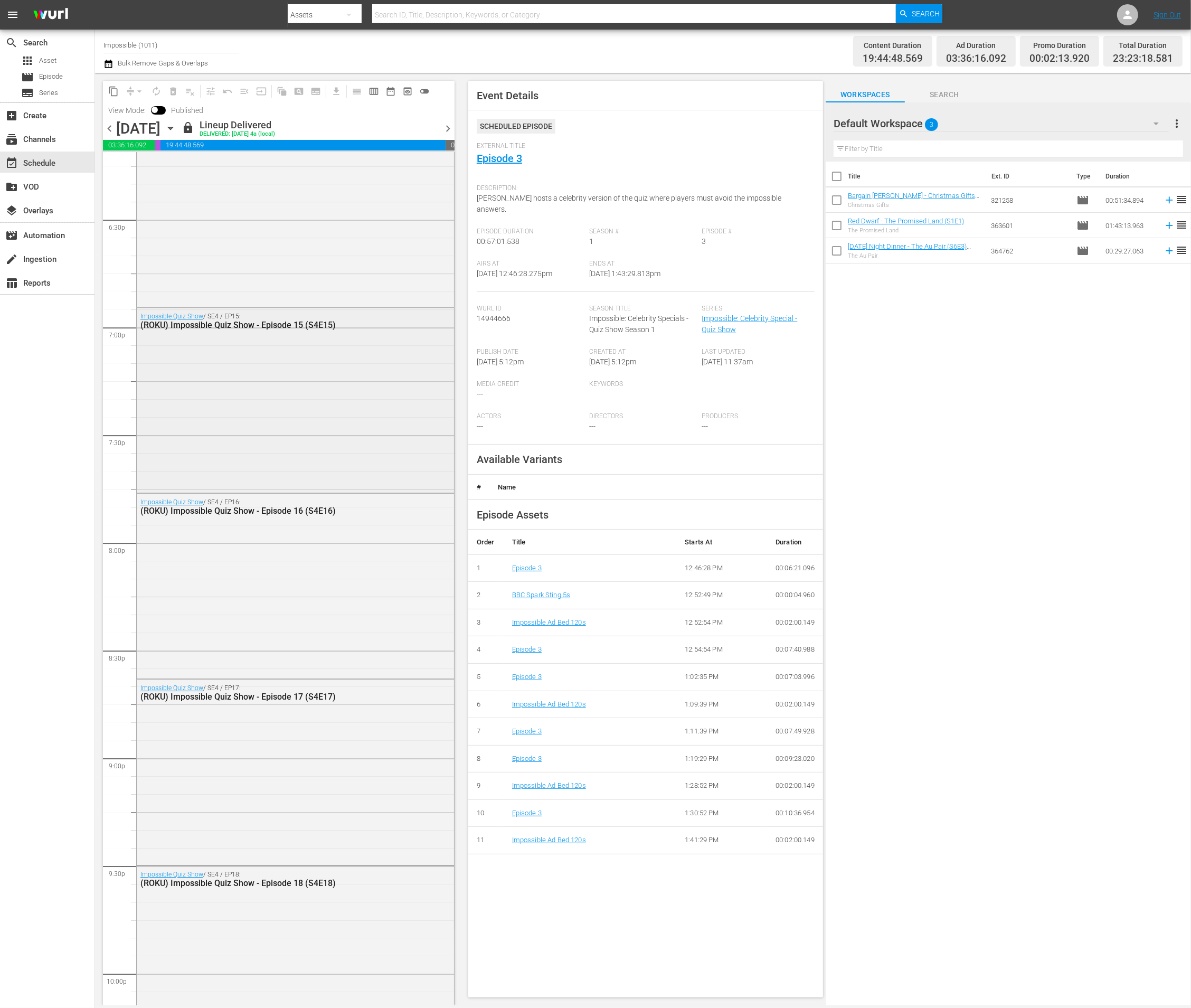
scroll to position [4336, 0]
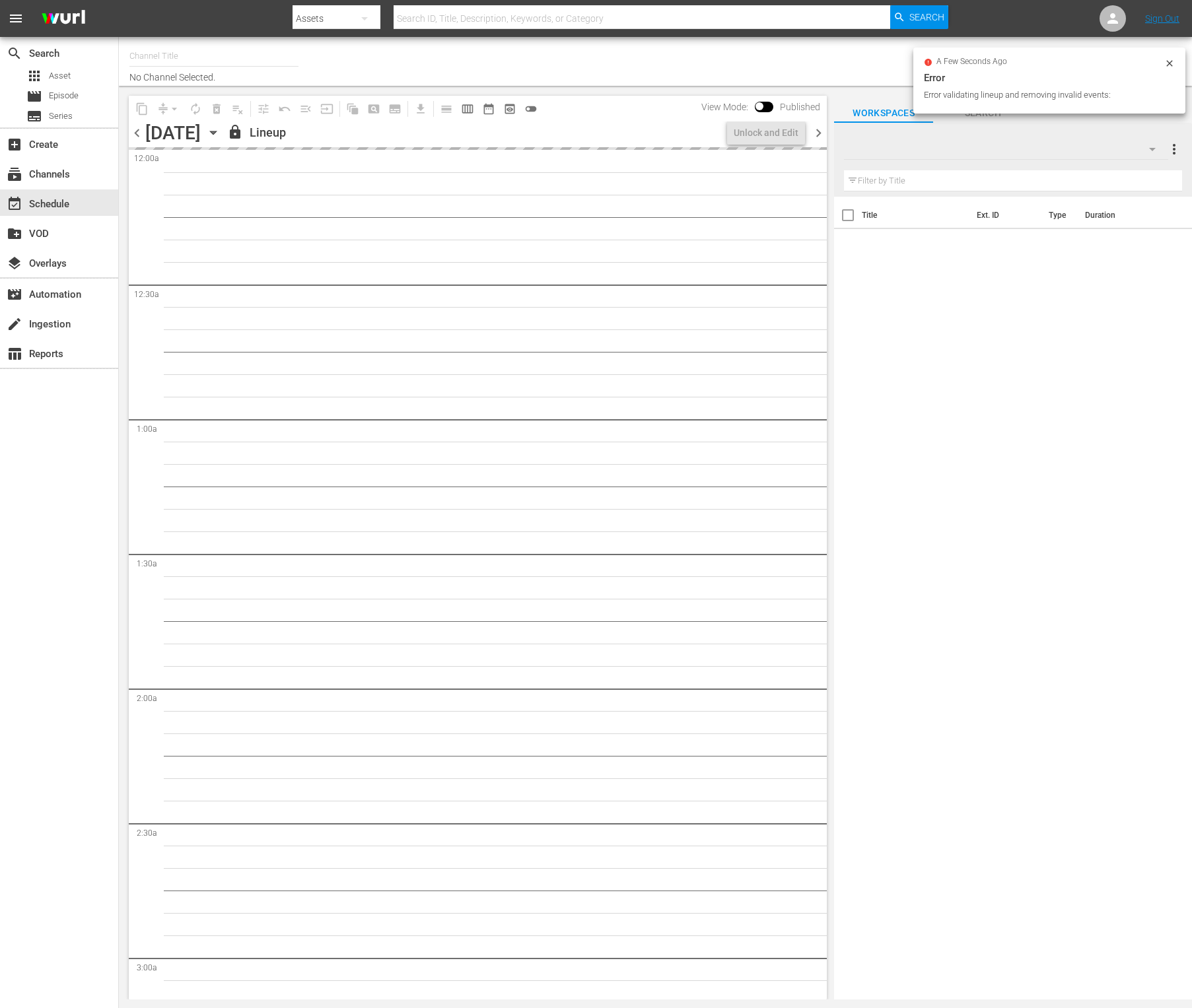
type input "Impossible (1011)"
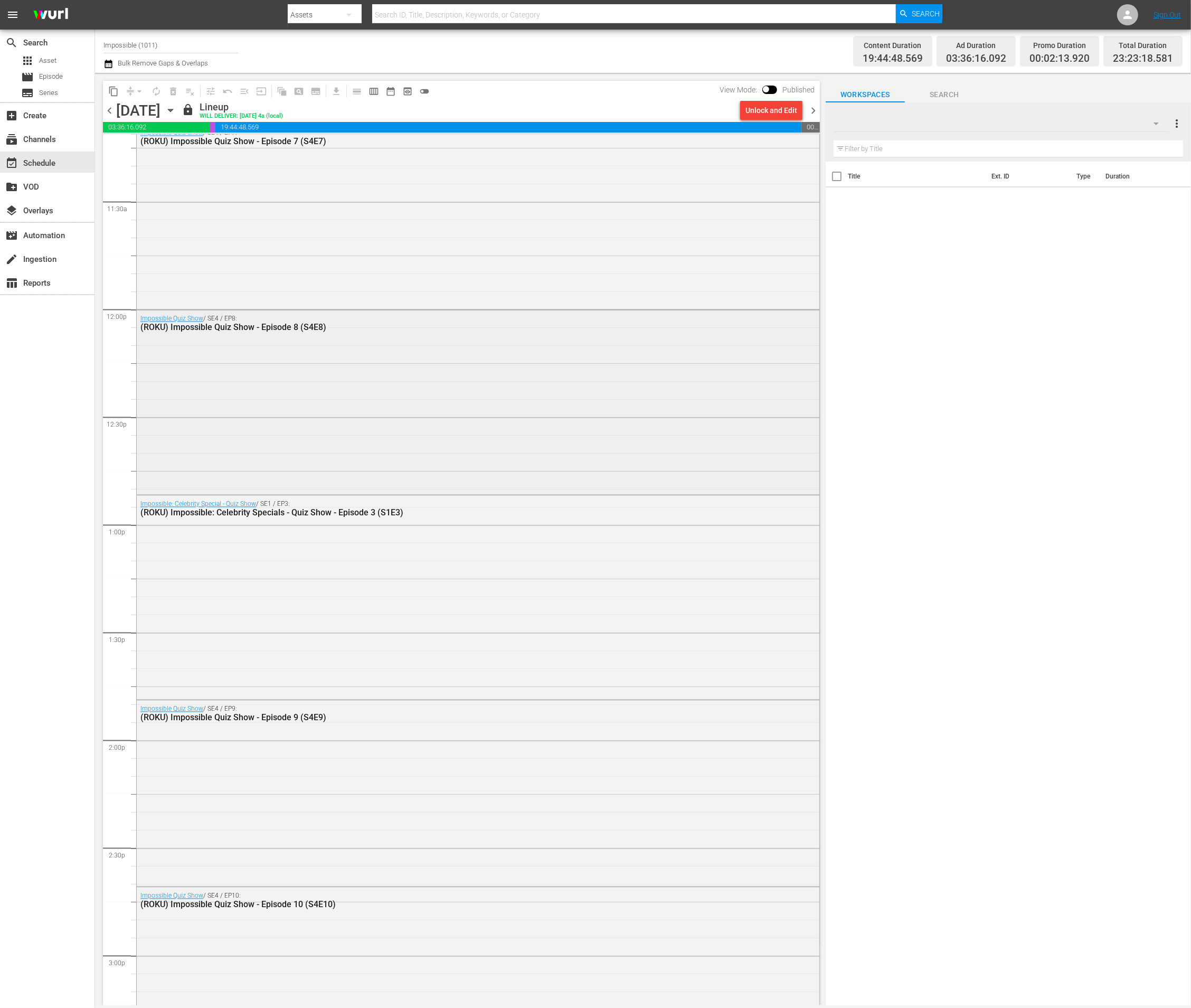
scroll to position [2392, 0]
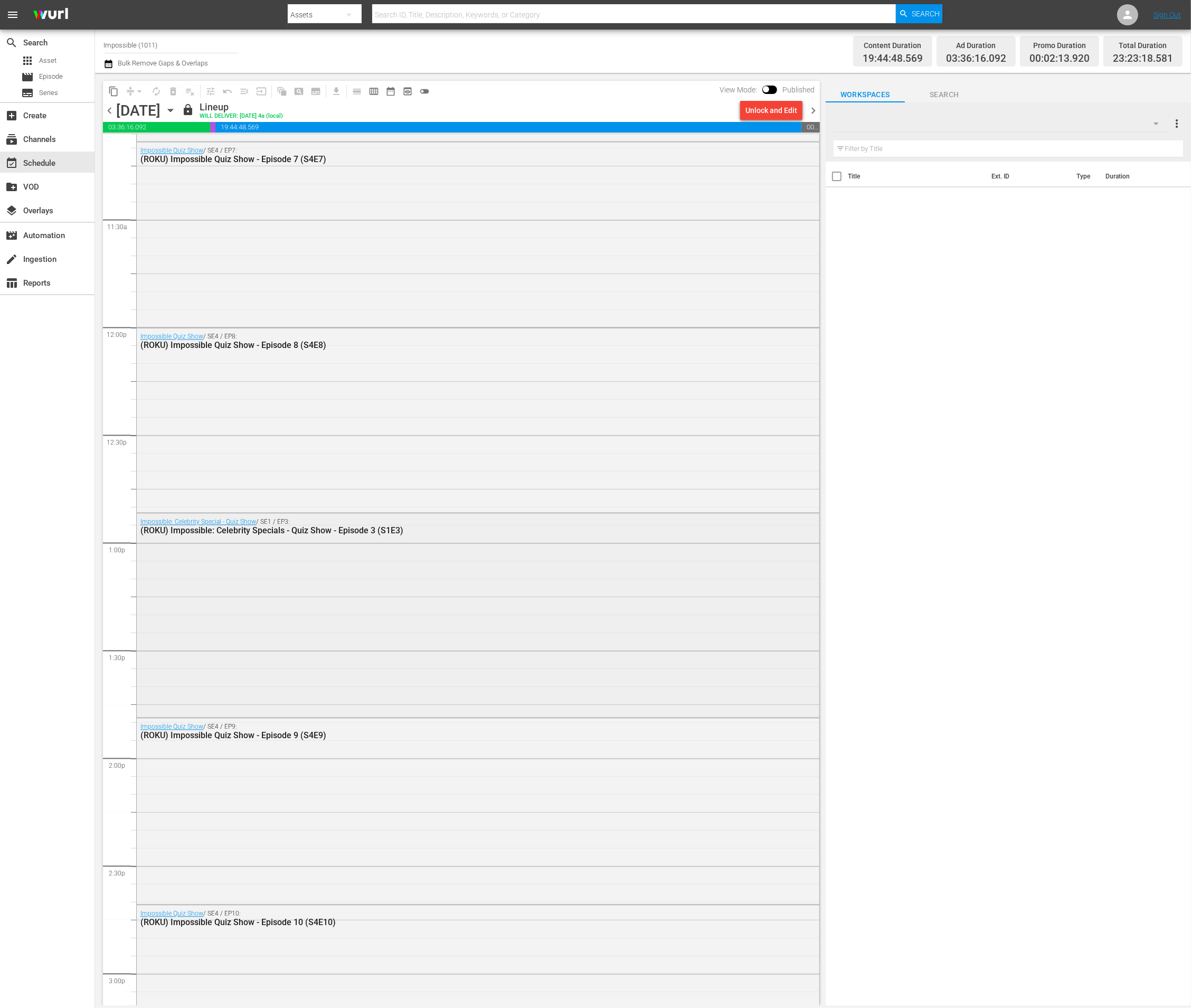
click at [502, 568] on div "Impossible: Celebrity Special - Quiz Show / SE1 / EP3: (ROKU) Impossible: Celeb…" at bounding box center [478, 614] width 682 height 201
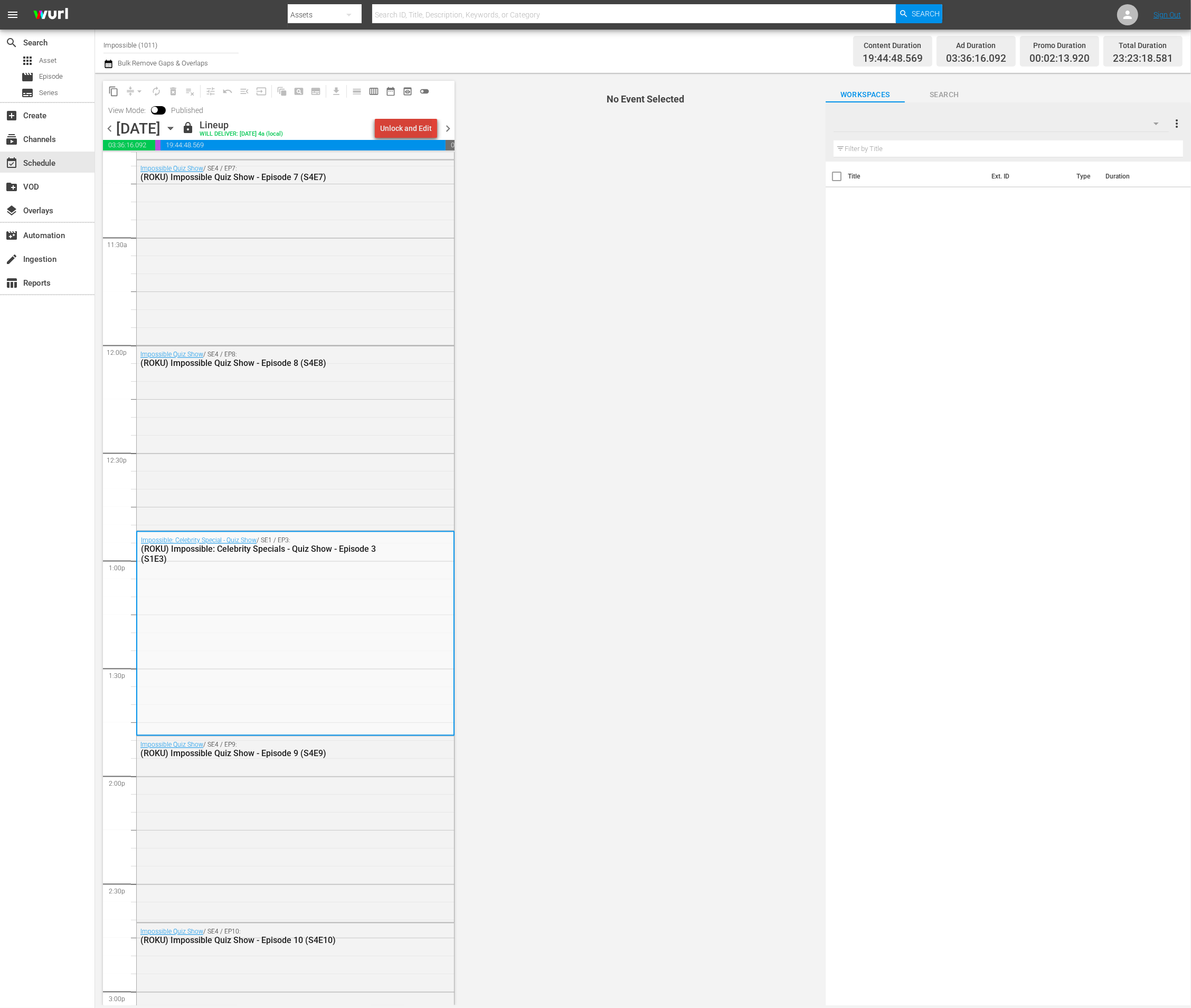
click at [418, 128] on div "Unlock and Edit" at bounding box center [406, 129] width 52 height 19
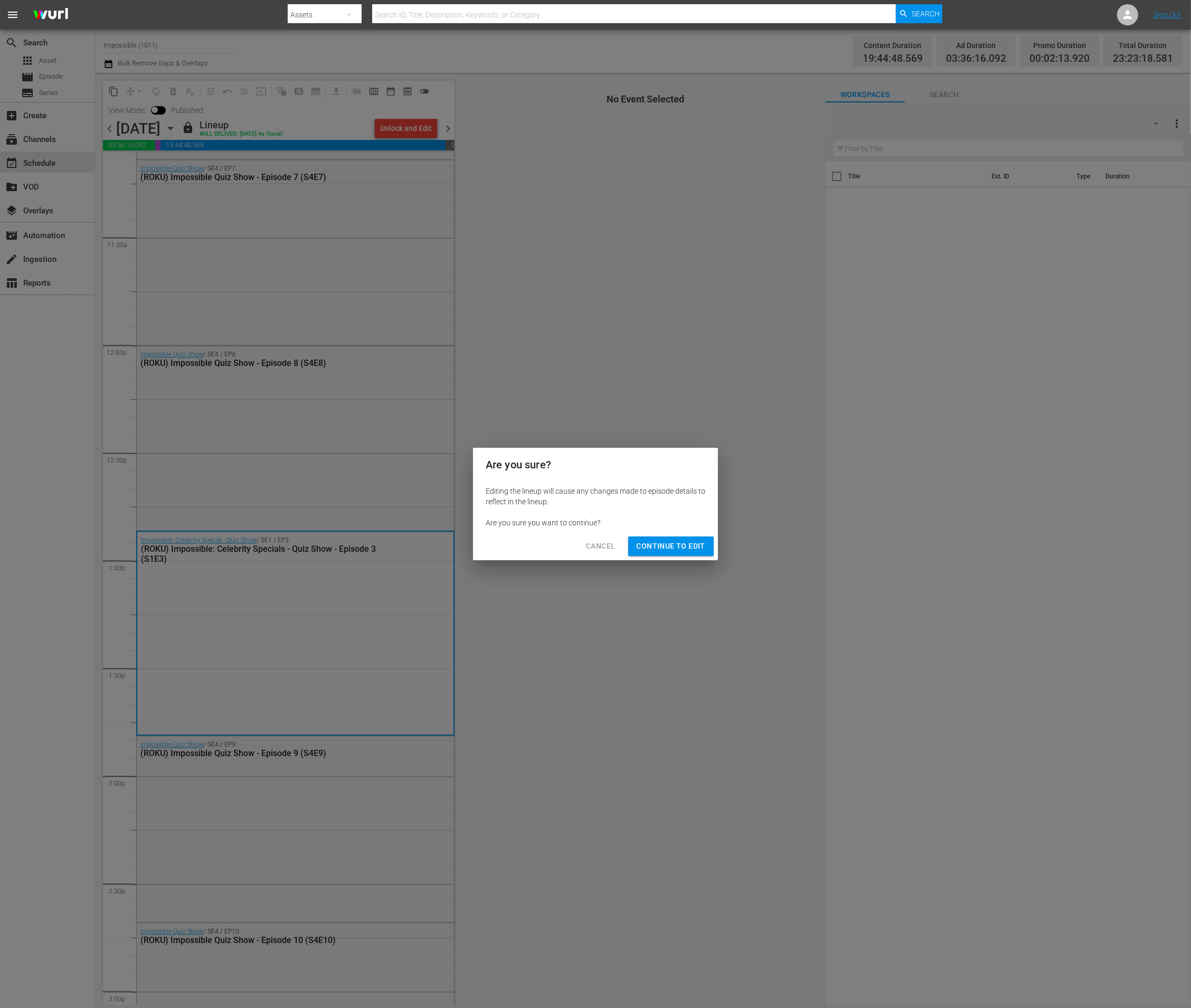
click at [680, 549] on span "Continue to Edit" at bounding box center [671, 546] width 68 height 13
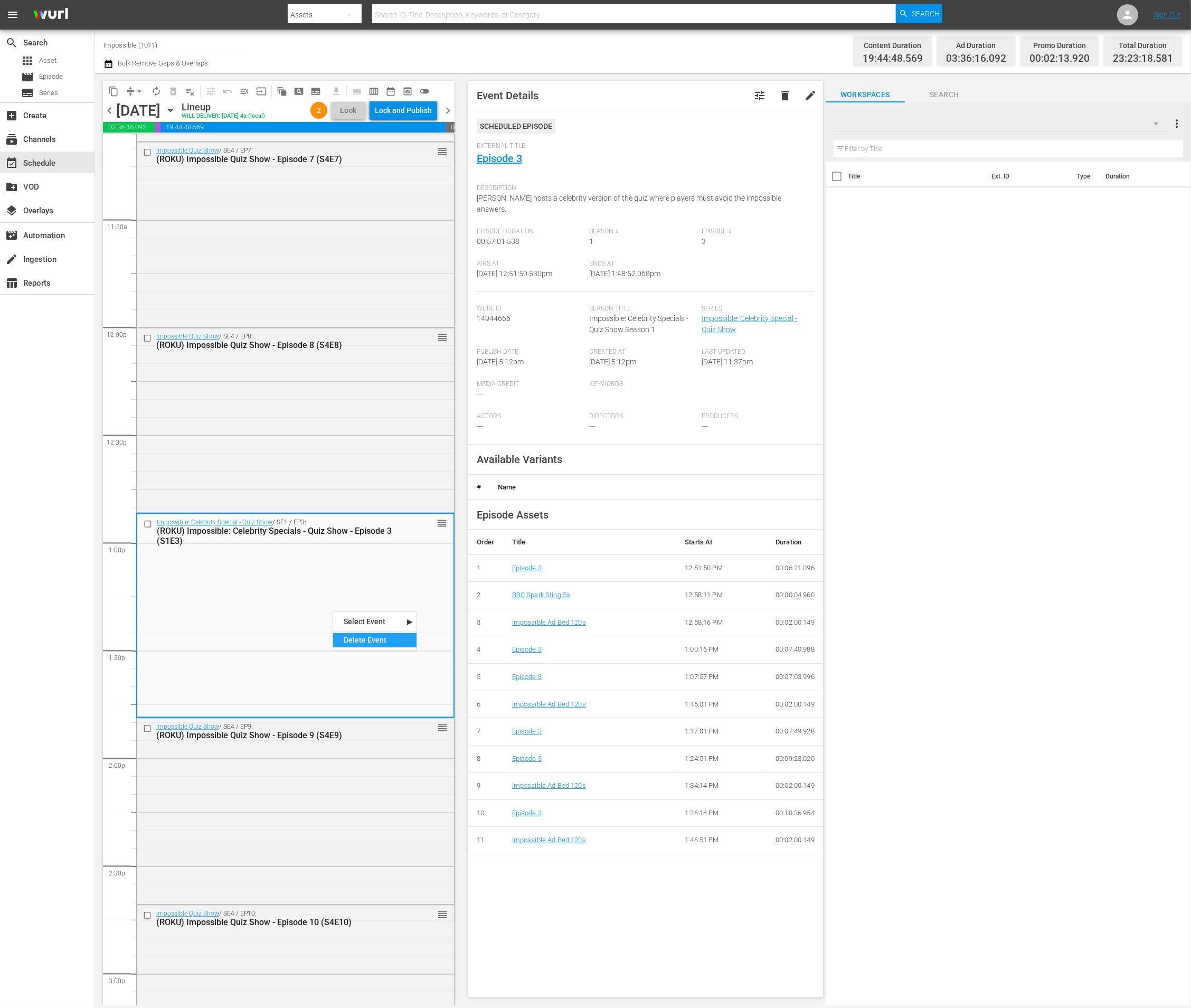
click at [344, 640] on div "Delete Event" at bounding box center [375, 640] width 83 height 14
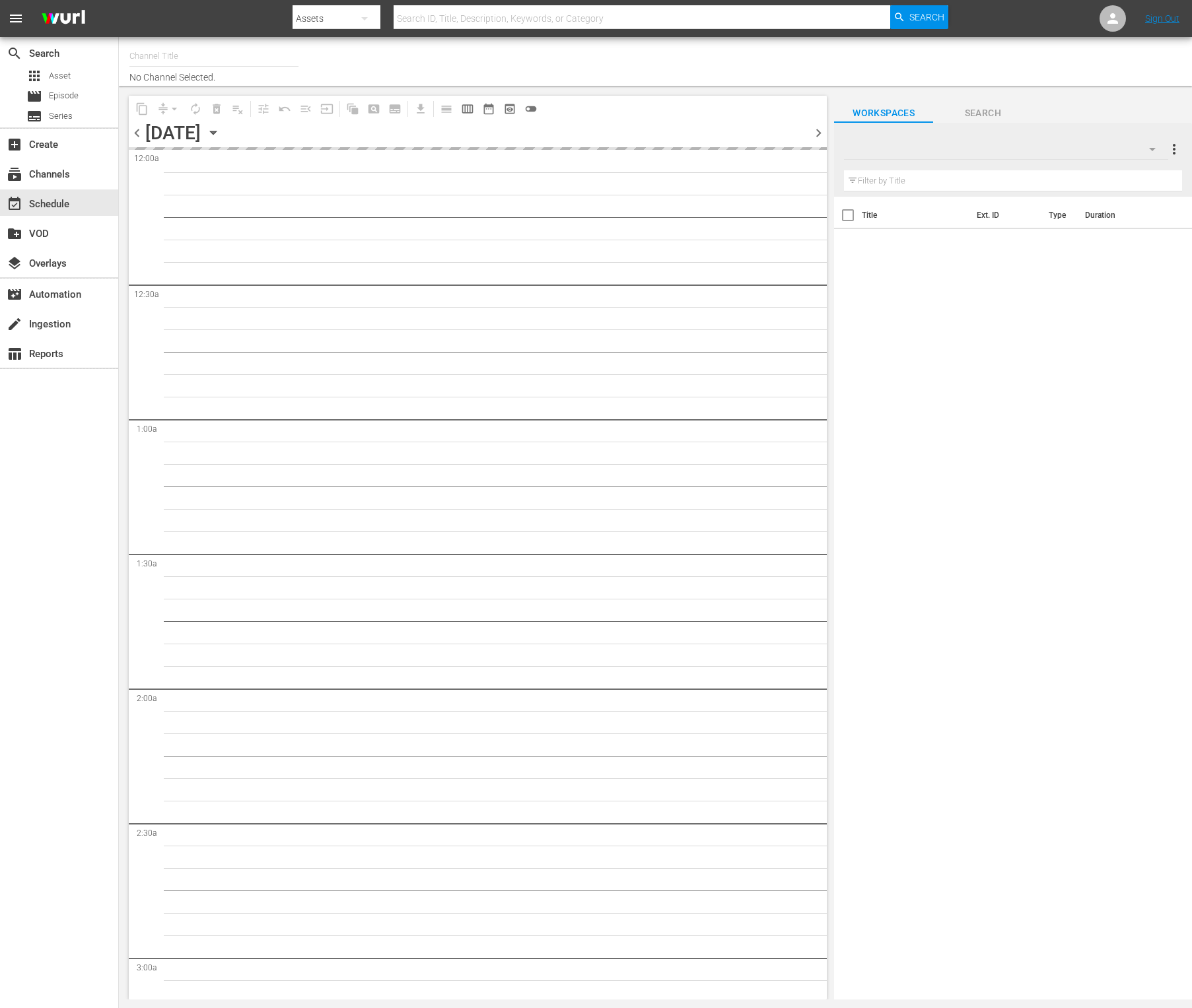
type input "Impossible (1011)"
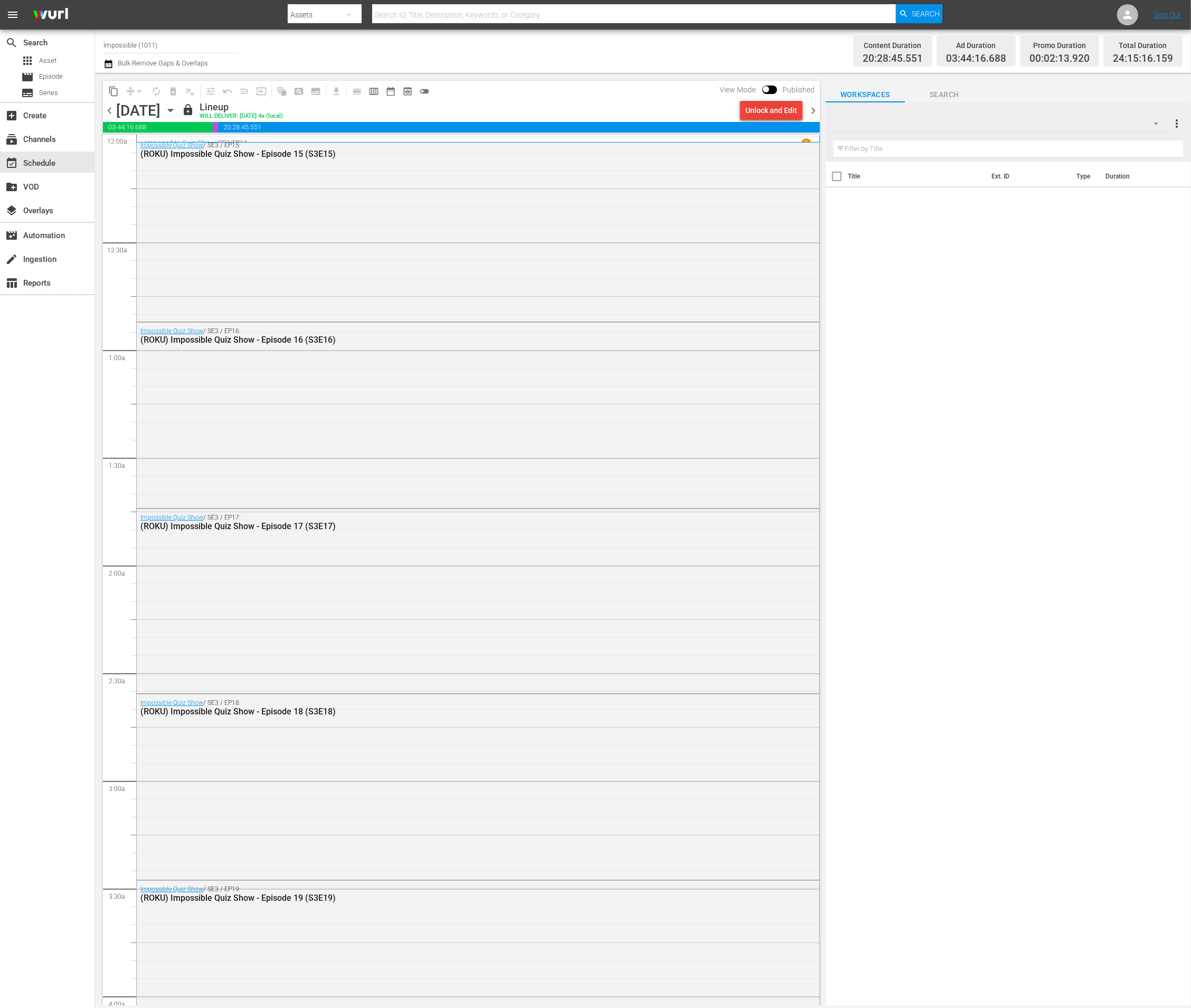
click at [751, 113] on div "Unlock and Edit" at bounding box center [772, 111] width 52 height 19
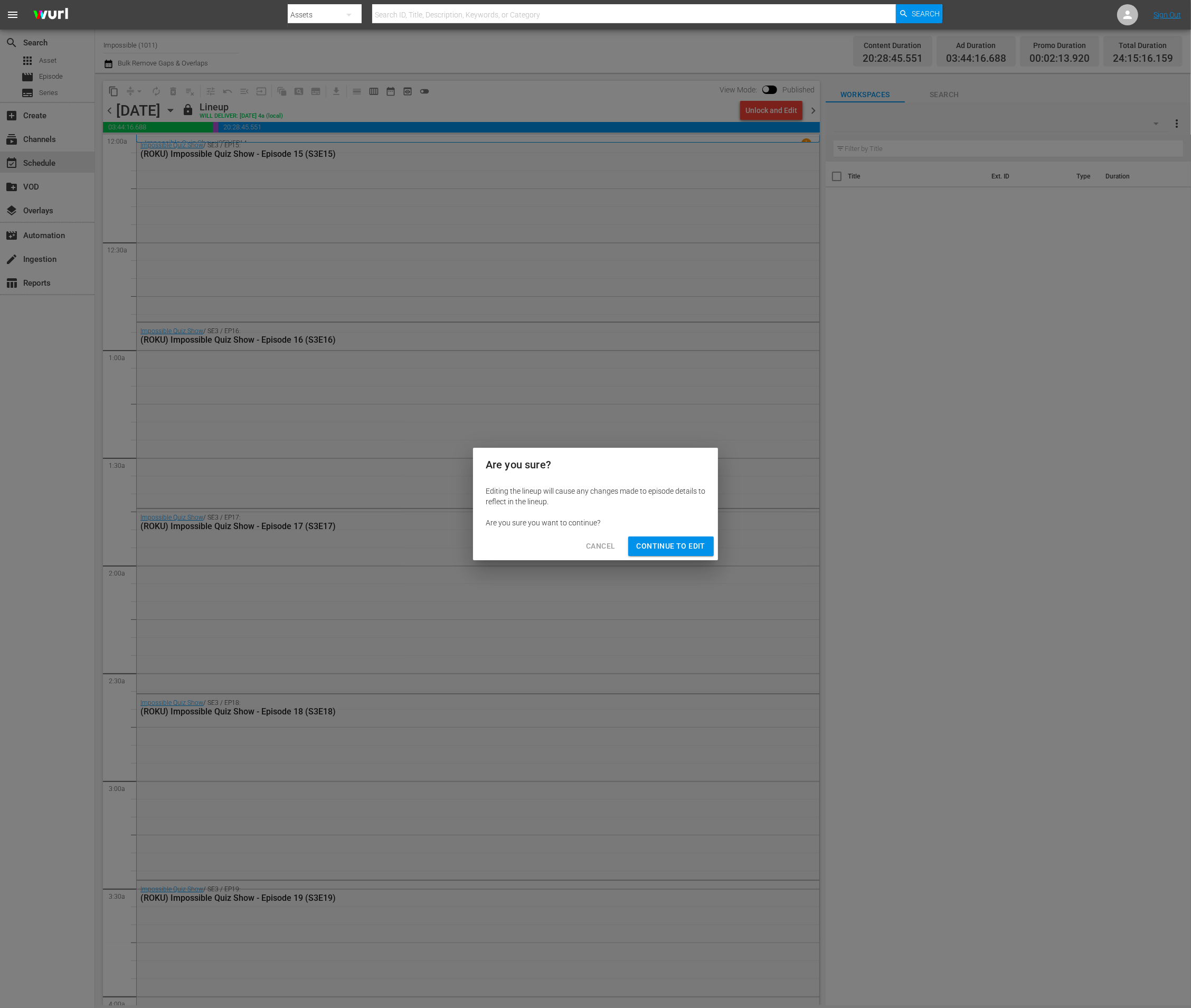
click at [650, 547] on span "Continue to Edit" at bounding box center [671, 546] width 68 height 13
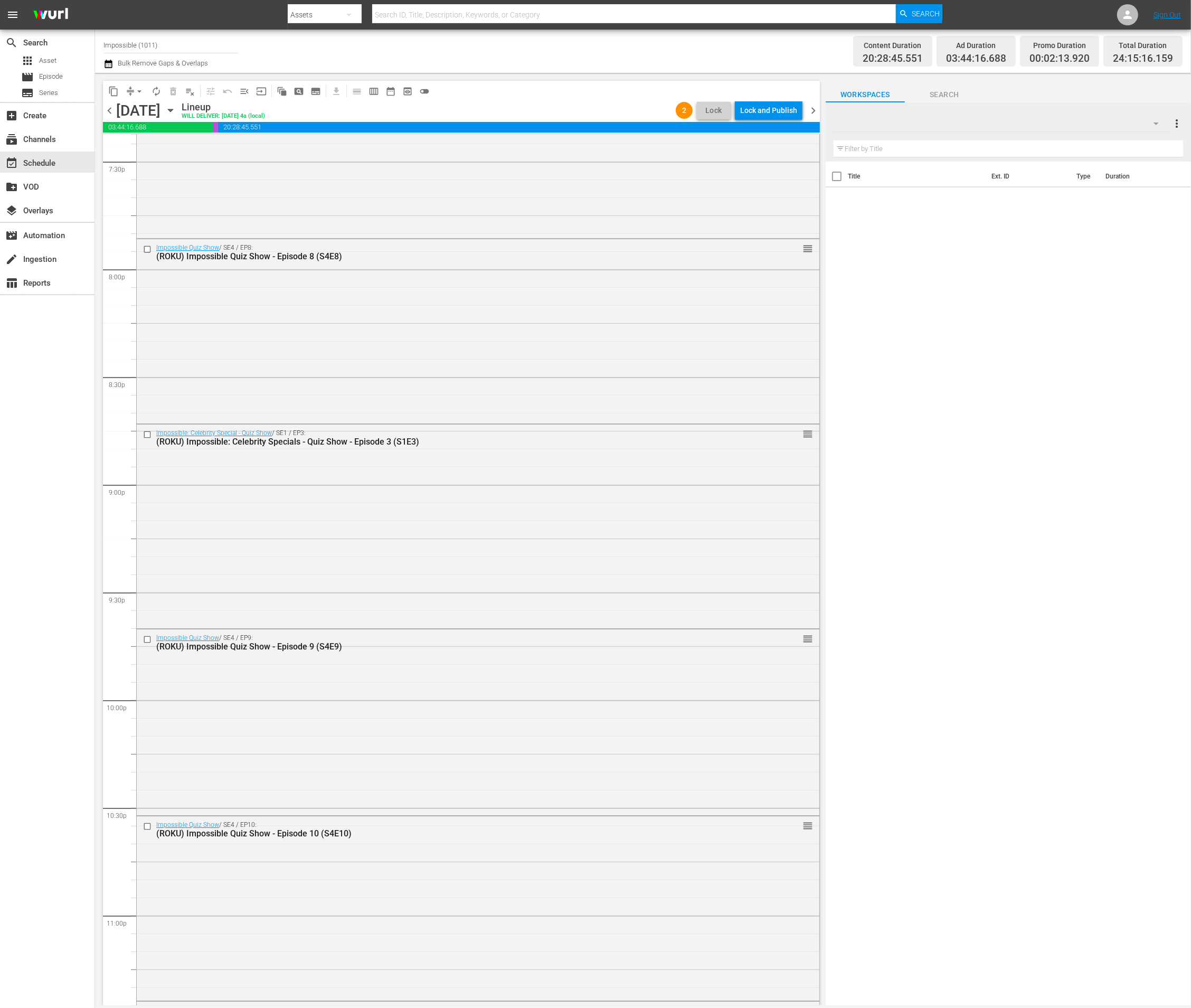
scroll to position [4355, 0]
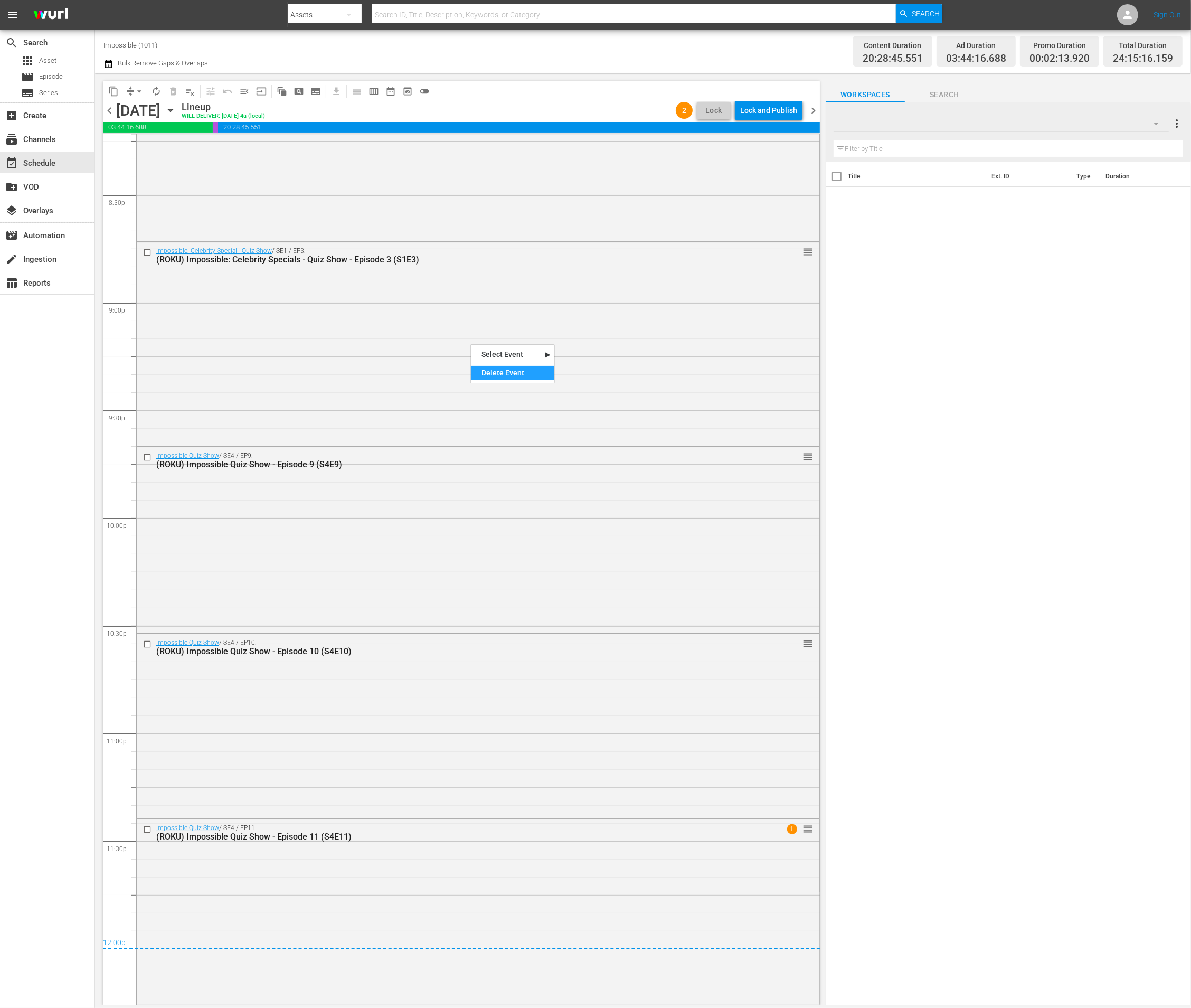
click at [480, 366] on div "Delete Event" at bounding box center [512, 372] width 83 height 14
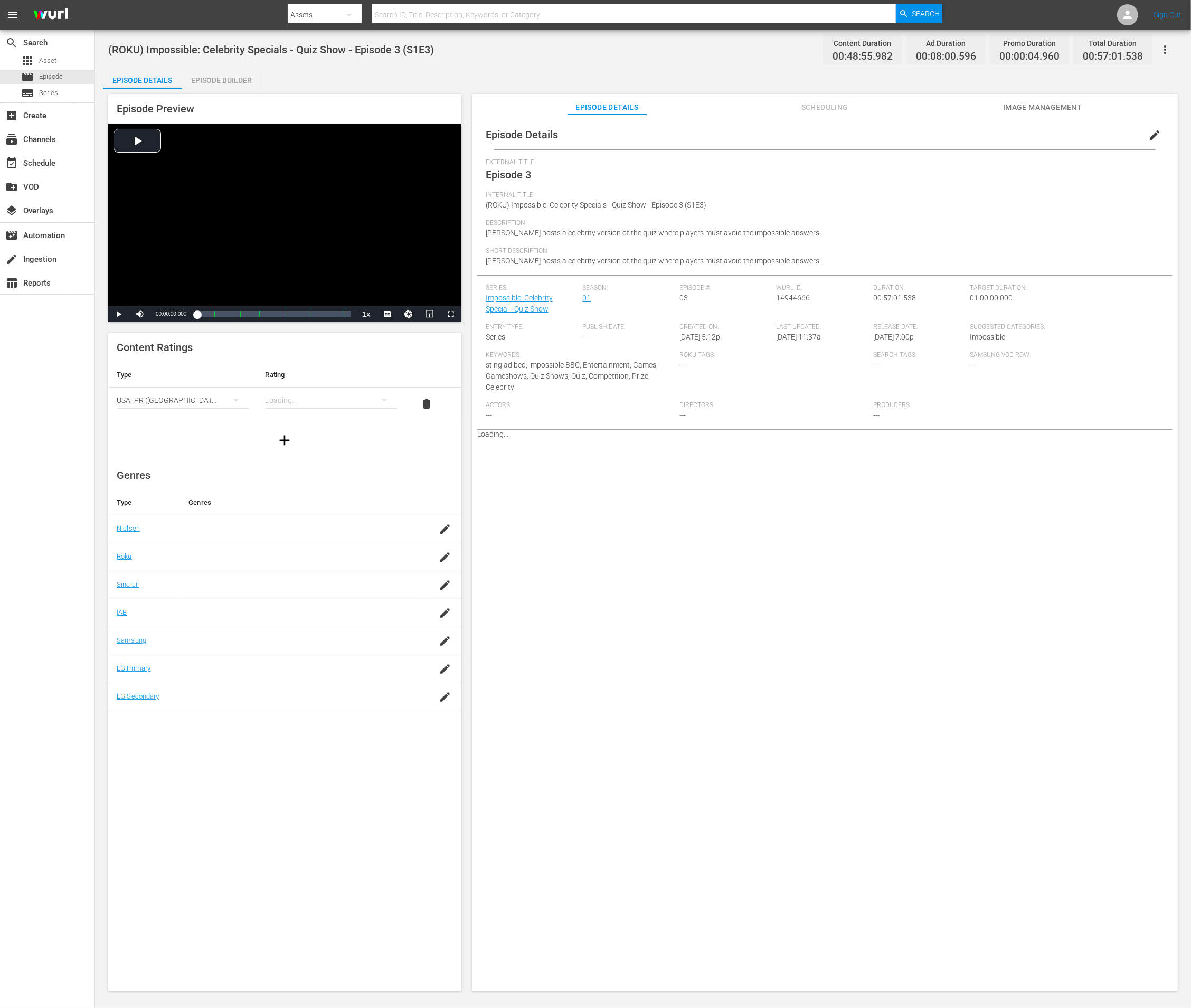
click at [809, 110] on span "Scheduling" at bounding box center [824, 108] width 80 height 13
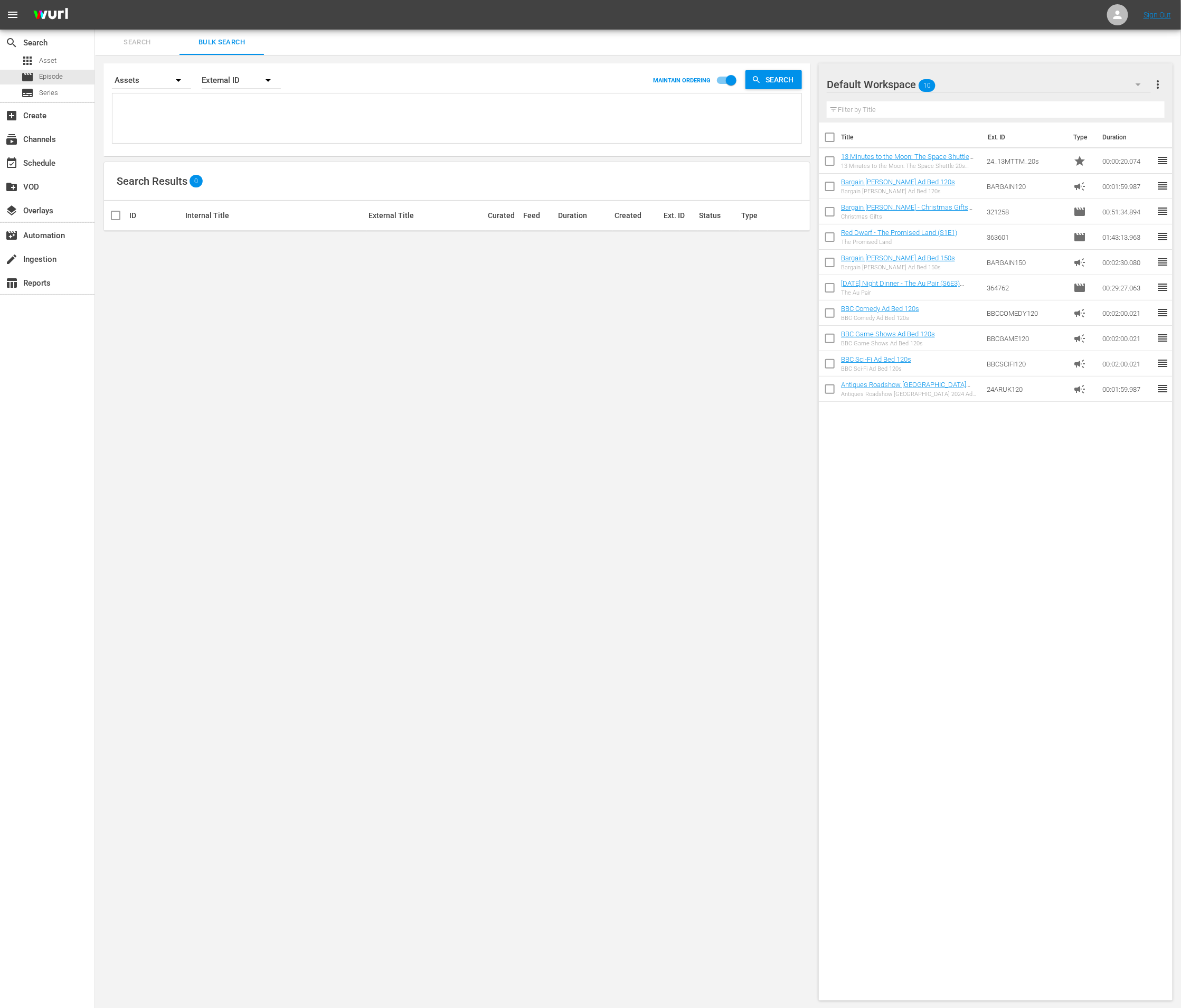
click at [257, 126] on textarea at bounding box center [458, 120] width 686 height 48
paste textarea "319417"
type textarea "319417"
click at [250, 106] on textarea "319417" at bounding box center [458, 120] width 686 height 48
drag, startPoint x: 208, startPoint y: 107, endPoint x: 63, endPoint y: 103, distance: 145.1
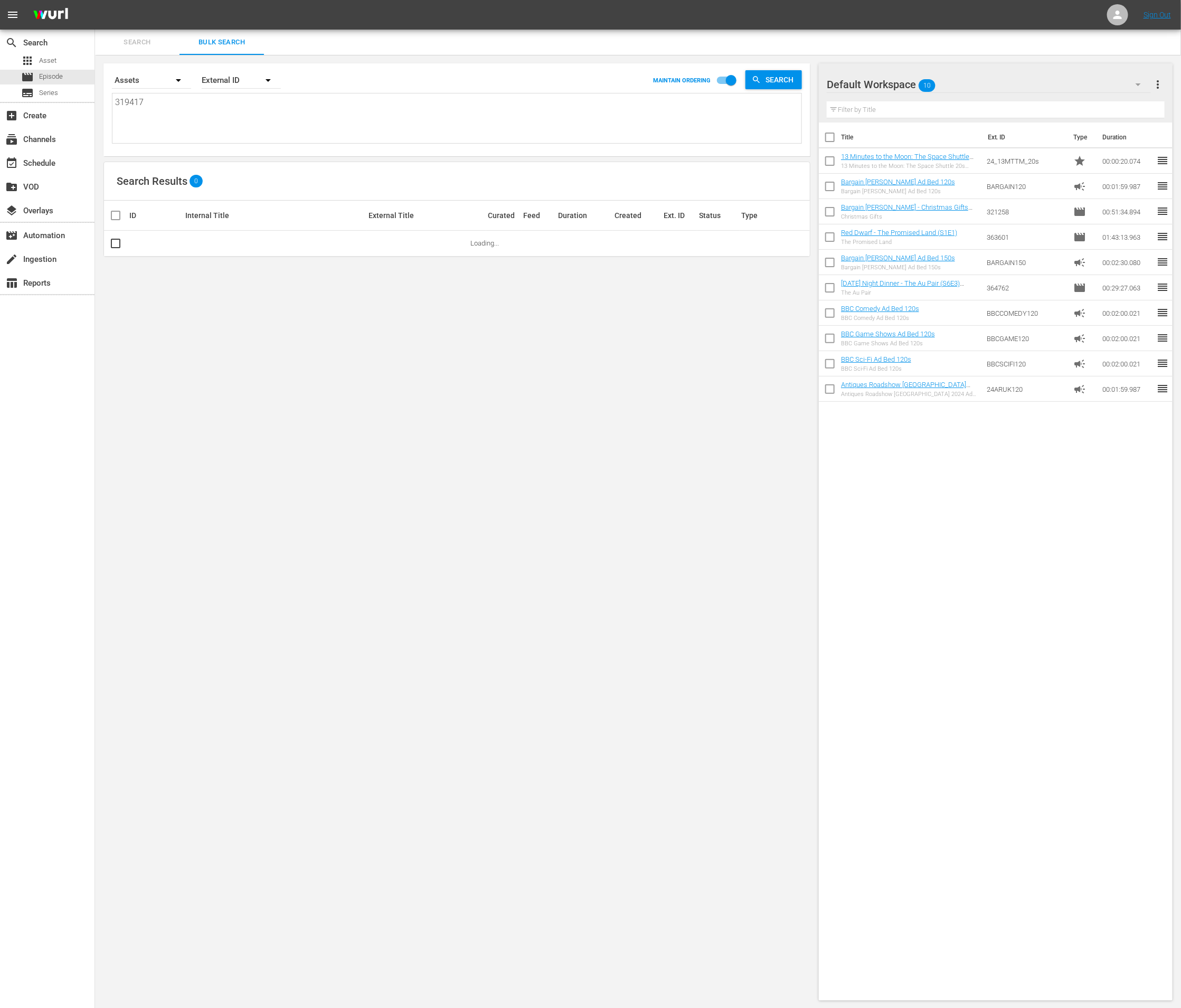
click at [95, 0] on div "search Search apps Asset movie Episode subtitles Series add_box Create subscrip…" at bounding box center [638, 0] width 1086 height 0
paste textarea
type textarea "319417"
click at [205, 243] on link "Episode 4" at bounding box center [200, 243] width 29 height 8
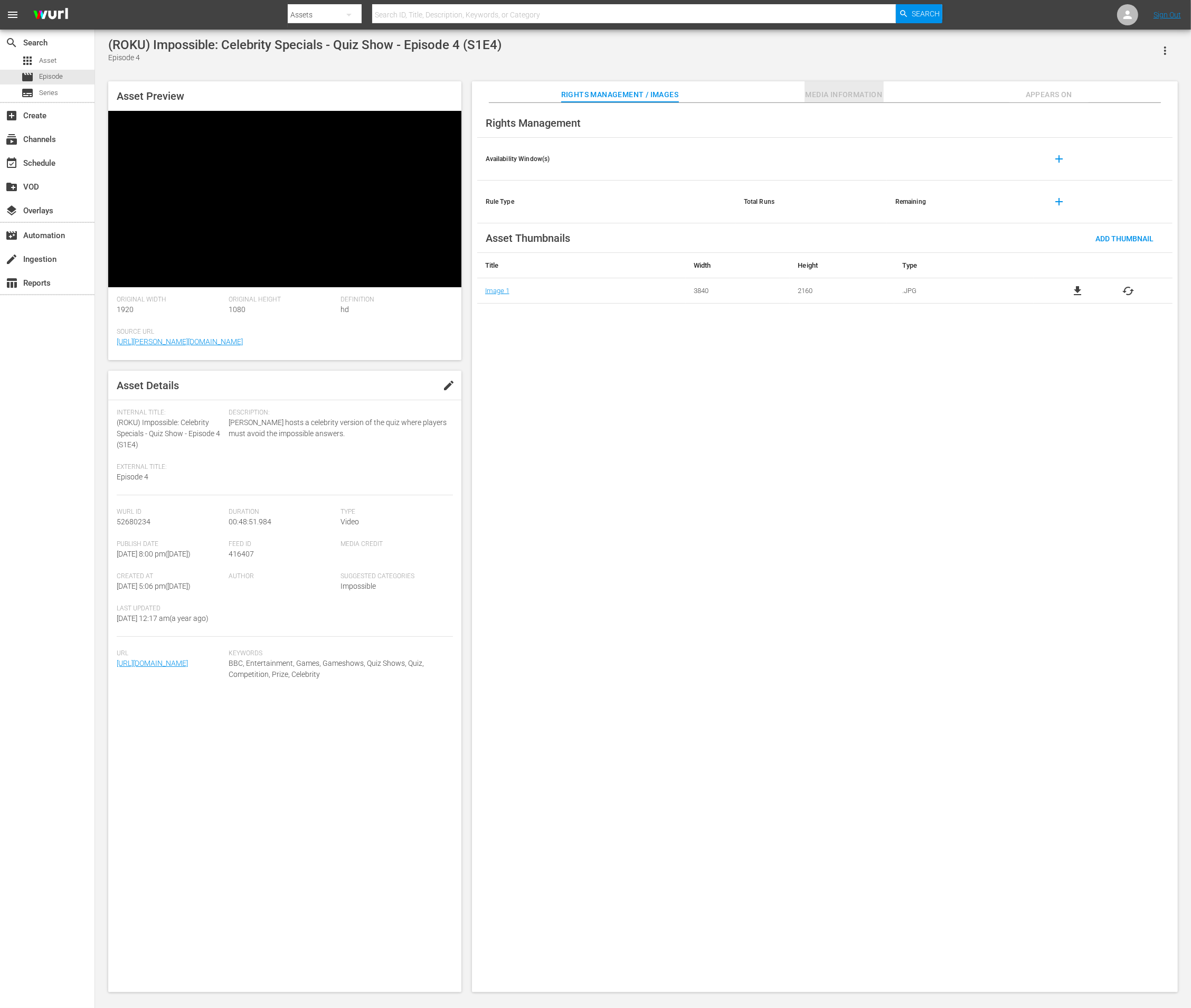
click at [812, 94] on span "Media Information" at bounding box center [844, 95] width 80 height 13
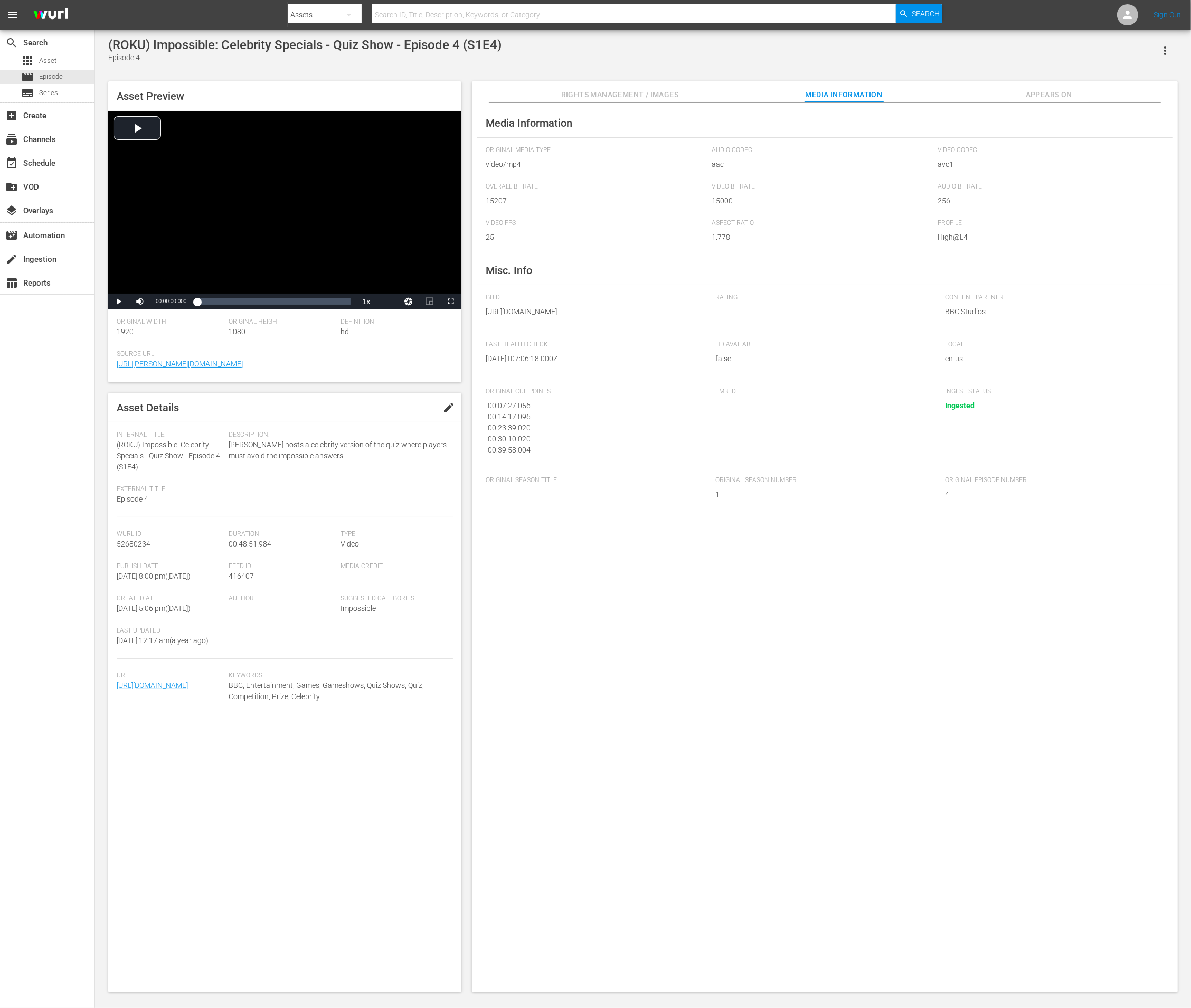
click at [1025, 91] on span "Appears On" at bounding box center [1049, 95] width 80 height 13
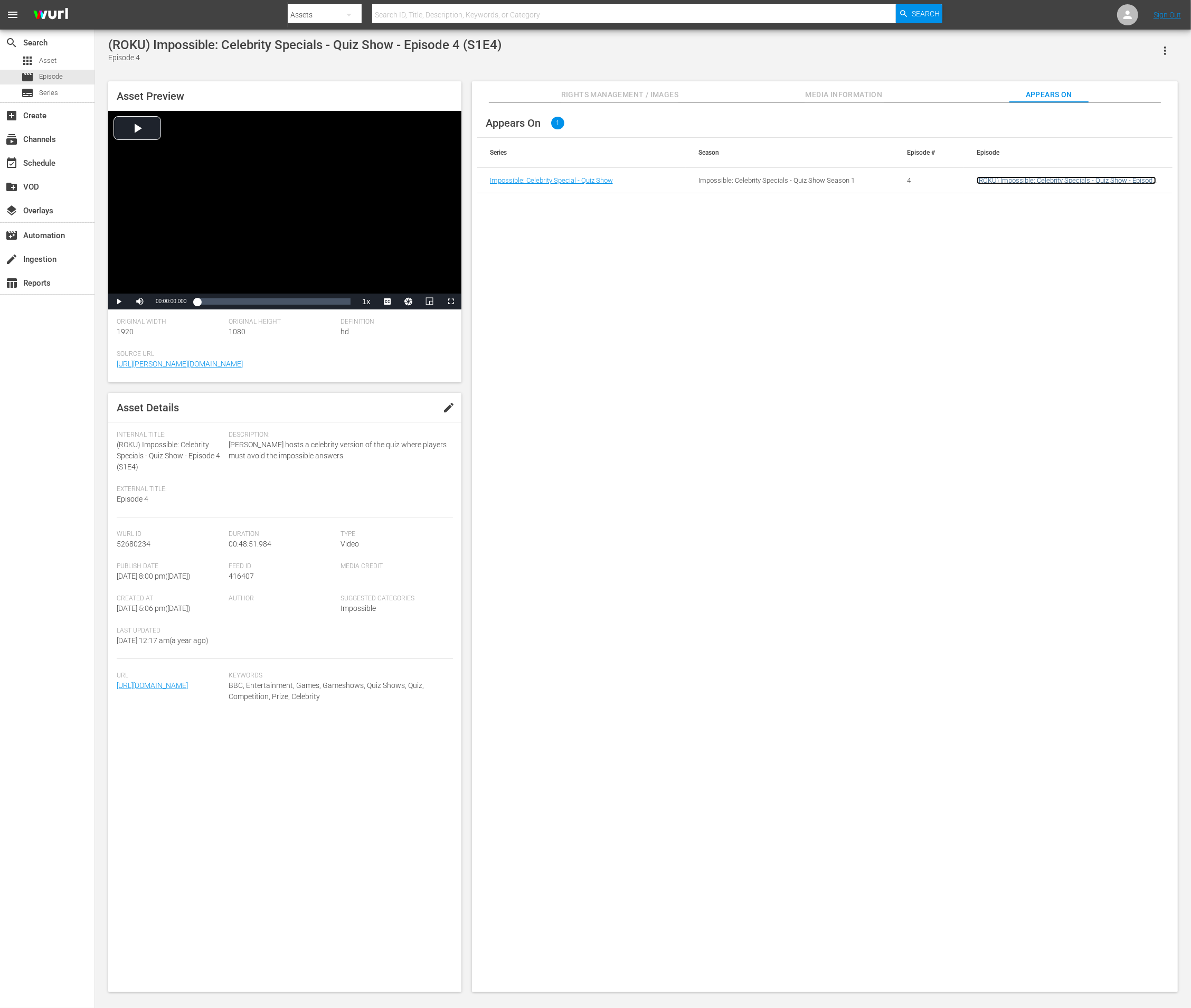
click at [1029, 179] on link "(ROKU) Impossible: Celebrity Specials - Quiz Show - Episode 4 (S1E4)" at bounding box center [1066, 184] width 179 height 16
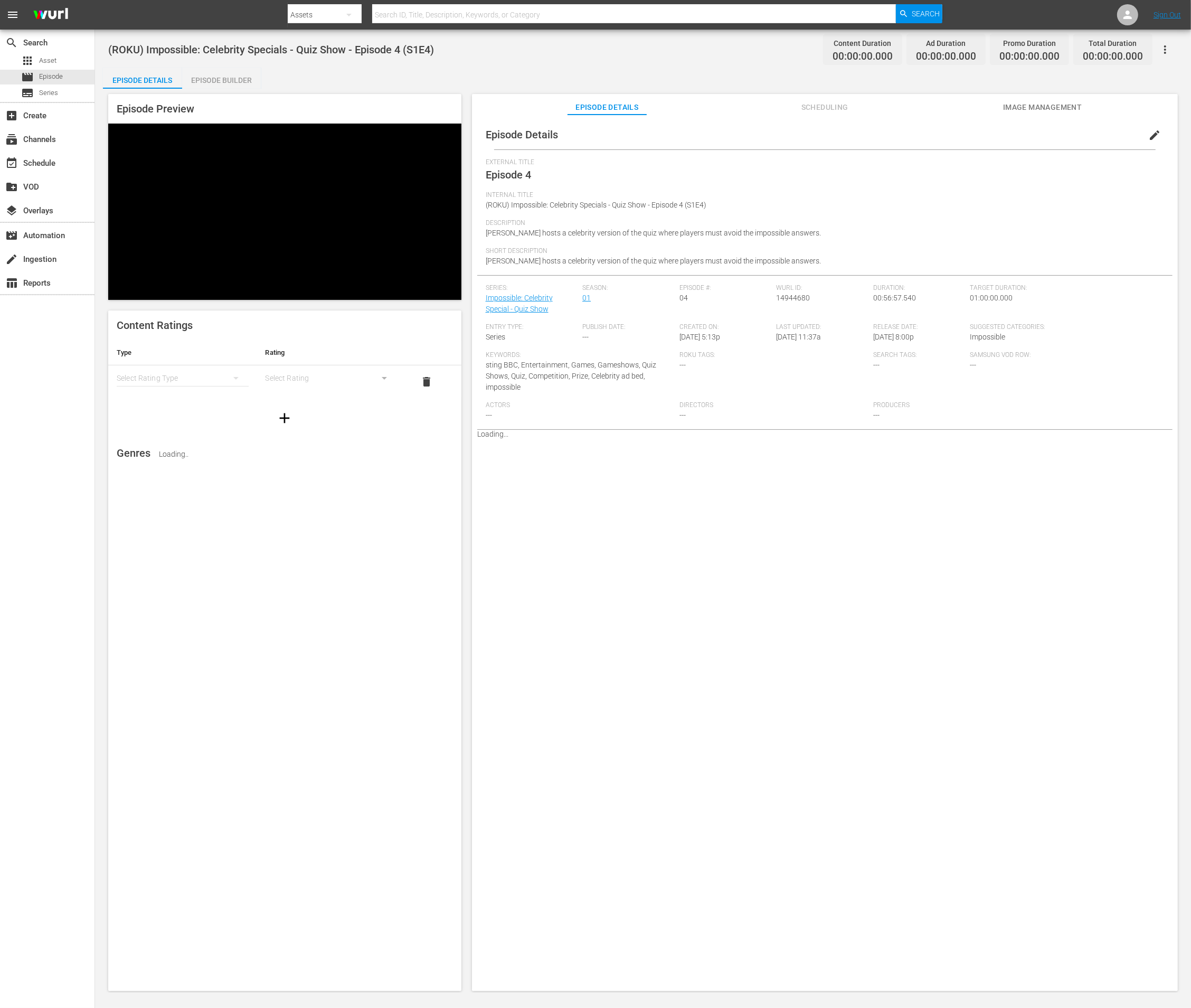
click at [833, 110] on span "Scheduling" at bounding box center [824, 108] width 80 height 13
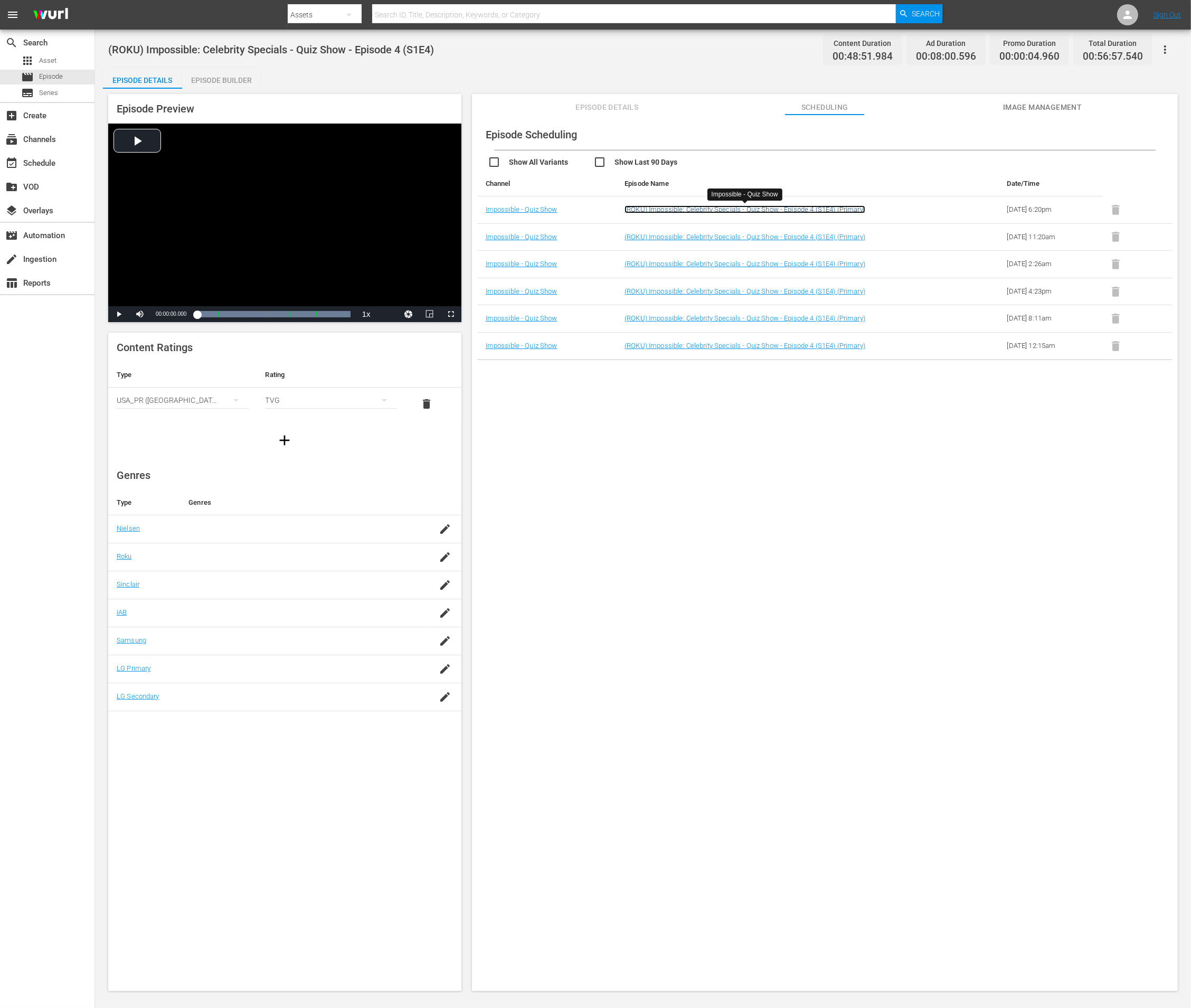
click at [704, 209] on link "(ROKU) Impossible: Celebrity Specials - Quiz Show - Episode 4 (S1E4) (Primary)" at bounding box center [745, 209] width 241 height 8
click at [706, 236] on link "(ROKU) Impossible: Celebrity Specials - Quiz Show - Episode 4 (S1E4) (Primary)" at bounding box center [745, 236] width 241 height 8
click at [703, 262] on link "(ROKU) Impossible: Celebrity Specials - Quiz Show - Episode 4 (S1E4) (Primary)" at bounding box center [745, 263] width 241 height 8
click at [704, 290] on link "(ROKU) Impossible: Celebrity Specials - Quiz Show - Episode 4 (S1E4) (Primary)" at bounding box center [745, 291] width 241 height 8
click at [700, 318] on link "(ROKU) Impossible: Celebrity Specials - Quiz Show - Episode 4 (S1E4) (Primary)" at bounding box center [745, 318] width 241 height 8
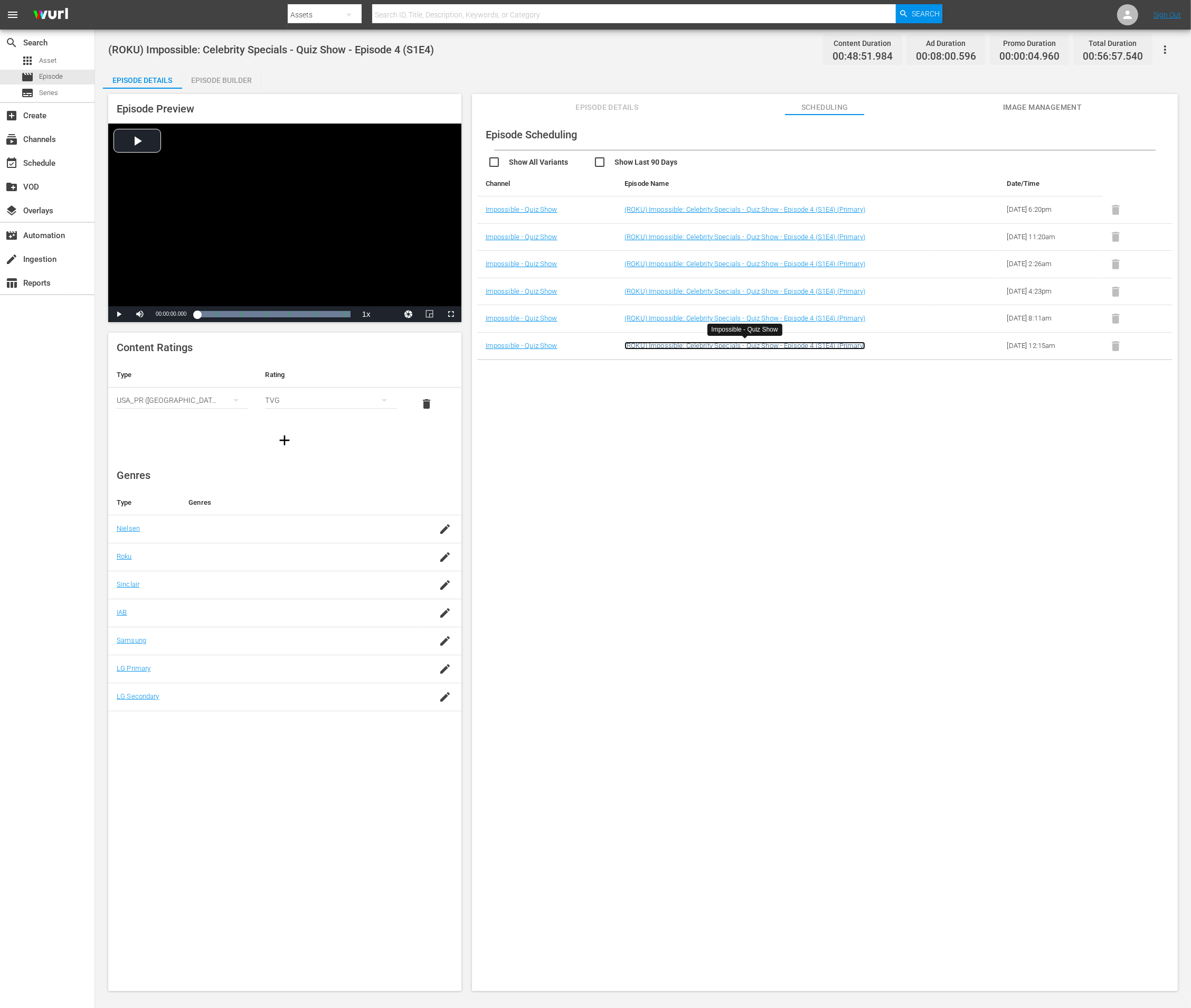
click at [700, 345] on link "(ROKU) Impossible: Celebrity Specials - Quiz Show - Episode 4 (S1E4) (Primary)" at bounding box center [745, 345] width 241 height 8
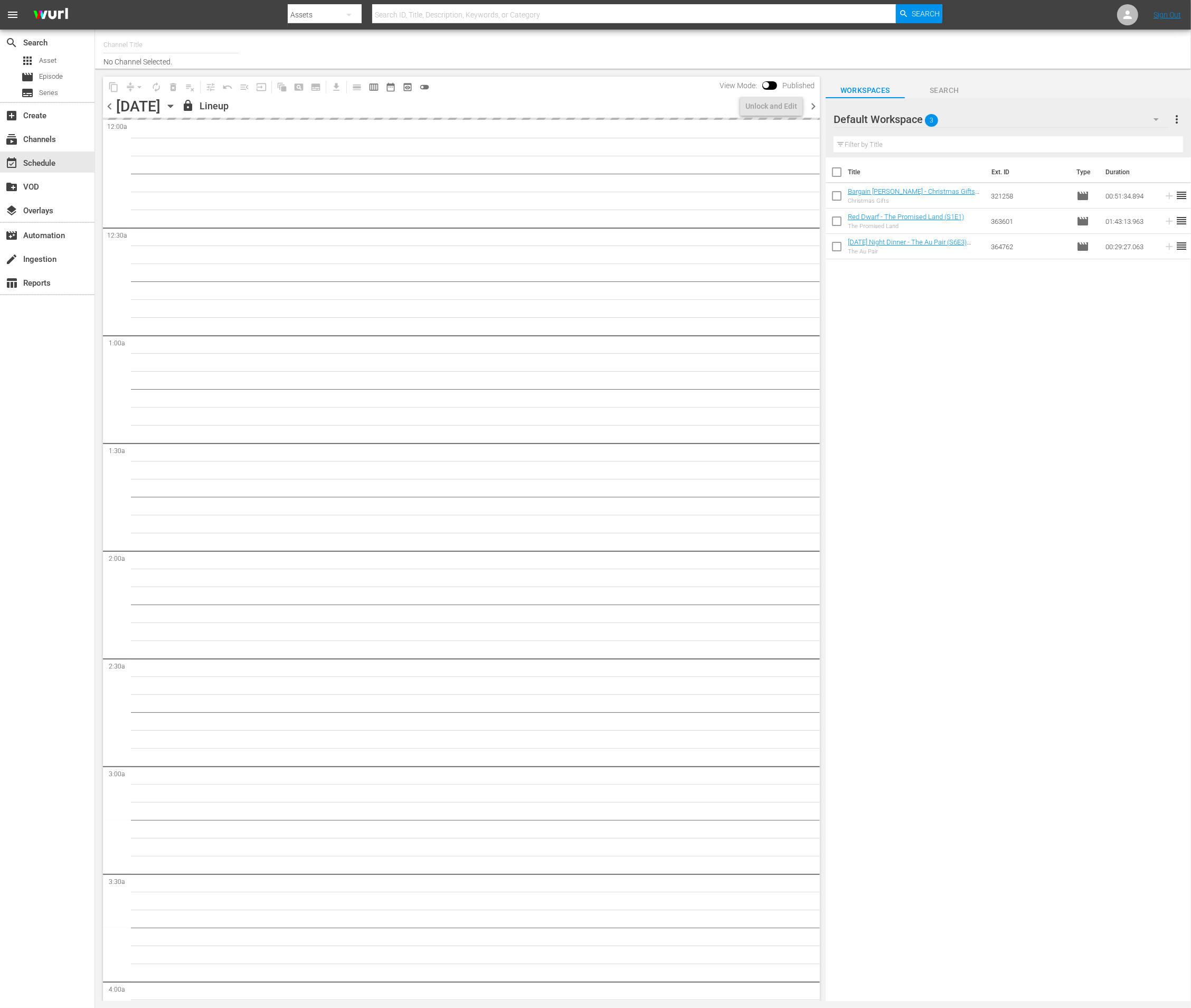
type input "Impossible (1011)"
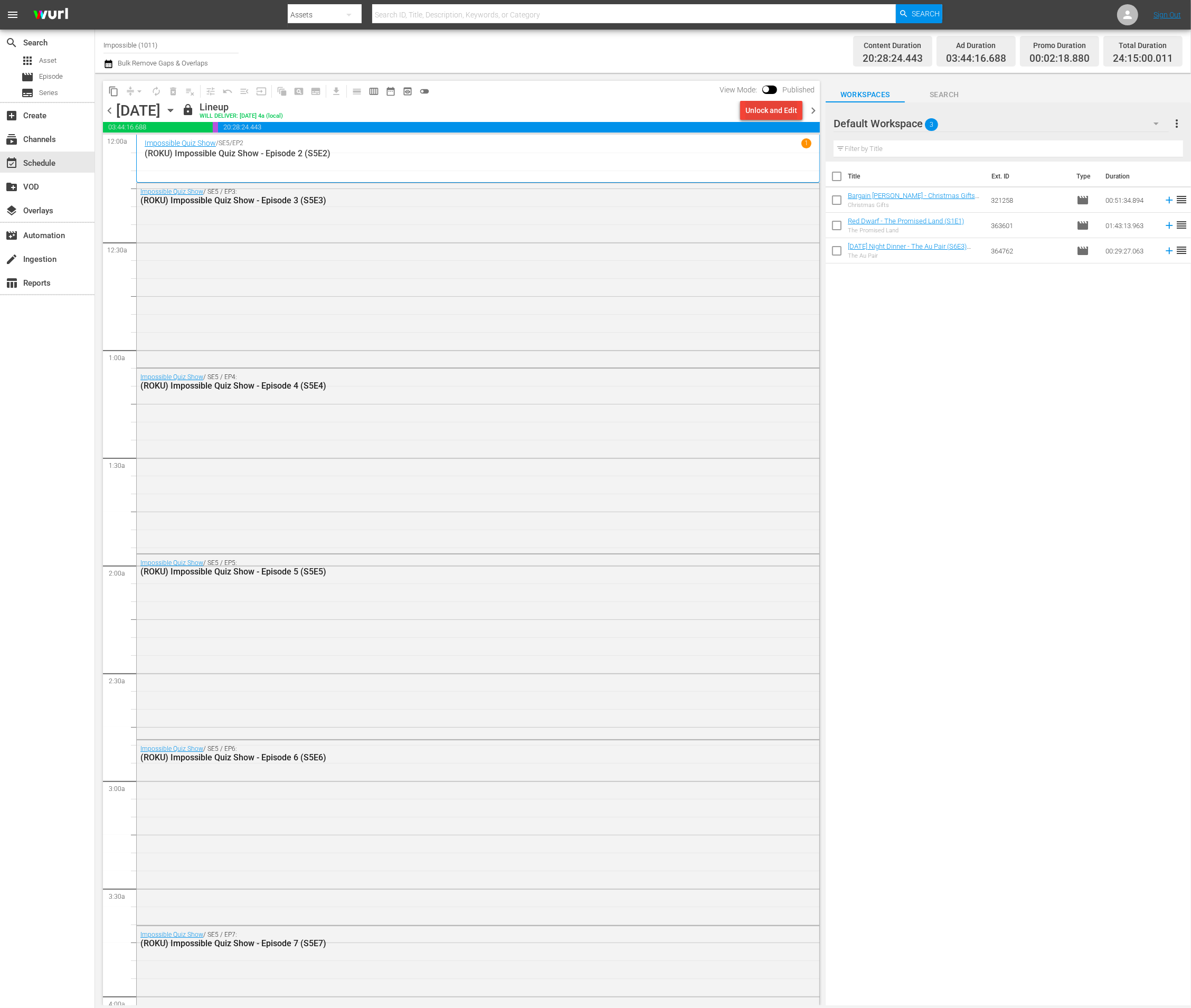
click at [770, 113] on div "Unlock and Edit" at bounding box center [772, 111] width 52 height 19
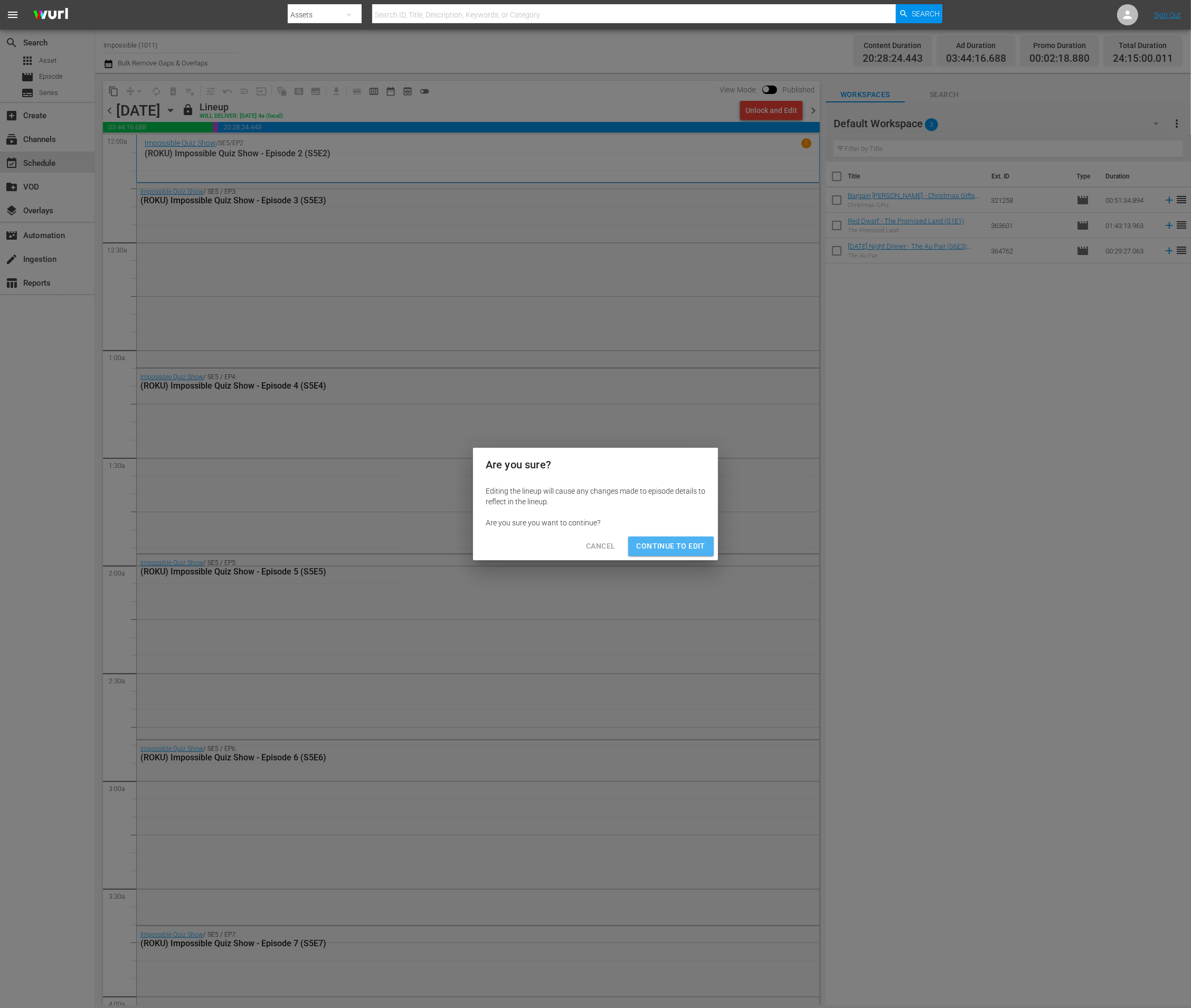
click at [672, 543] on span "Continue to Edit" at bounding box center [671, 546] width 68 height 13
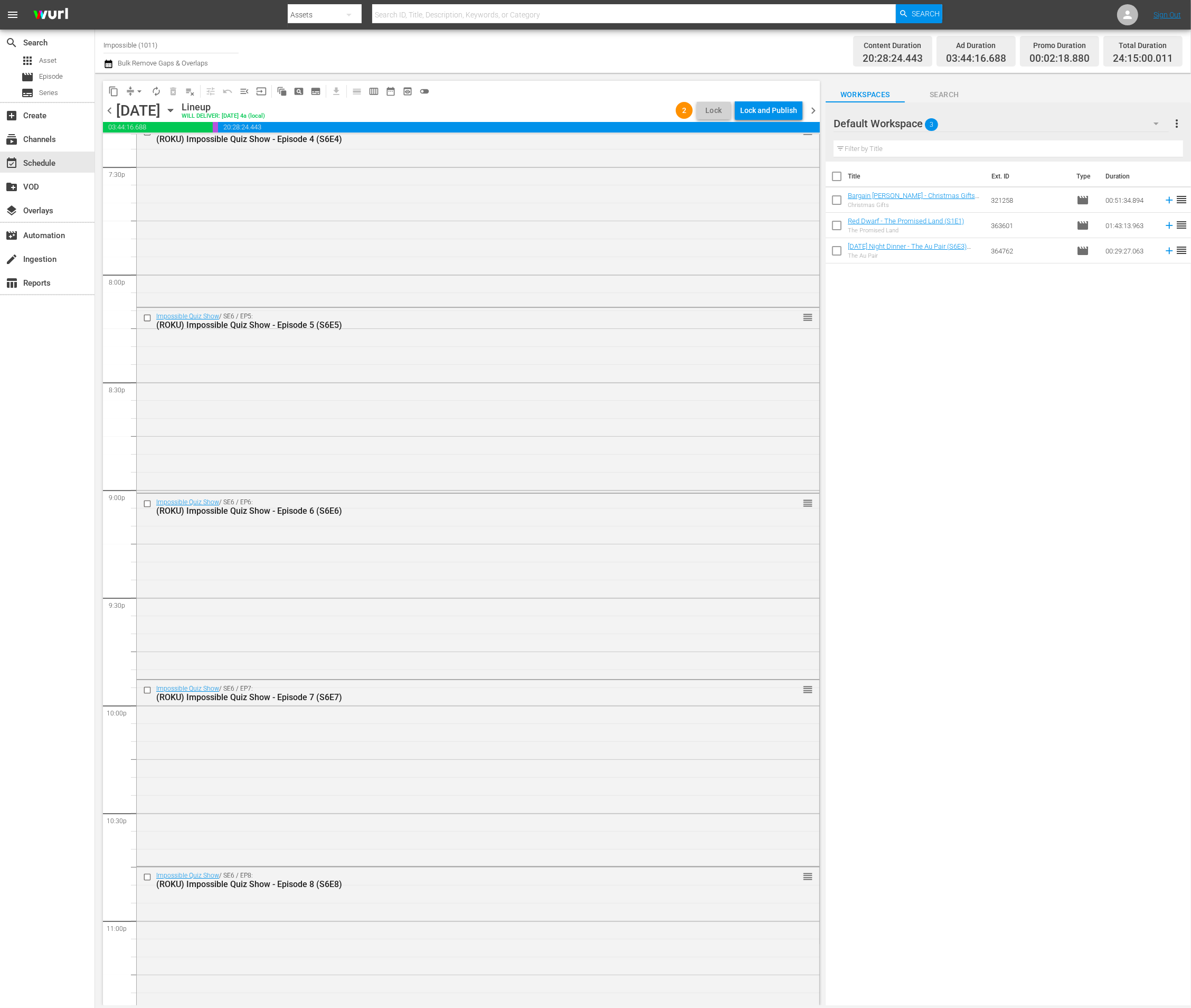
scroll to position [3893, 0]
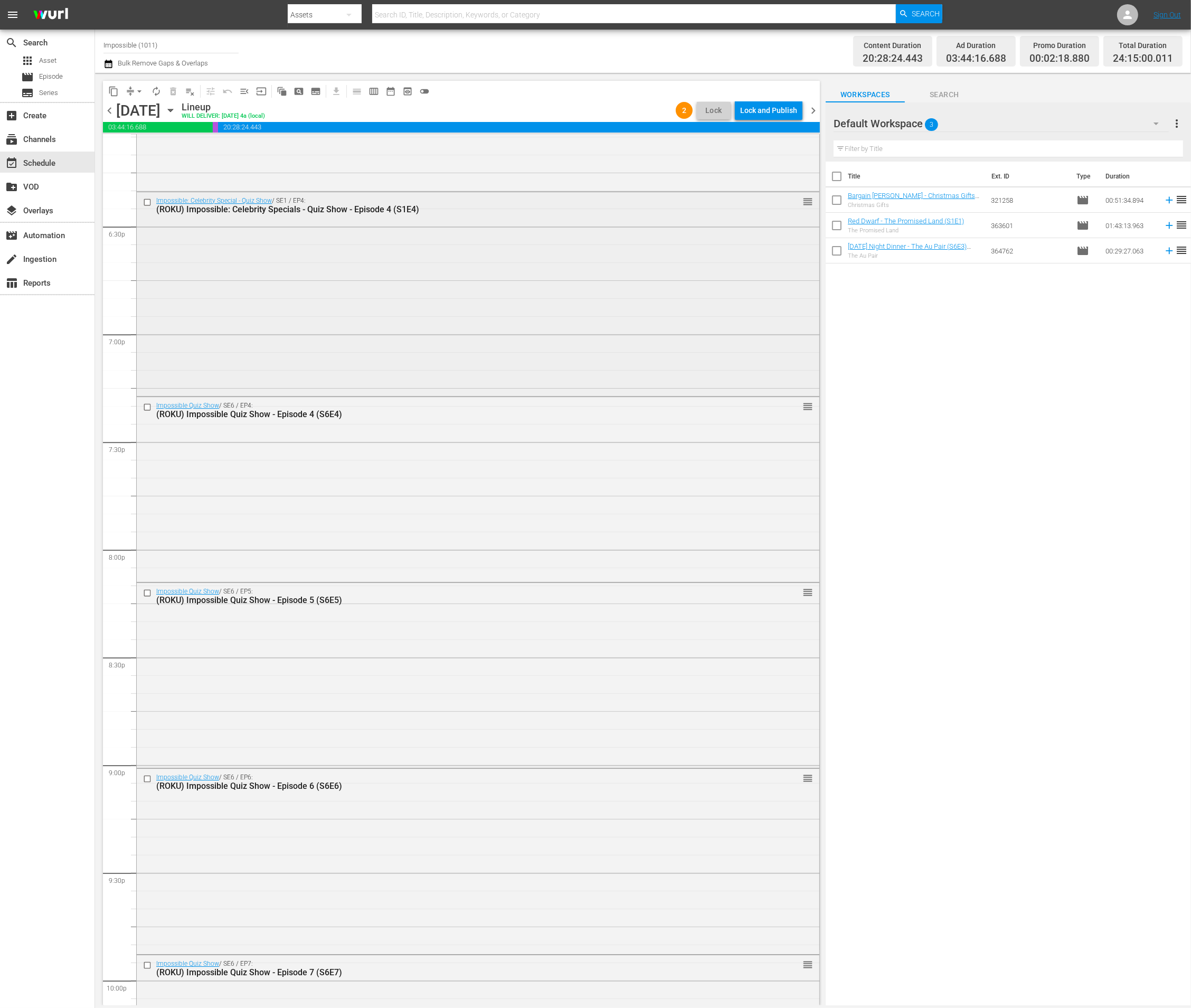
click at [433, 277] on div "Impossible: Celebrity Special - Quiz Show / SE1 / EP4: (ROKU) Impossible: Celeb…" at bounding box center [478, 293] width 682 height 201
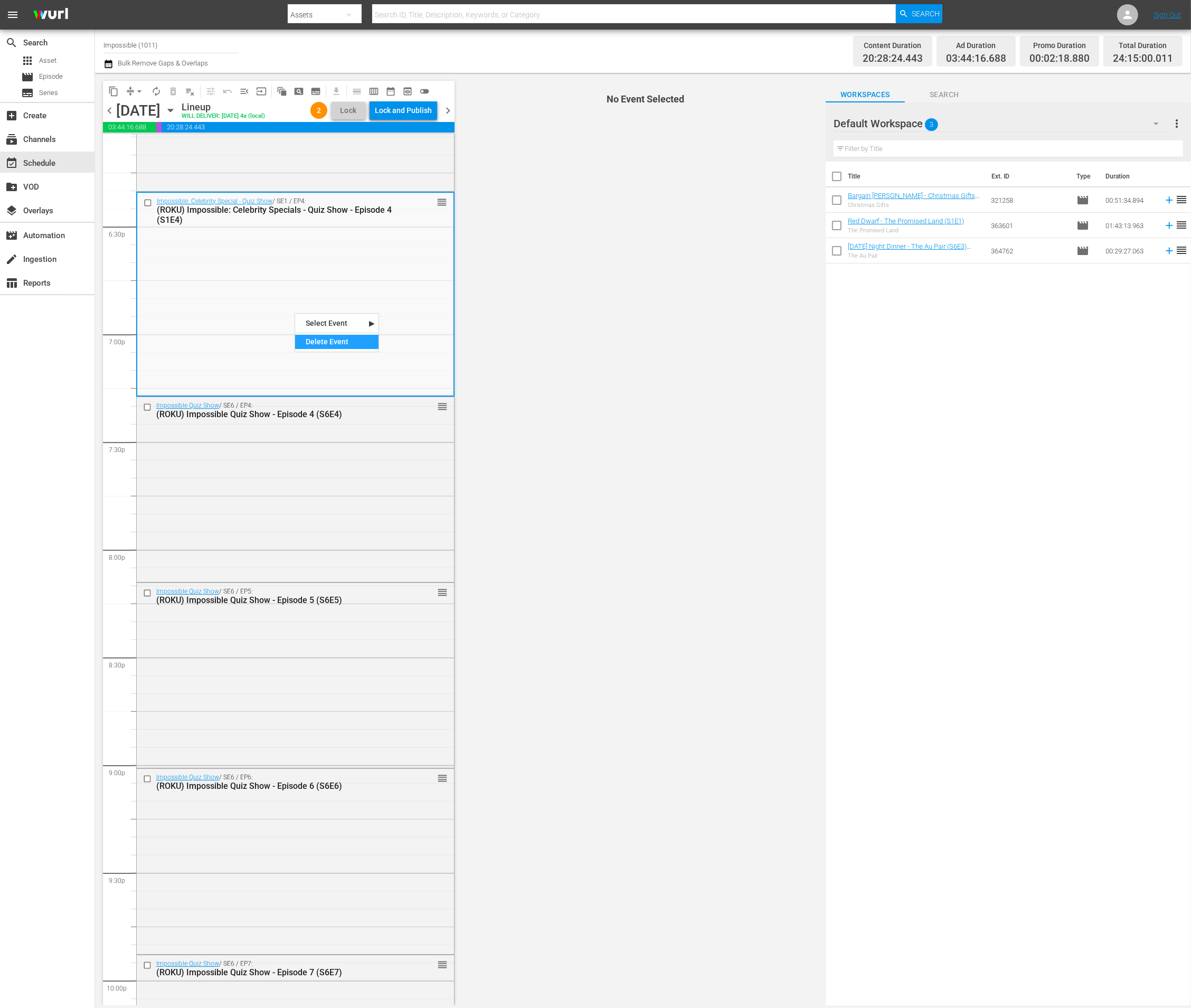
click at [341, 339] on div "Delete Event" at bounding box center [337, 341] width 83 height 14
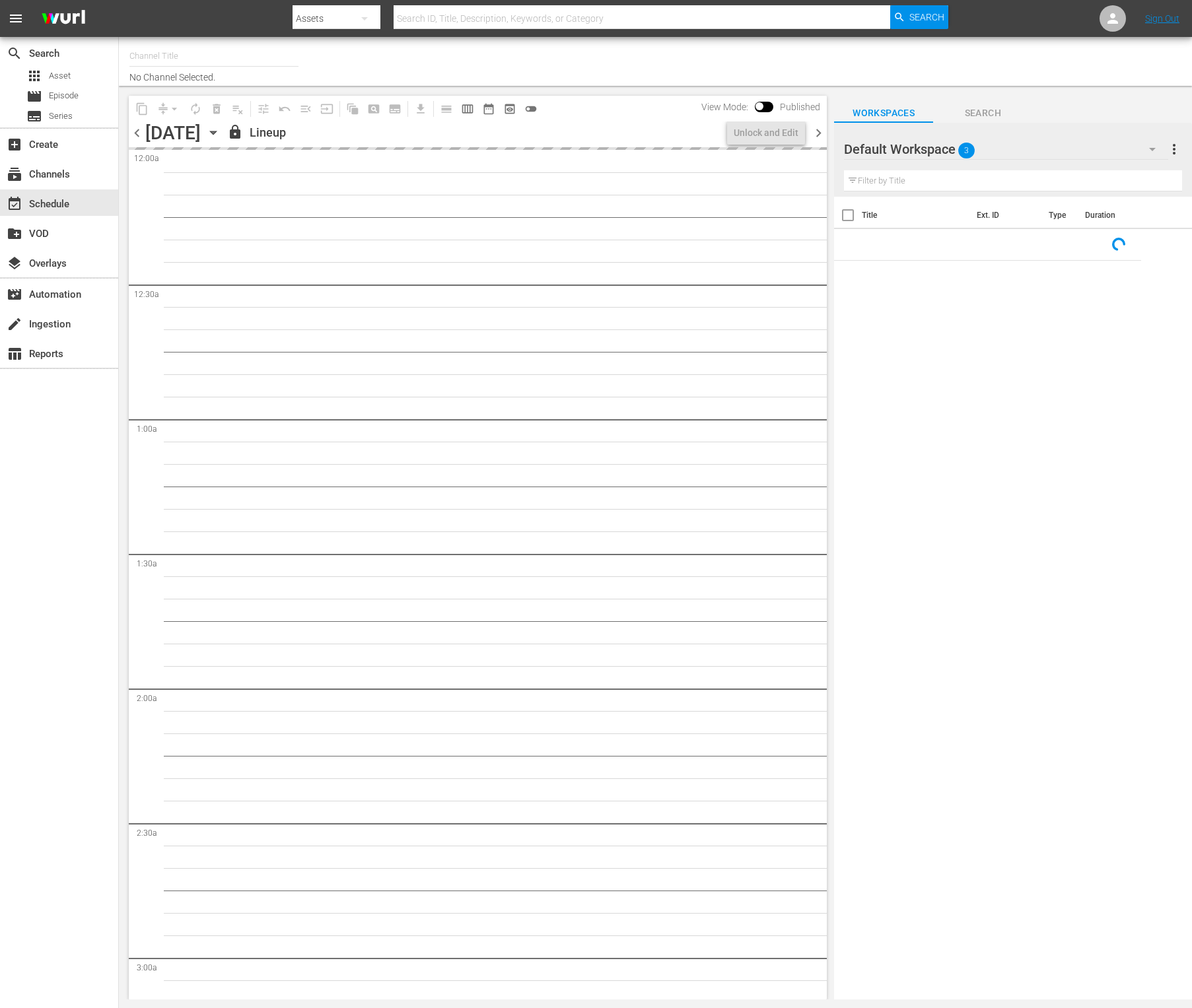
type input "Impossible (1011)"
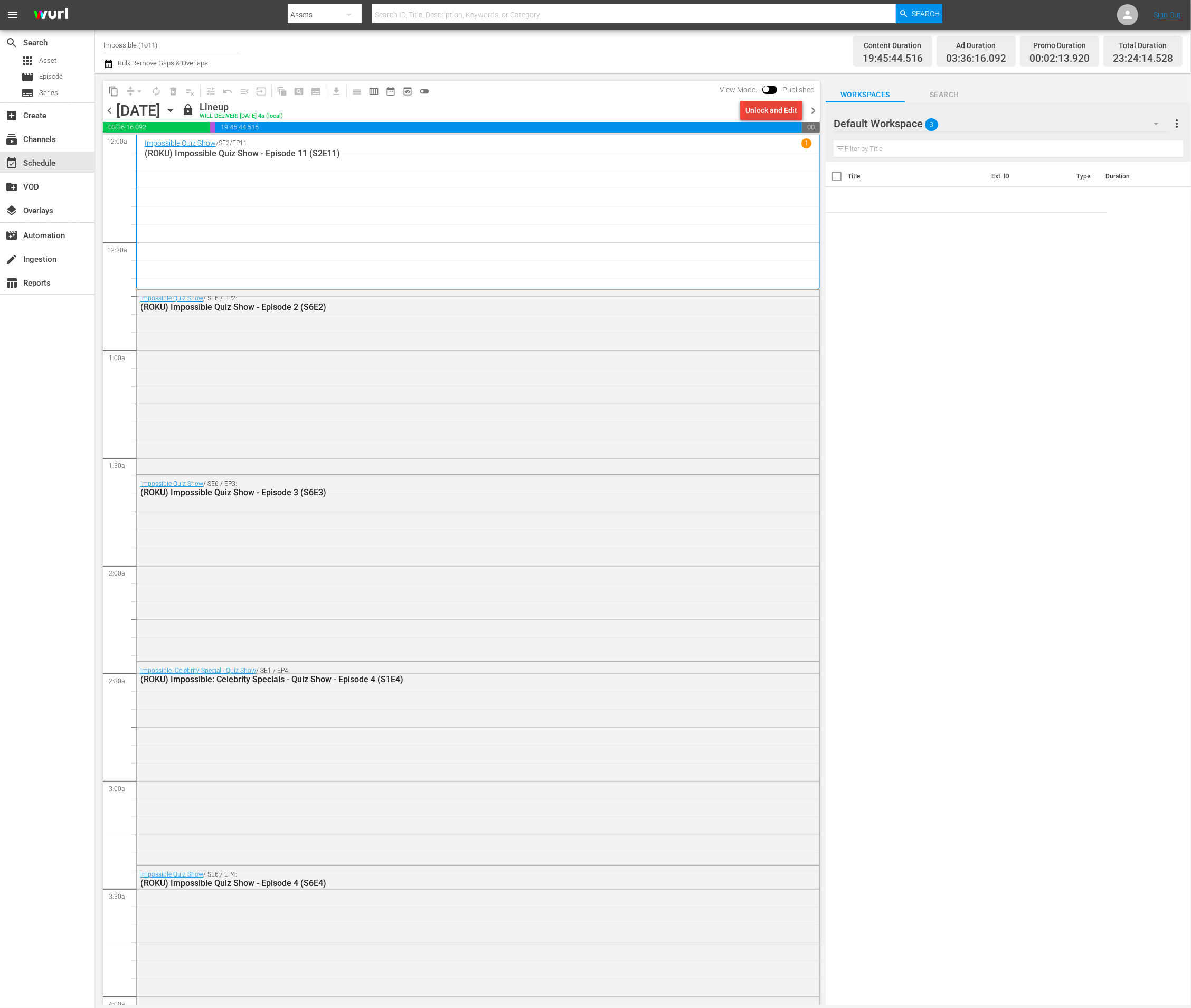
click at [756, 110] on div "Unlock and Edit" at bounding box center [772, 111] width 52 height 19
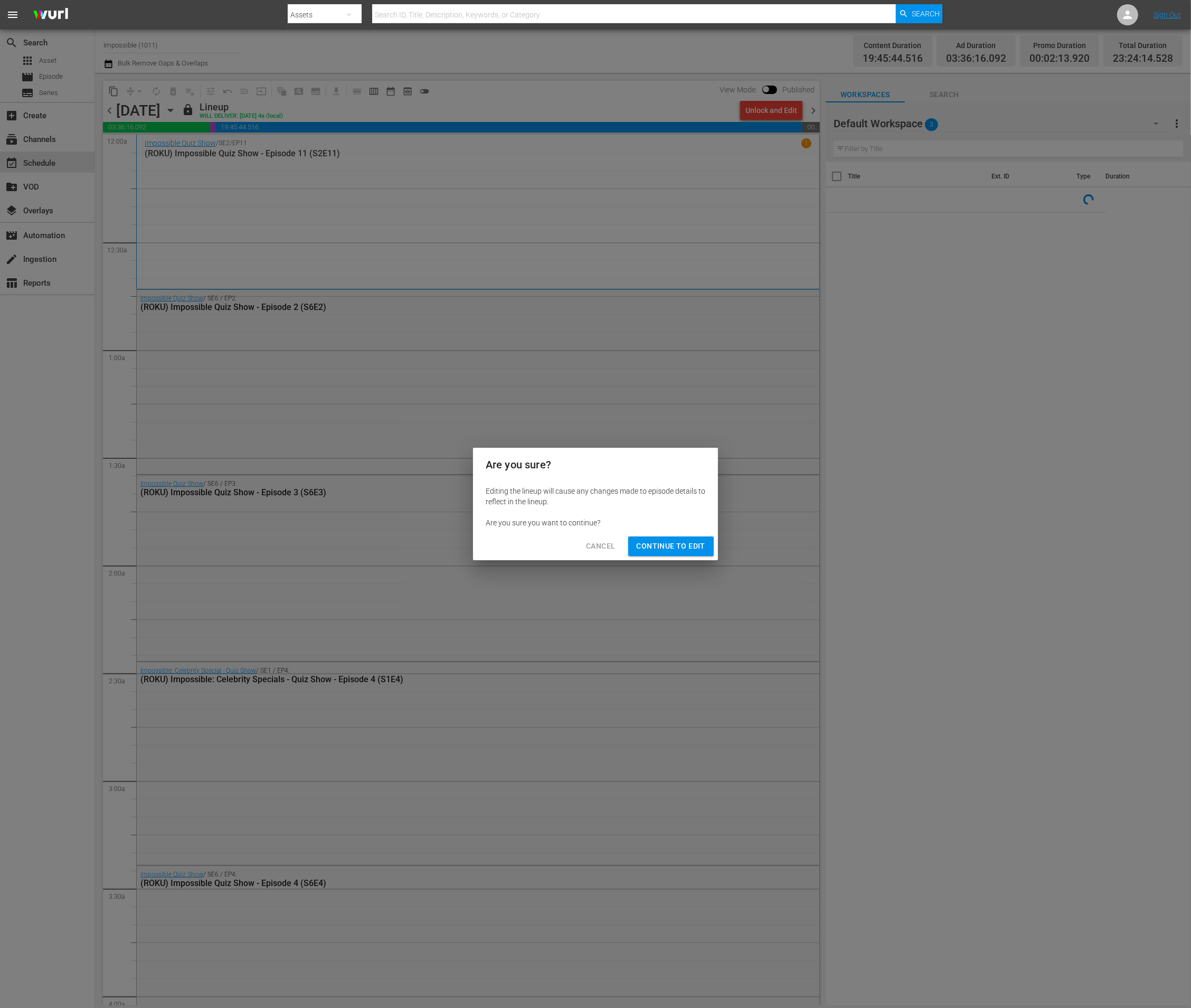
click at [680, 551] on span "Continue to Edit" at bounding box center [671, 546] width 68 height 13
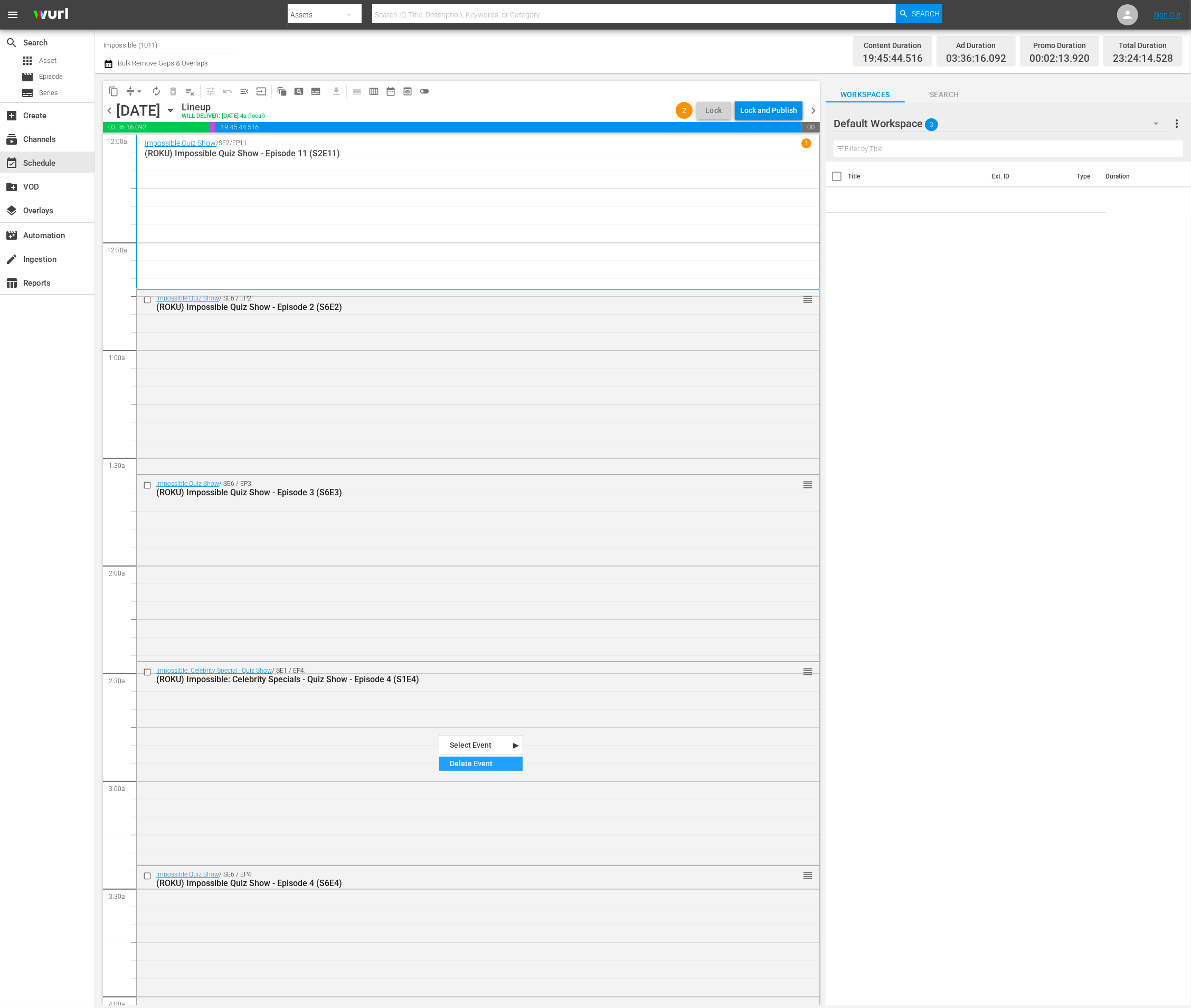
click at [444, 763] on div "Delete Event" at bounding box center [481, 763] width 83 height 14
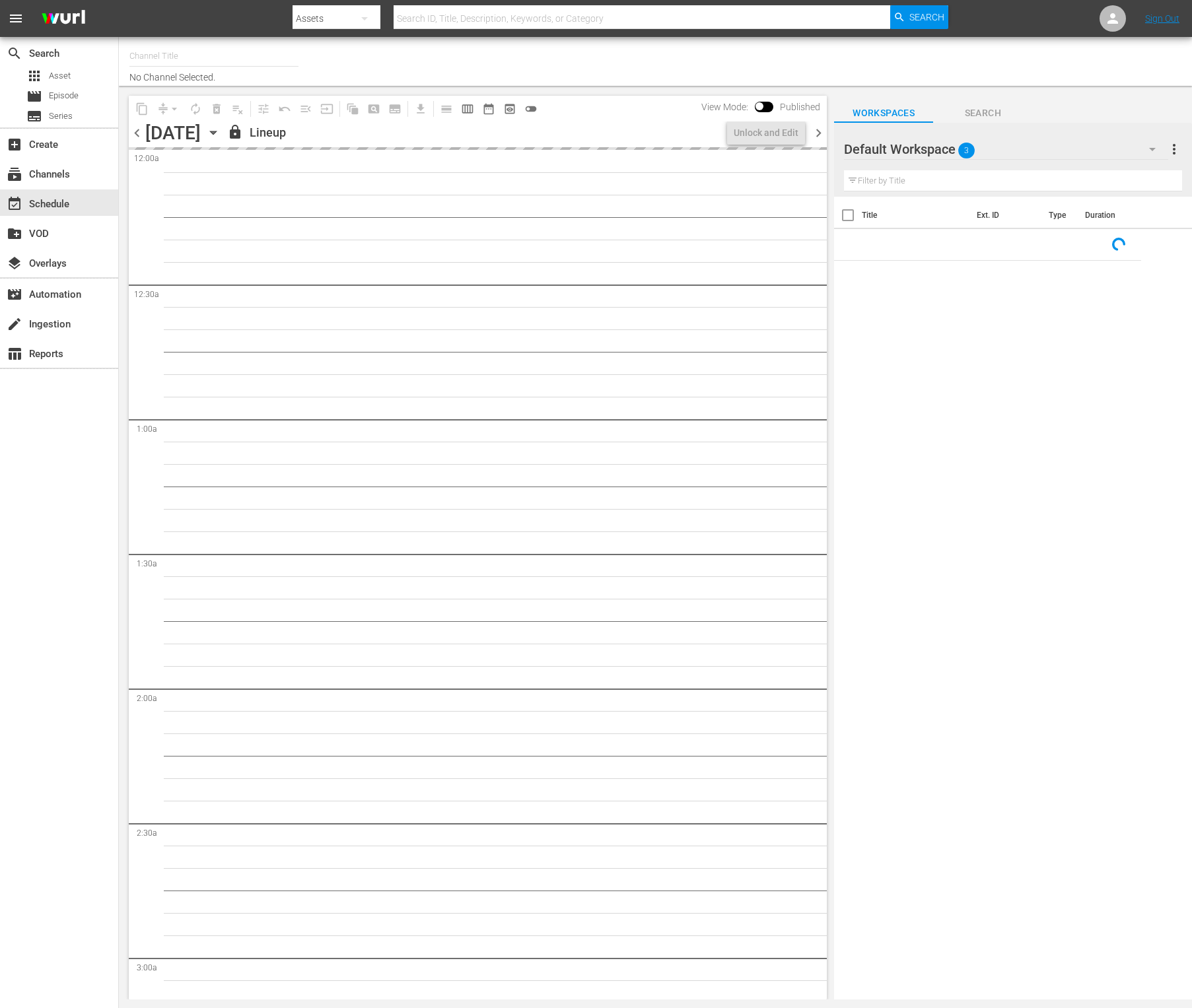
type input "Impossible (1011)"
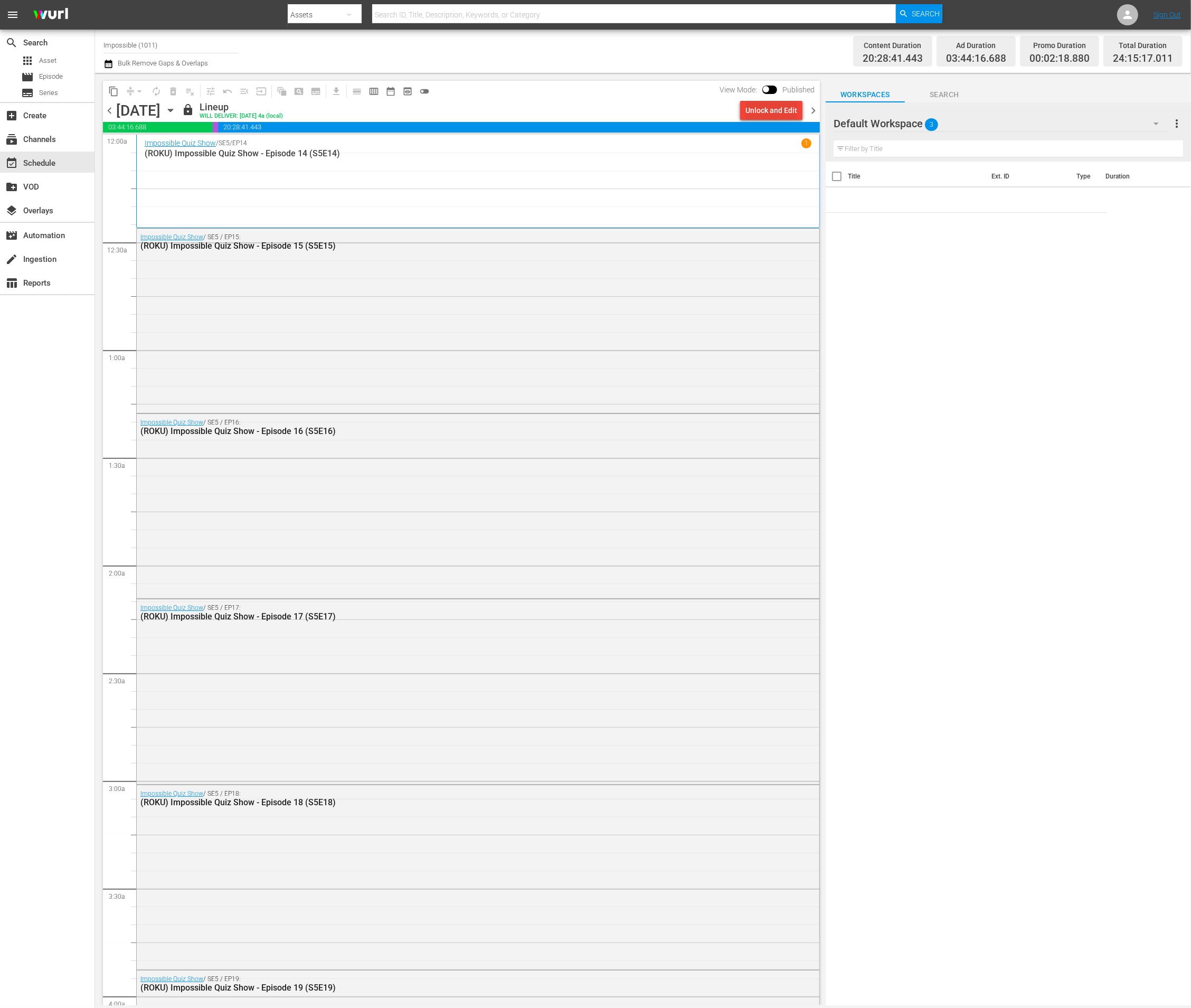
click at [752, 110] on div "Unlock and Edit" at bounding box center [772, 111] width 52 height 19
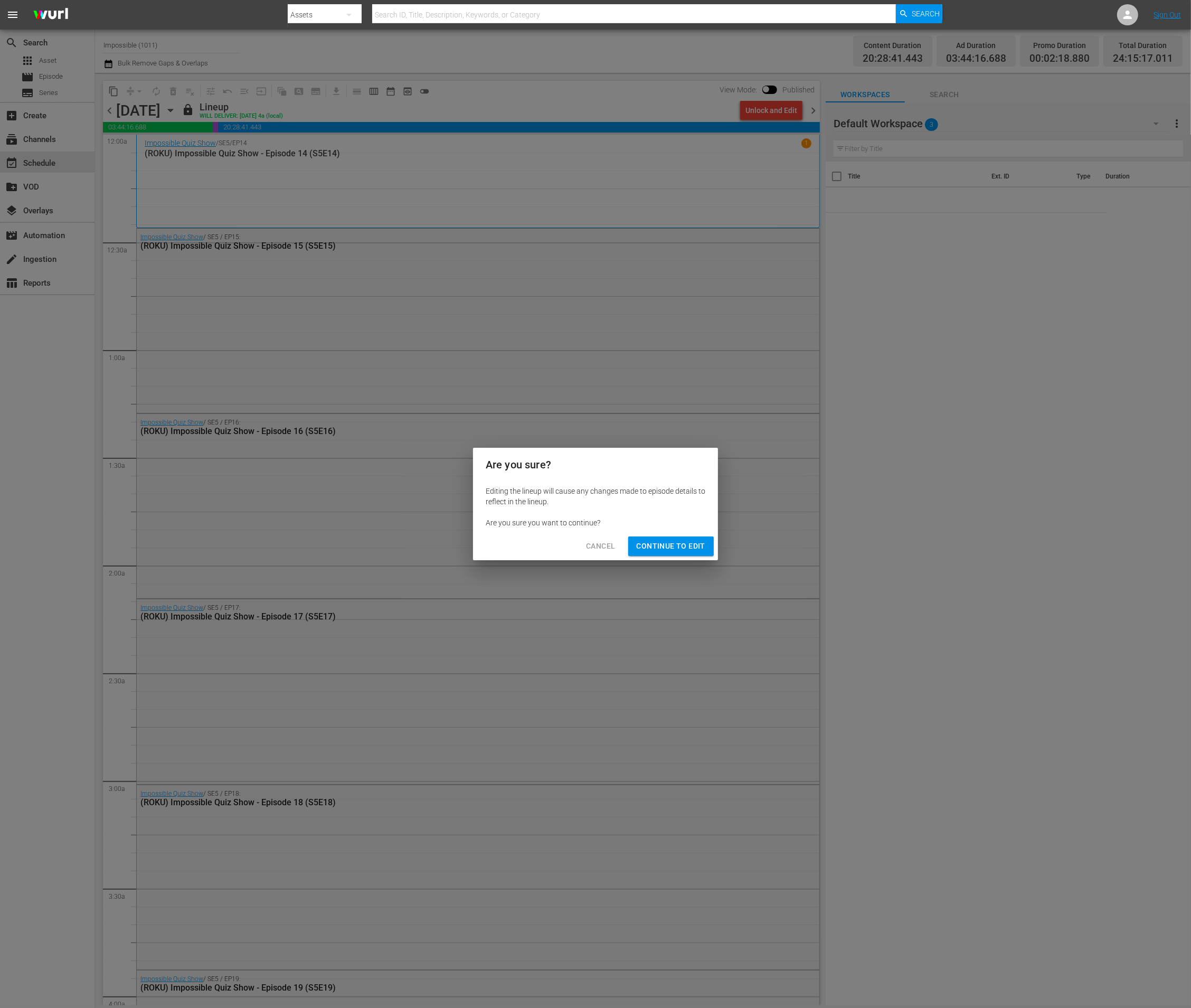
click at [662, 542] on span "Continue to Edit" at bounding box center [671, 546] width 68 height 13
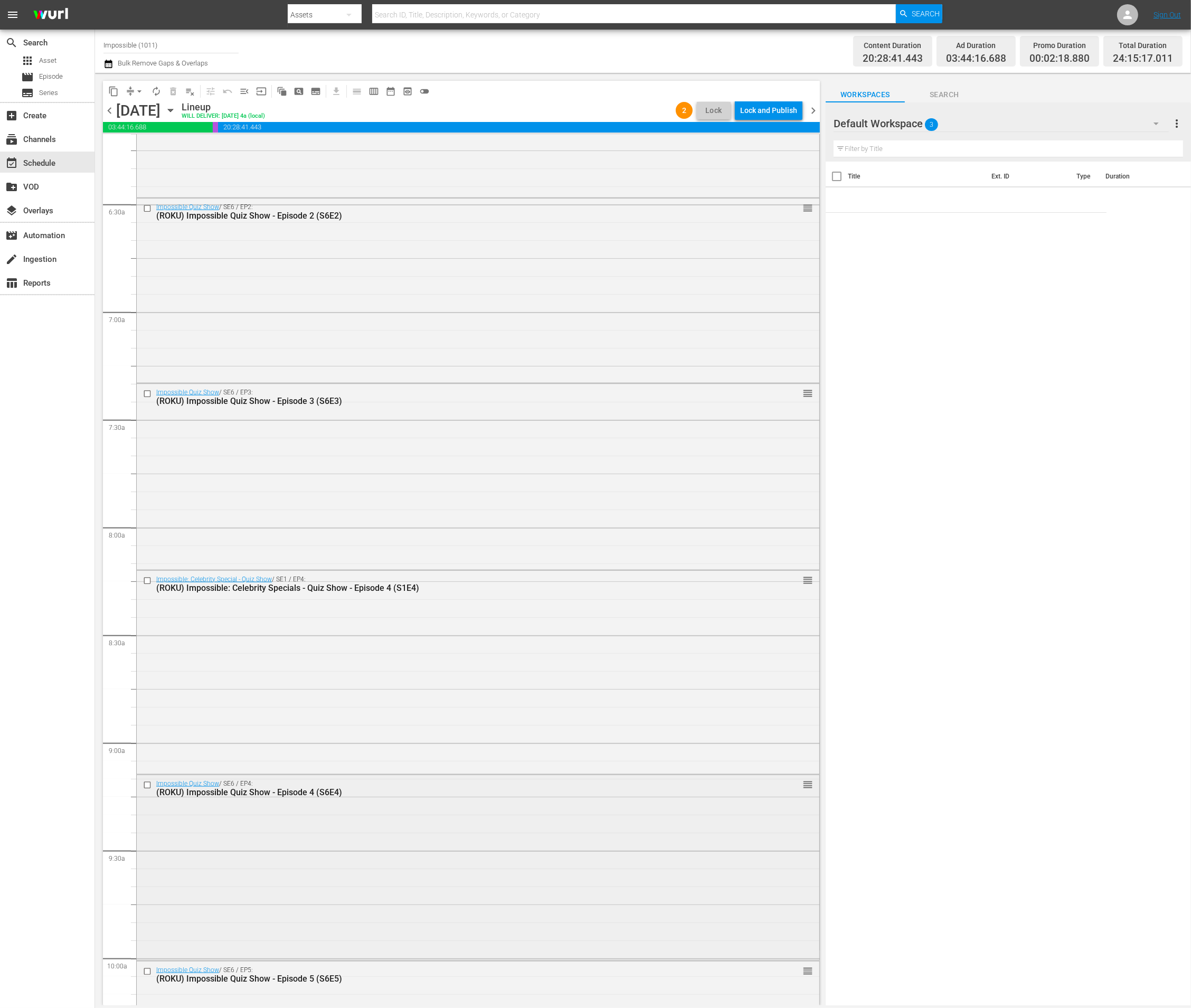
scroll to position [1336, 0]
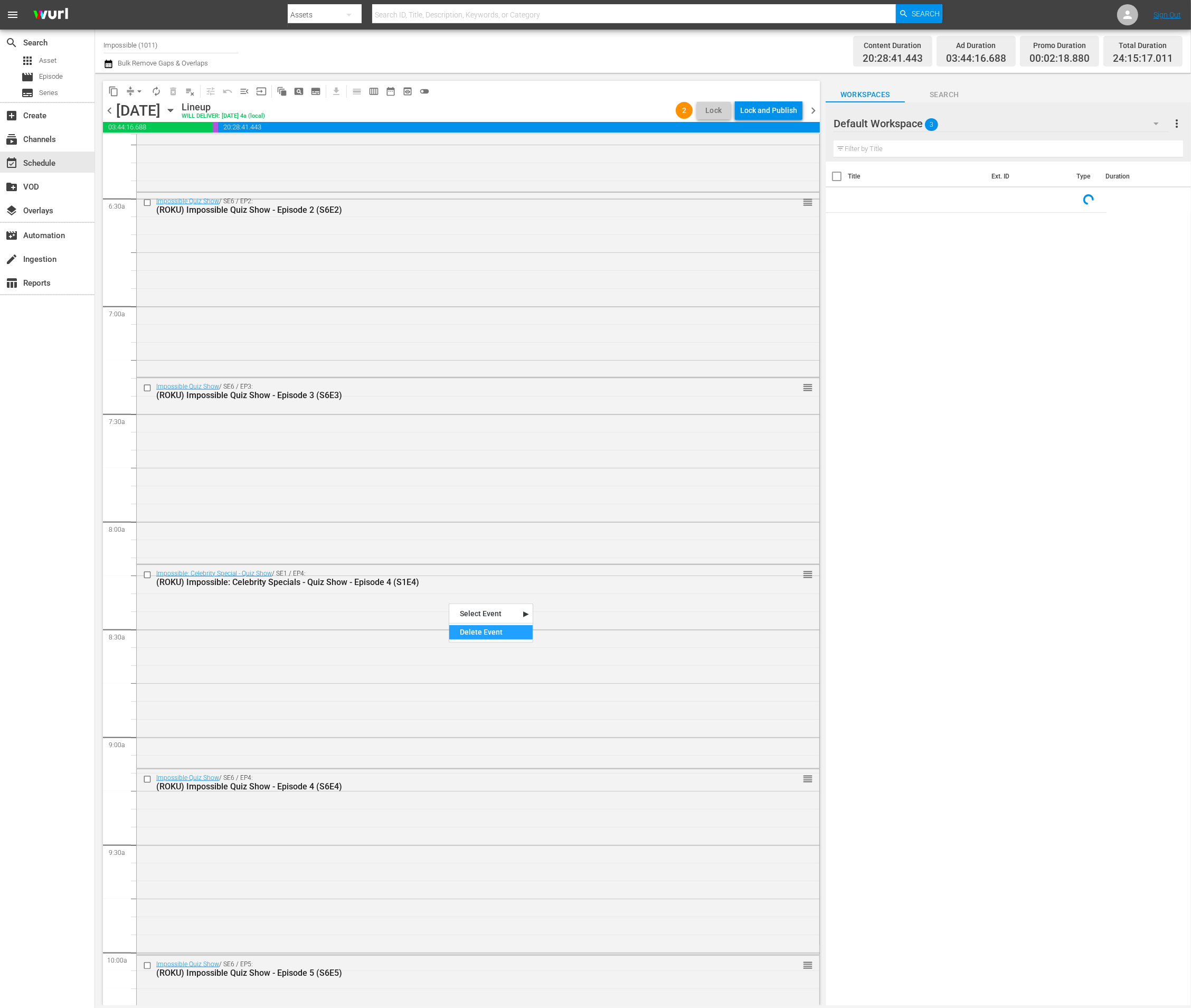
click at [461, 630] on div "Delete Event" at bounding box center [491, 632] width 83 height 14
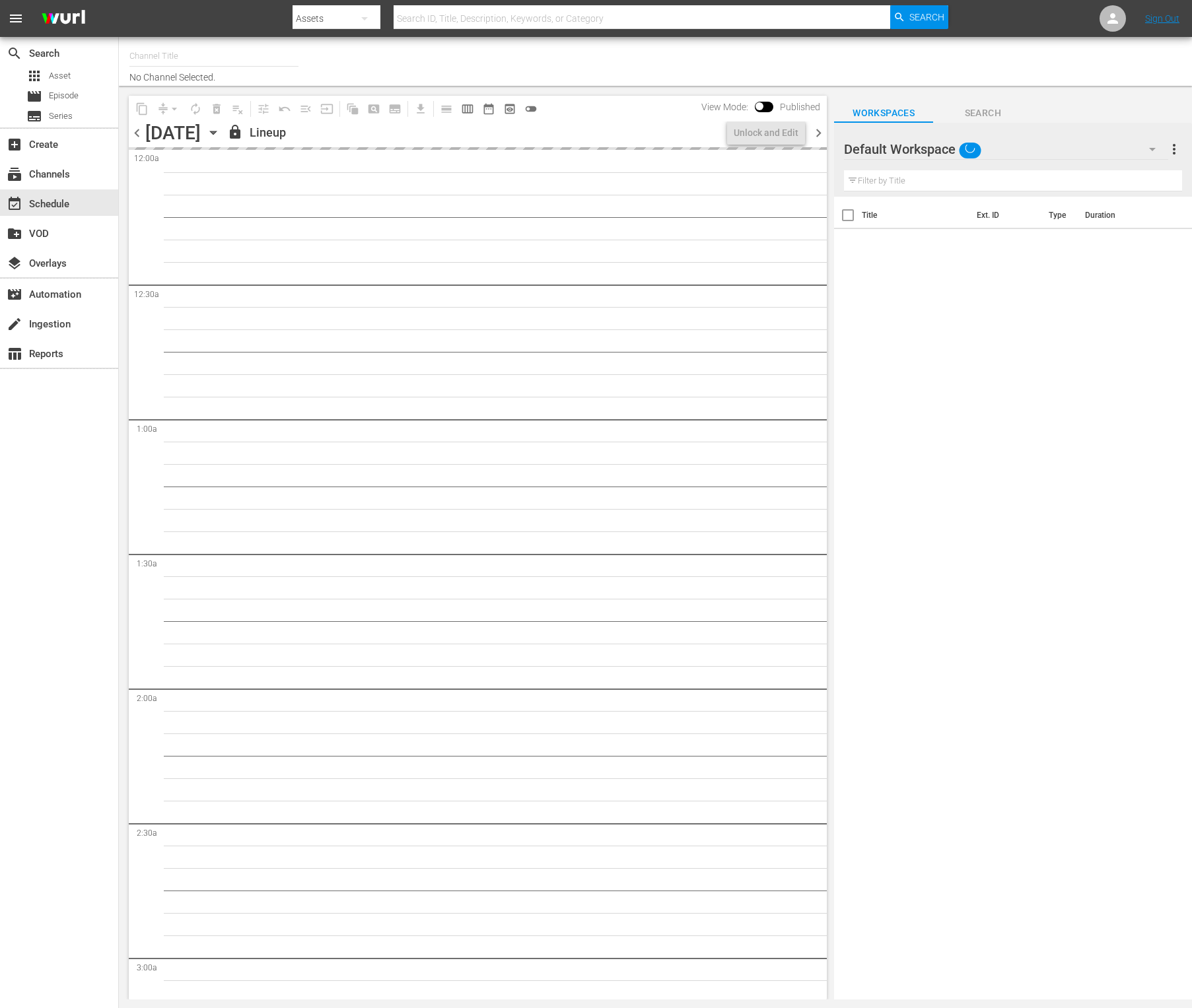
type input "Impossible (1011)"
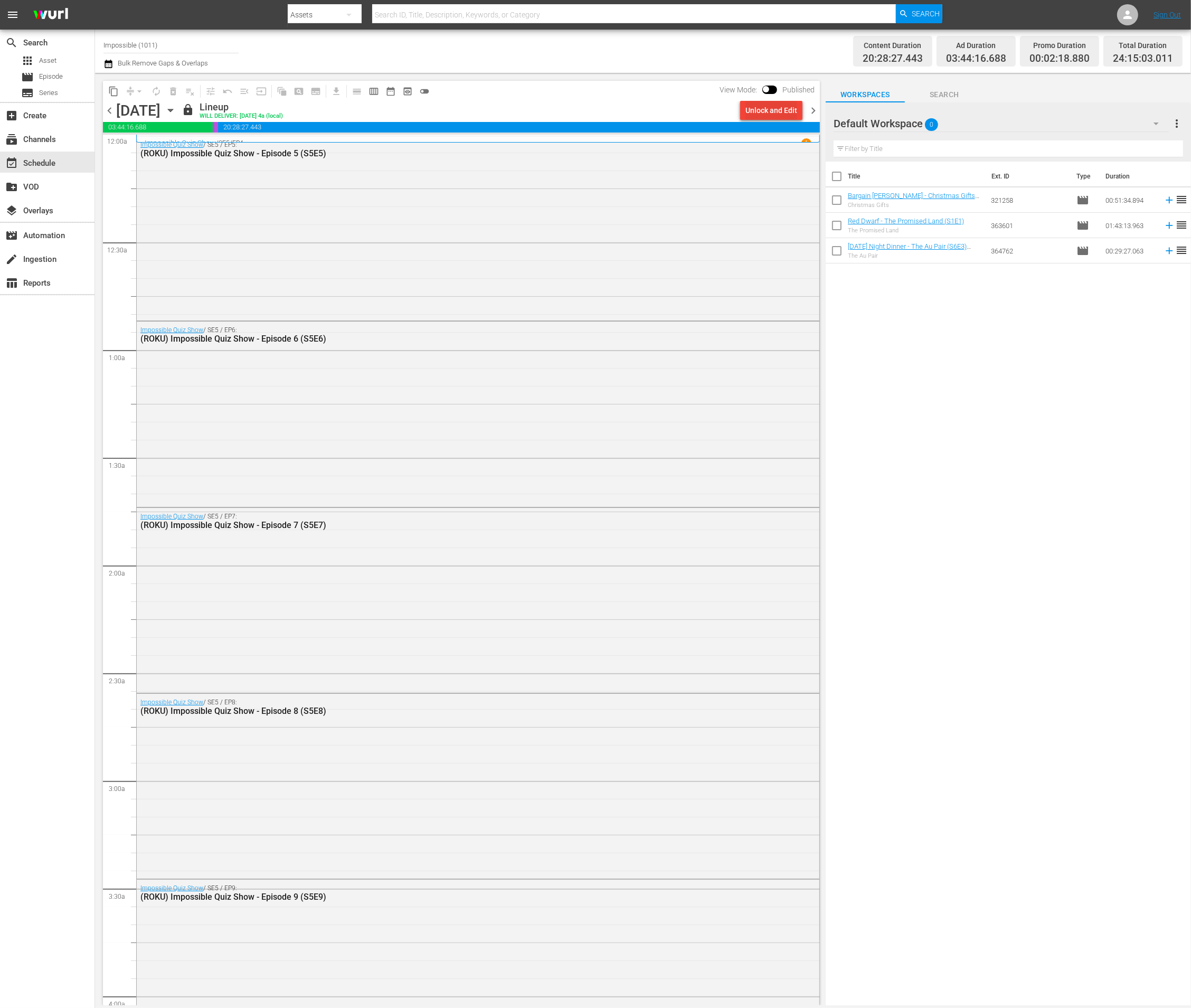
click at [786, 109] on div "Unlock and Edit" at bounding box center [772, 111] width 52 height 19
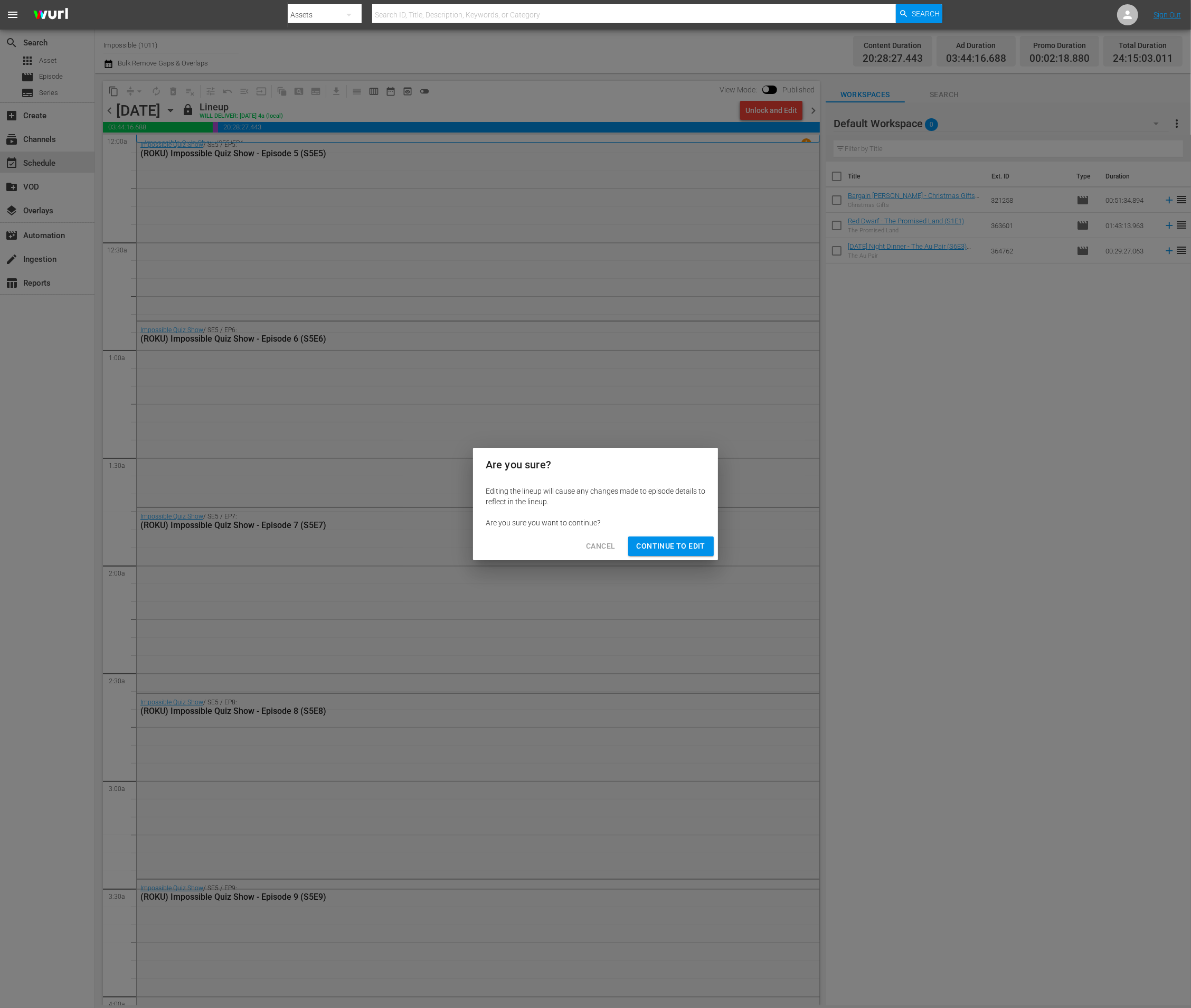
click at [686, 549] on span "Continue to Edit" at bounding box center [671, 546] width 68 height 13
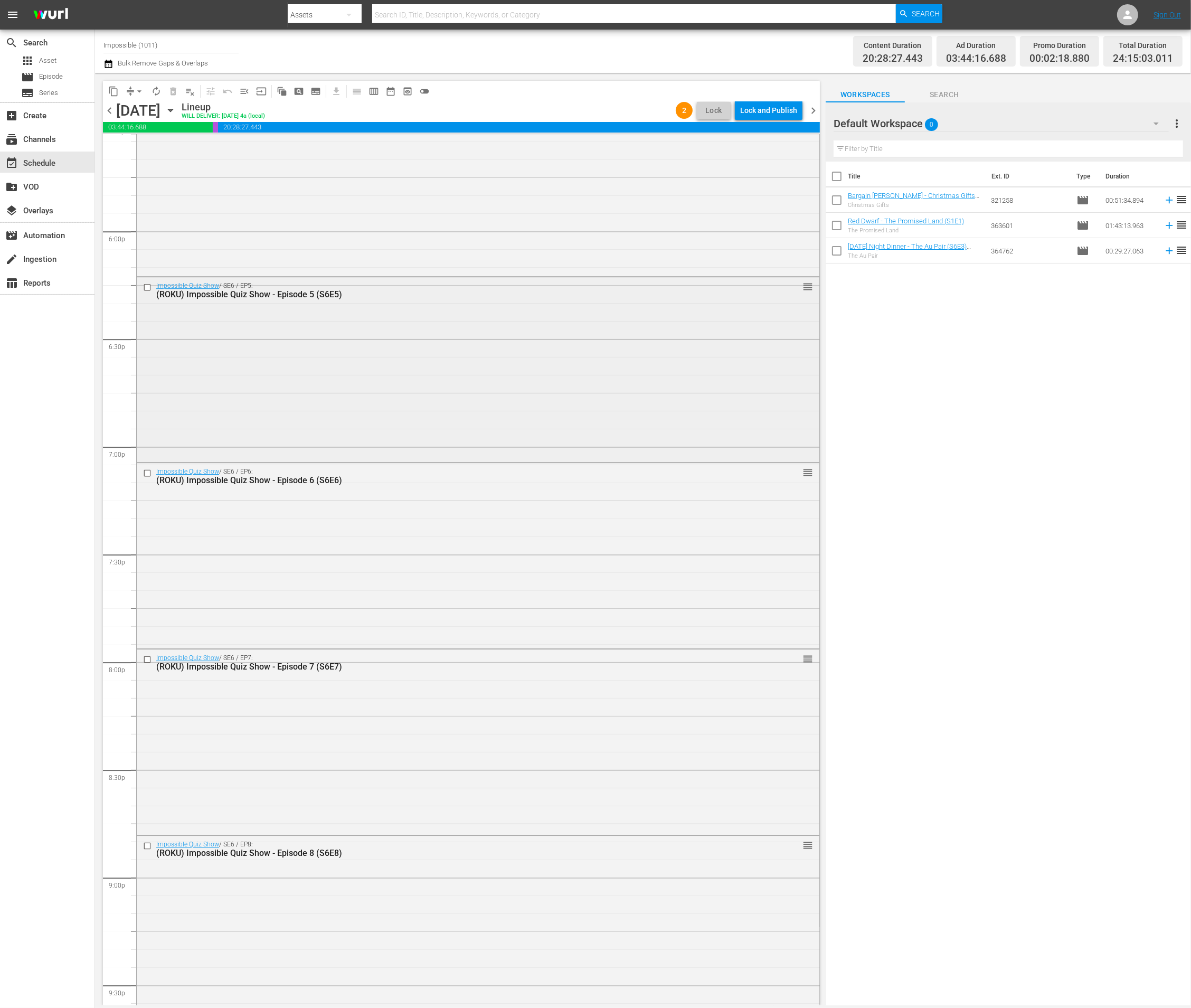
scroll to position [3364, 0]
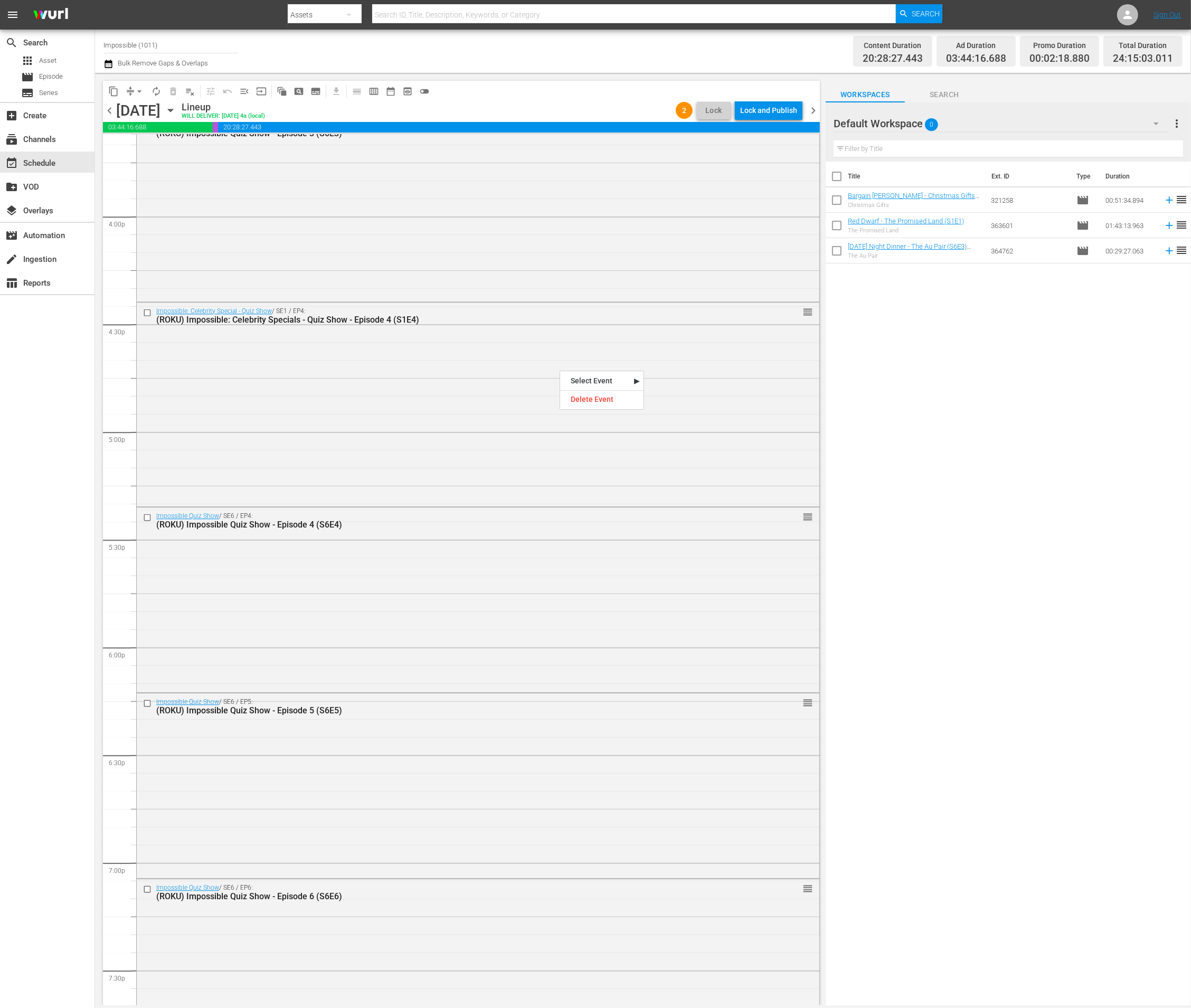
click at [586, 404] on div "Delete Event" at bounding box center [602, 399] width 83 height 14
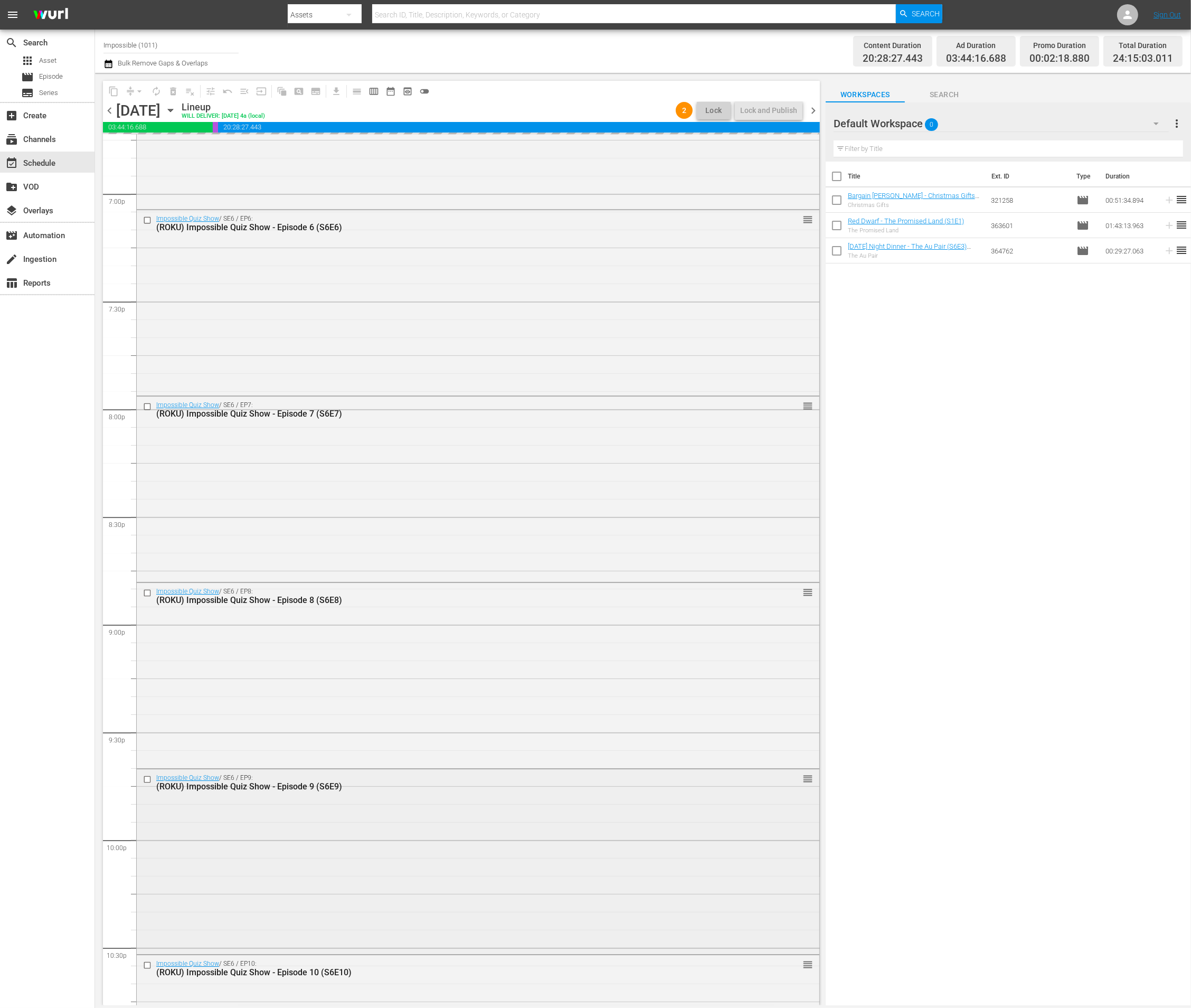
scroll to position [4353, 0]
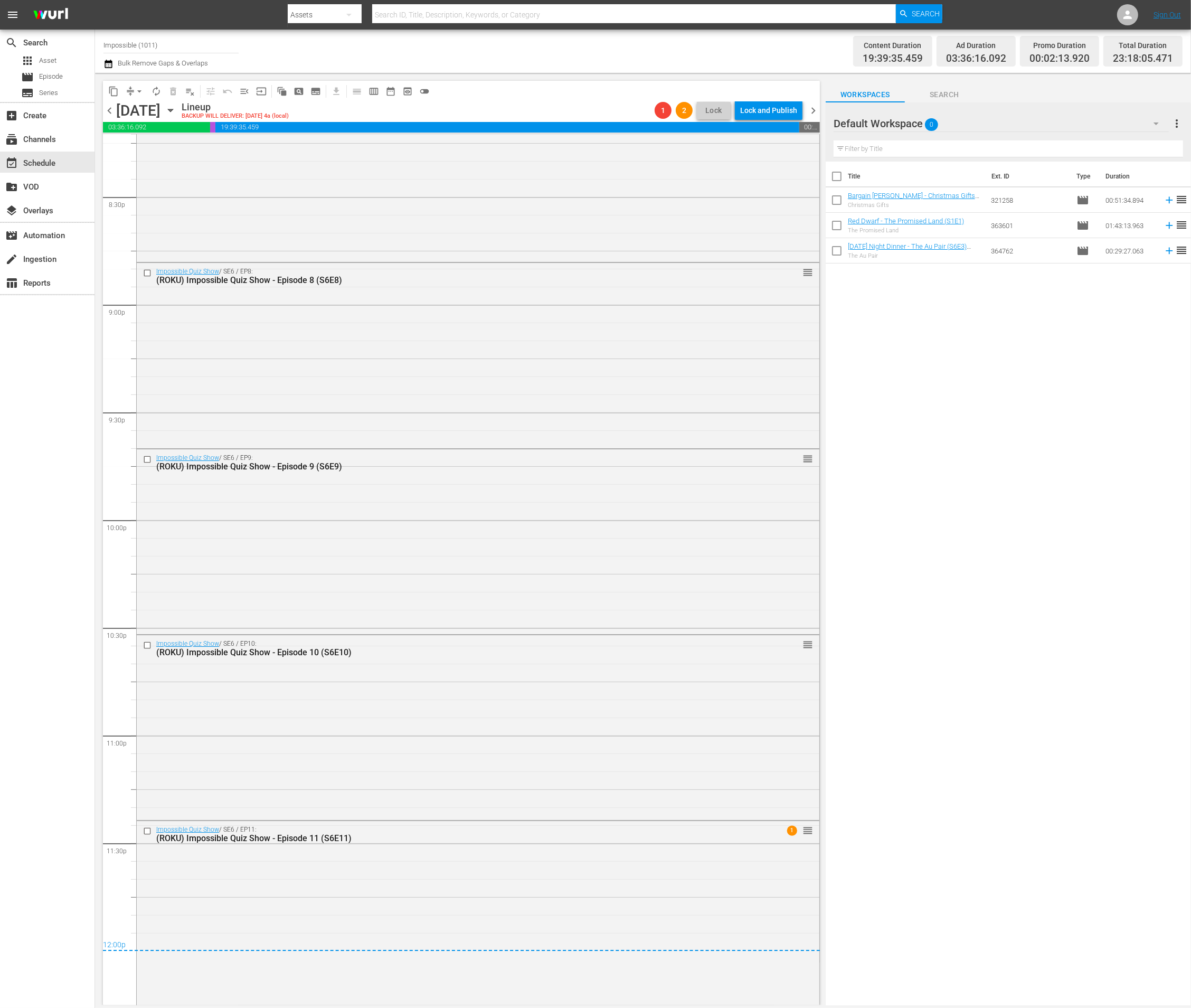
click at [810, 109] on span "chevron_right" at bounding box center [813, 111] width 13 height 13
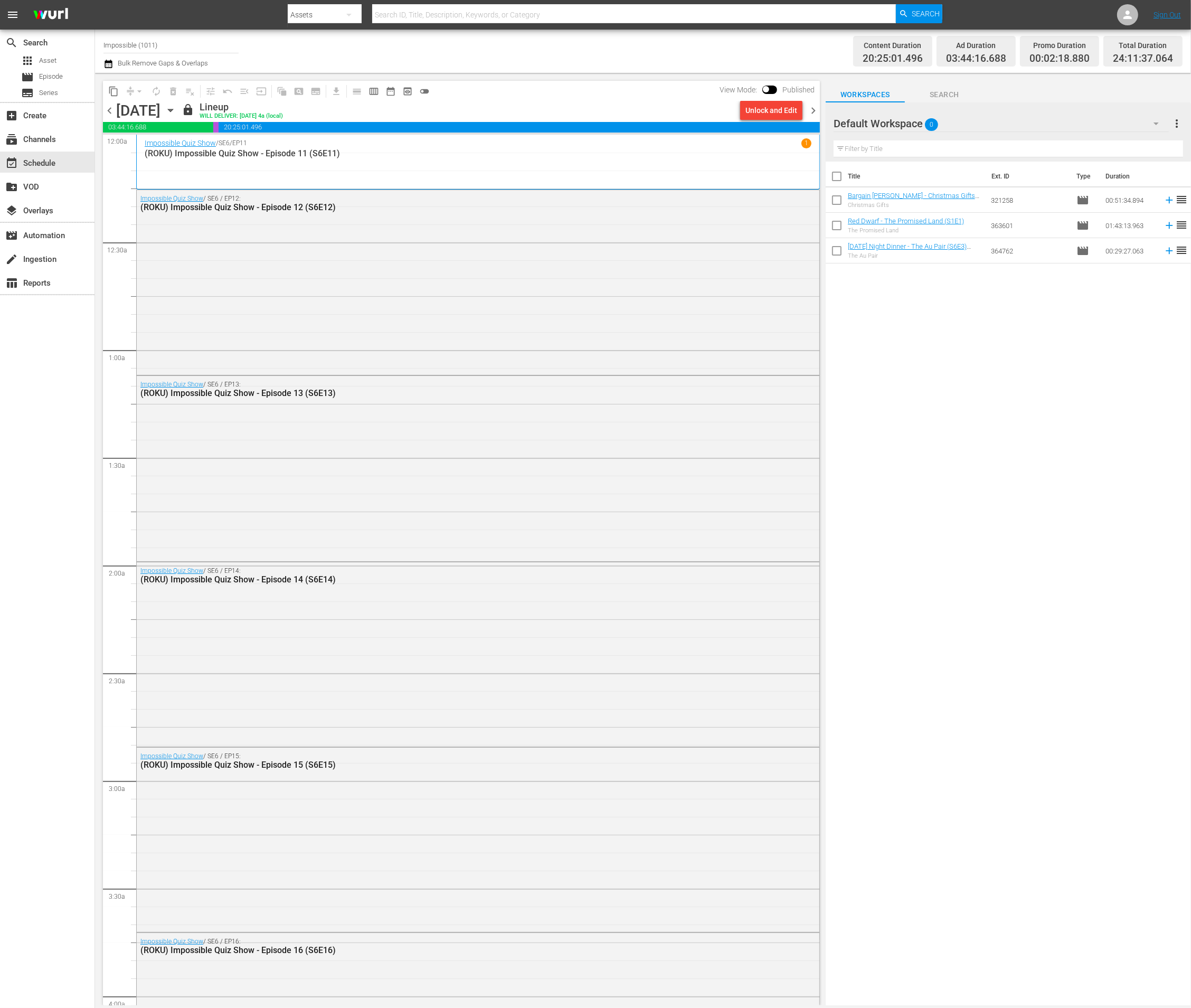
click at [813, 109] on span "chevron_right" at bounding box center [813, 111] width 13 height 13
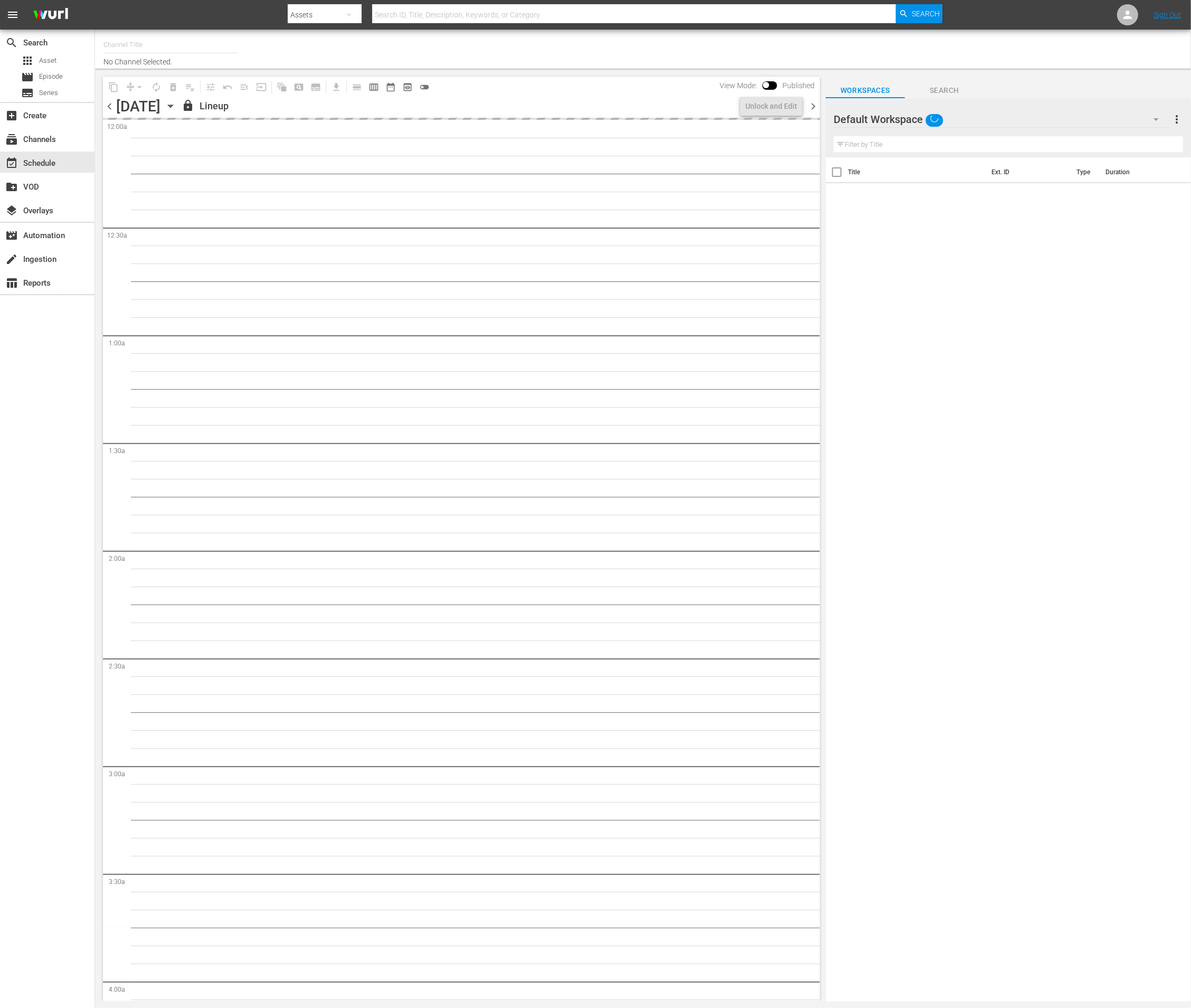
type input "Impossible (1011)"
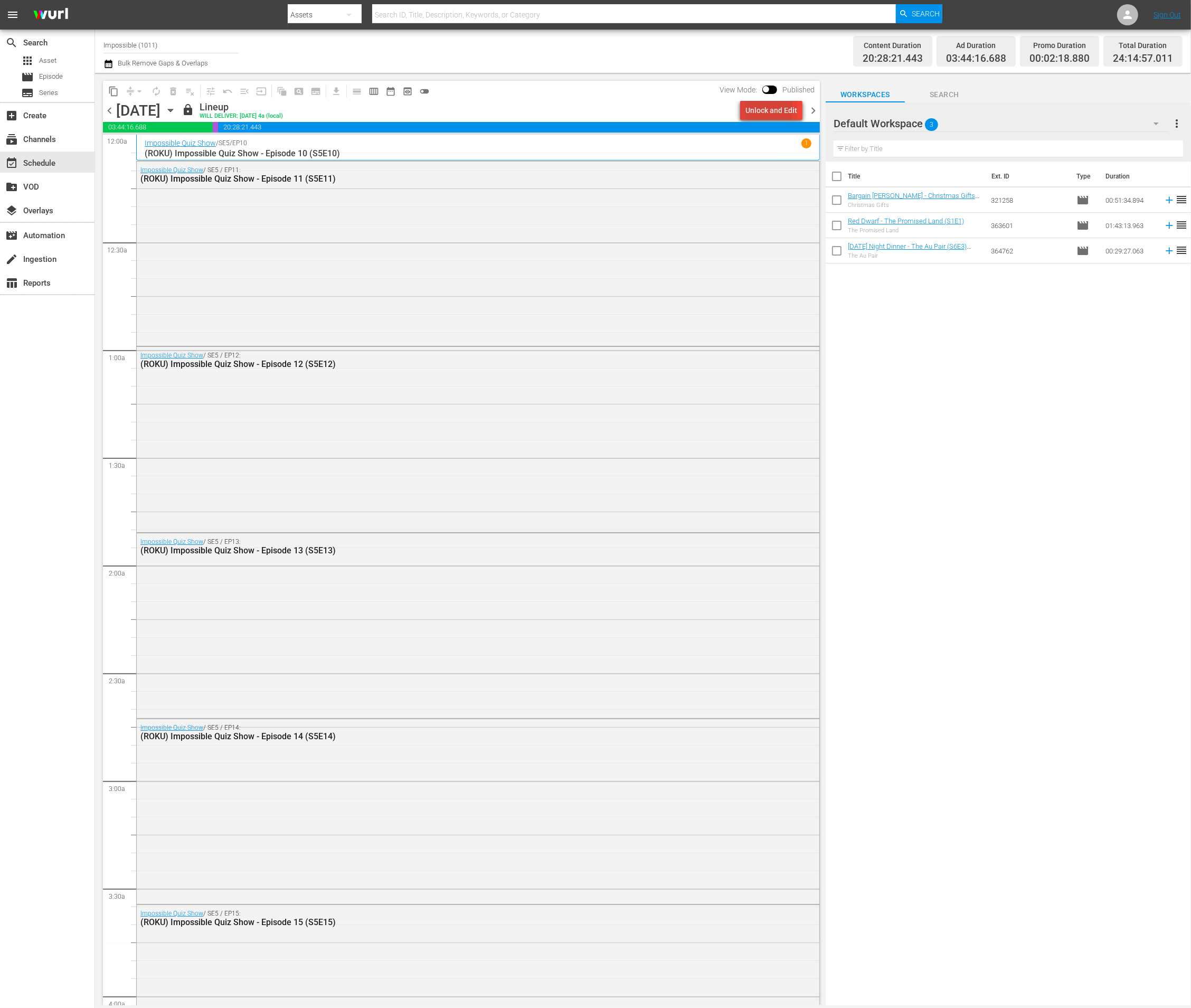
click at [761, 109] on div "Unlock and Edit" at bounding box center [772, 111] width 52 height 19
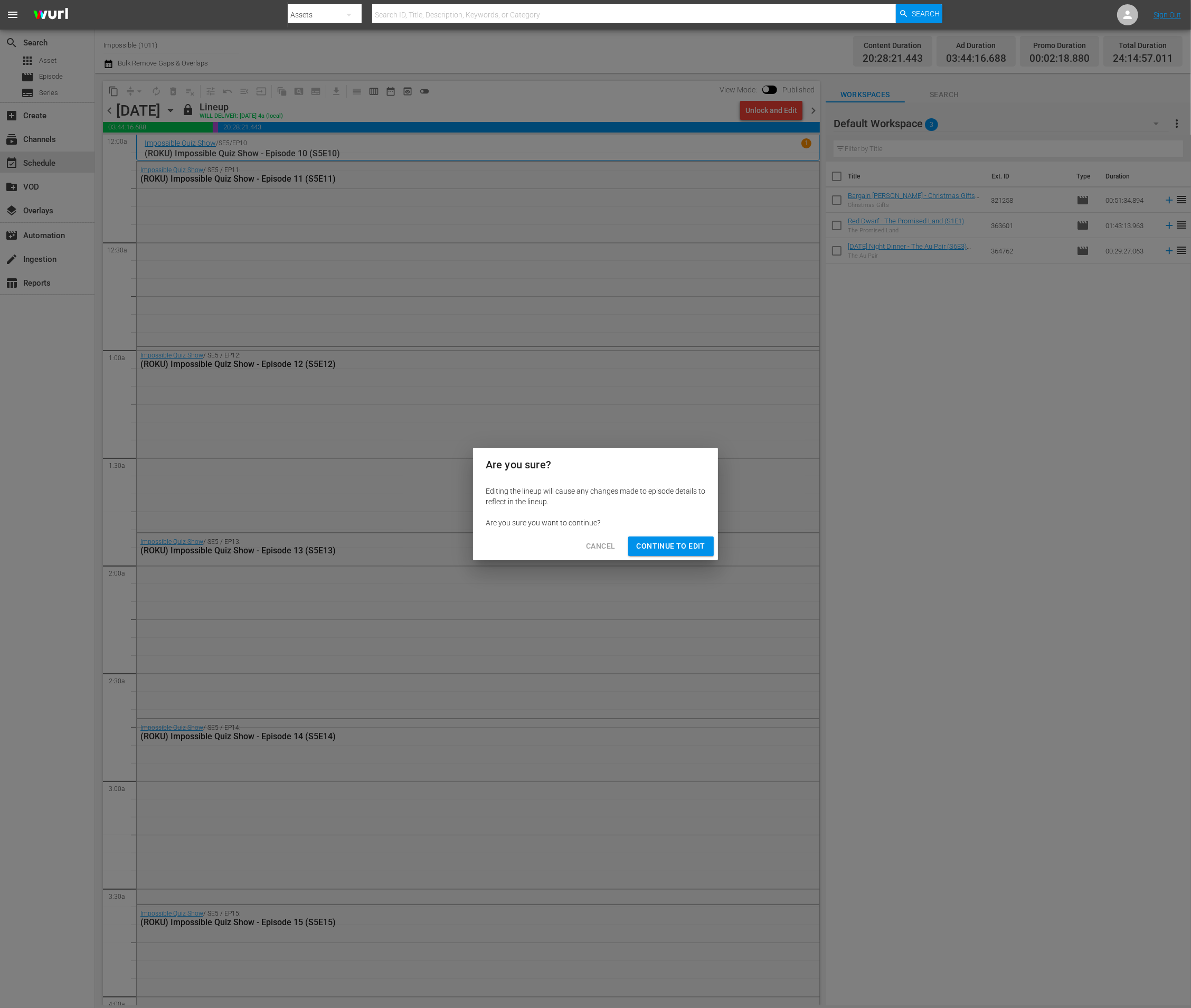
click at [656, 548] on span "Continue to Edit" at bounding box center [671, 546] width 68 height 13
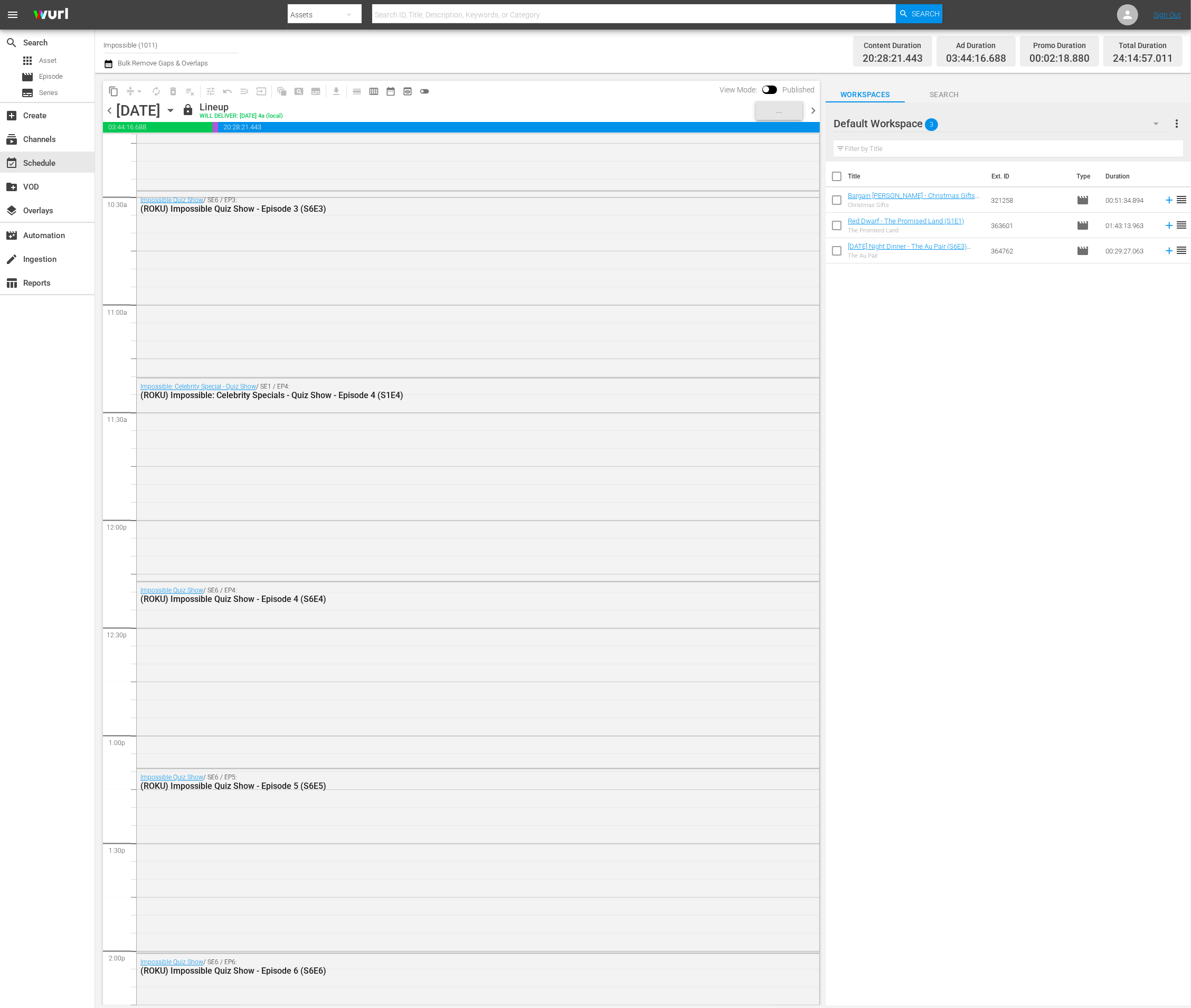
scroll to position [2156, 0]
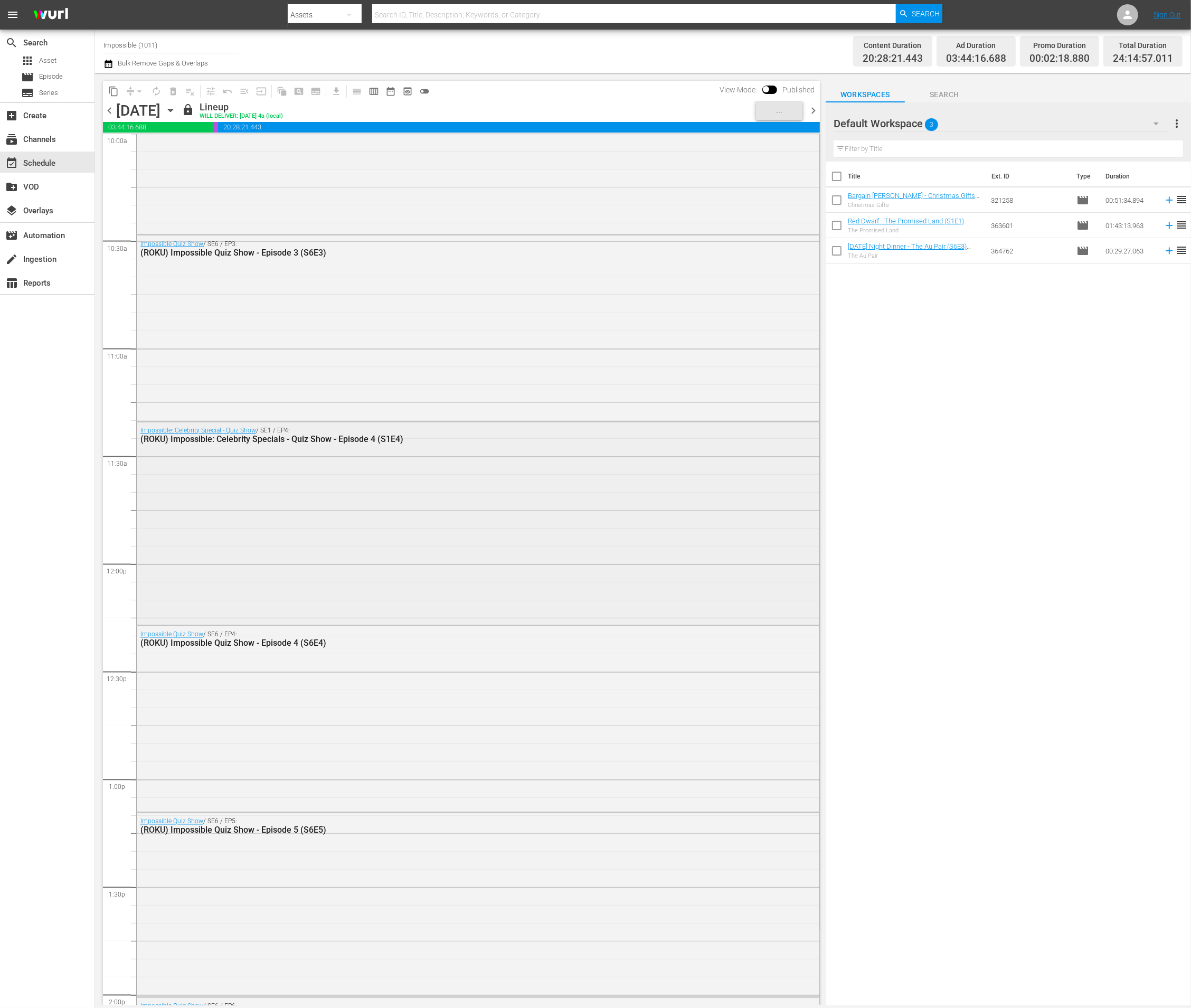
click at [482, 501] on div "Impossible: Celebrity Special - Quiz Show / SE1 / EP4: (ROKU) Impossible: Celeb…" at bounding box center [478, 523] width 682 height 201
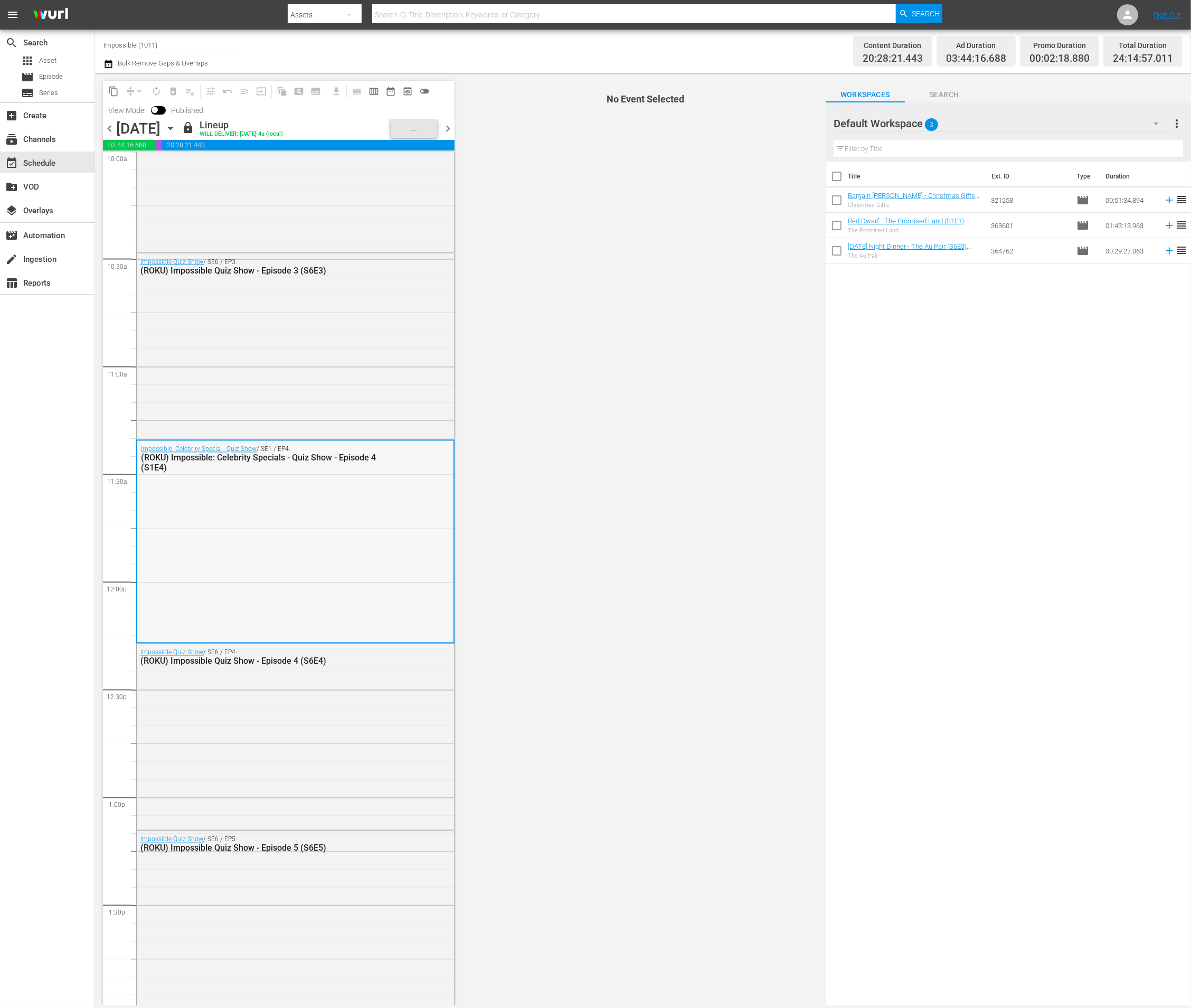
drag, startPoint x: 294, startPoint y: 549, endPoint x: 278, endPoint y: 559, distance: 18.9
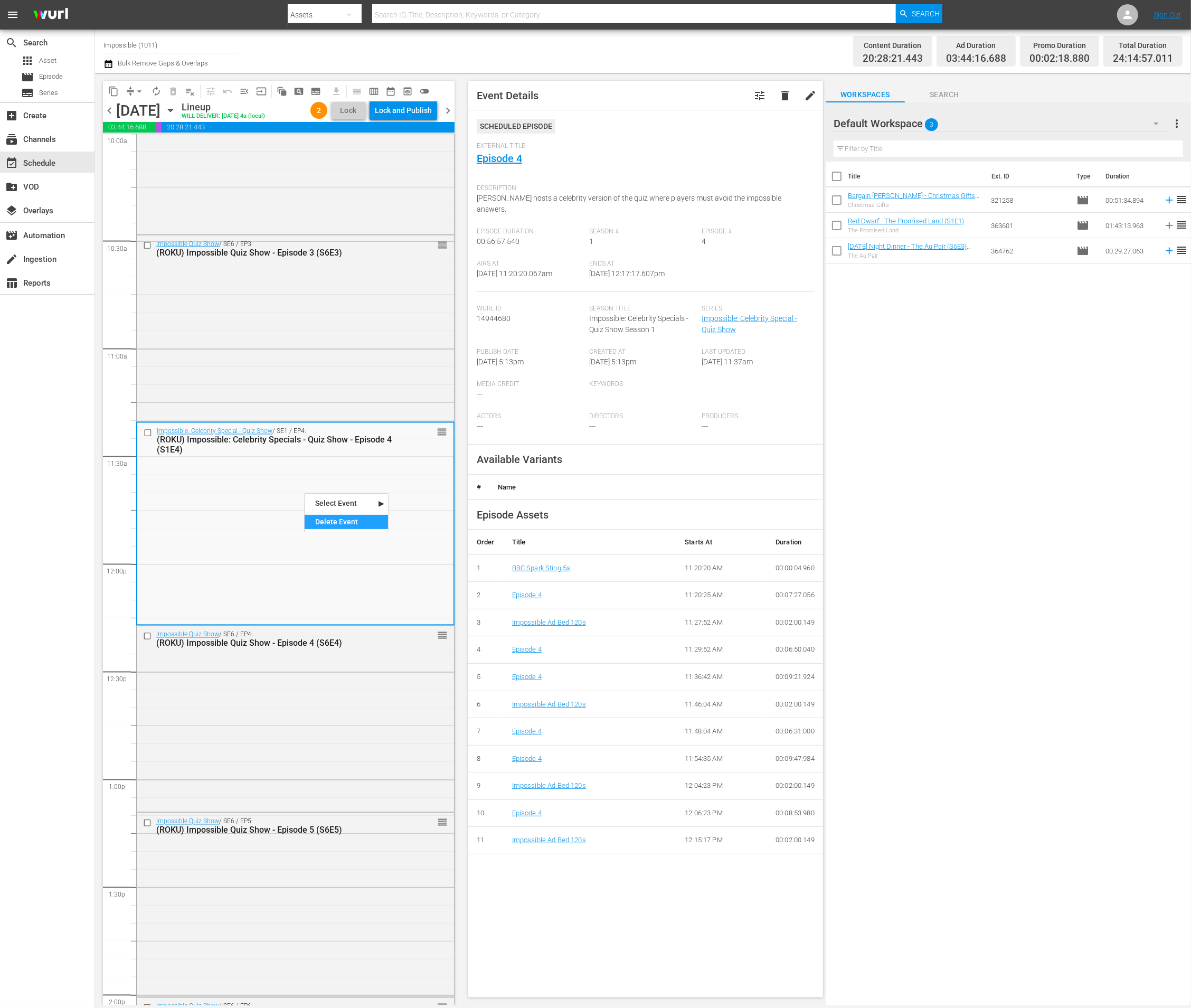
click at [320, 523] on div "Delete Event" at bounding box center [346, 521] width 83 height 14
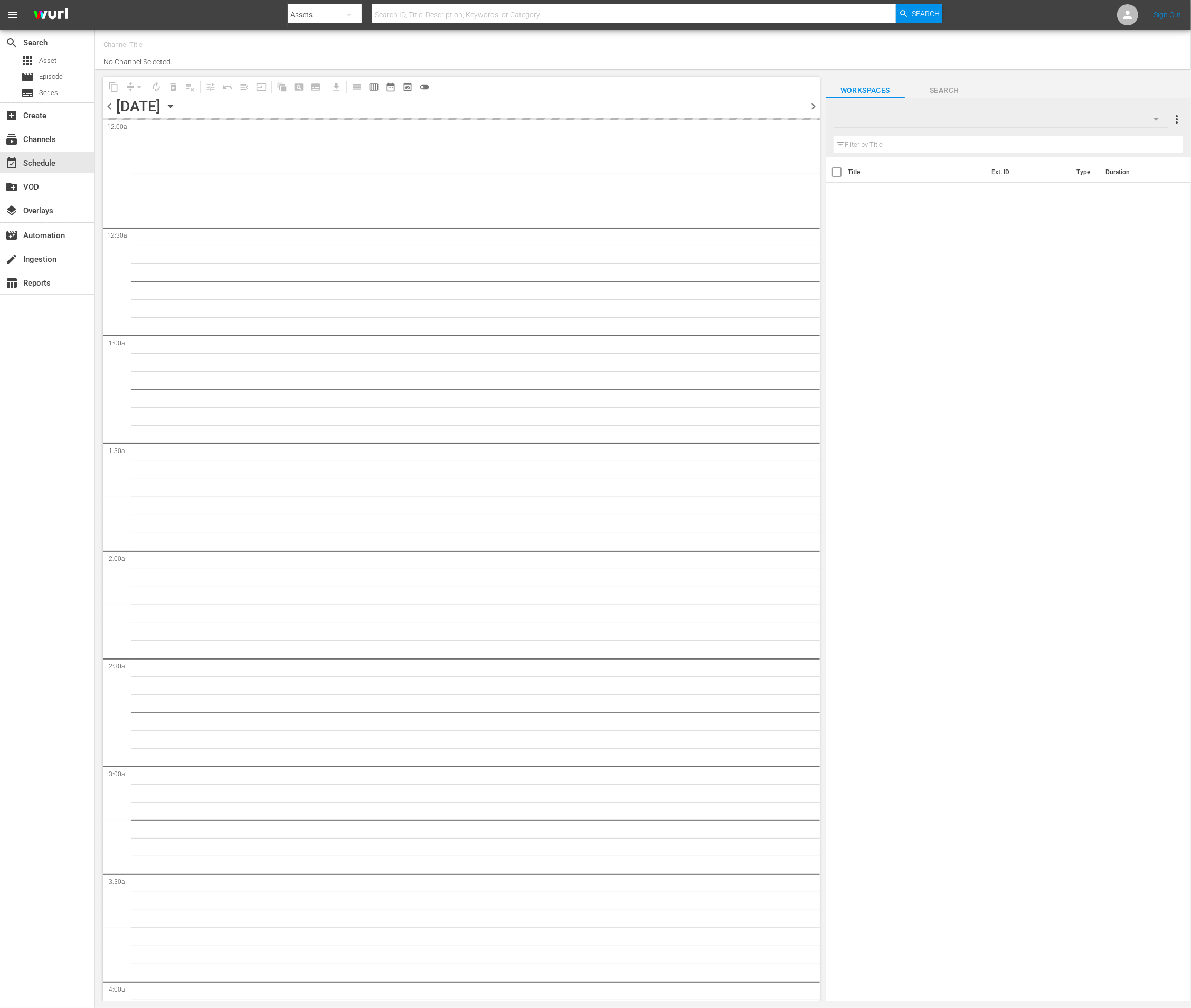
type input "Impossible (1011)"
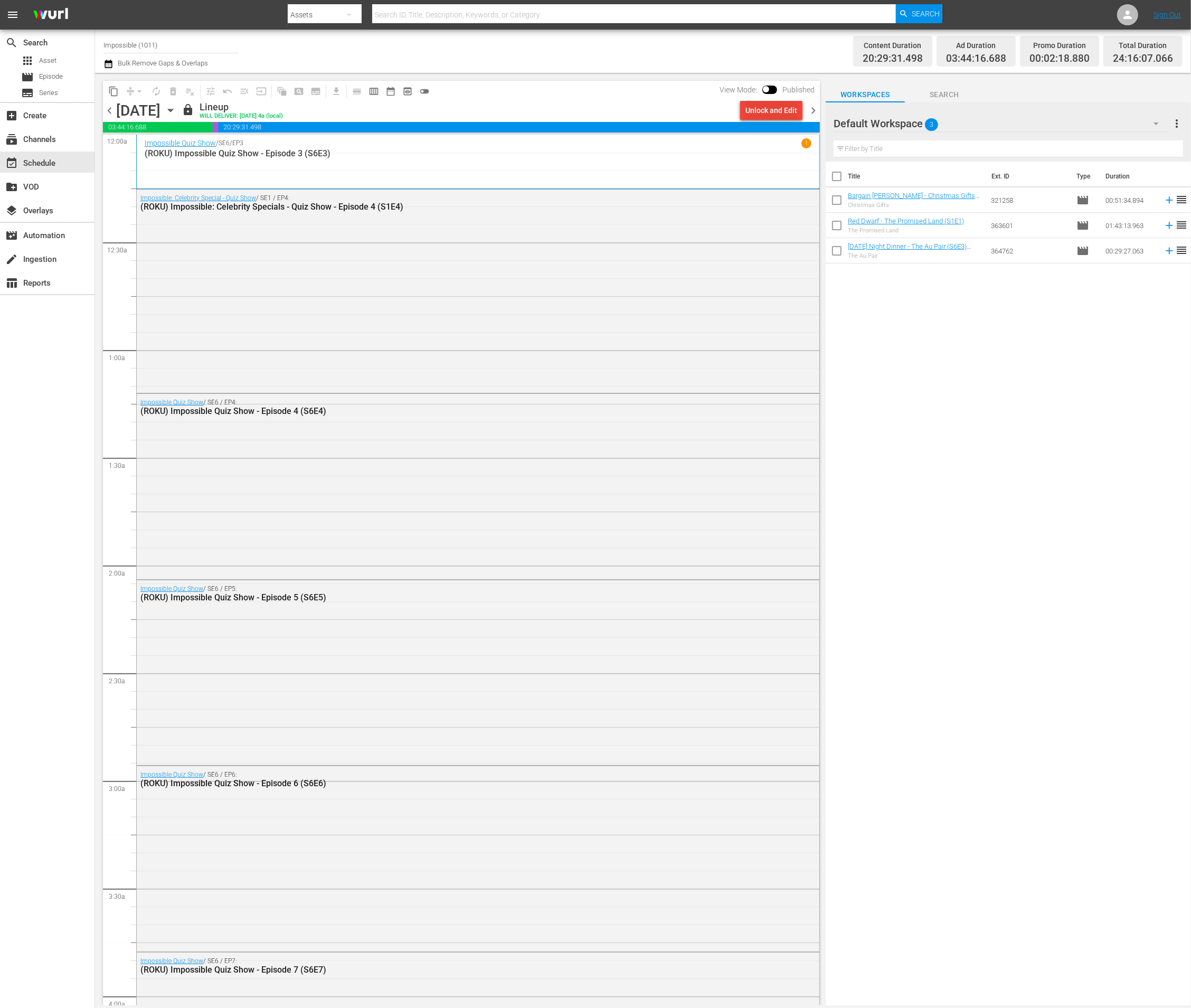
click at [753, 114] on div "Unlock and Edit" at bounding box center [772, 111] width 52 height 19
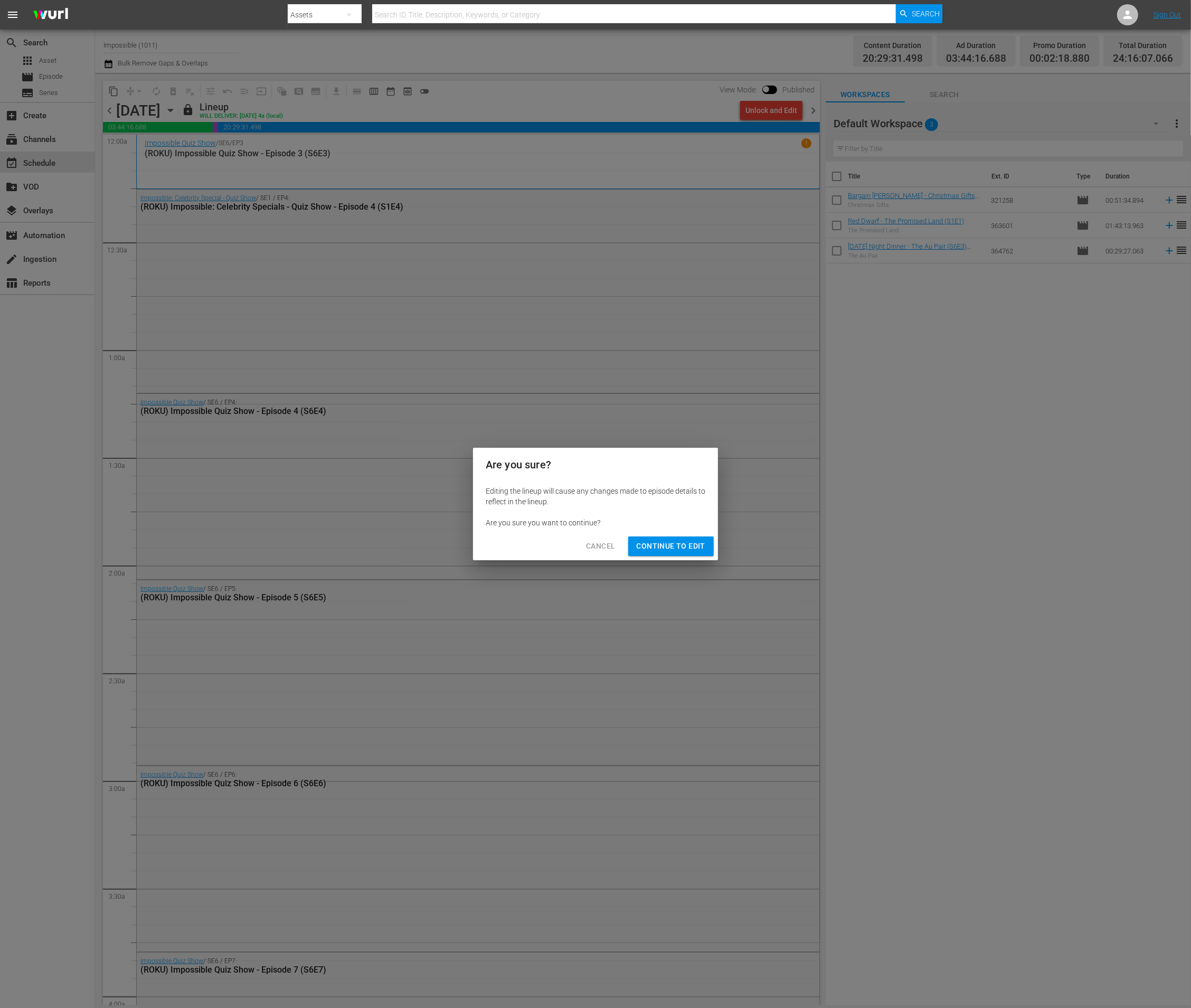
click at [665, 547] on span "Continue to Edit" at bounding box center [671, 546] width 68 height 13
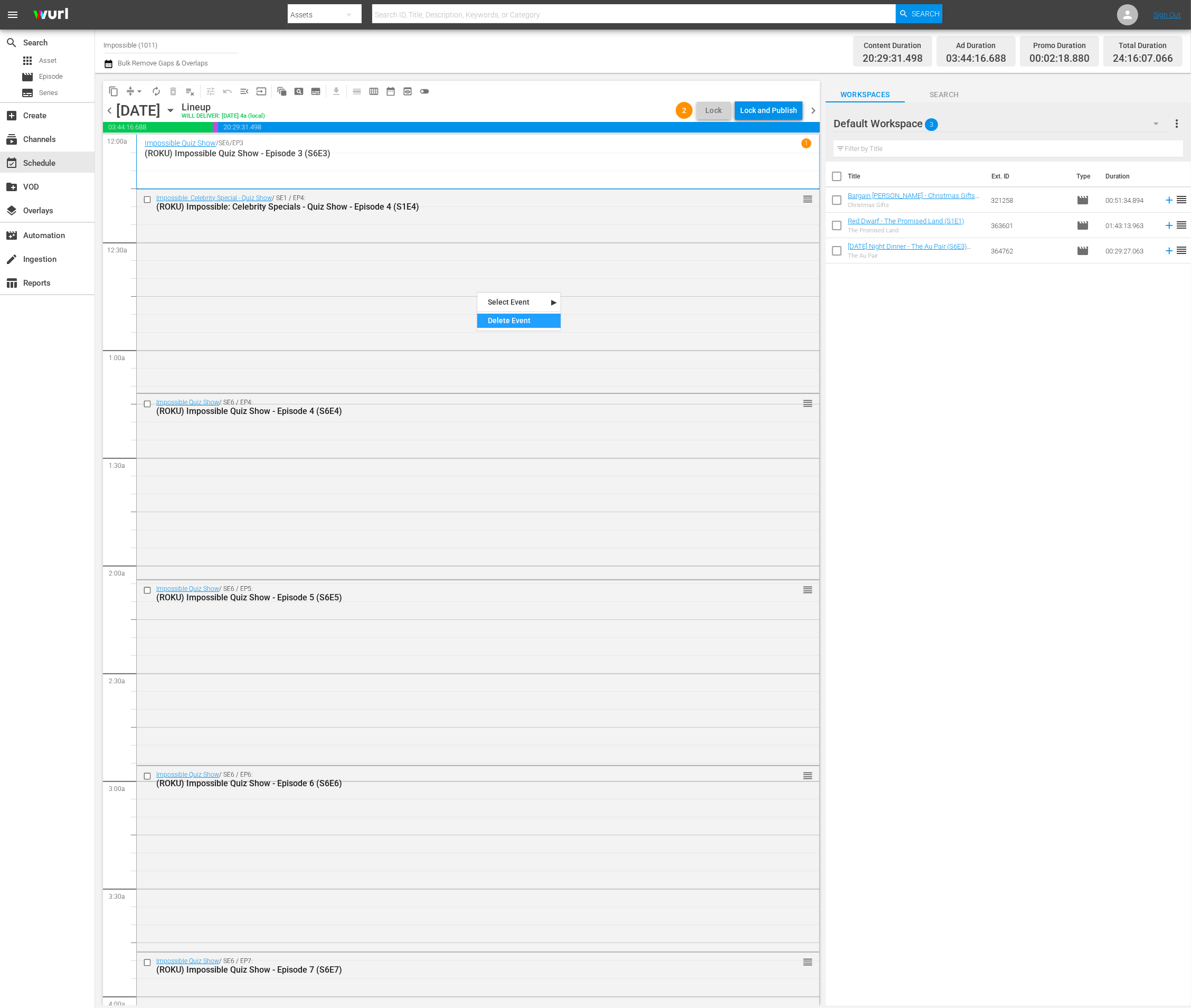
click at [491, 320] on div "Delete Event" at bounding box center [519, 320] width 83 height 14
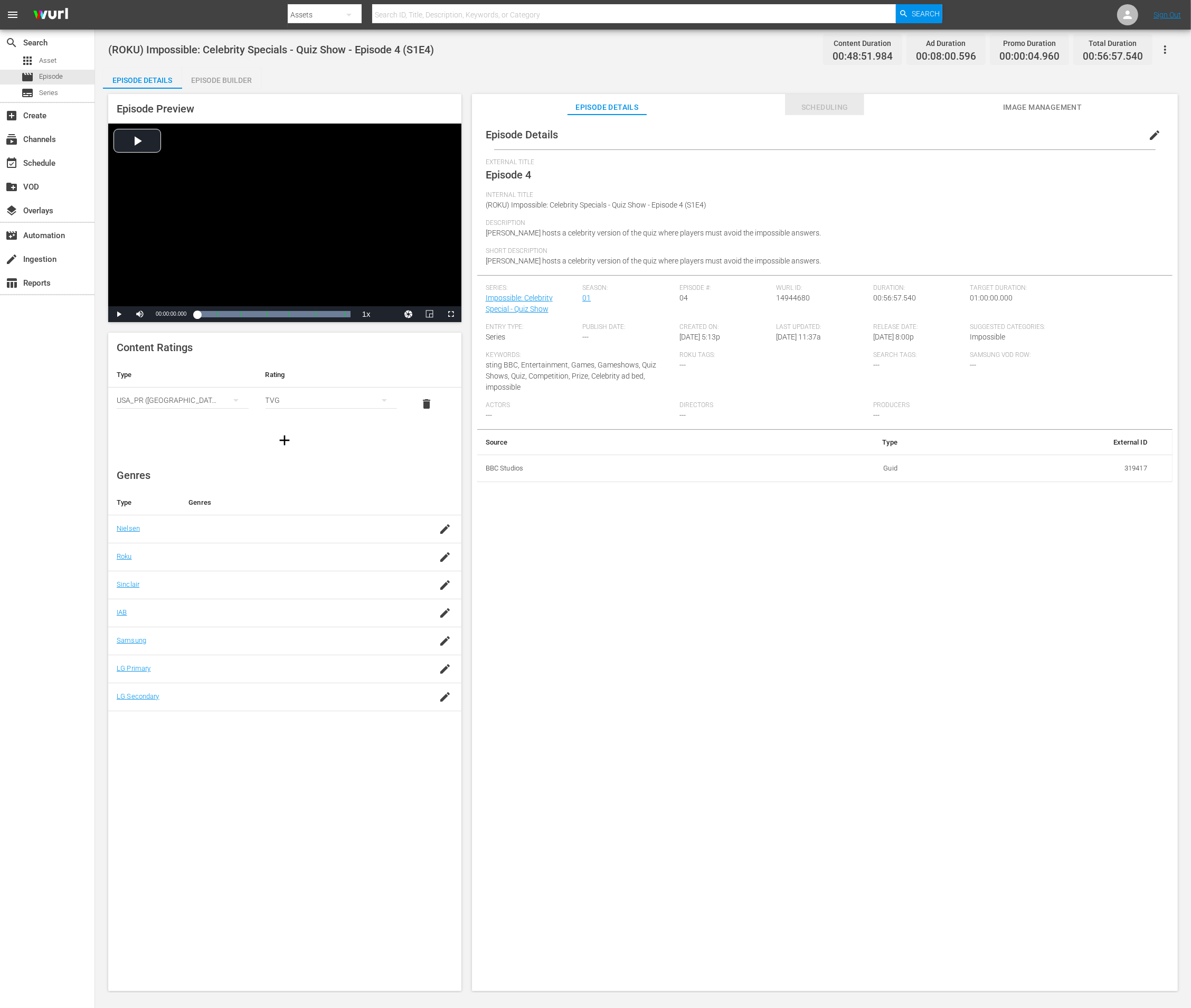
click at [820, 114] on button "Scheduling" at bounding box center [824, 104] width 80 height 21
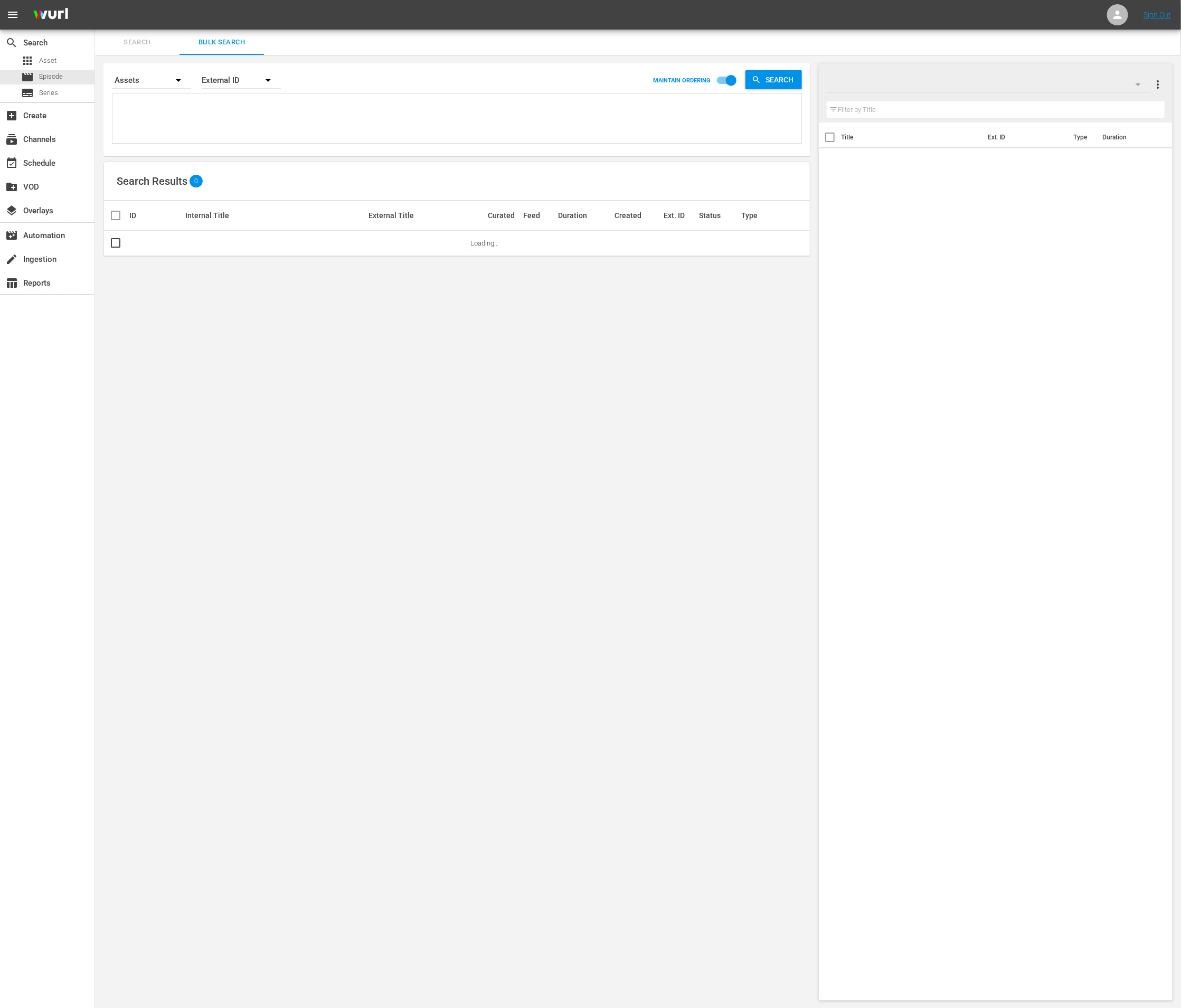
click at [258, 120] on textarea at bounding box center [458, 120] width 686 height 48
paste textarea "319418"
type textarea "319418"
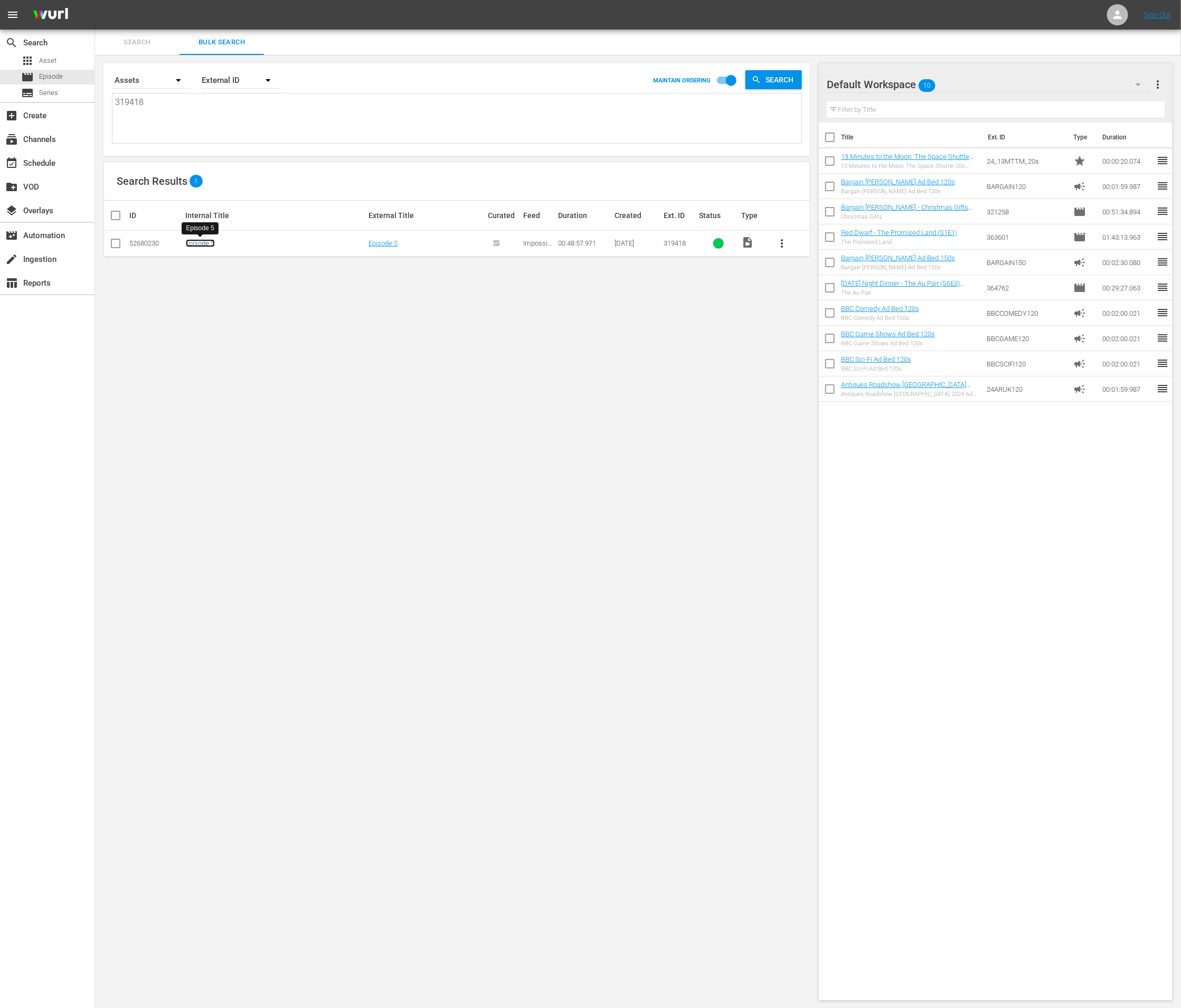
click at [209, 240] on link "Episode 5" at bounding box center [200, 243] width 29 height 8
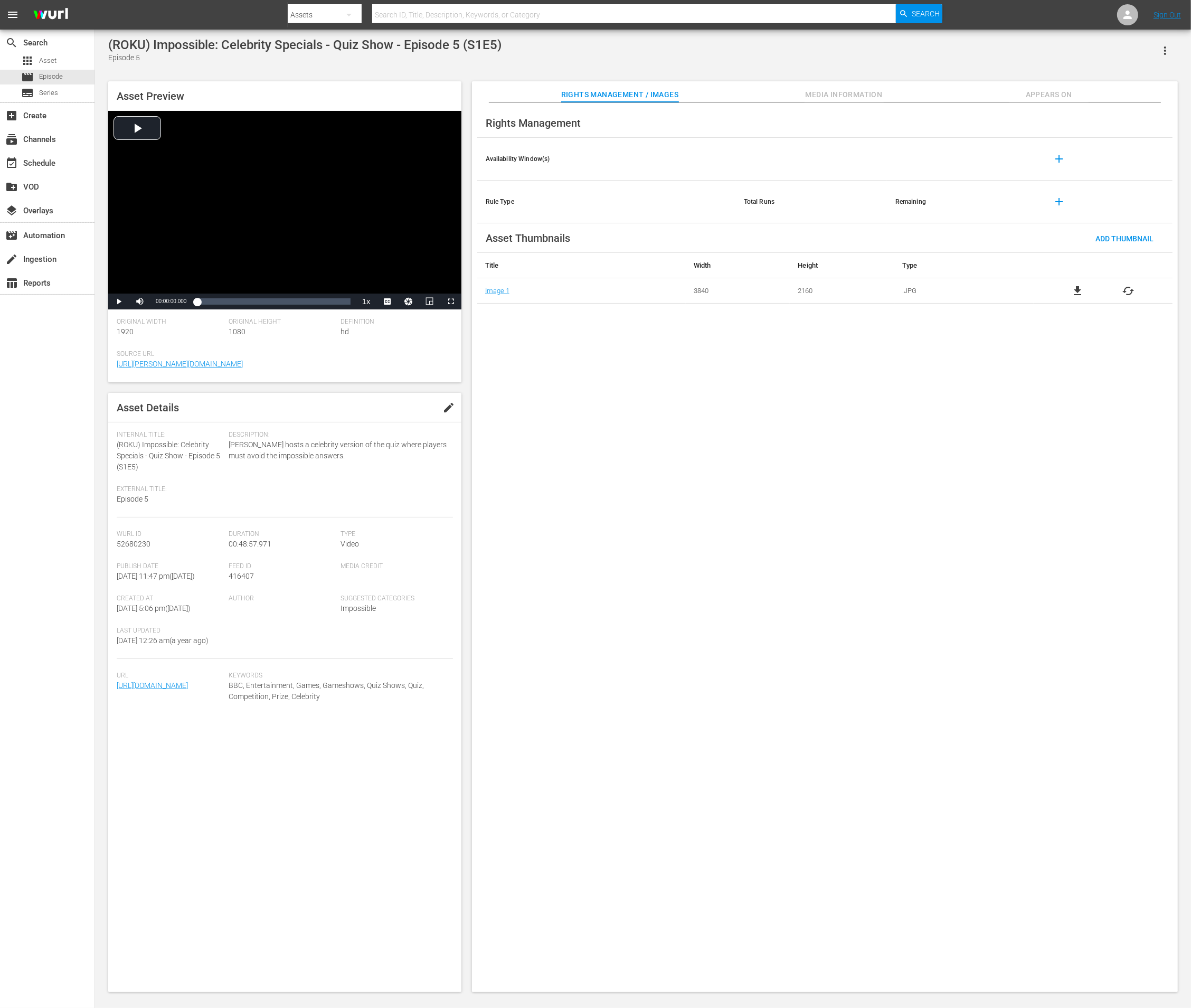
click at [1088, 91] on div "Rights Management / Images Media Information Appears On" at bounding box center [824, 91] width 653 height 21
click at [1036, 91] on span "Appears On" at bounding box center [1049, 95] width 80 height 13
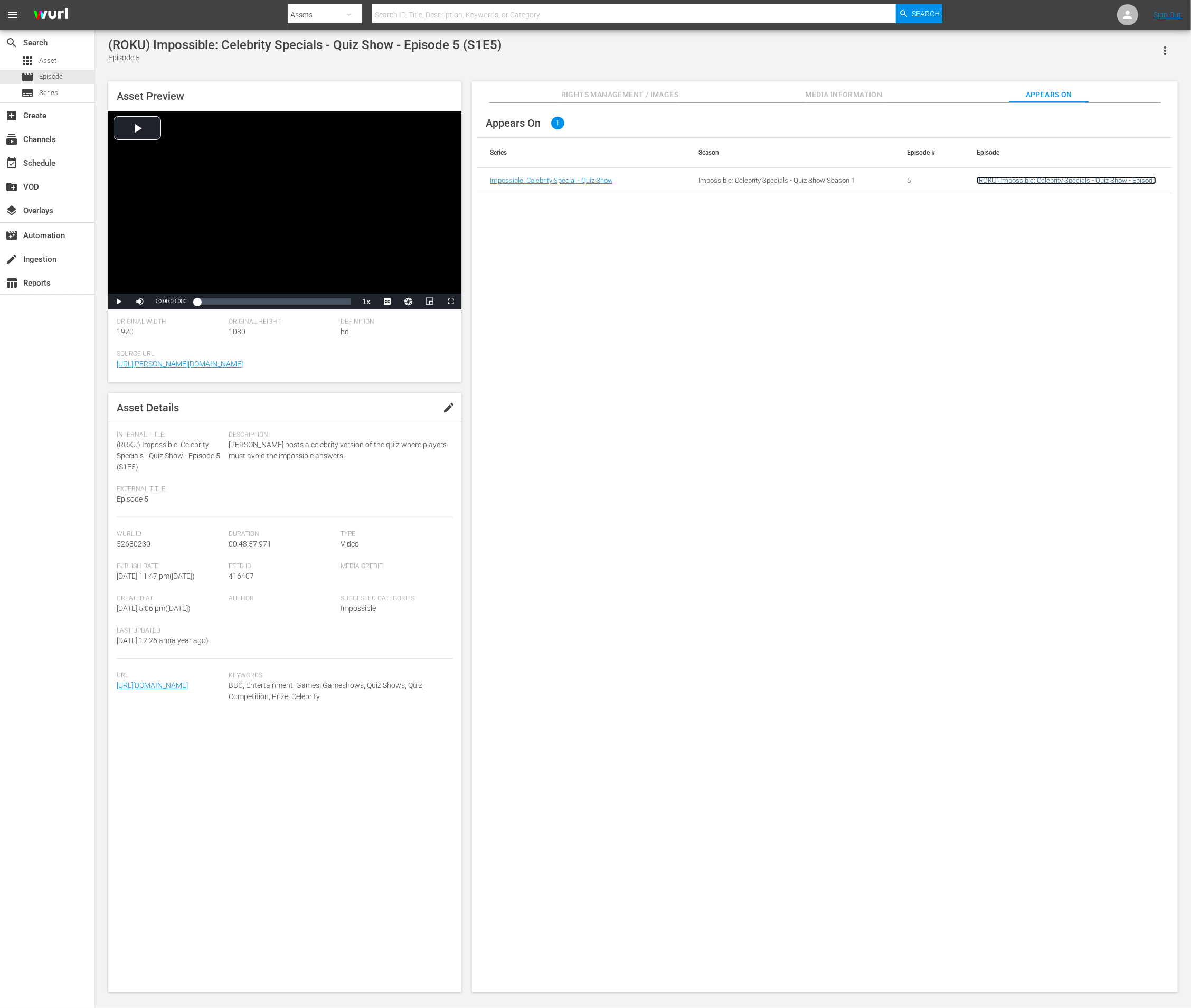
click at [1008, 181] on link "(ROKU) Impossible: Celebrity Specials - Quiz Show - Episode 5 (S1E5)" at bounding box center [1066, 184] width 179 height 16
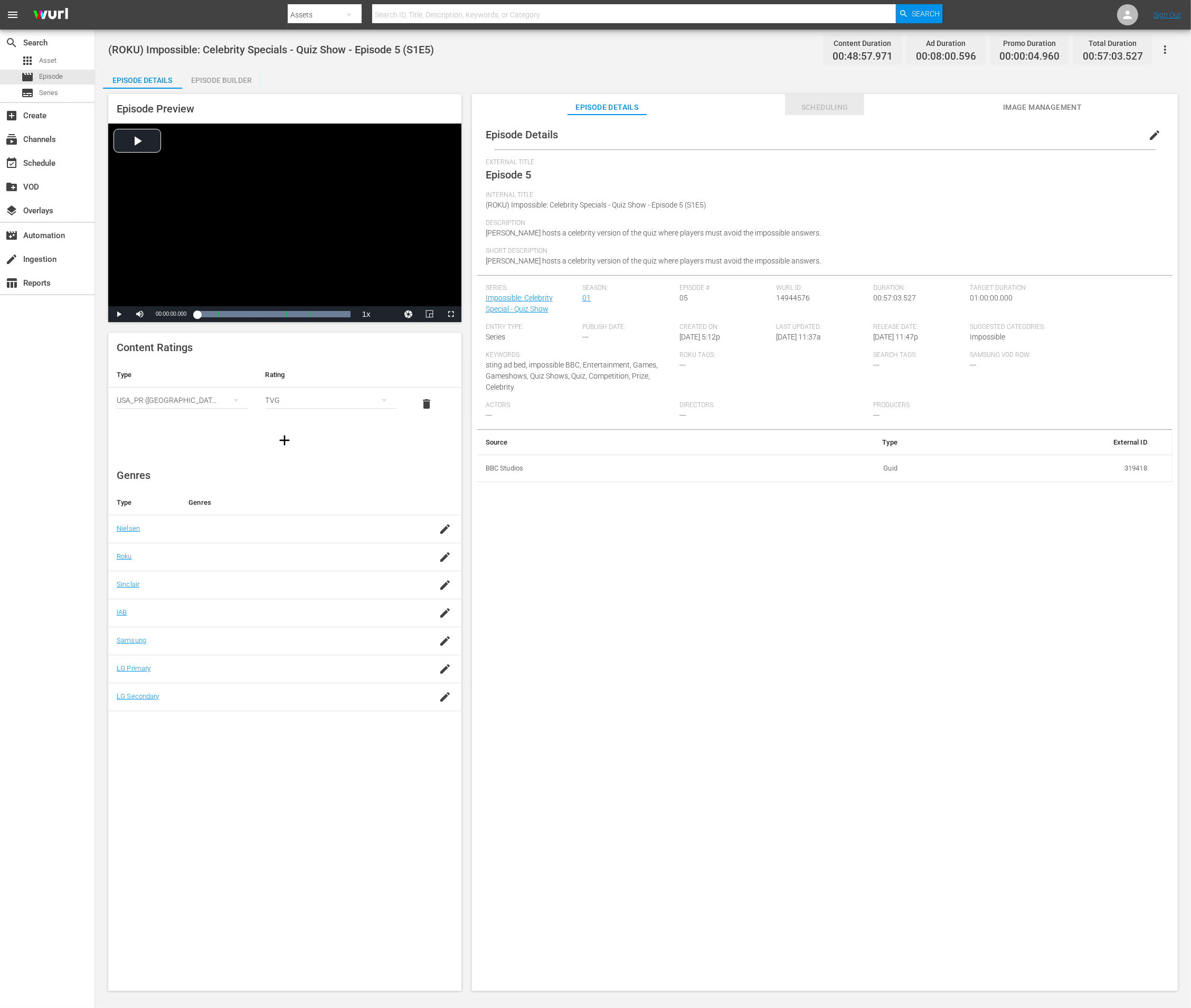
click at [826, 109] on span "Scheduling" at bounding box center [824, 108] width 80 height 13
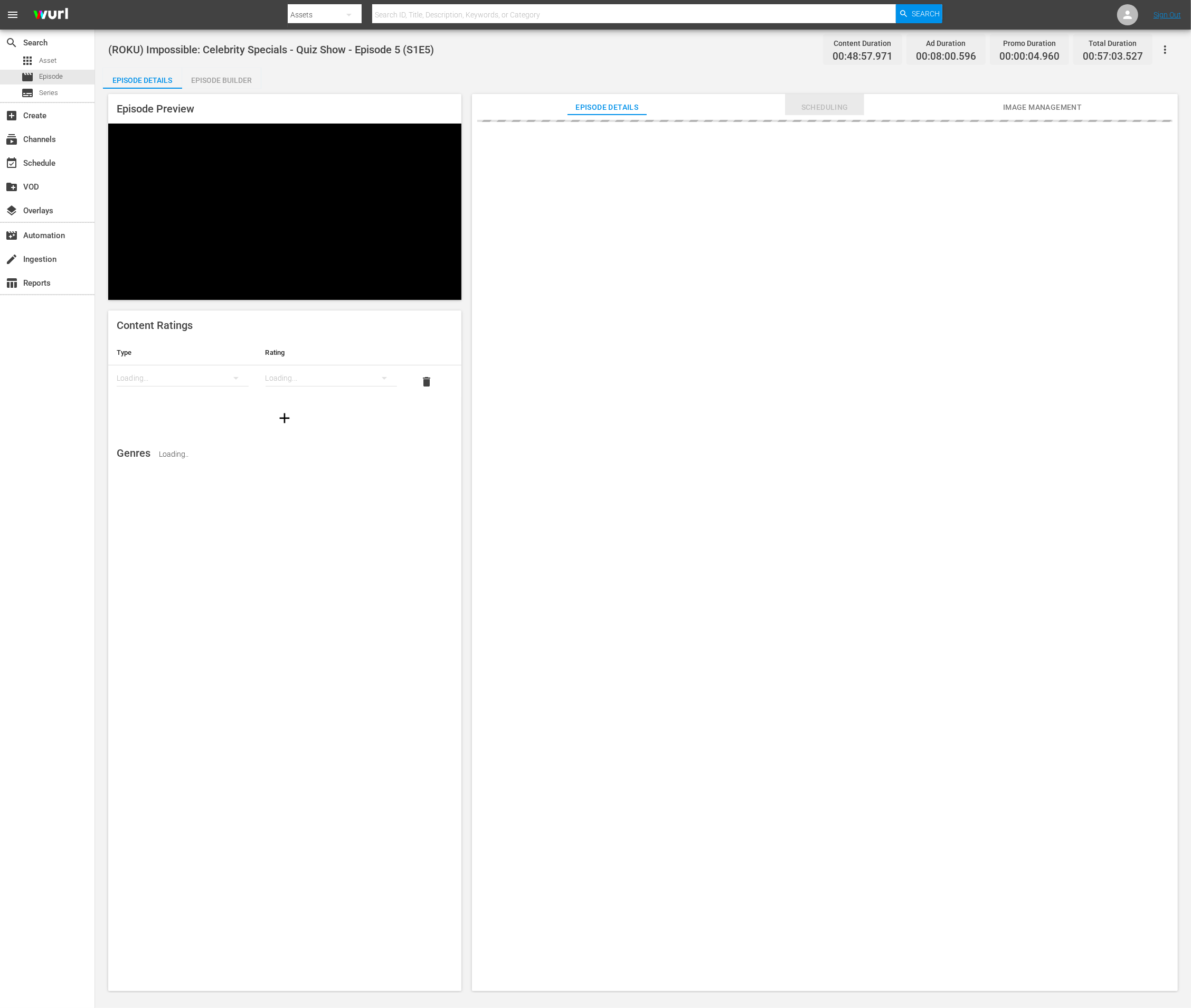
click at [825, 103] on span "Scheduling" at bounding box center [824, 108] width 80 height 13
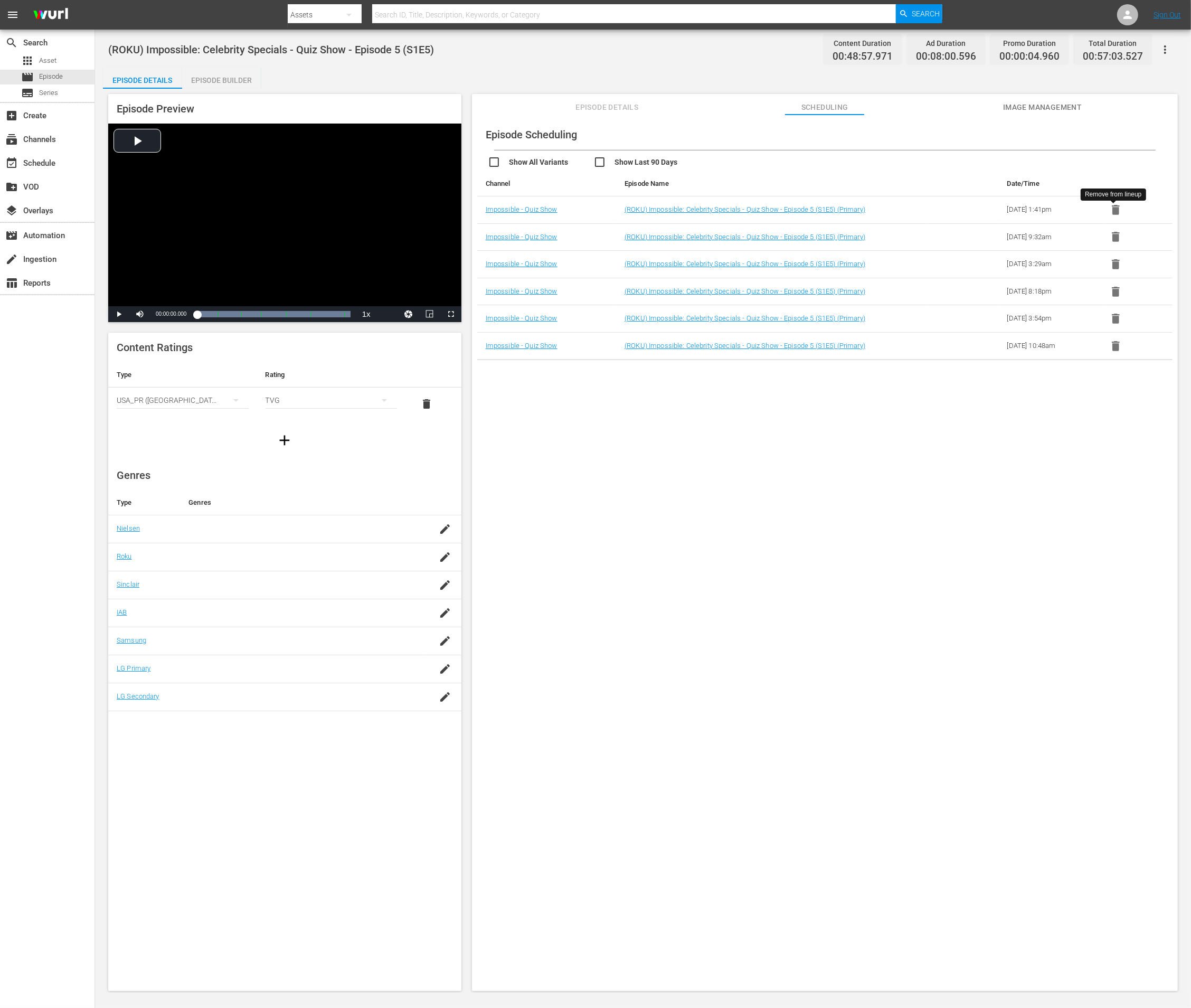
click at [1116, 206] on icon "button" at bounding box center [1116, 210] width 13 height 13
click at [1114, 236] on icon "button" at bounding box center [1116, 236] width 8 height 10
click at [1116, 212] on icon "button" at bounding box center [1116, 210] width 8 height 10
click at [1115, 263] on icon "button" at bounding box center [1116, 264] width 8 height 10
click at [1111, 296] on icon "button" at bounding box center [1116, 291] width 13 height 13
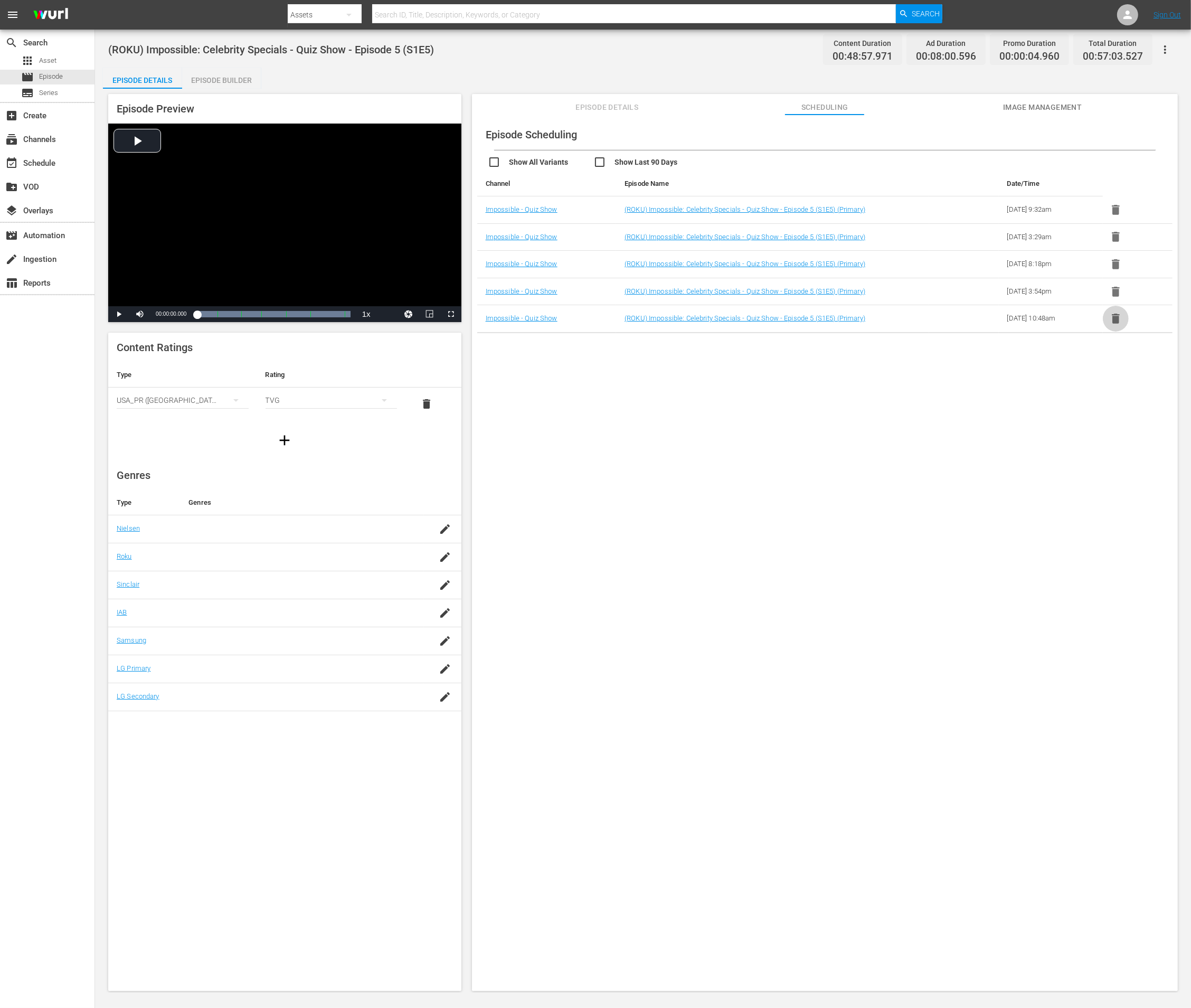
click at [1117, 319] on icon "button" at bounding box center [1116, 319] width 13 height 13
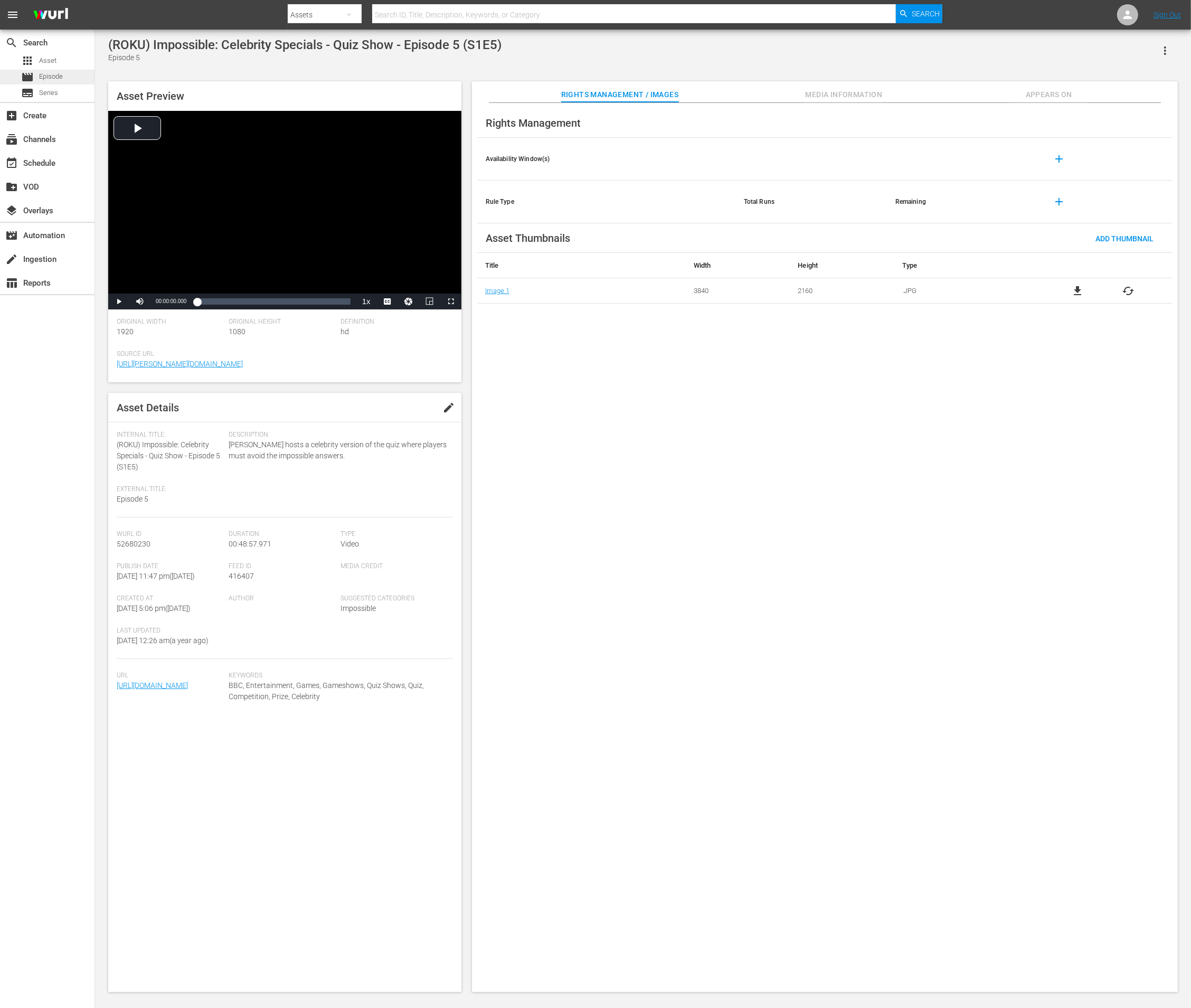
click at [56, 82] on span "Episode" at bounding box center [51, 77] width 24 height 10
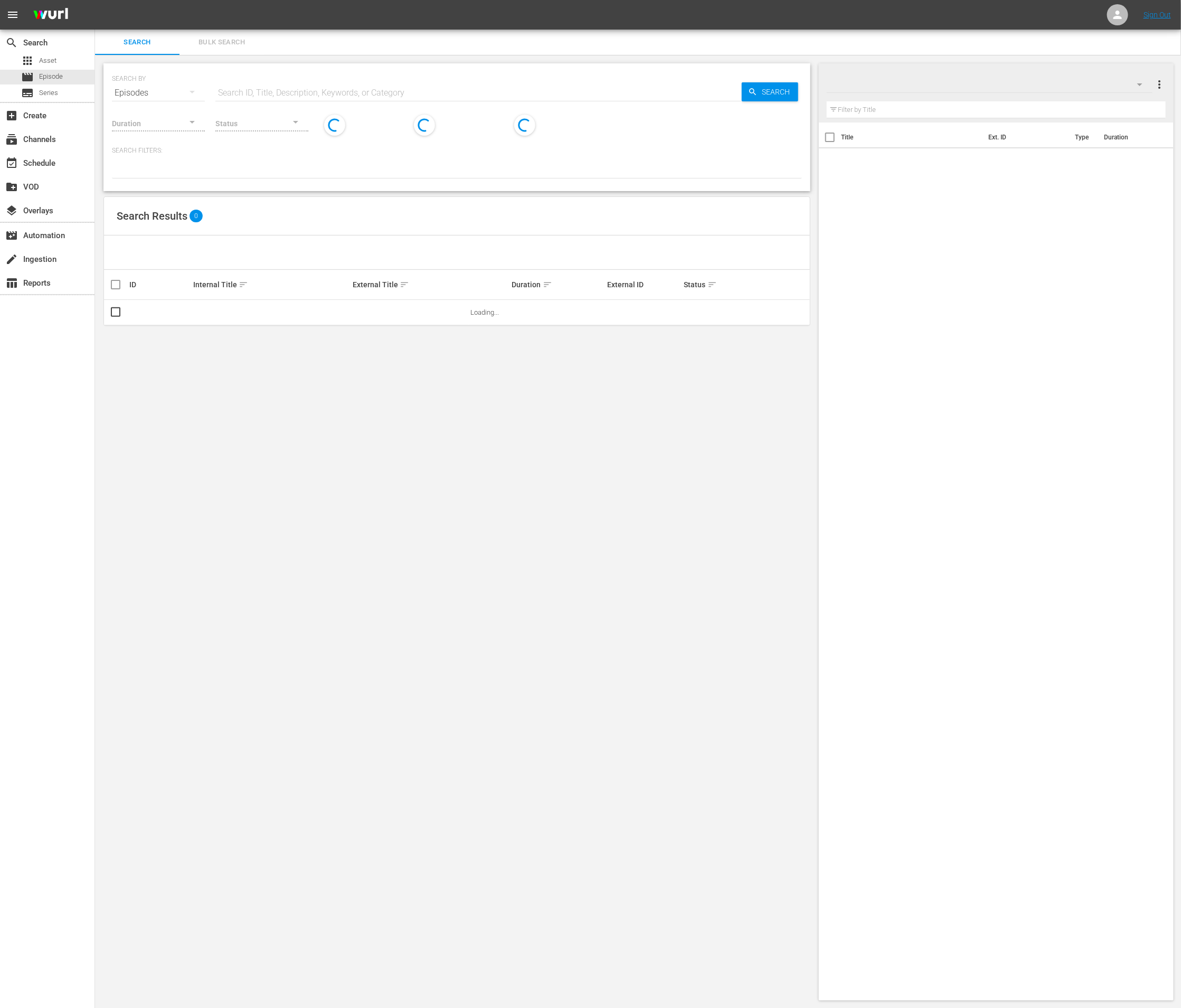
click at [220, 45] on span "Bulk Search" at bounding box center [221, 42] width 72 height 12
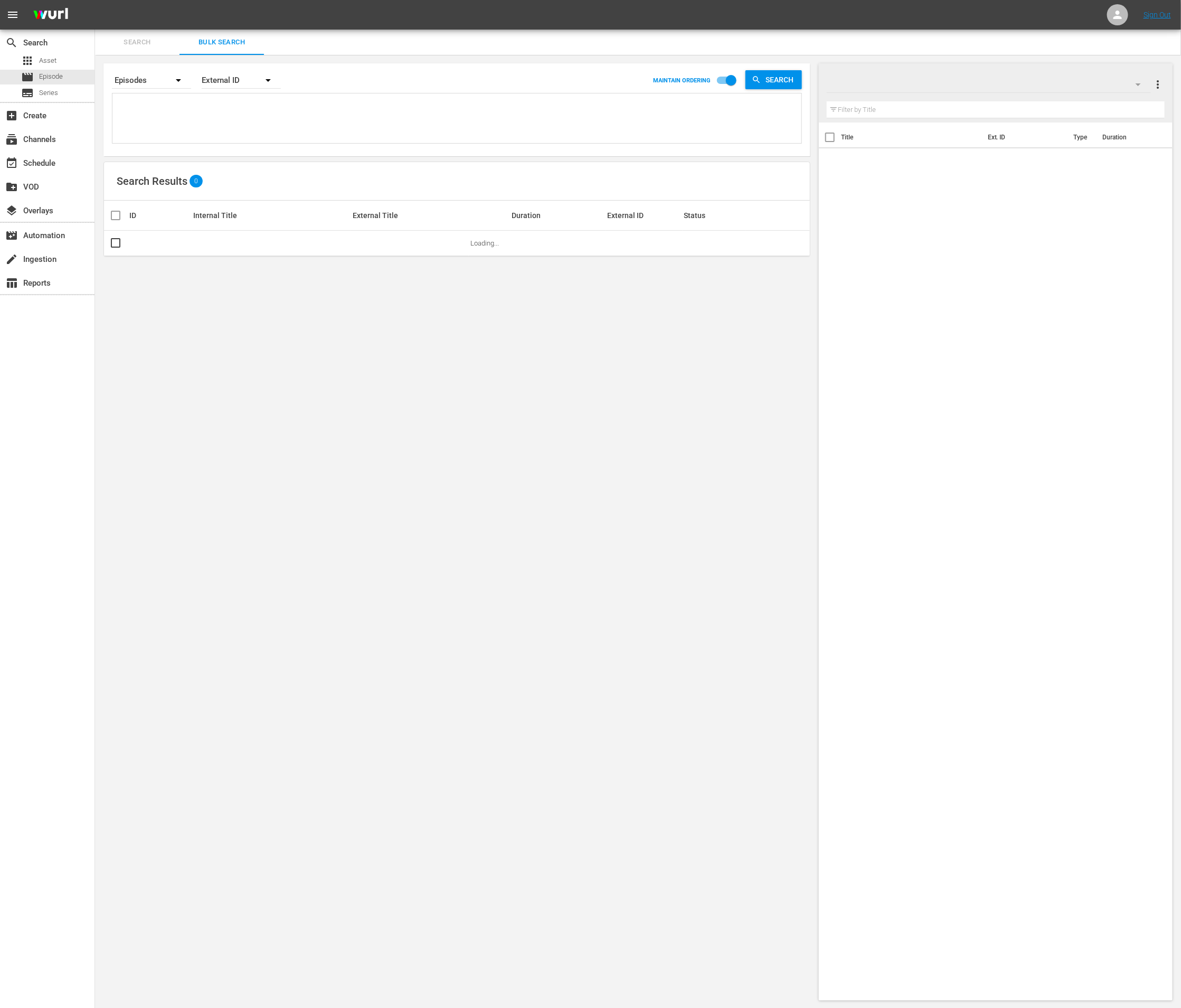
click at [214, 112] on textarea at bounding box center [458, 120] width 686 height 48
paste textarea "319419"
type textarea "319419"
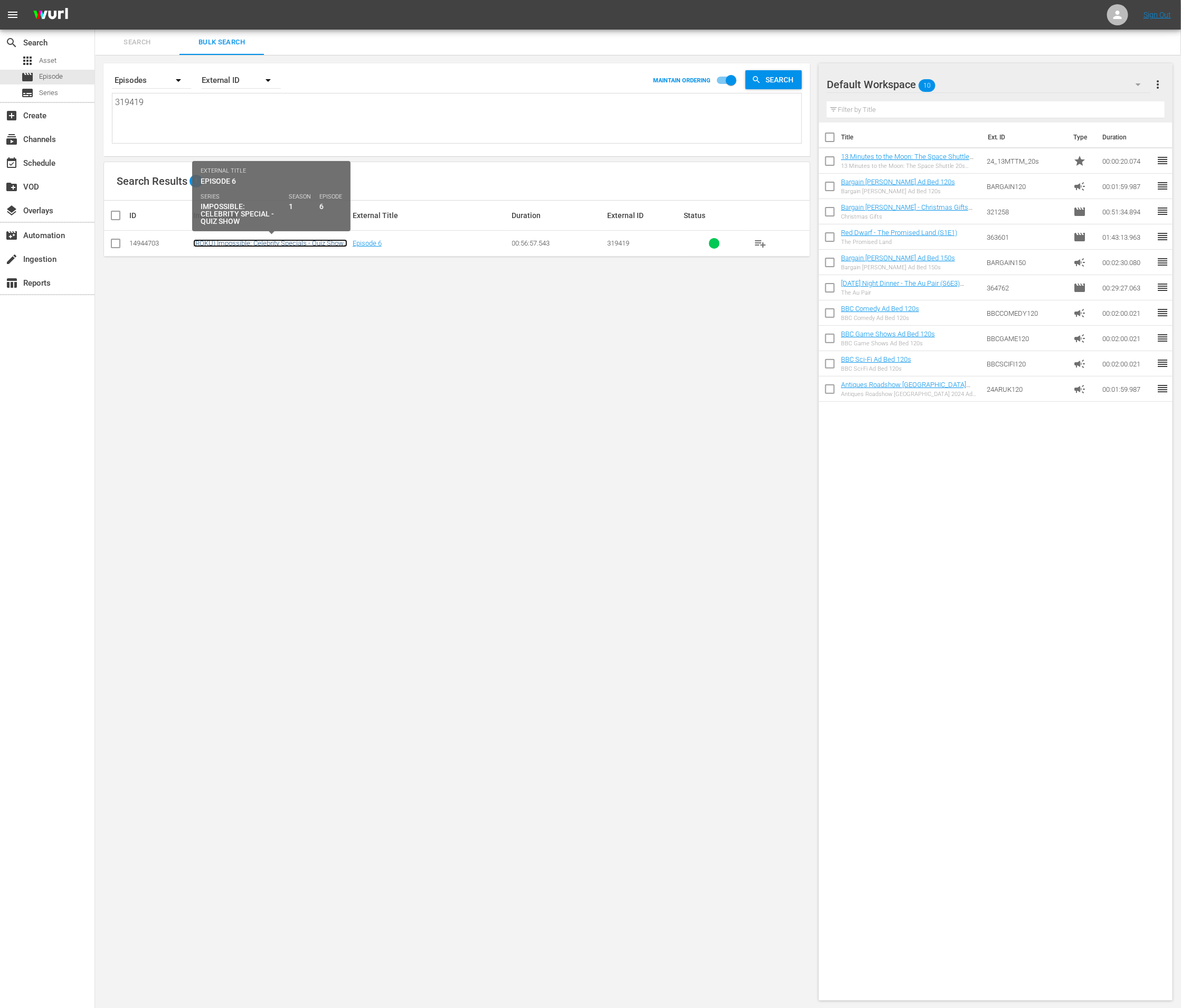
click at [300, 242] on link "(ROKU) Impossible: Celebrity Specials - Quiz Show - Episode 6 (S1E6)" at bounding box center [270, 247] width 154 height 16
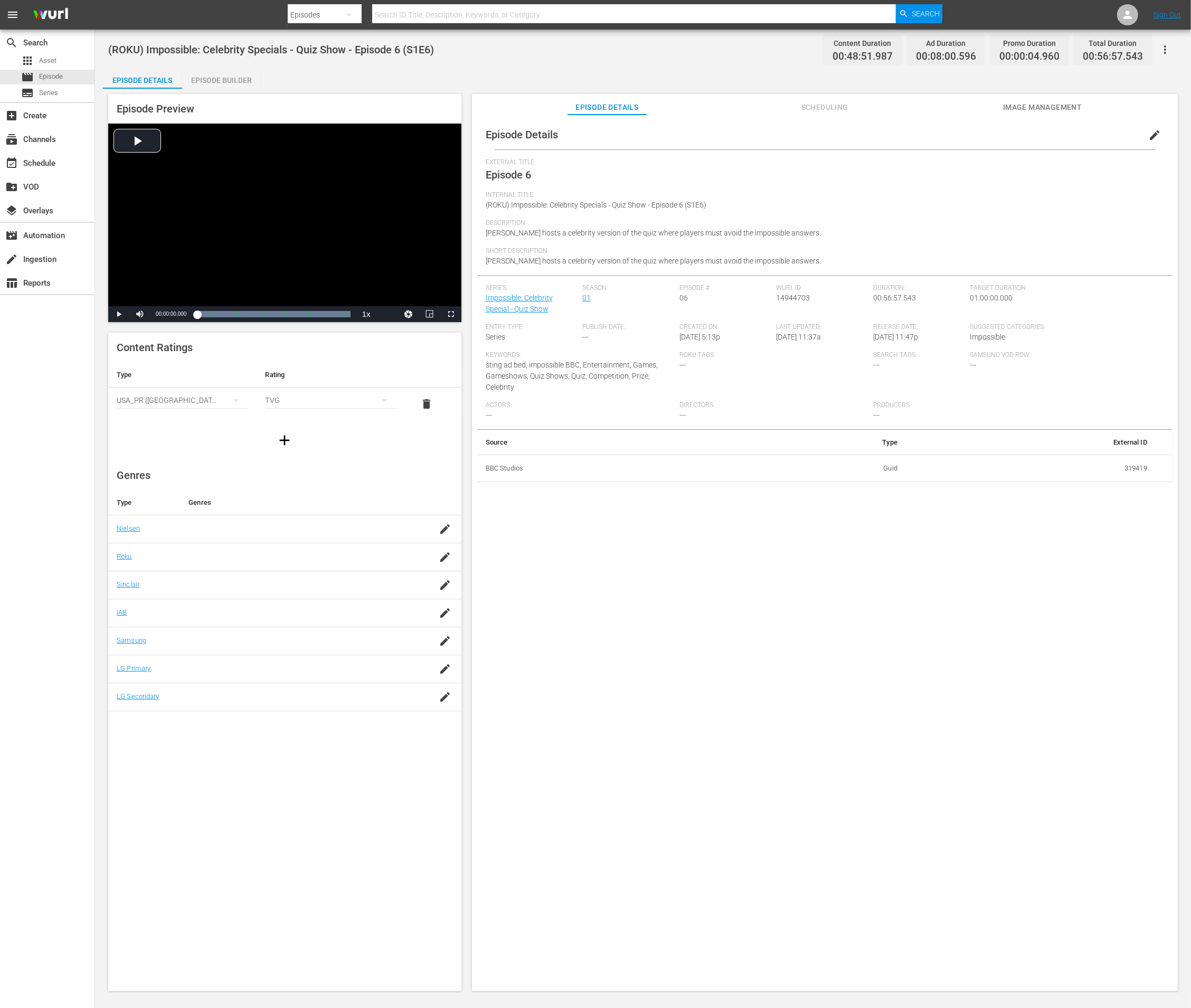
click at [807, 109] on span "Scheduling" at bounding box center [824, 108] width 80 height 13
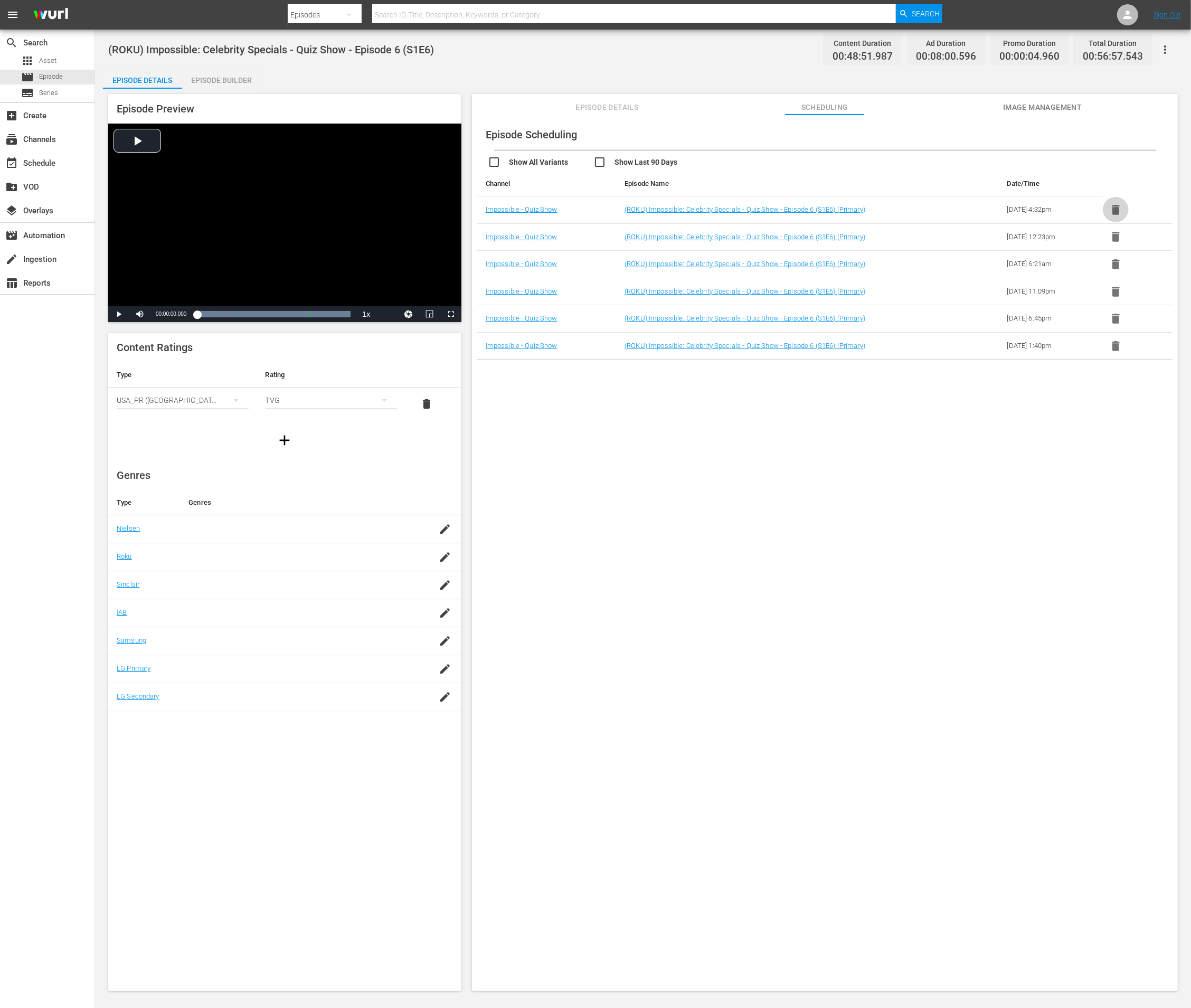
click at [1110, 207] on icon "button" at bounding box center [1116, 210] width 13 height 13
click at [1112, 237] on icon "button" at bounding box center [1116, 236] width 8 height 10
click at [1110, 268] on icon "button" at bounding box center [1116, 266] width 13 height 13
click at [1110, 268] on icon "button" at bounding box center [1116, 265] width 13 height 13
click at [1112, 239] on icon "button" at bounding box center [1116, 236] width 8 height 10
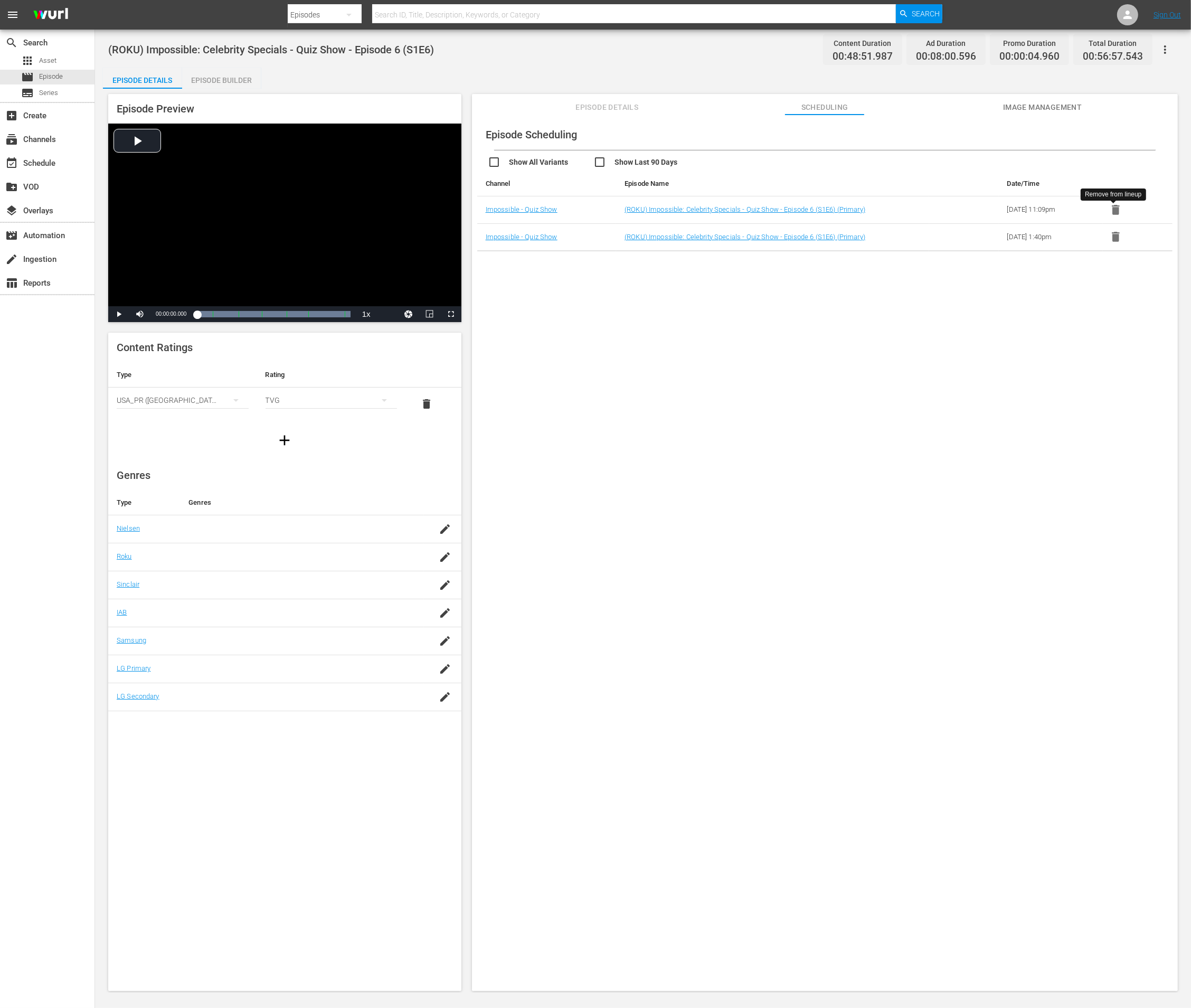
click at [1109, 214] on icon "button" at bounding box center [1116, 210] width 13 height 13
click at [1114, 208] on icon "button" at bounding box center [1116, 210] width 8 height 10
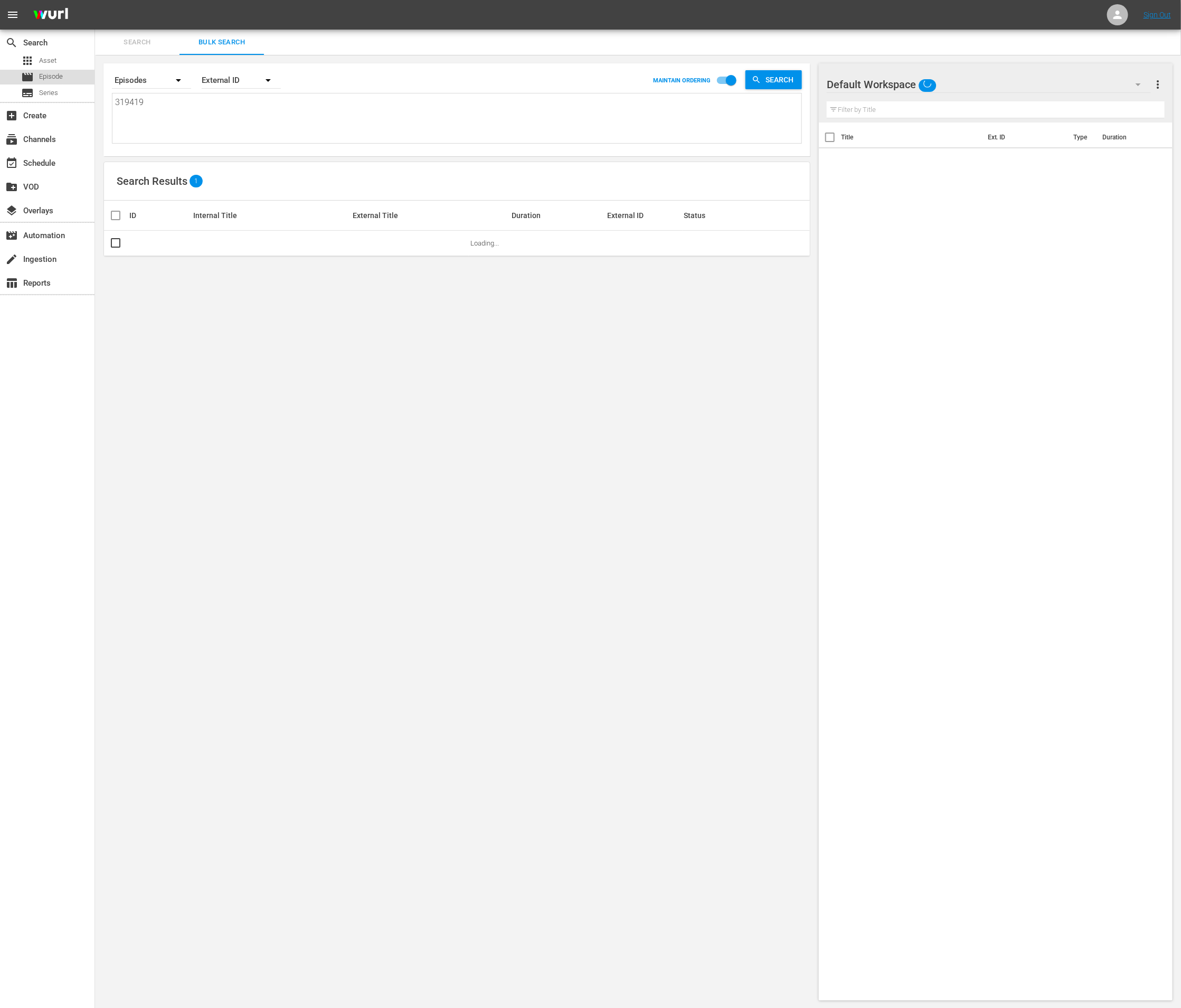
click at [50, 74] on span "Episode" at bounding box center [51, 77] width 24 height 10
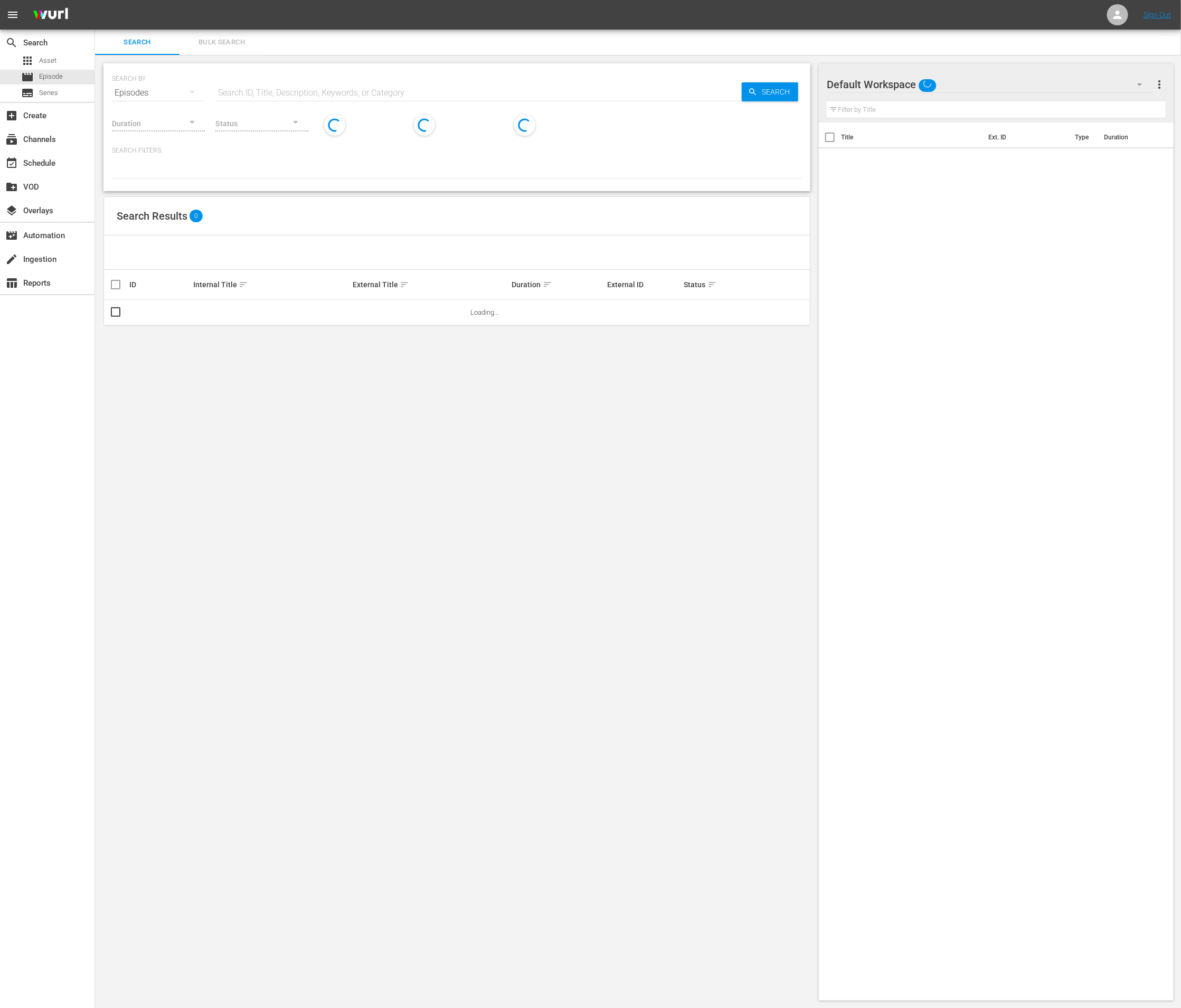
click at [239, 91] on input "text" at bounding box center [479, 93] width 526 height 25
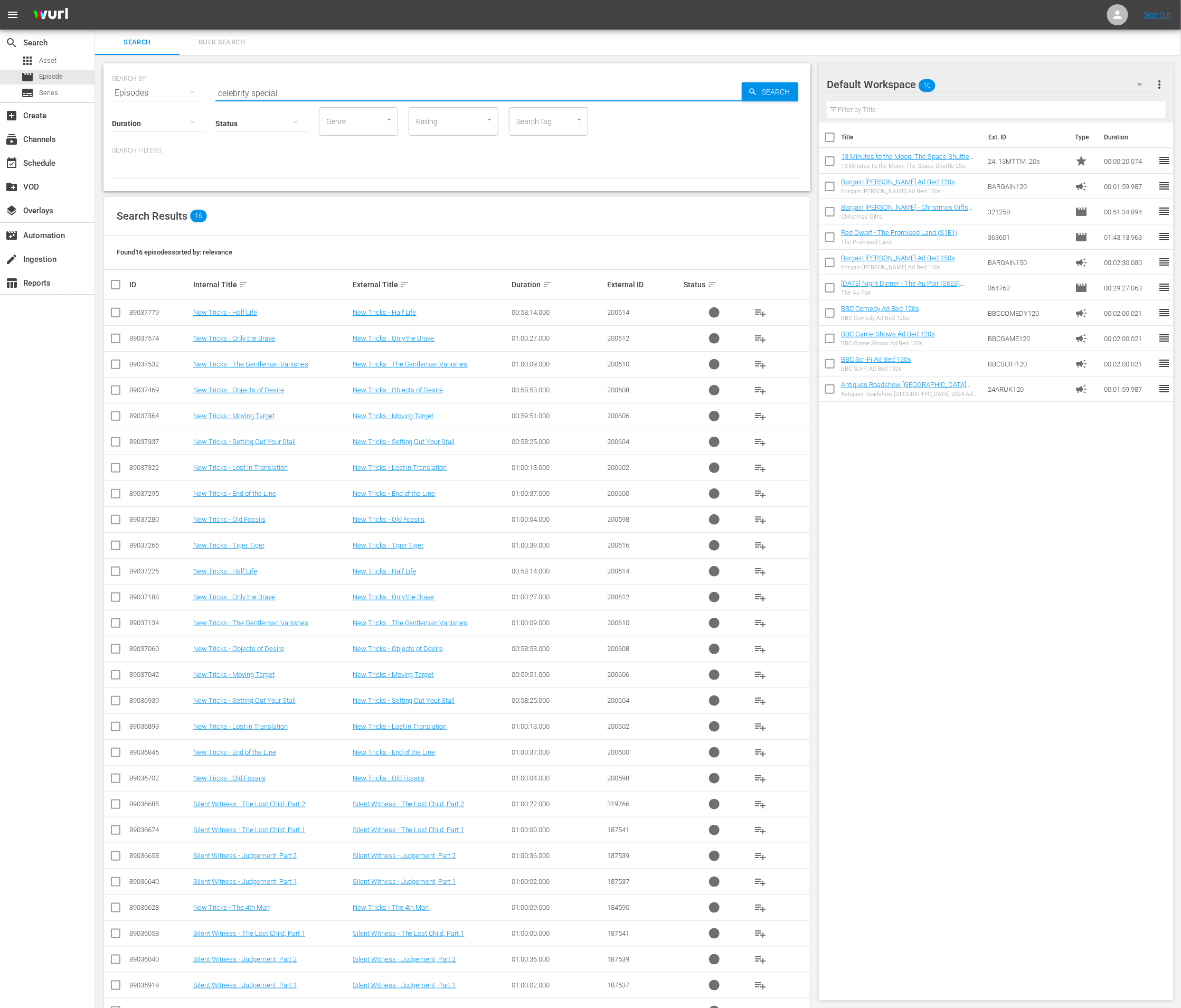
click at [218, 94] on input "celebrity special" at bounding box center [479, 93] width 526 height 25
type input "impossible: celebrity special"
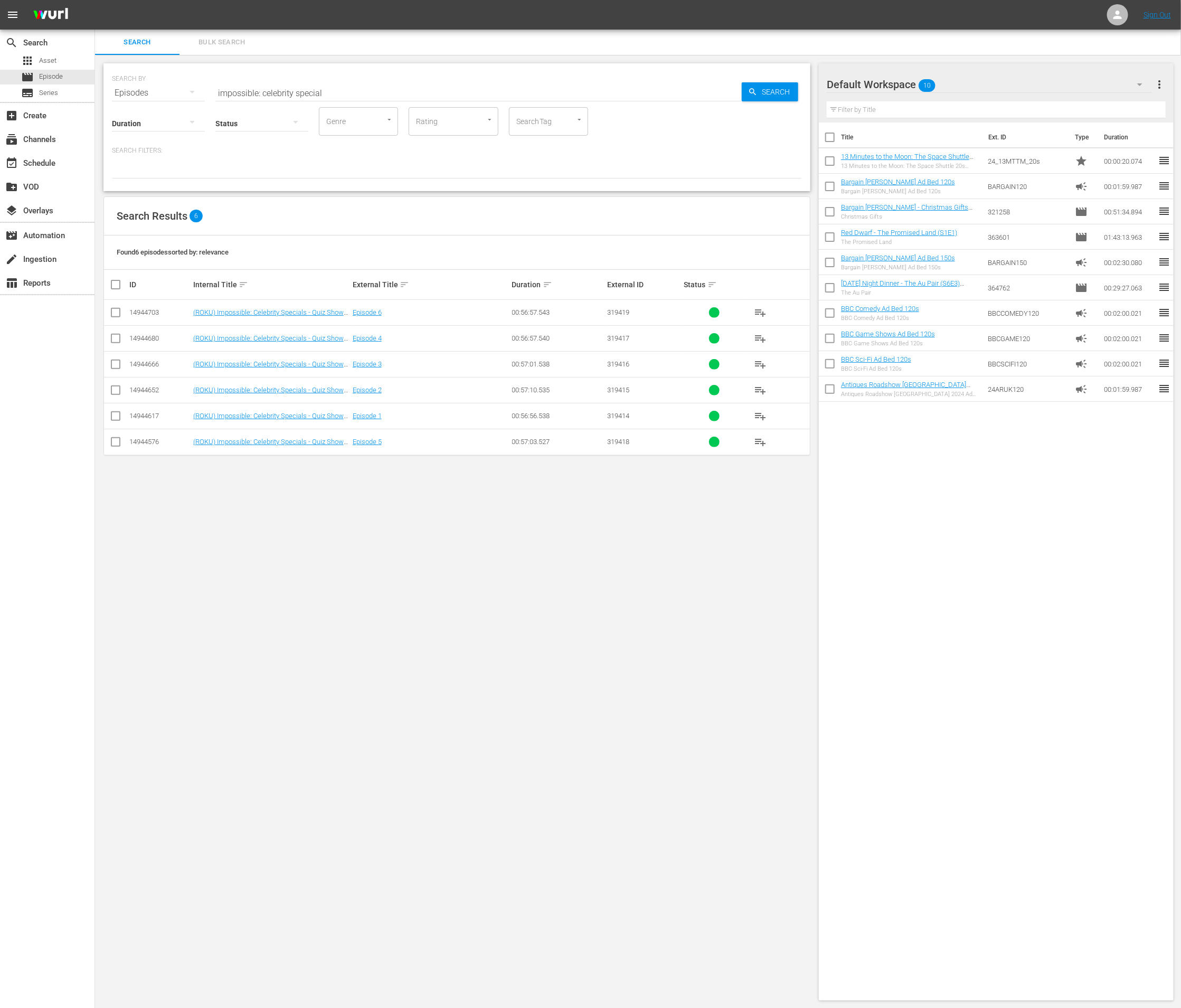
click at [372, 523] on div "SEARCH BY Search By Episodes Search ID, Title, Description, Keywords, or Catego…" at bounding box center [457, 532] width 724 height 954
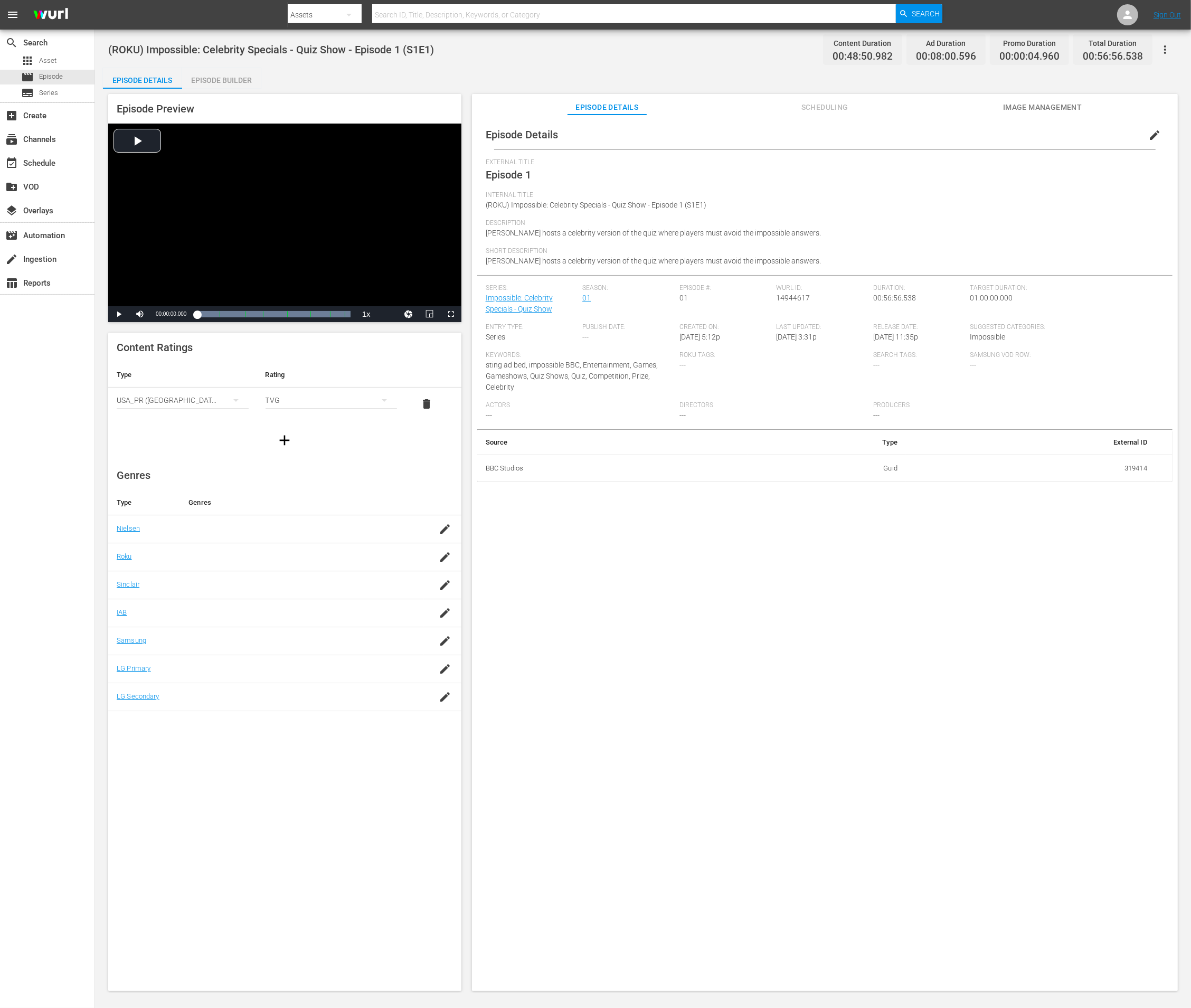
click at [797, 109] on span "Scheduling" at bounding box center [824, 108] width 80 height 13
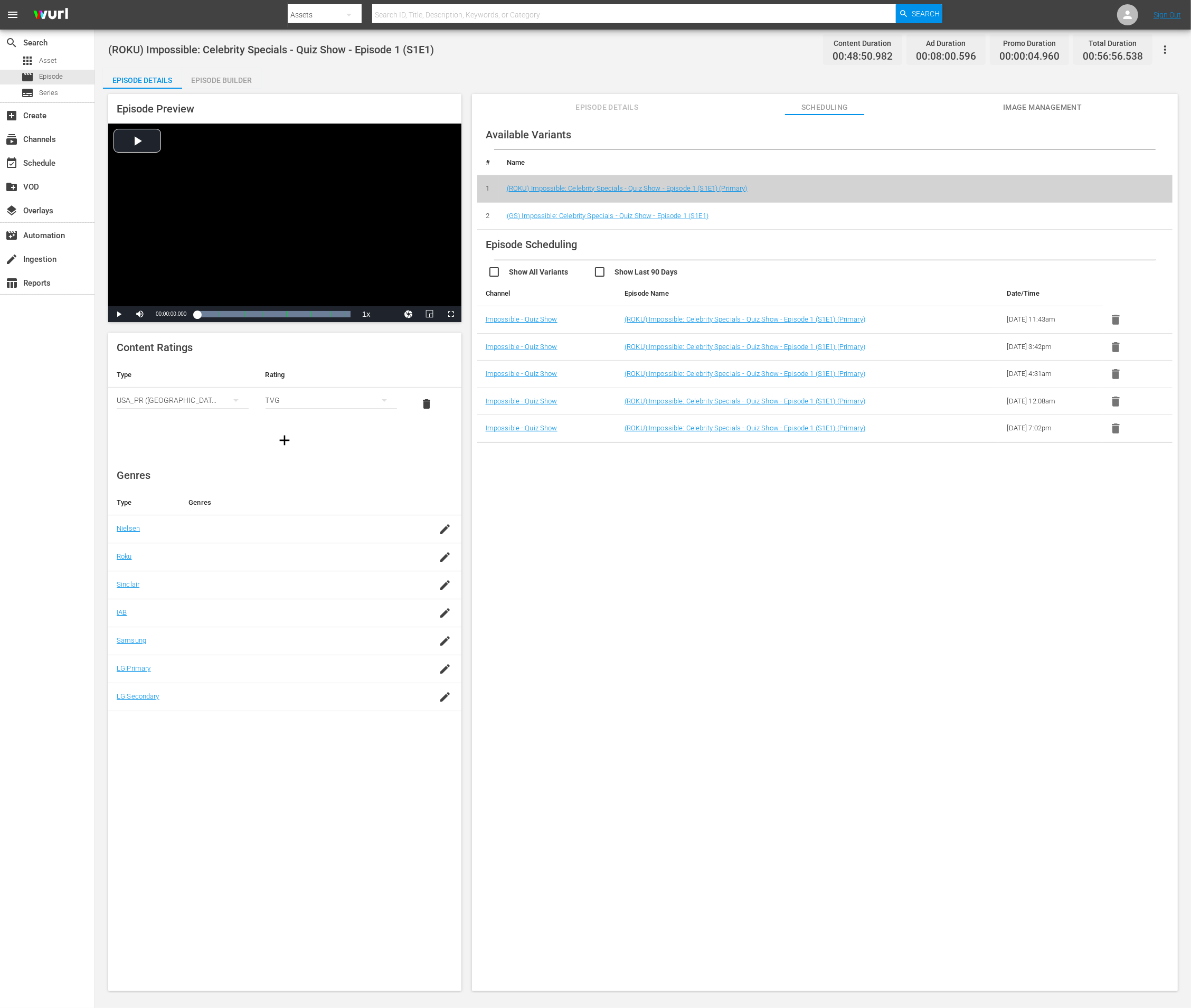
click at [1114, 314] on icon "button" at bounding box center [1116, 319] width 8 height 10
click at [1114, 346] on icon "button" at bounding box center [1116, 346] width 8 height 10
click at [1112, 372] on icon "button" at bounding box center [1116, 373] width 8 height 10
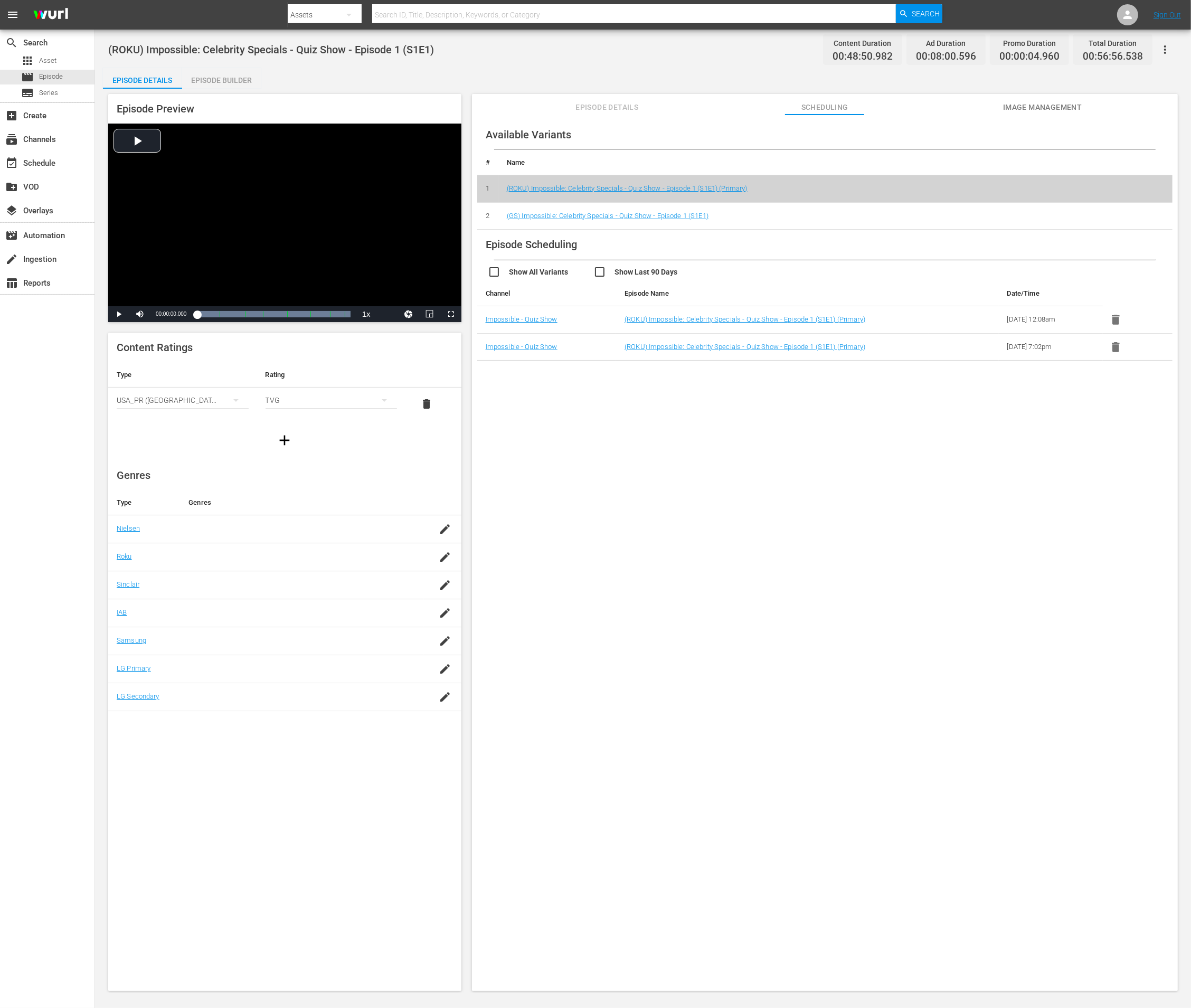
click at [1115, 320] on icon "button" at bounding box center [1116, 319] width 8 height 10
click at [1109, 321] on icon "button" at bounding box center [1116, 322] width 13 height 13
click at [1116, 323] on icon "button" at bounding box center [1116, 320] width 13 height 13
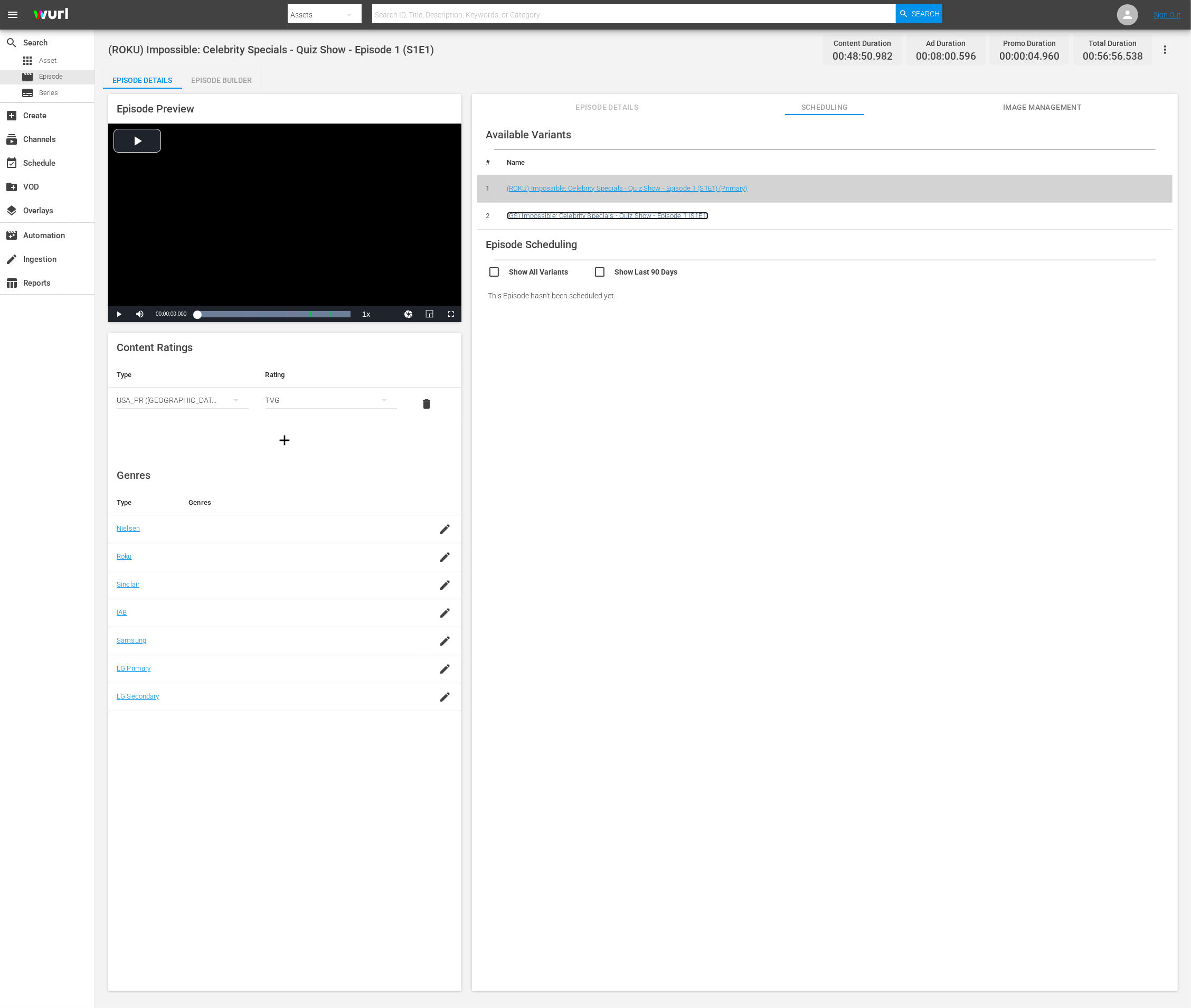
click at [700, 217] on link "(GS) Impossible: Celebrity Specials - Quiz Show - Episode 1 (S1E1)" at bounding box center [607, 216] width 201 height 8
